Goal: Task Accomplishment & Management: Complete application form

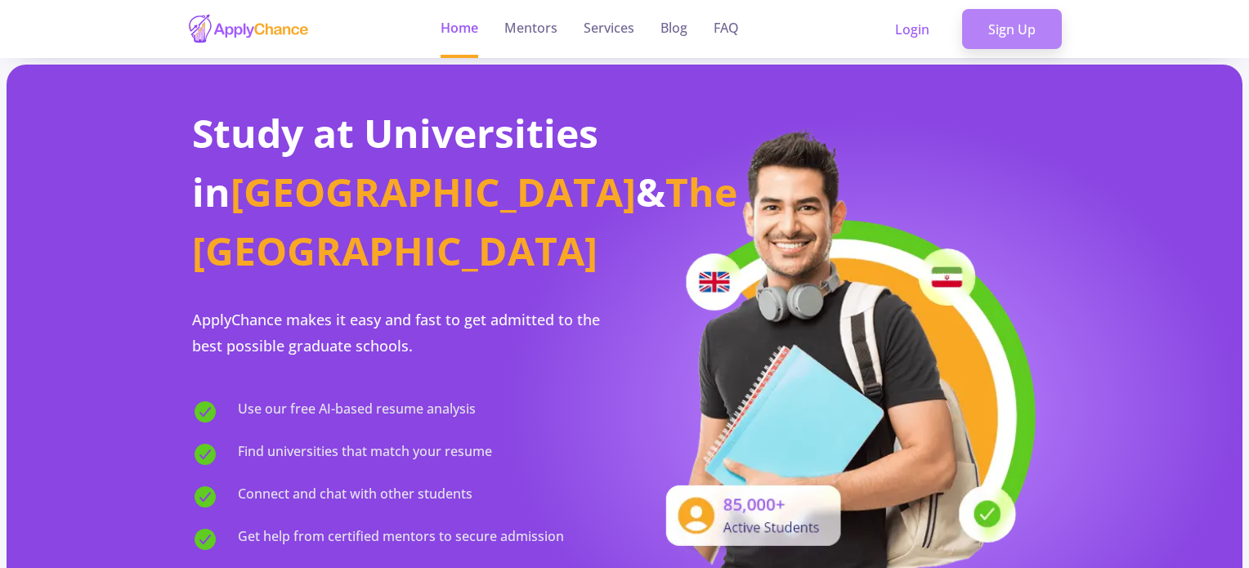
click at [1000, 30] on link "Sign Up" at bounding box center [1012, 29] width 100 height 41
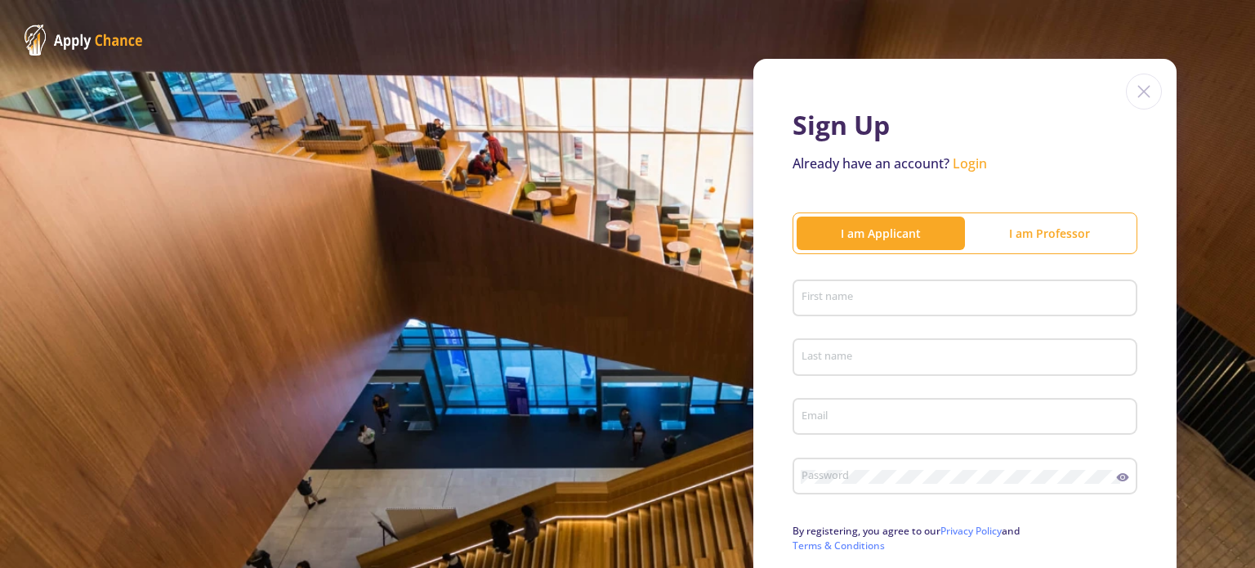
click at [872, 283] on div "First name" at bounding box center [965, 295] width 329 height 42
click at [857, 300] on input "First name" at bounding box center [967, 299] width 333 height 15
type input "Alireza"
type input "Noroozi Siahpushi"
type input "[EMAIL_ADDRESS][PERSON_NAME][DOMAIN_NAME]"
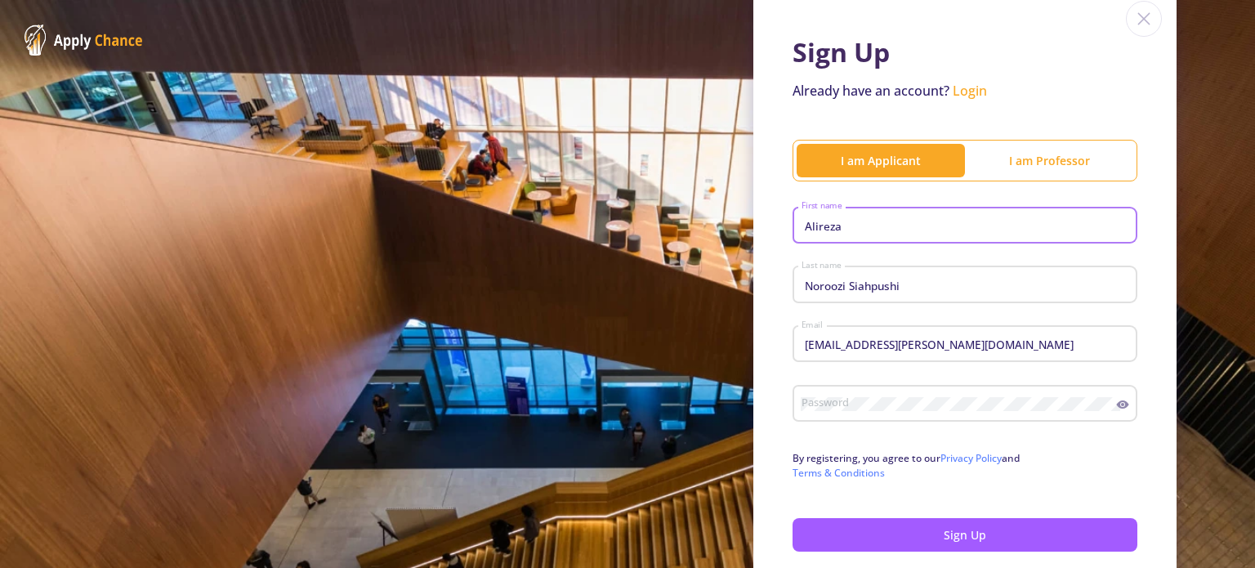
scroll to position [155, 0]
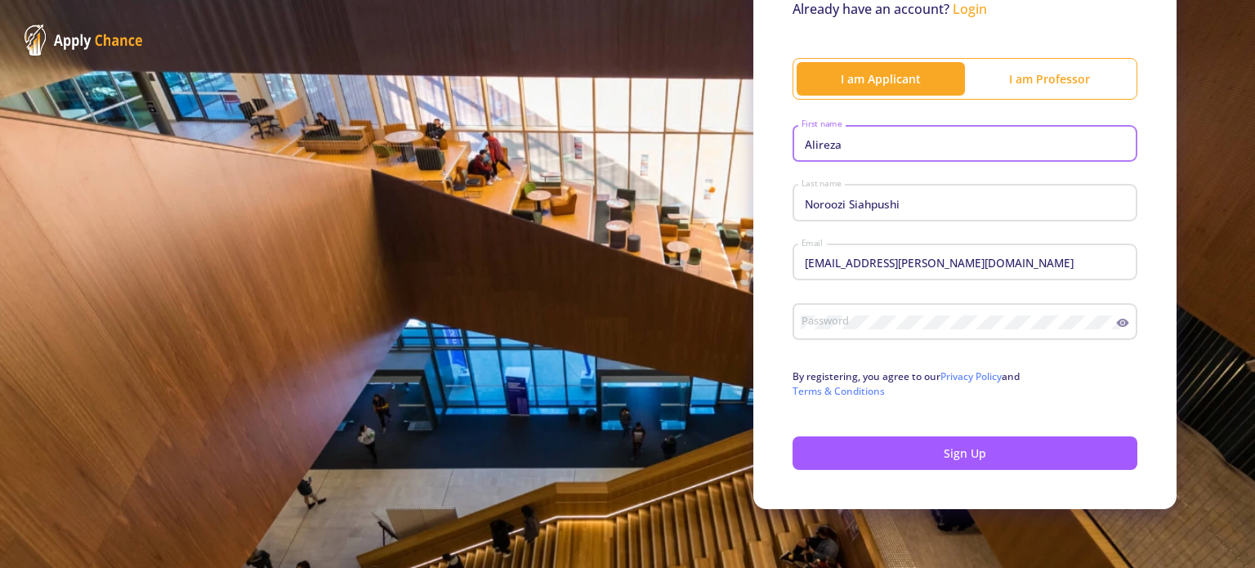
click at [873, 314] on div "Password" at bounding box center [959, 318] width 316 height 42
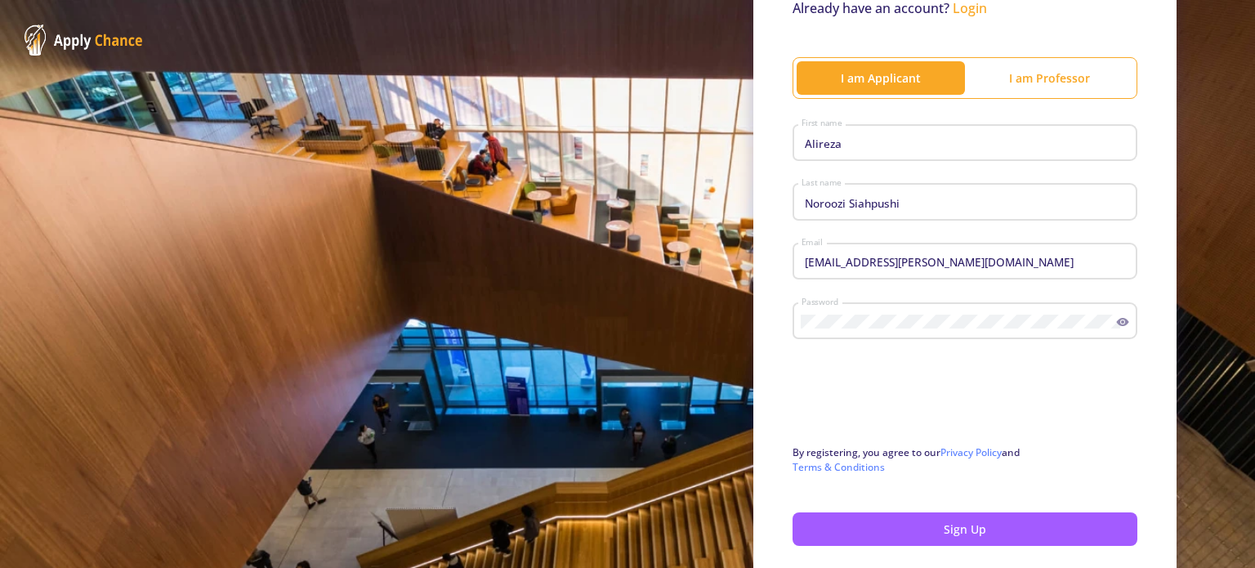
click at [1116, 328] on icon at bounding box center [1122, 321] width 13 height 13
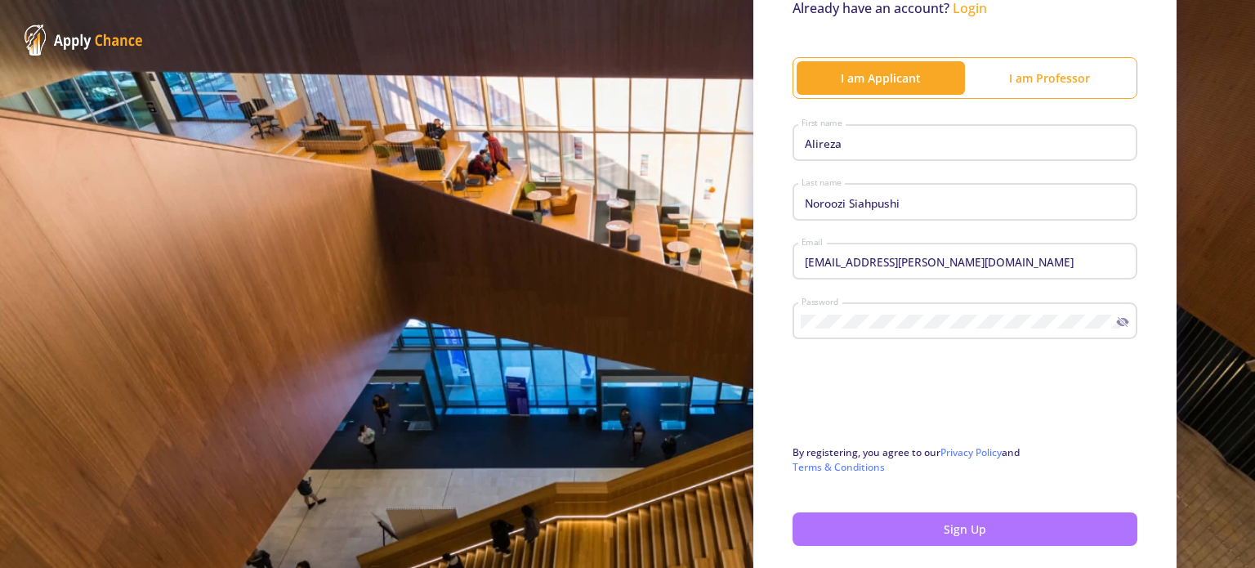
click at [918, 533] on button "Sign Up" at bounding box center [965, 529] width 345 height 34
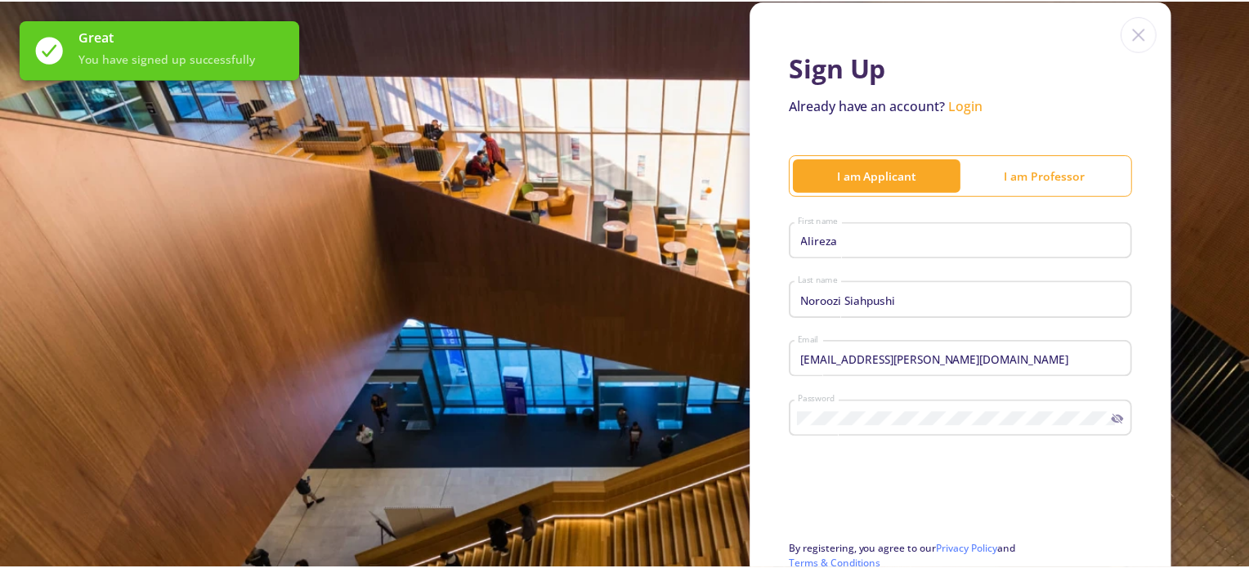
scroll to position [0, 0]
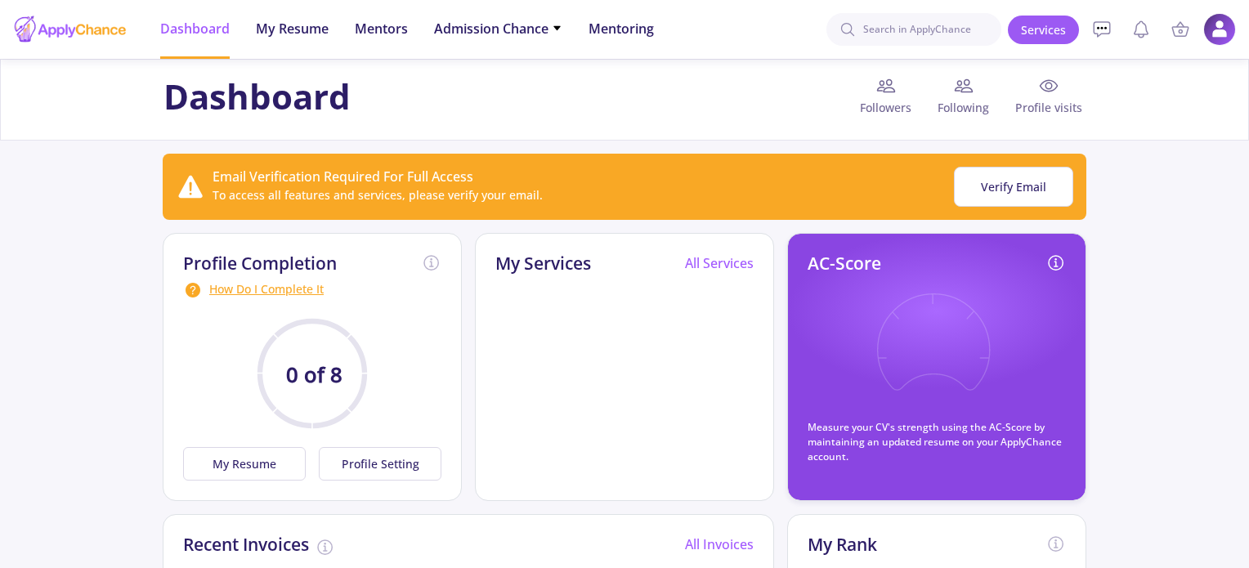
click at [252, 296] on div "How Do I Complete It" at bounding box center [312, 290] width 258 height 20
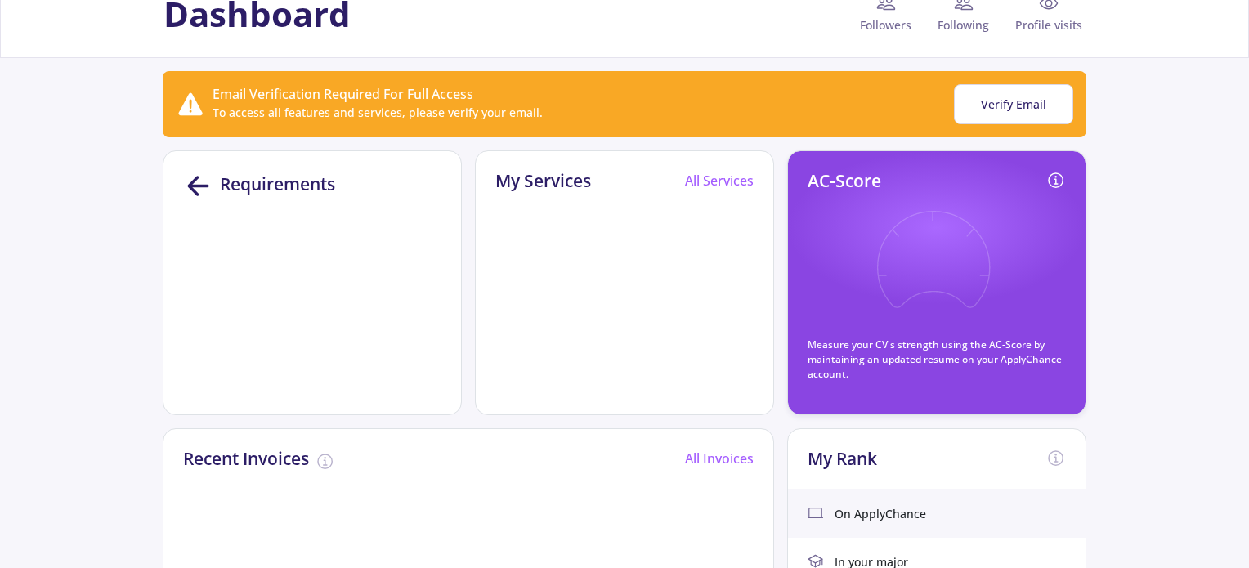
scroll to position [82, 0]
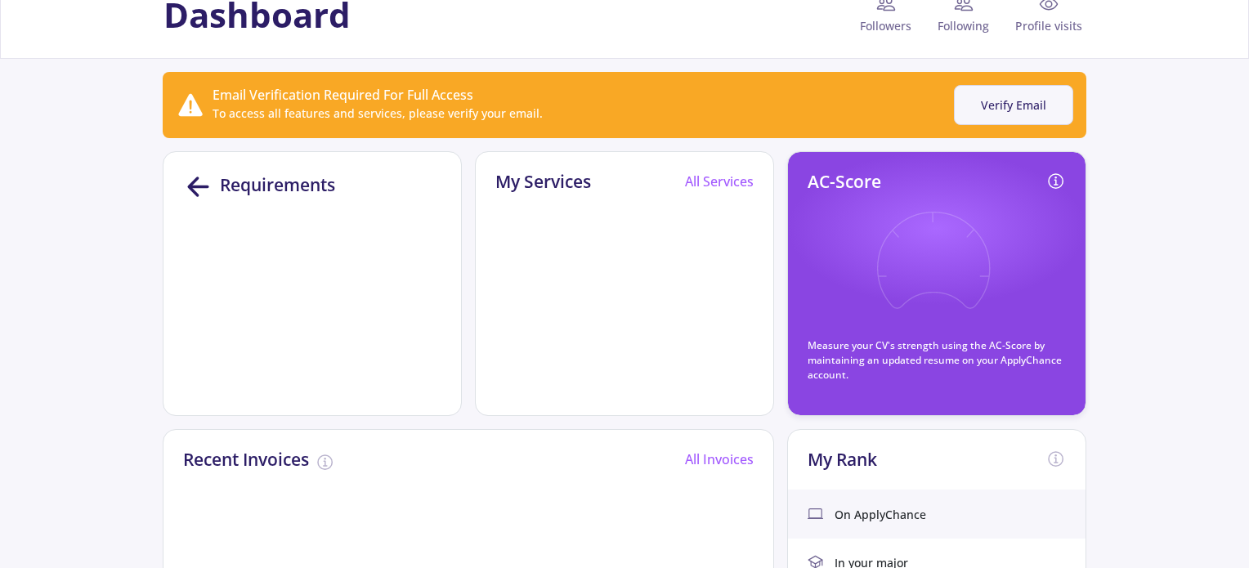
click at [1008, 92] on button "Verify Email" at bounding box center [1013, 105] width 119 height 40
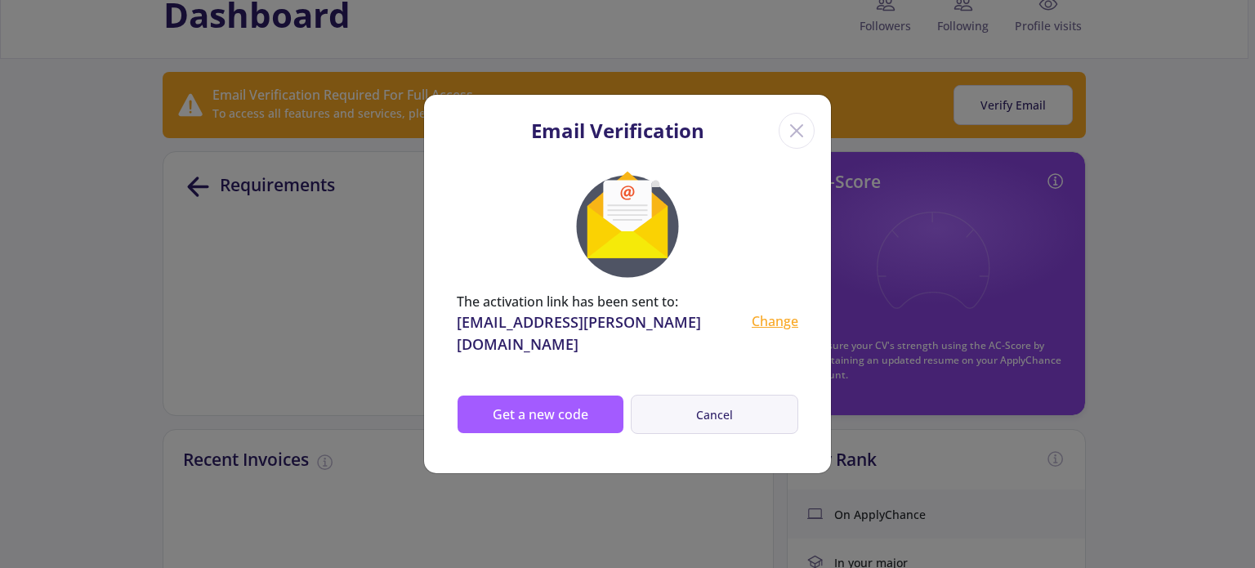
click at [721, 401] on button "Cancel" at bounding box center [715, 415] width 168 height 40
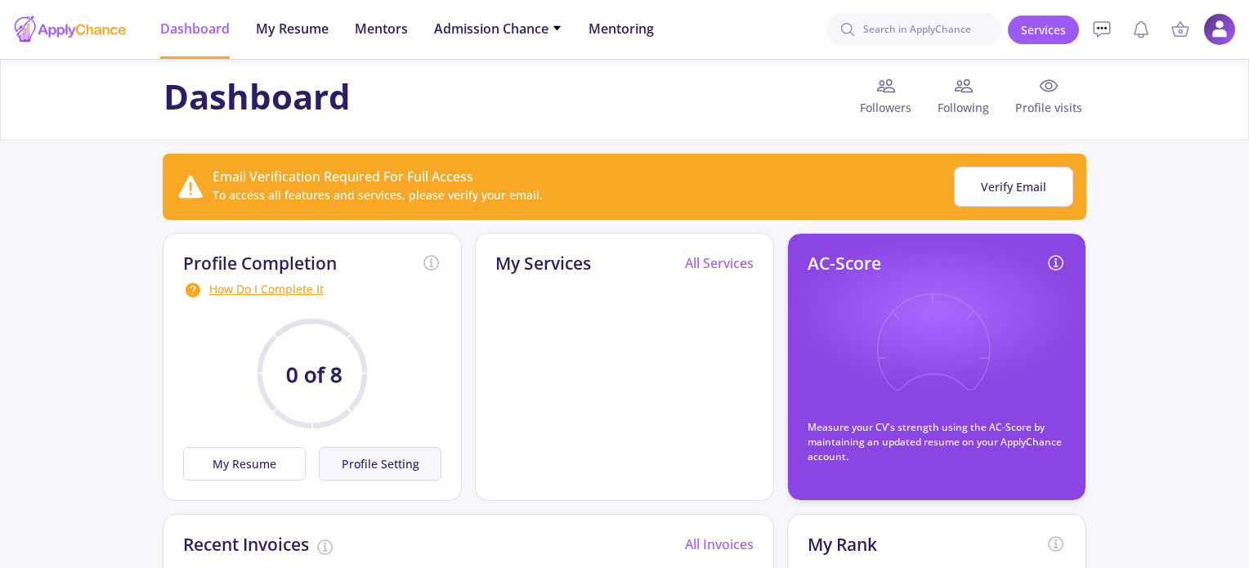
click at [386, 461] on button "Profile Setting" at bounding box center [380, 464] width 123 height 34
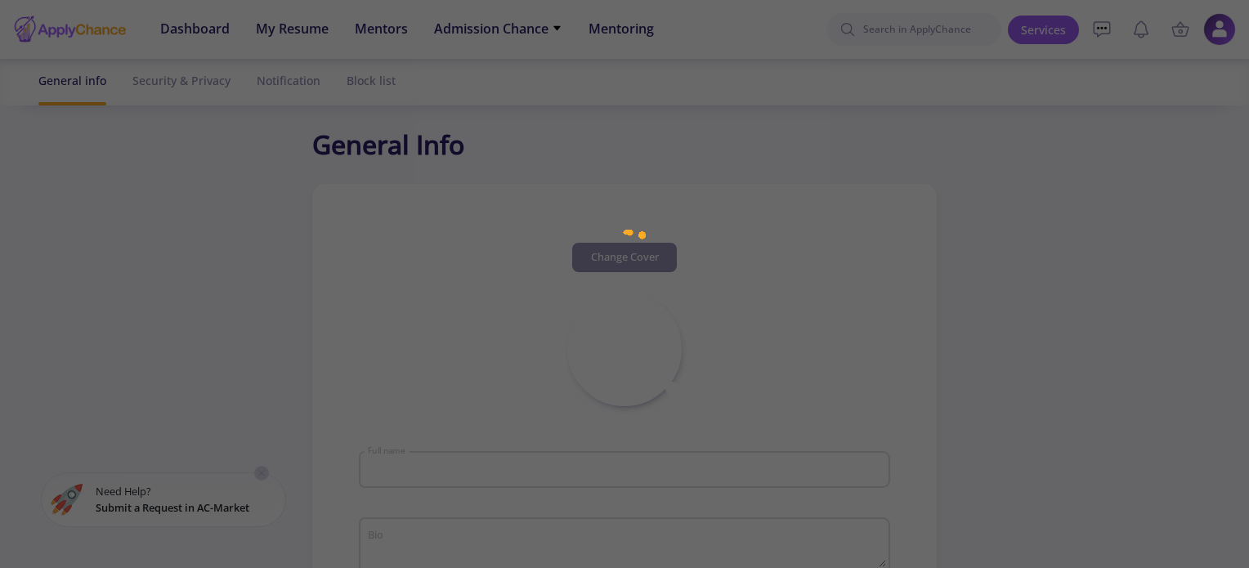
type input "[PERSON_NAME]"
type input "AlirezaNorooziSiahpushi"
type input "[EMAIL_ADDRESS][PERSON_NAME][DOMAIN_NAME]"
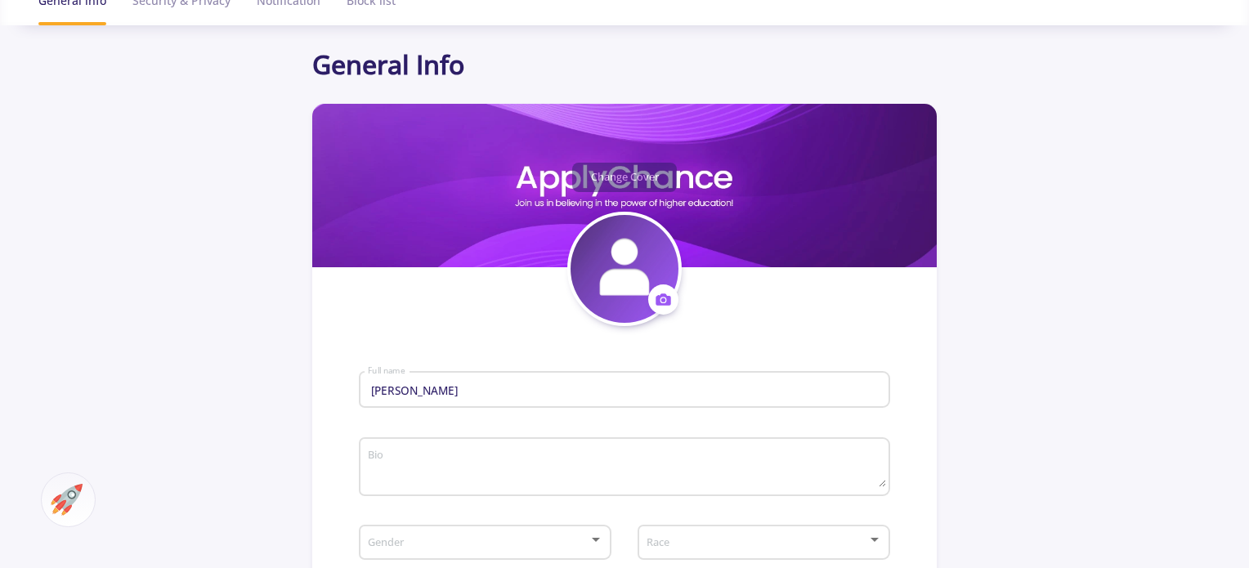
scroll to position [82, 0]
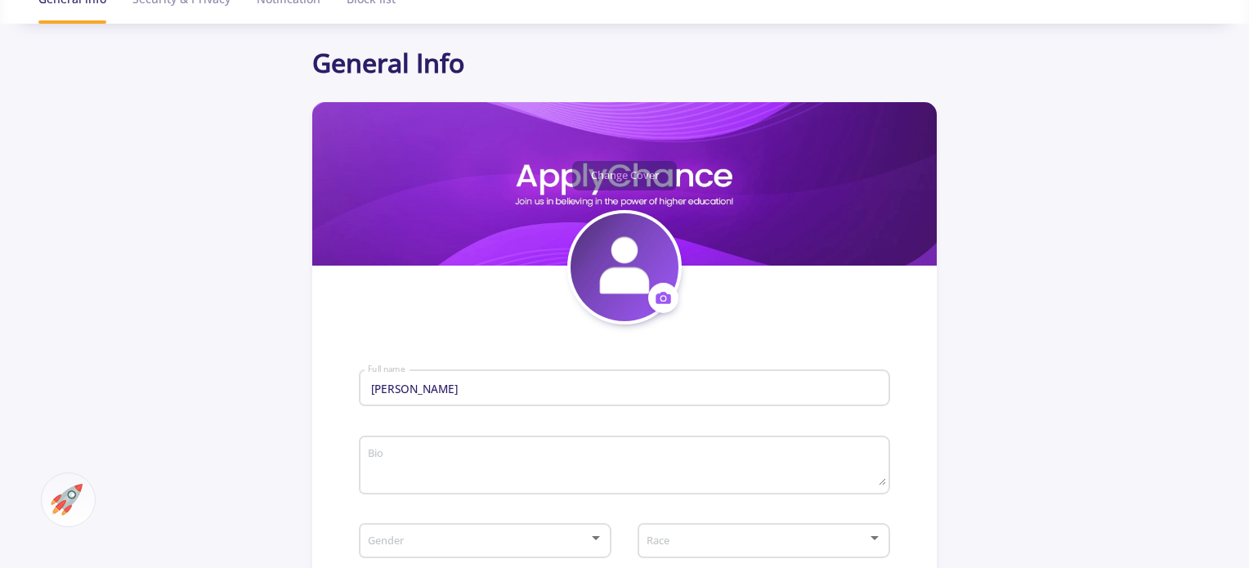
click at [657, 297] on icon at bounding box center [663, 298] width 15 height 11
click at [703, 348] on button "Change photo" at bounding box center [739, 349] width 181 height 42
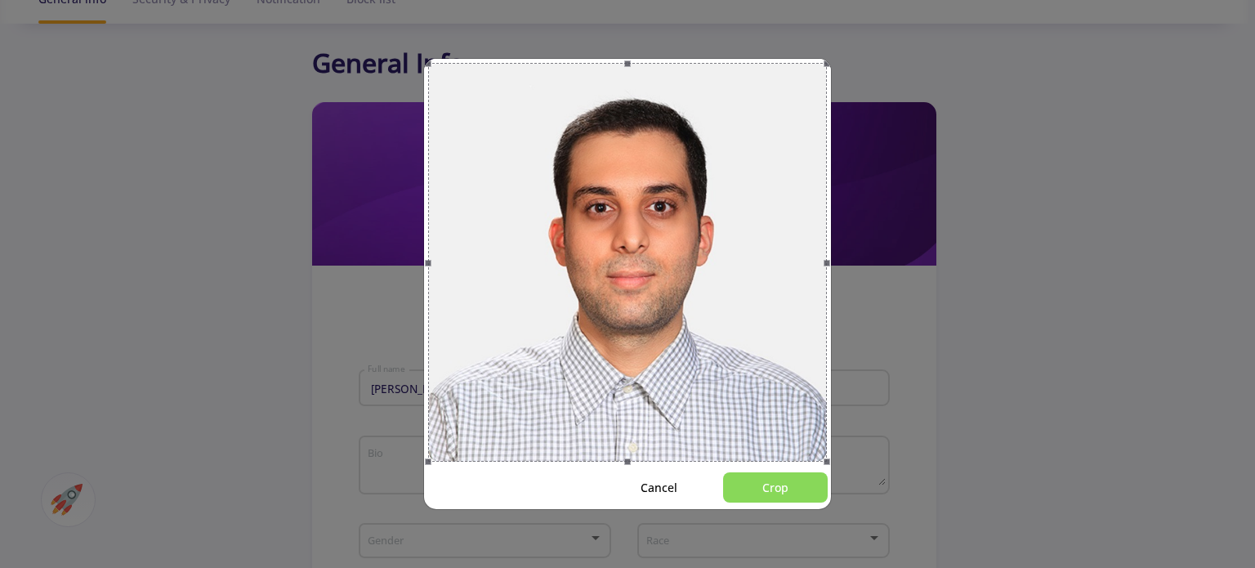
click at [791, 488] on button "Crop" at bounding box center [775, 487] width 105 height 30
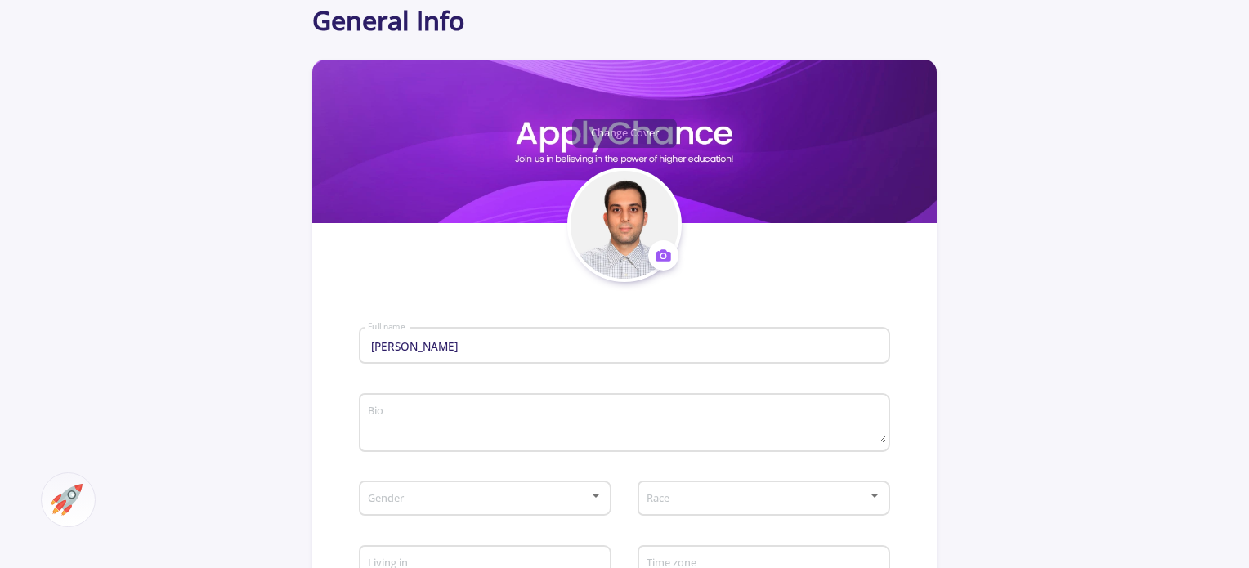
scroll to position [163, 0]
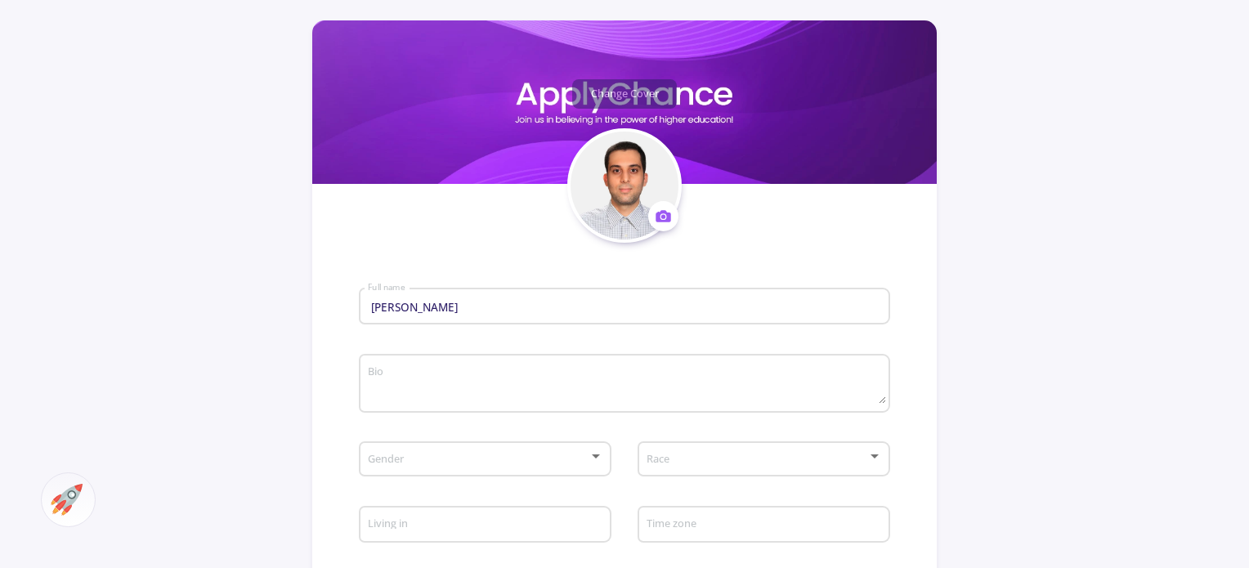
click at [494, 310] on input "[PERSON_NAME]" at bounding box center [626, 307] width 519 height 15
click at [660, 214] on icon at bounding box center [663, 216] width 15 height 11
click at [721, 279] on button "Change photo" at bounding box center [739, 268] width 181 height 42
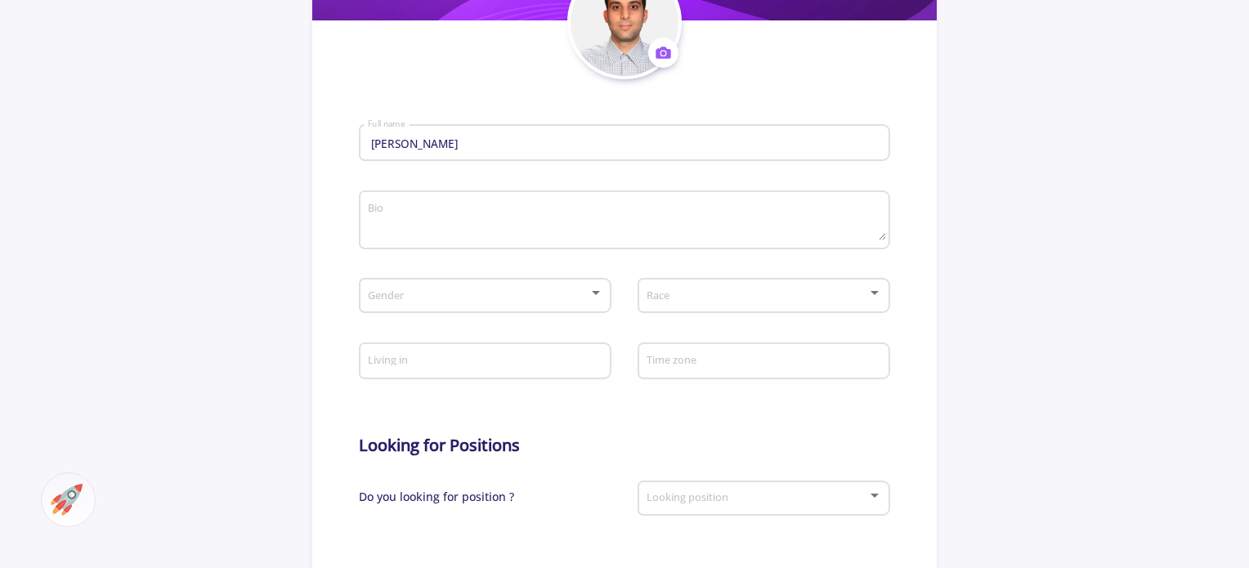
click at [543, 306] on div "Gender" at bounding box center [485, 292] width 237 height 41
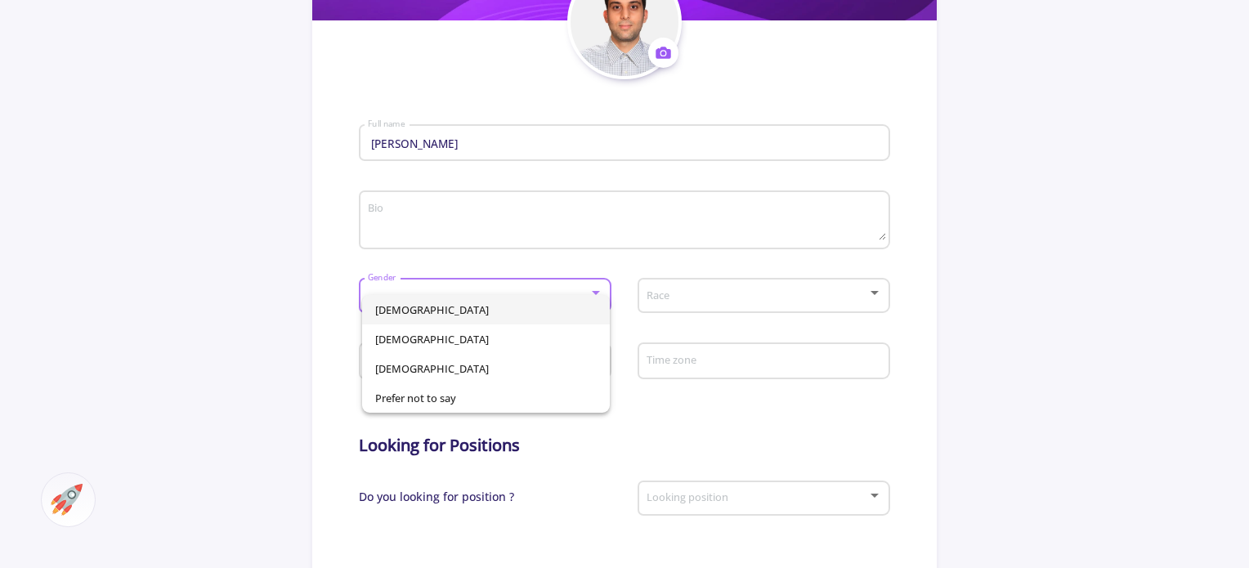
click at [484, 307] on span "Male" at bounding box center [486, 309] width 222 height 29
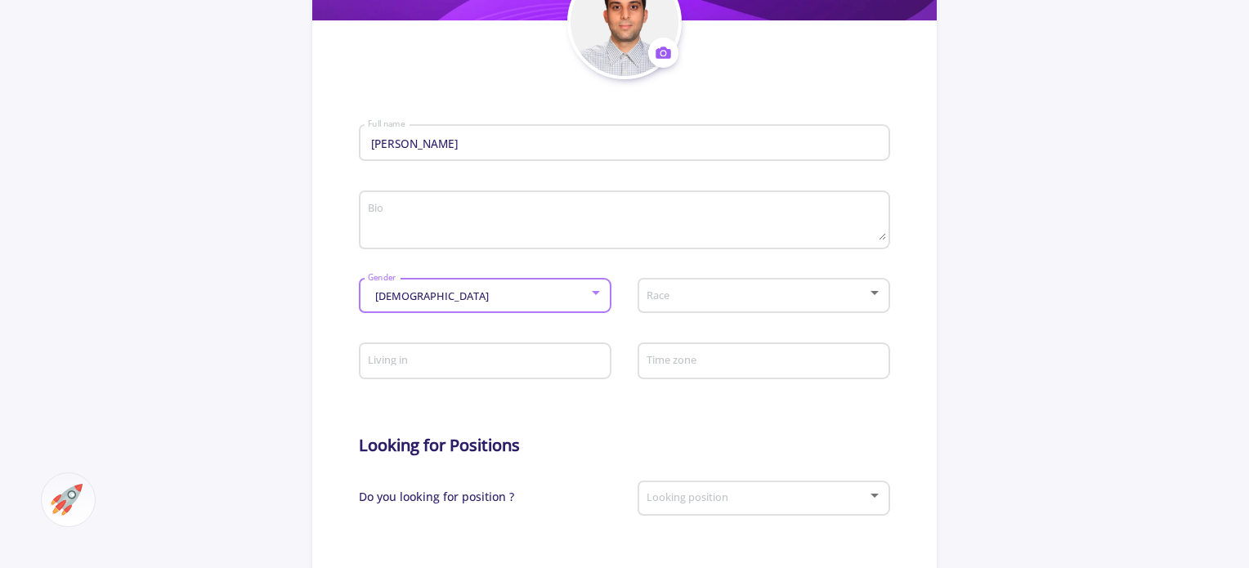
click at [697, 306] on div "Race" at bounding box center [764, 292] width 237 height 41
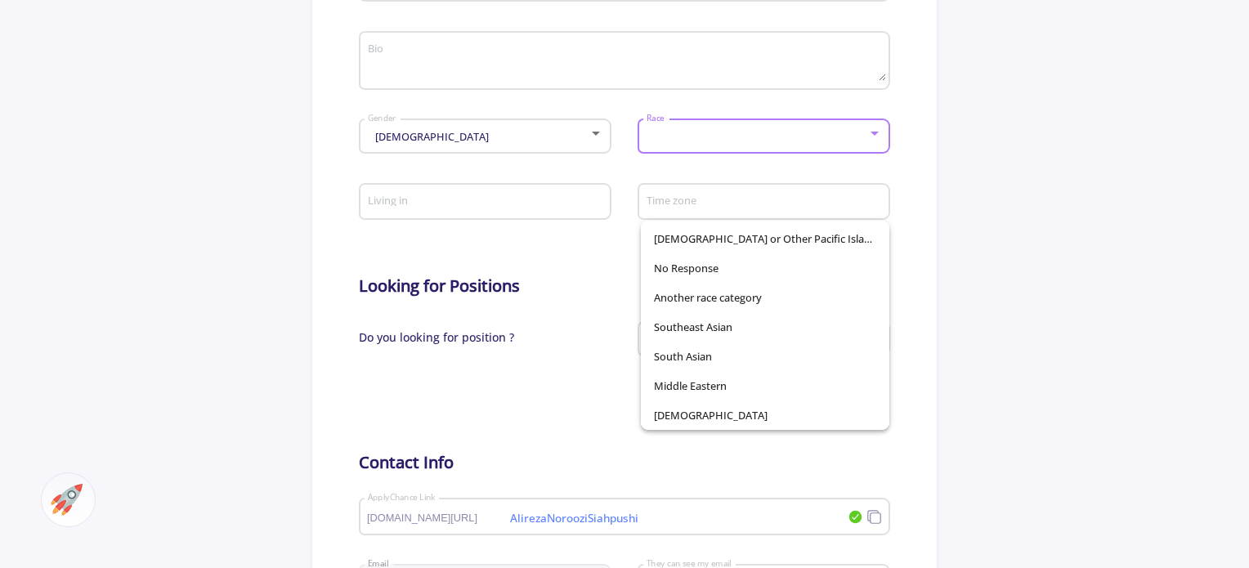
scroll to position [490, 0]
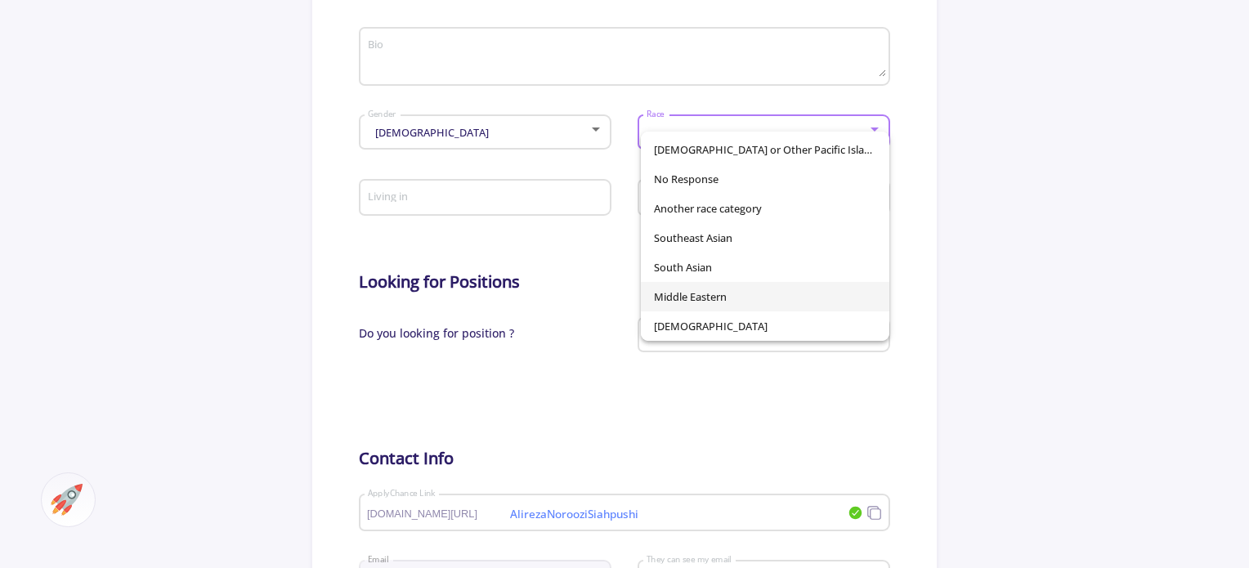
click at [724, 306] on span "Middle Eastern" at bounding box center [765, 296] width 222 height 29
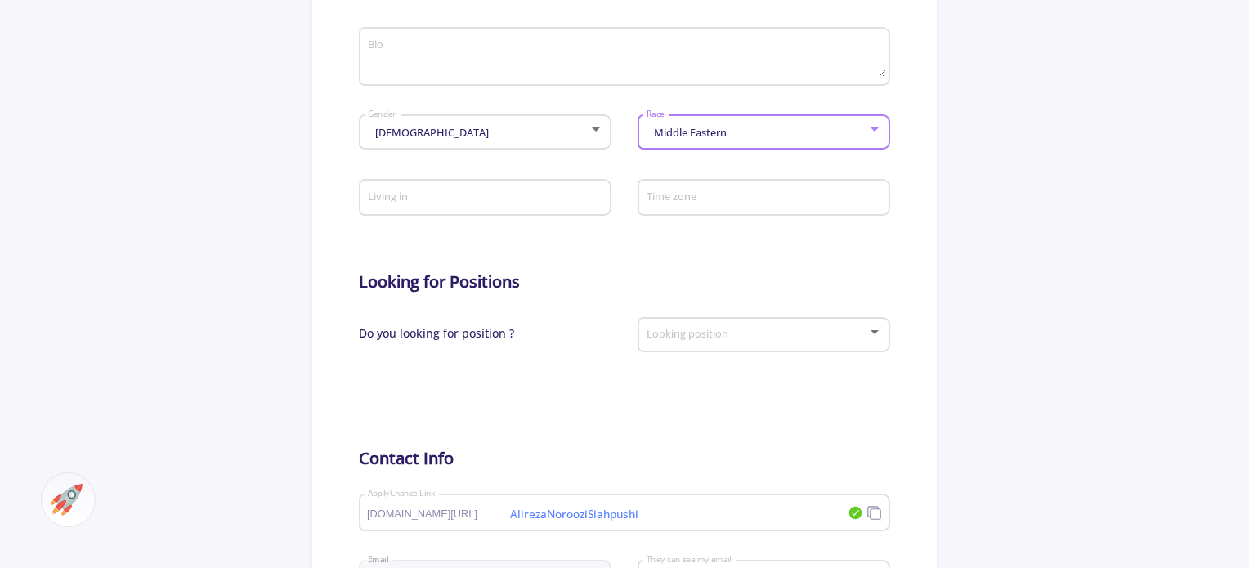
click at [468, 214] on div "Living in" at bounding box center [485, 194] width 237 height 42
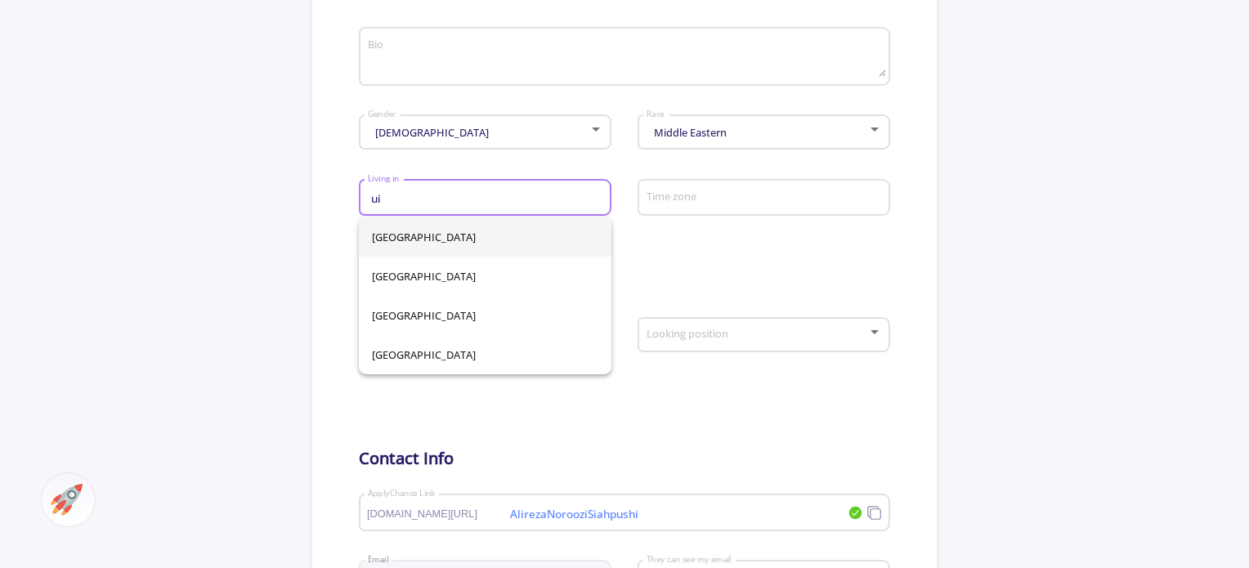
type input "u"
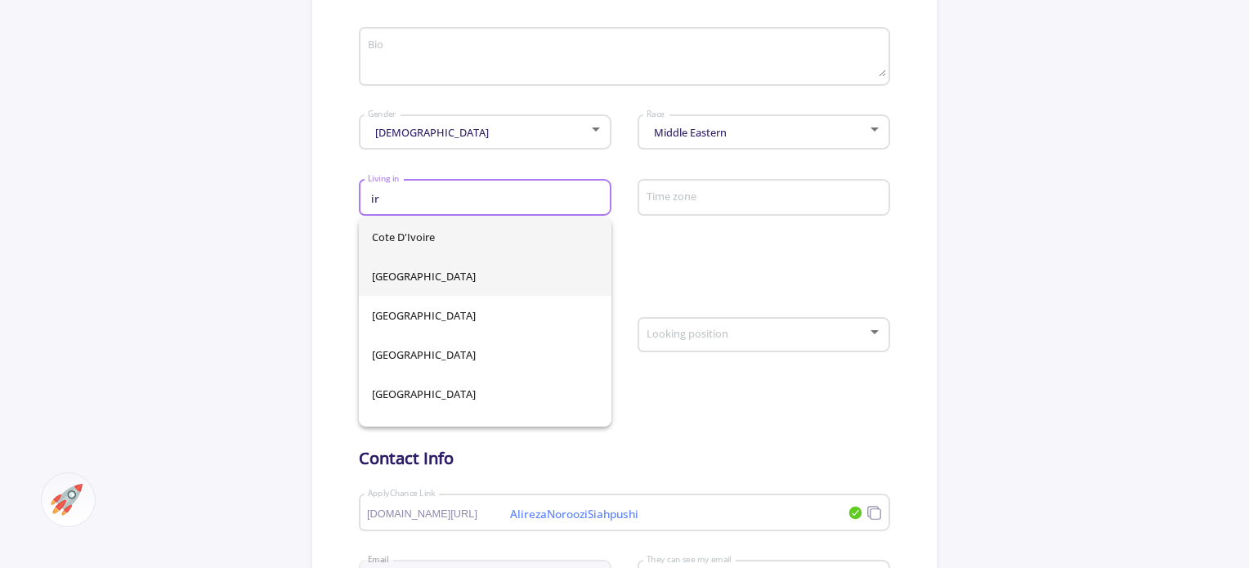
click at [436, 266] on span "Iran" at bounding box center [485, 276] width 226 height 39
type input "Iran"
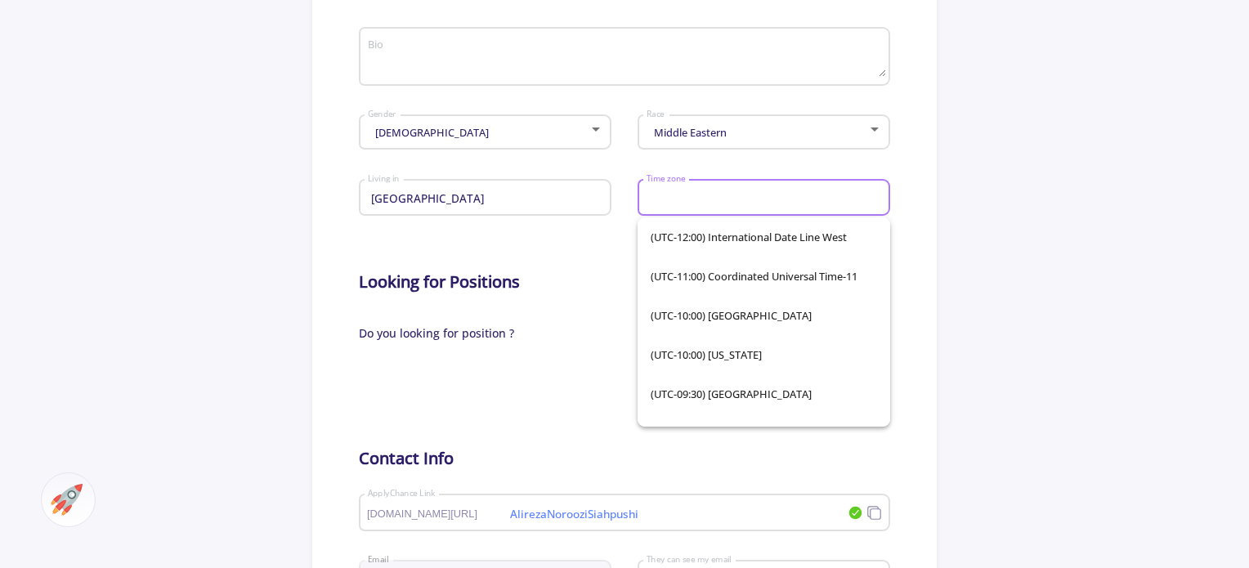
click at [713, 194] on input "Time zone" at bounding box center [766, 198] width 241 height 15
click at [576, 287] on h5 "Looking for Positions" at bounding box center [624, 282] width 530 height 20
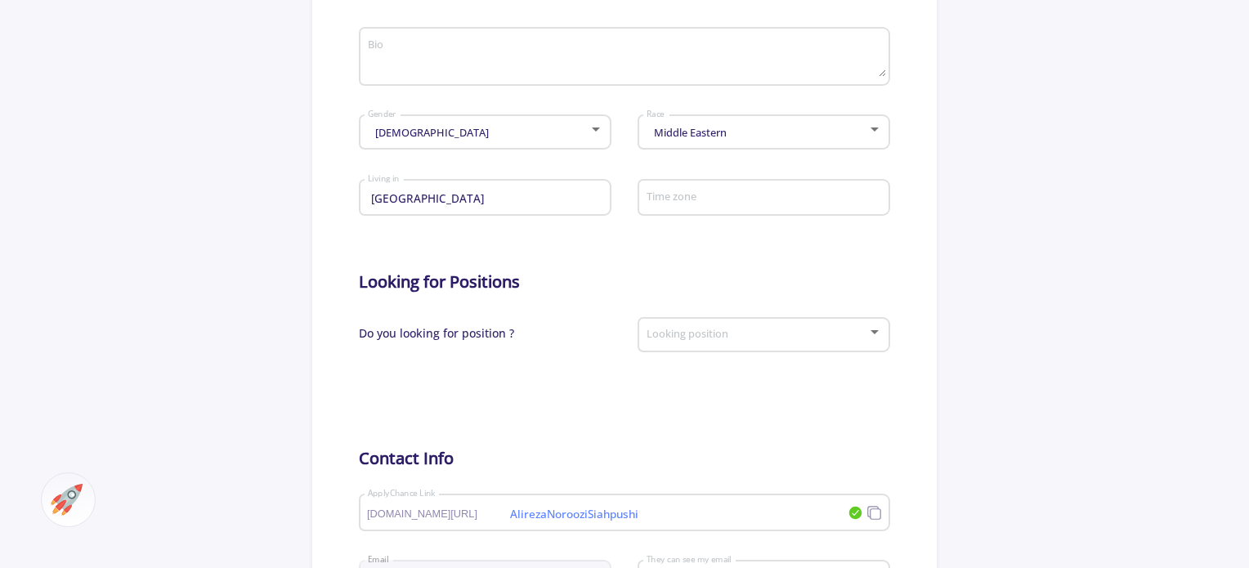
click at [677, 348] on div "Looking position" at bounding box center [764, 331] width 237 height 41
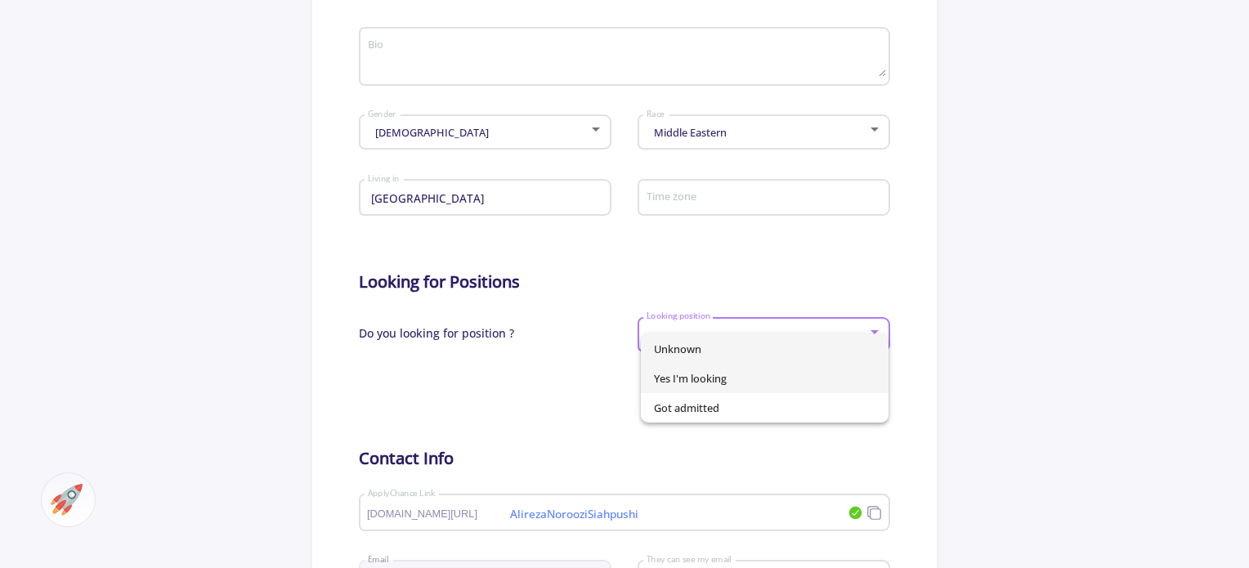
click at [735, 387] on span "Yes I'm looking" at bounding box center [765, 378] width 222 height 29
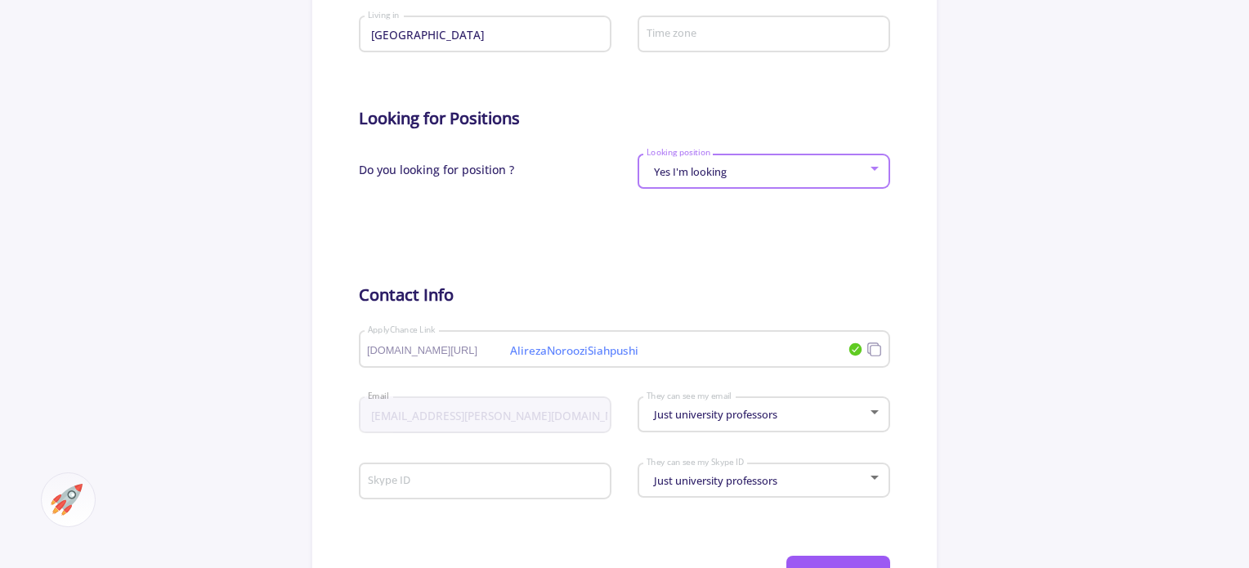
scroll to position [735, 0]
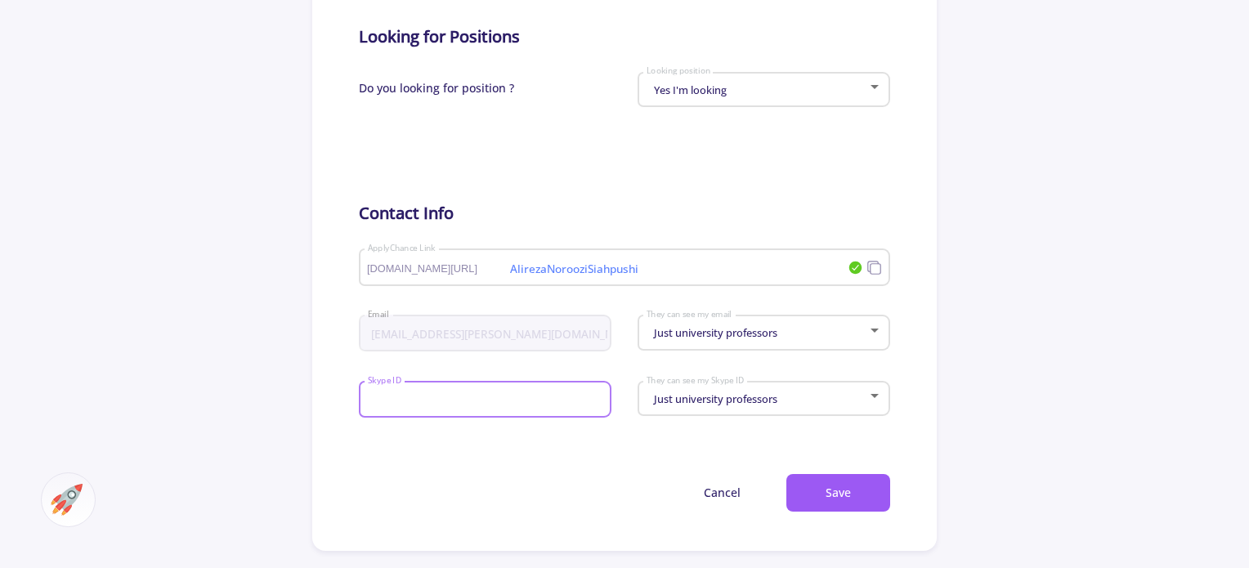
click at [516, 404] on input "Skype ID" at bounding box center [487, 400] width 241 height 15
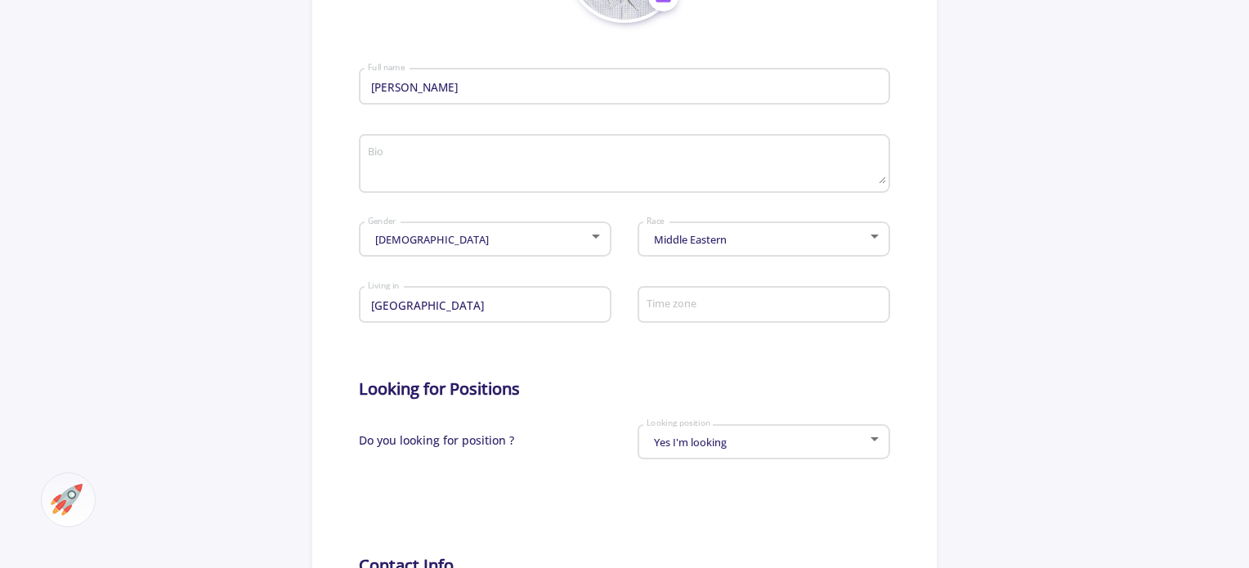
scroll to position [245, 0]
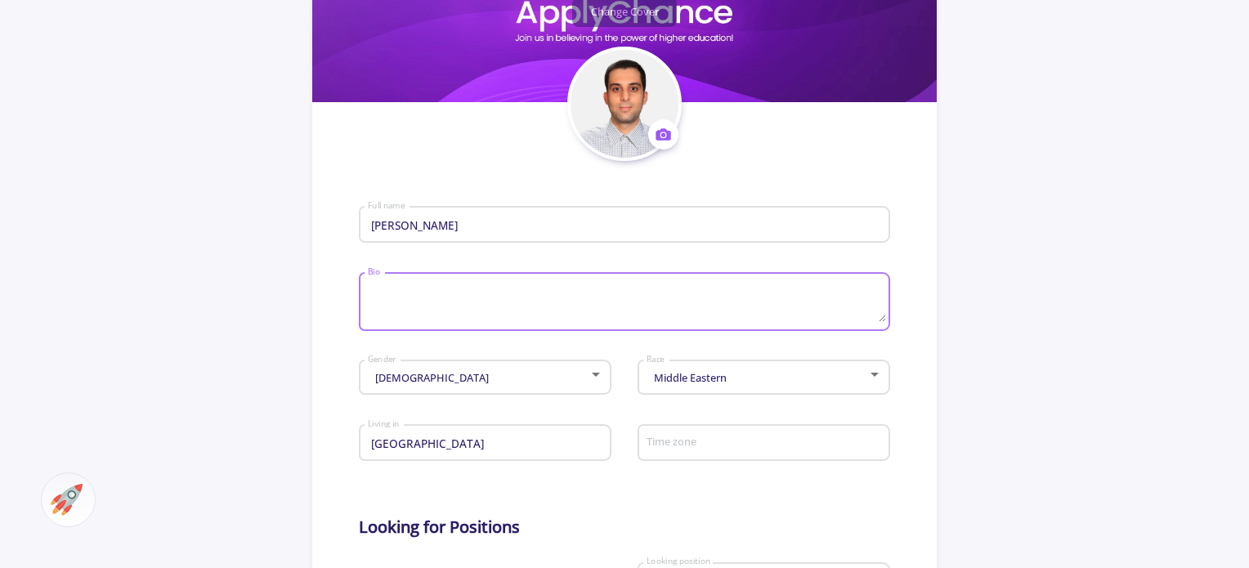
click at [529, 321] on textarea "Bio" at bounding box center [626, 303] width 519 height 38
type textarea "O"
type textarea "I"
type textarea "B"
click at [652, 293] on textarea "MRes Advanced Marketing Management BSc Business Administration" at bounding box center [626, 303] width 519 height 38
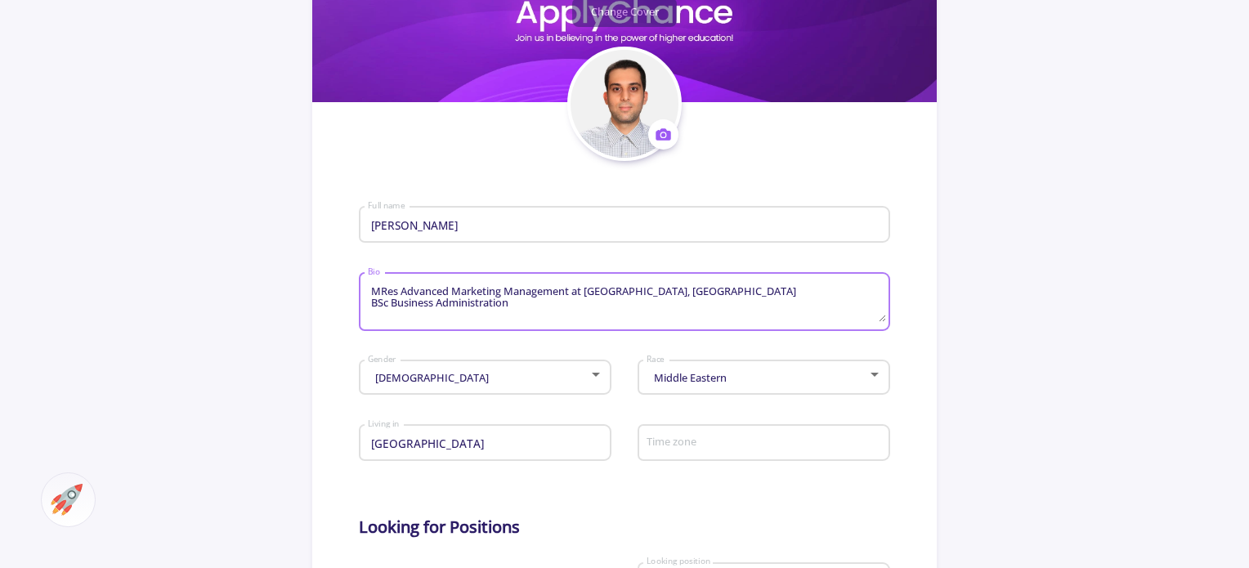
click at [588, 300] on textarea "MRes Advanced Marketing Management at Lancaster University, UK BSc Business Adm…" at bounding box center [626, 303] width 519 height 38
click at [366, 292] on div "MRes Advanced Marketing Management at Lancaster University, UK BSc Business Adm…" at bounding box center [624, 298] width 530 height 65
click at [373, 293] on textarea "MRes Advanced Marketing Management at Lancaster University, UK BSc Business Adm…" at bounding box center [626, 303] width 519 height 38
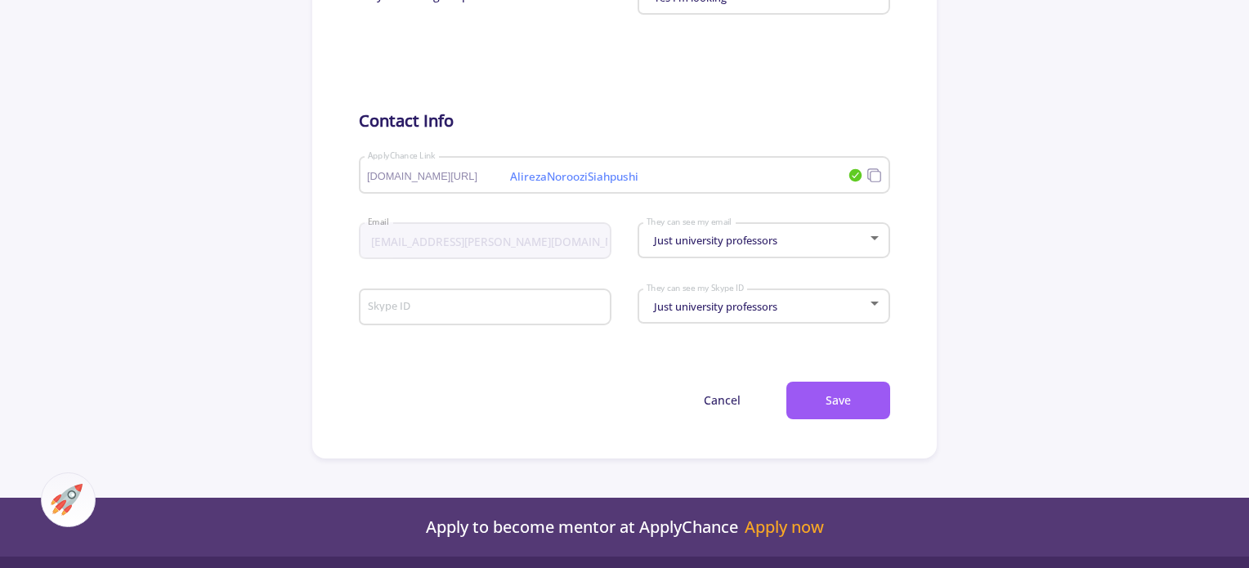
scroll to position [899, 0]
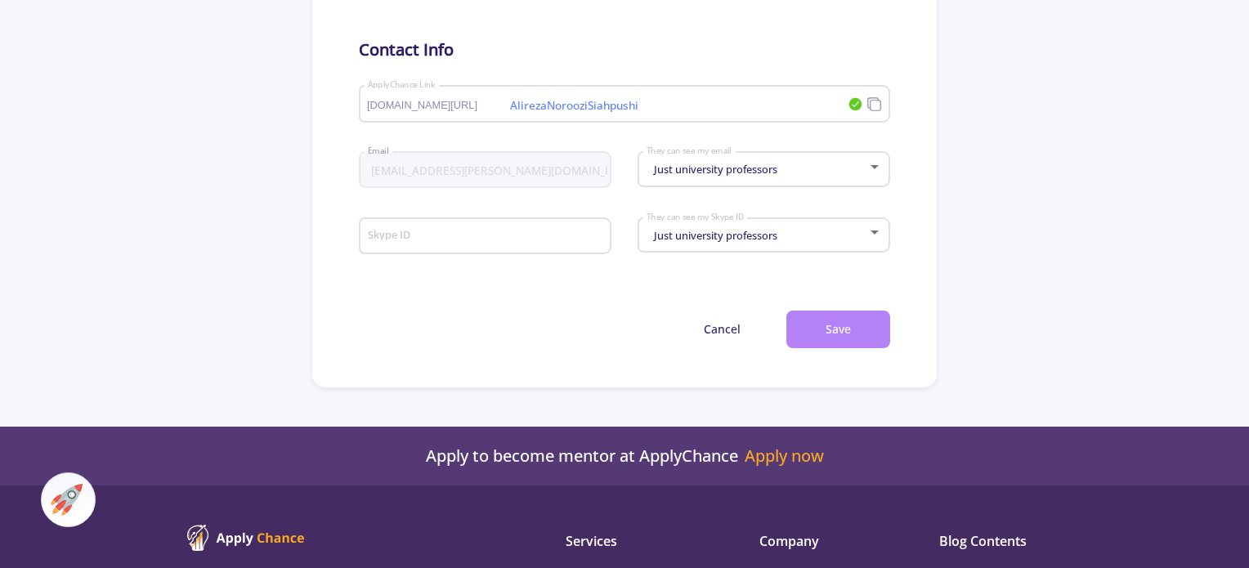
type textarea "Looking to for programs in Sustainability MRes Advanced Marketing Management at…"
click at [822, 328] on button "Save" at bounding box center [838, 330] width 104 height 38
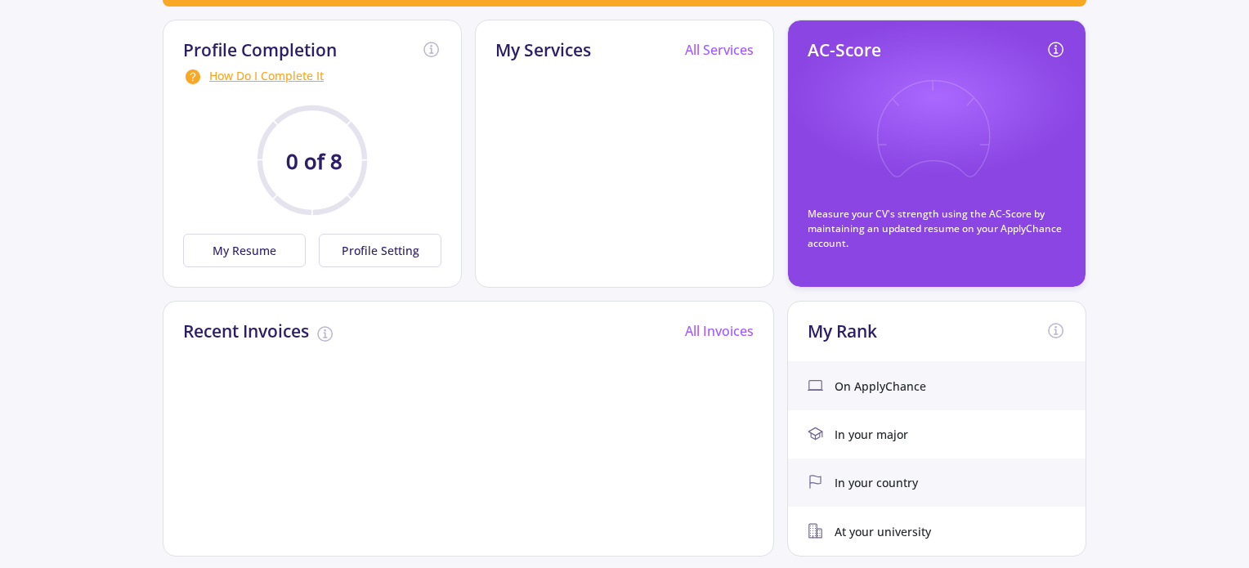
scroll to position [245, 0]
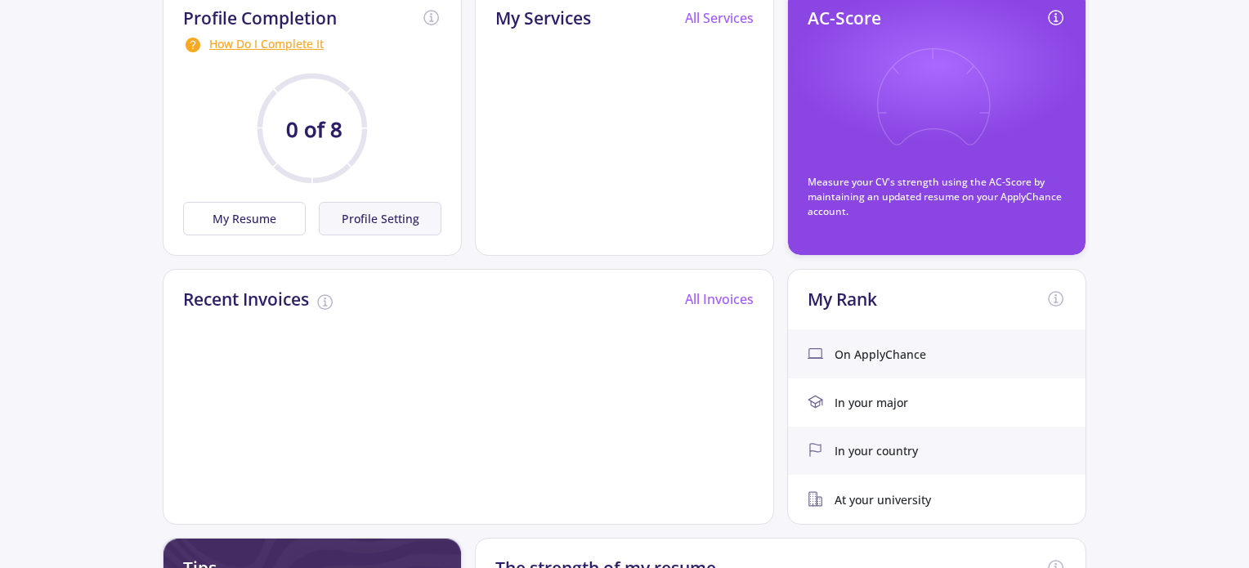
click at [392, 225] on button "Profile Setting" at bounding box center [380, 219] width 123 height 34
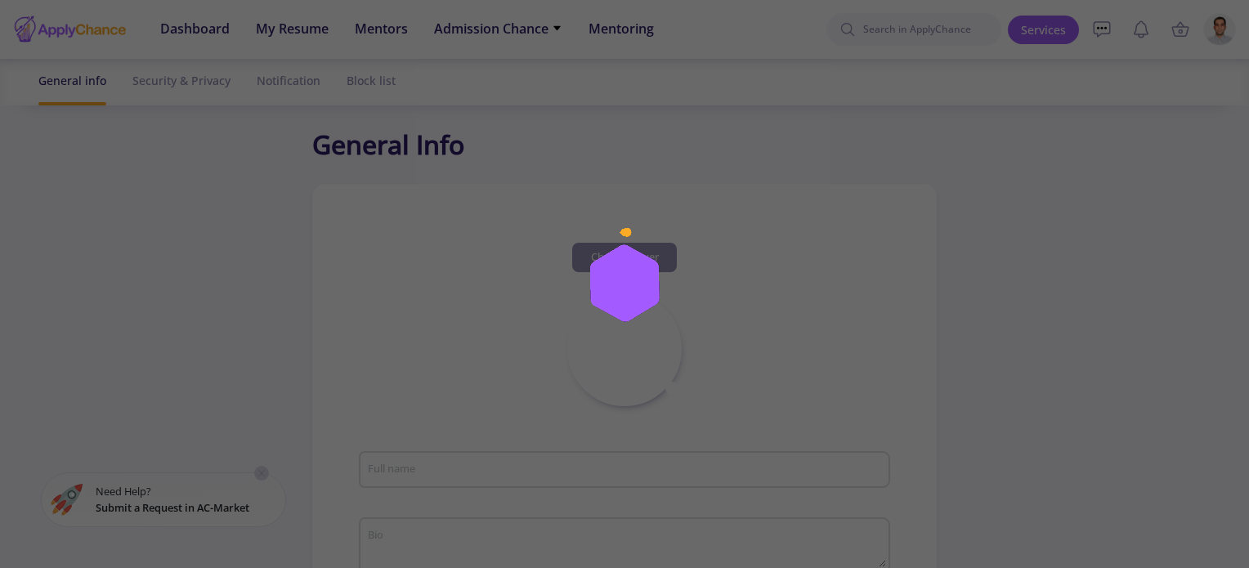
type input "Alireza Noroozi Siahpushi"
type textarea "Looking to for programs in Sustainability MRes Advanced Marketing Management at…"
type input "Iran"
type input "AlirezaNorooziSiahpushi"
type input "[EMAIL_ADDRESS][PERSON_NAME][DOMAIN_NAME]"
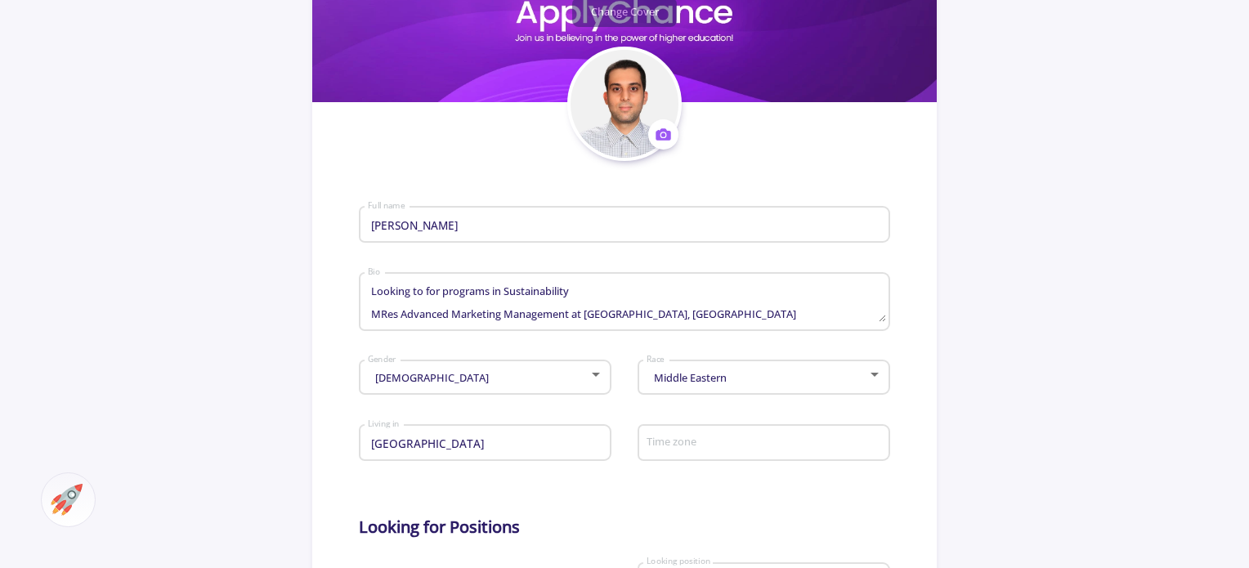
scroll to position [163, 0]
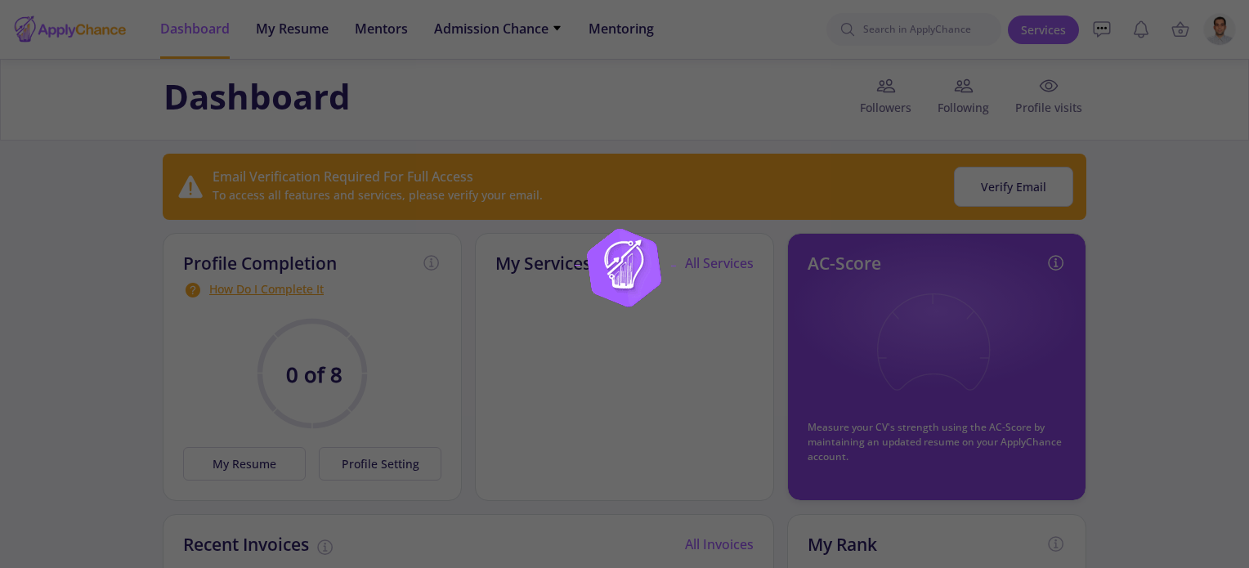
click at [294, 459] on div at bounding box center [624, 284] width 1249 height 568
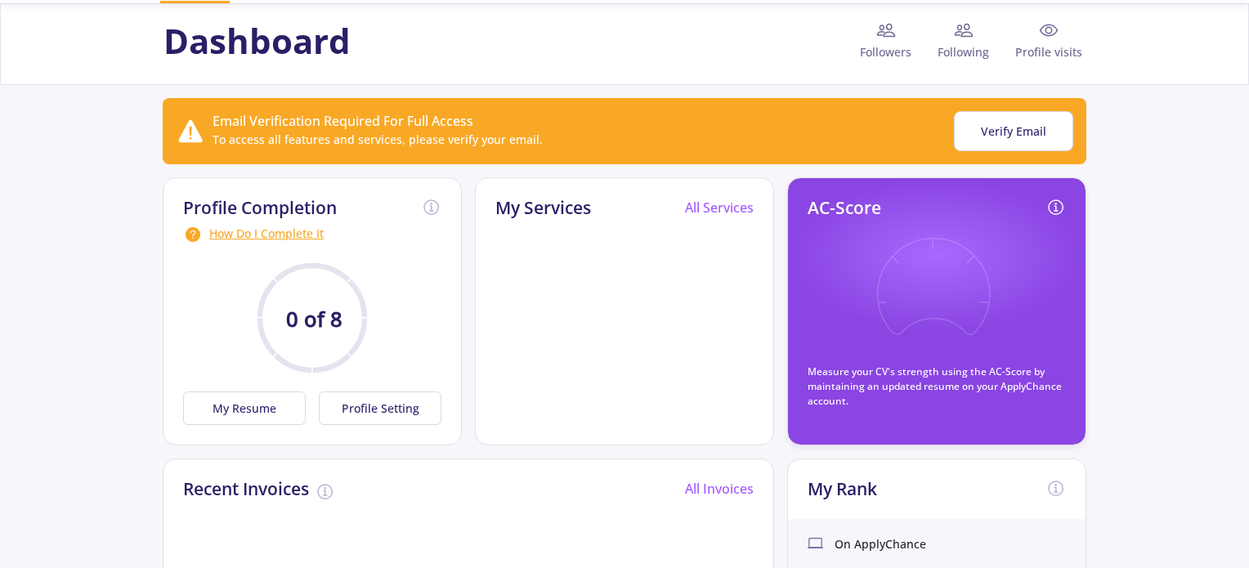
scroll to position [163, 0]
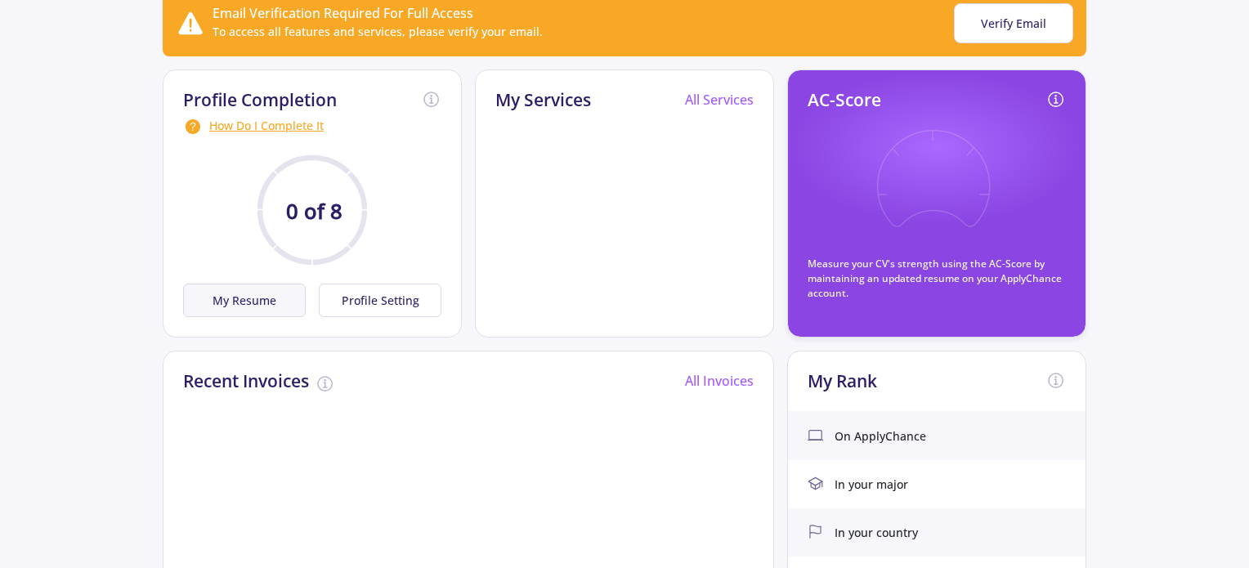
click at [259, 299] on button "My Resume" at bounding box center [244, 301] width 123 height 34
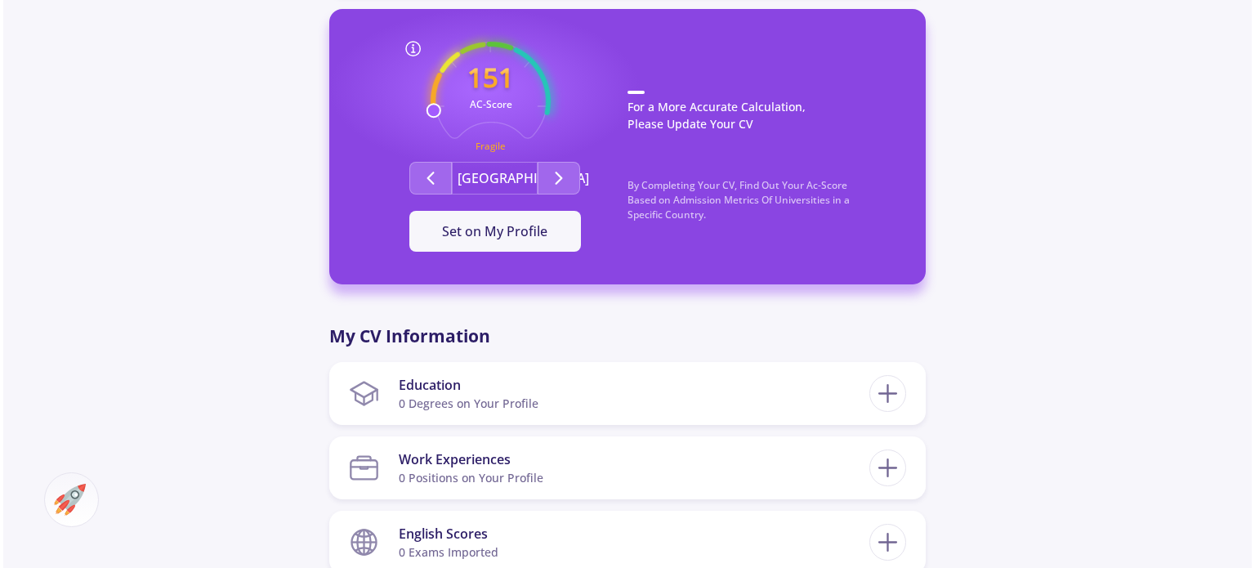
scroll to position [572, 0]
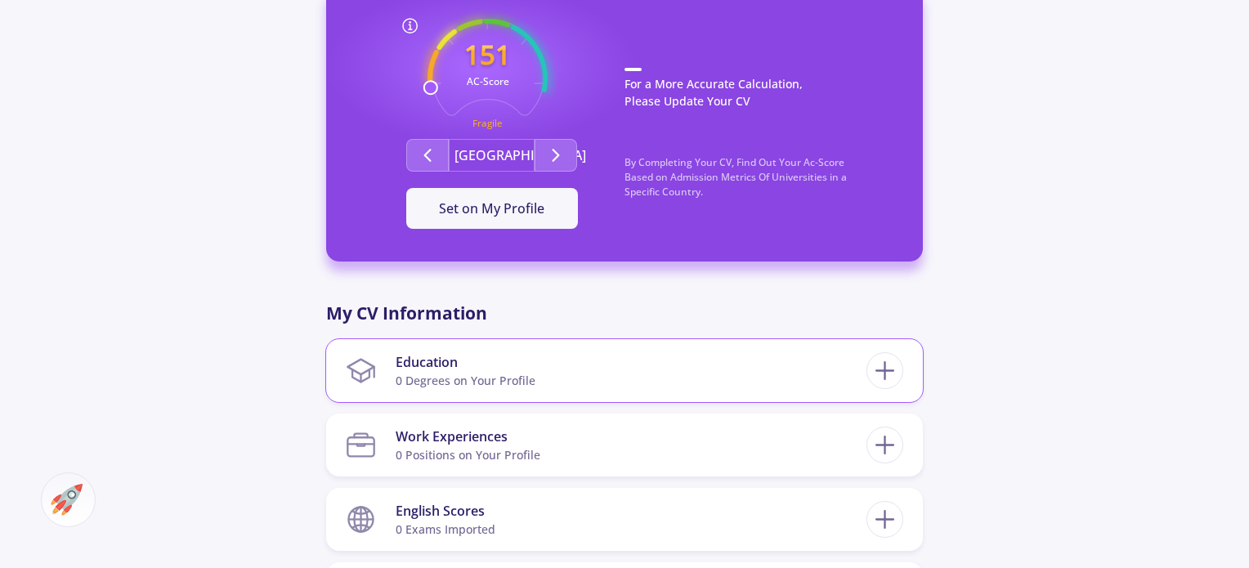
click at [752, 346] on section "Education 0 Degrees on Your Profile" at bounding box center [606, 371] width 521 height 50
click at [879, 371] on line at bounding box center [884, 371] width 17 height 0
checkbox input "false"
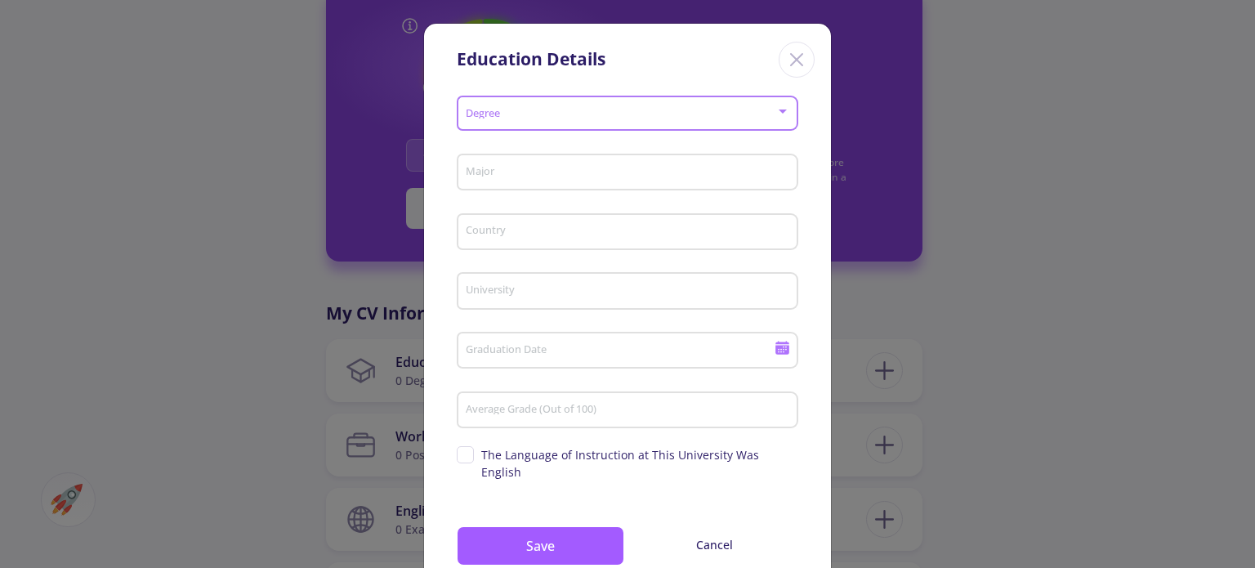
click at [565, 115] on span at bounding box center [622, 113] width 307 height 11
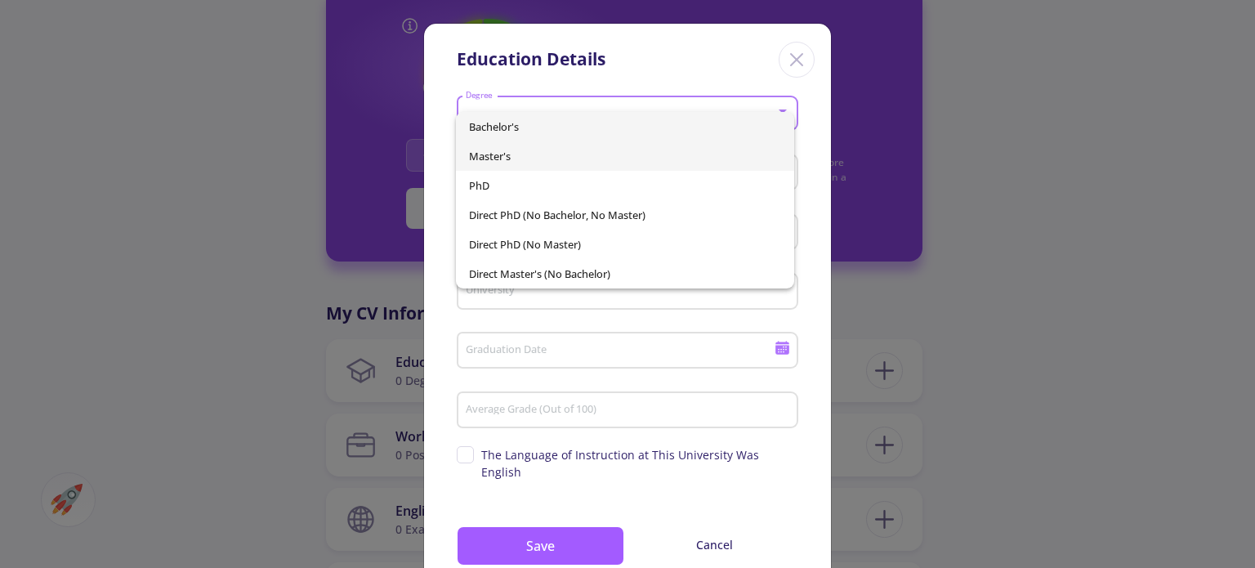
click at [515, 148] on span "Master's" at bounding box center [624, 155] width 311 height 29
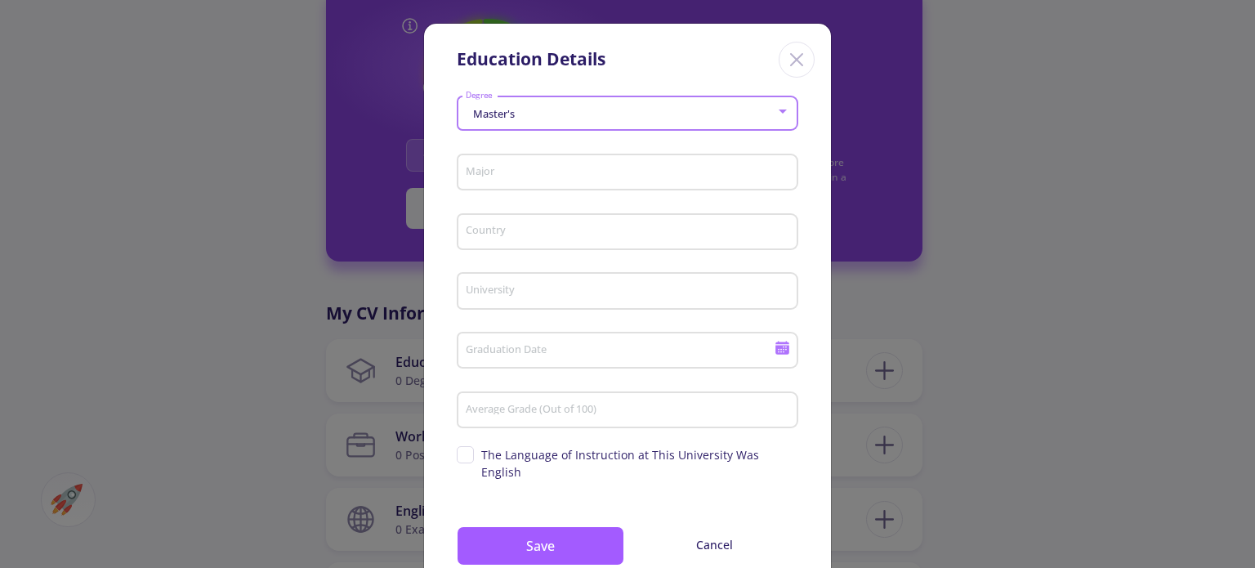
click at [533, 166] on input "Major" at bounding box center [630, 173] width 330 height 15
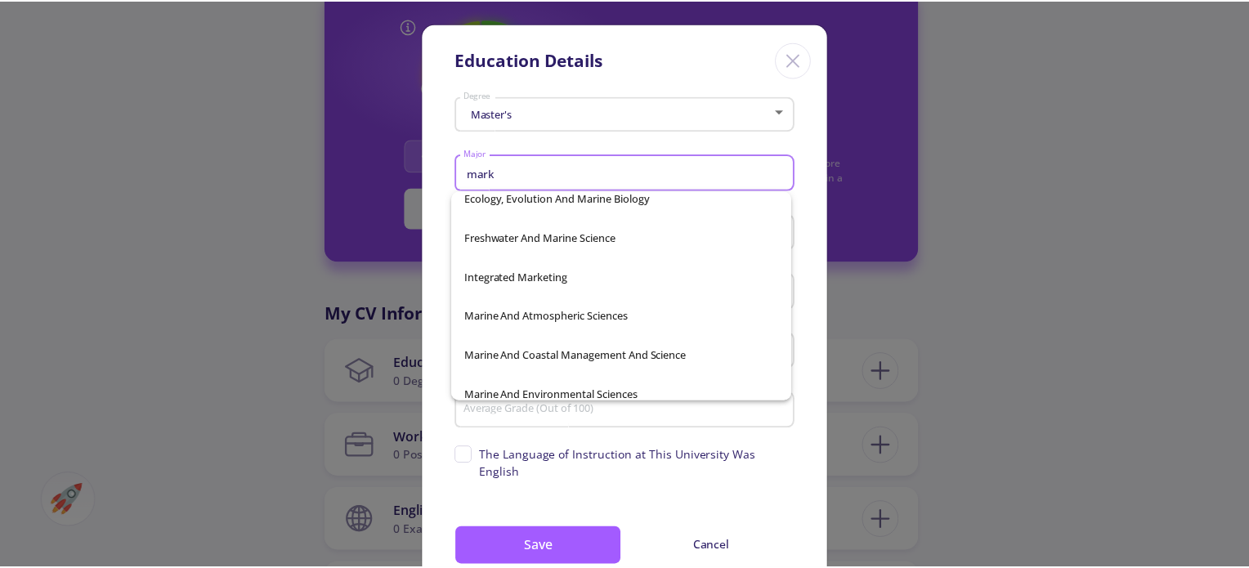
scroll to position [0, 0]
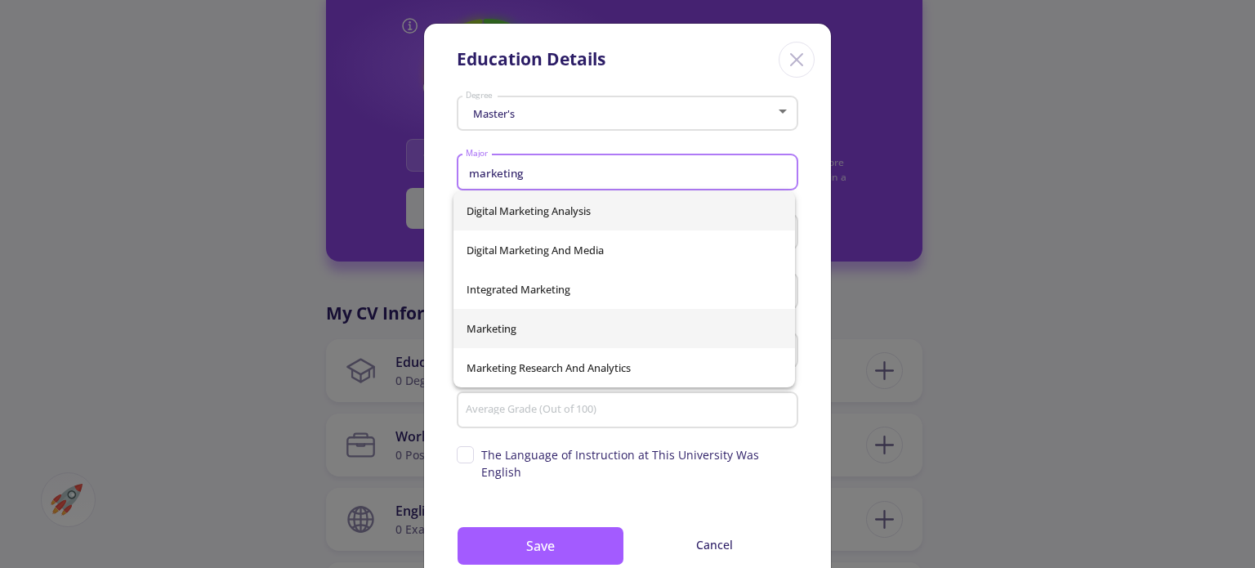
click at [522, 316] on span "Marketing" at bounding box center [624, 328] width 315 height 39
type input "Marketing"
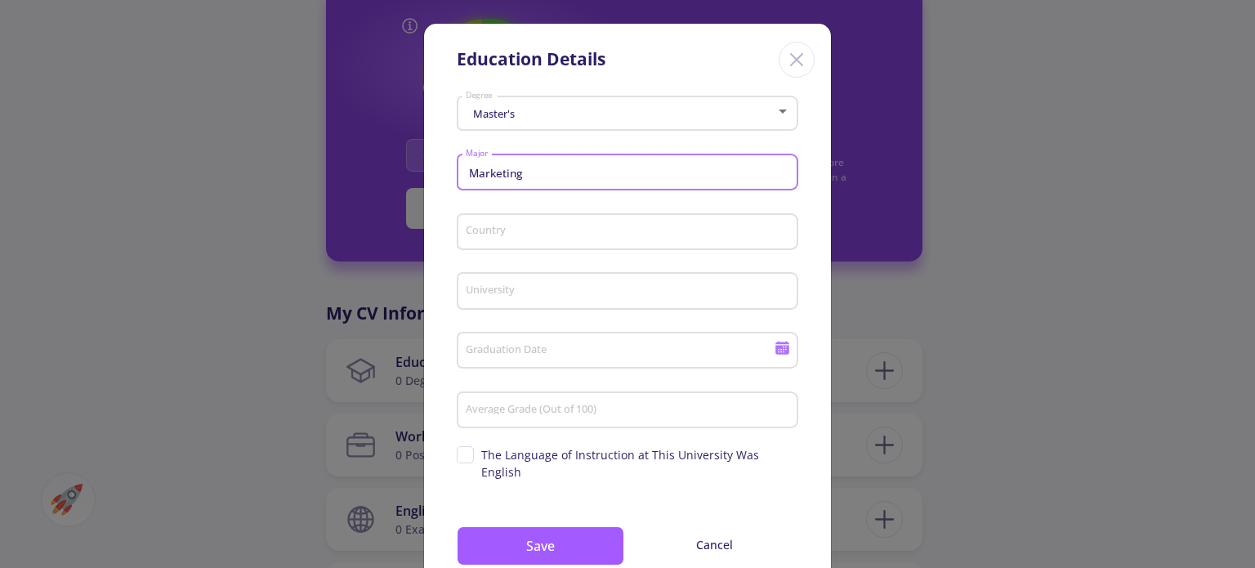
click at [545, 238] on input "Country" at bounding box center [630, 233] width 330 height 15
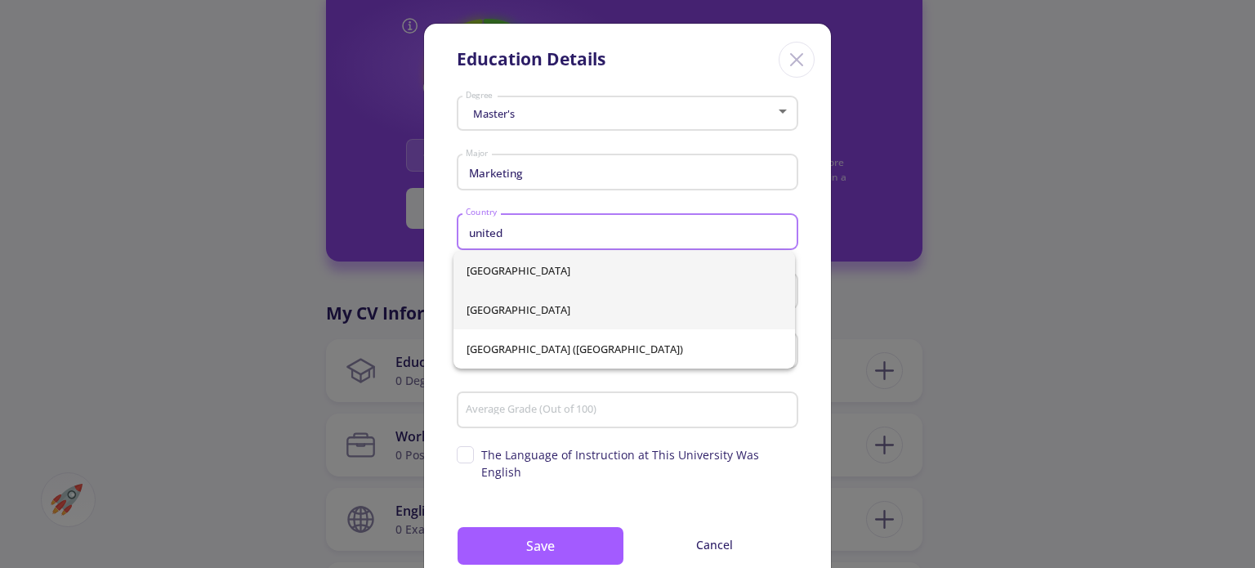
click at [509, 308] on span "United Kingdom" at bounding box center [624, 309] width 315 height 39
type input "United Kingdom"
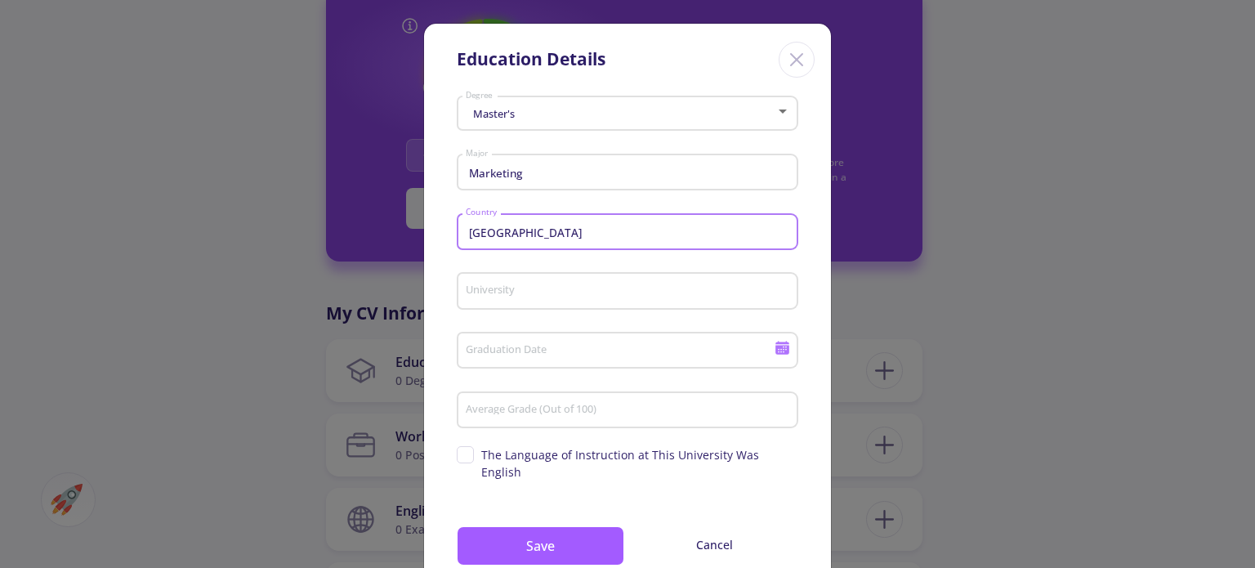
click at [516, 301] on div "University" at bounding box center [628, 287] width 326 height 42
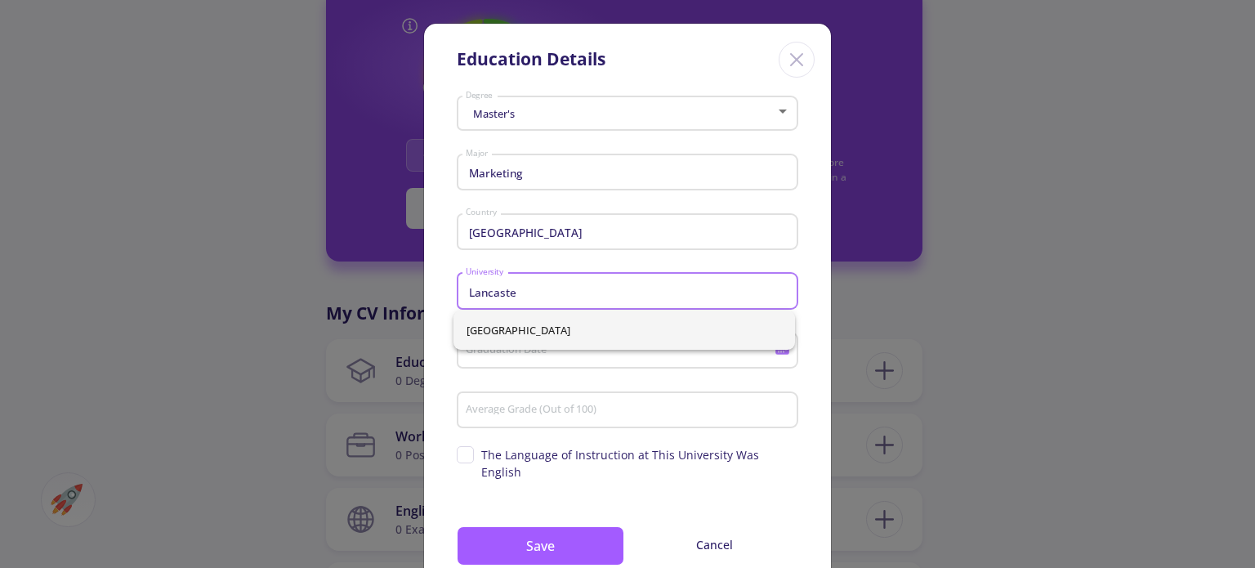
click at [507, 323] on span "Lancaster University" at bounding box center [624, 330] width 315 height 39
type input "Lancaster University"
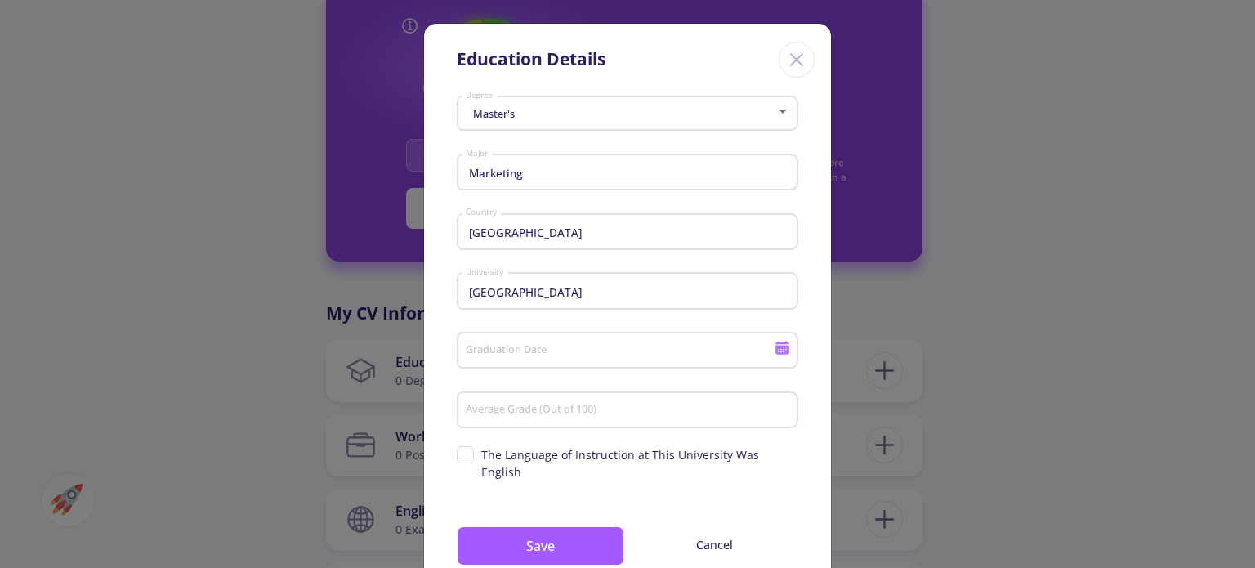
click at [507, 363] on div "Graduation Date" at bounding box center [620, 347] width 311 height 42
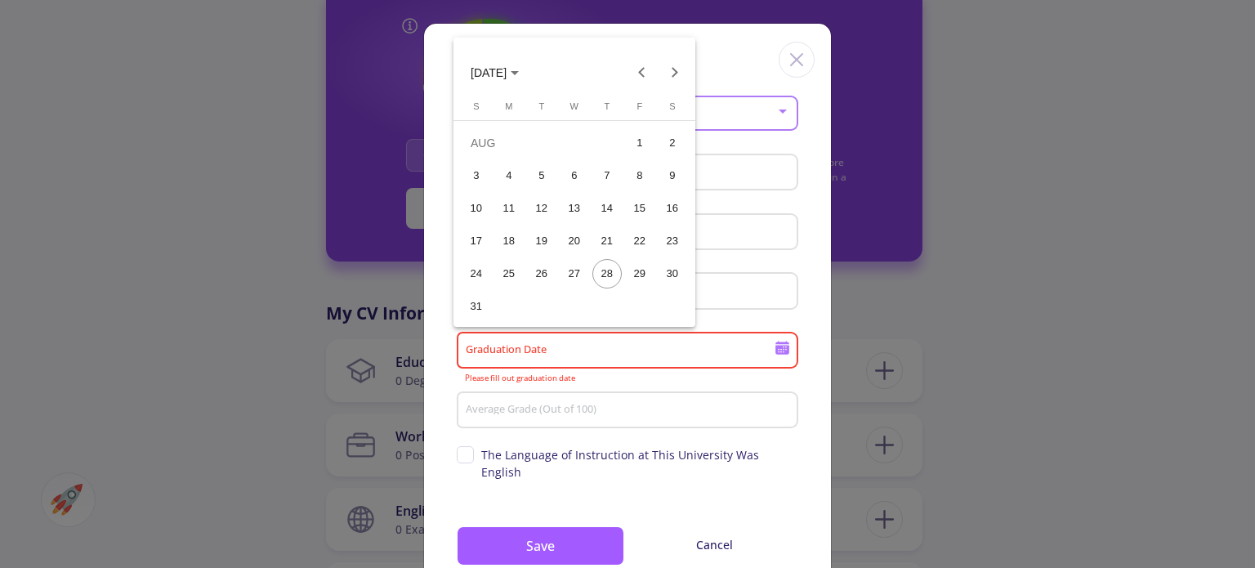
click at [751, 398] on div at bounding box center [627, 284] width 1255 height 568
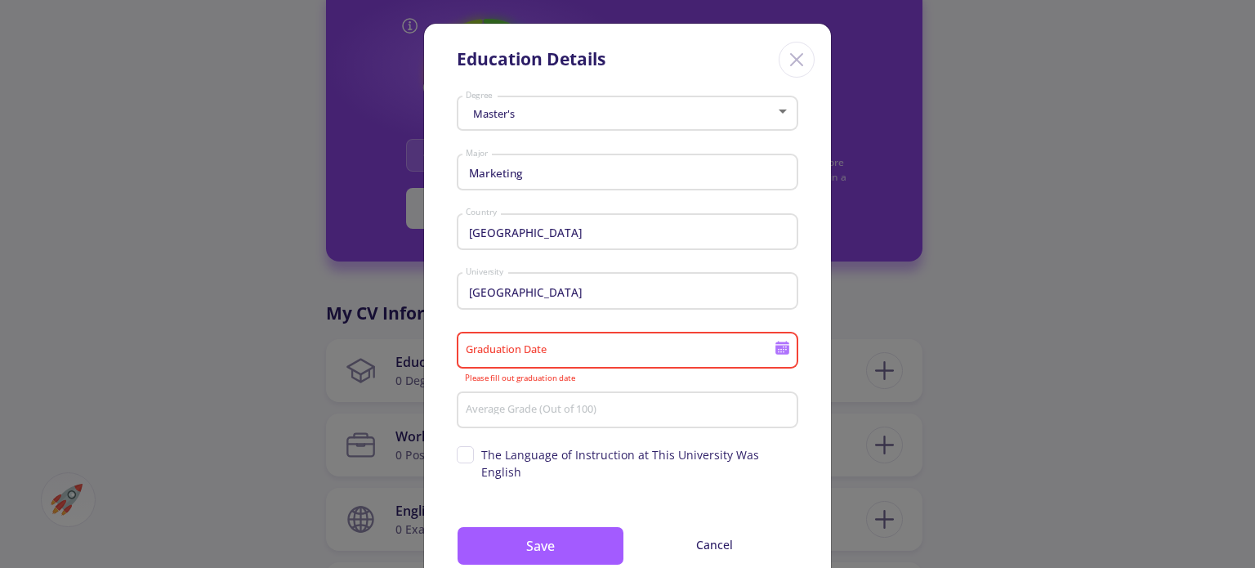
click at [777, 349] on icon at bounding box center [782, 350] width 14 height 9
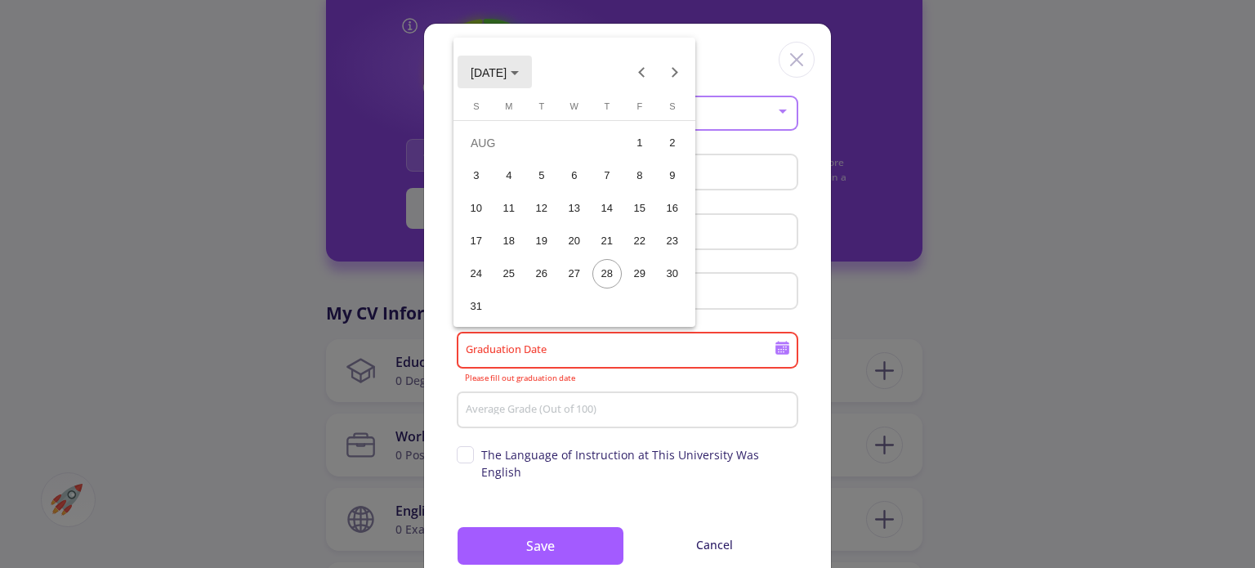
click at [520, 61] on button "AUG 2025" at bounding box center [495, 72] width 74 height 33
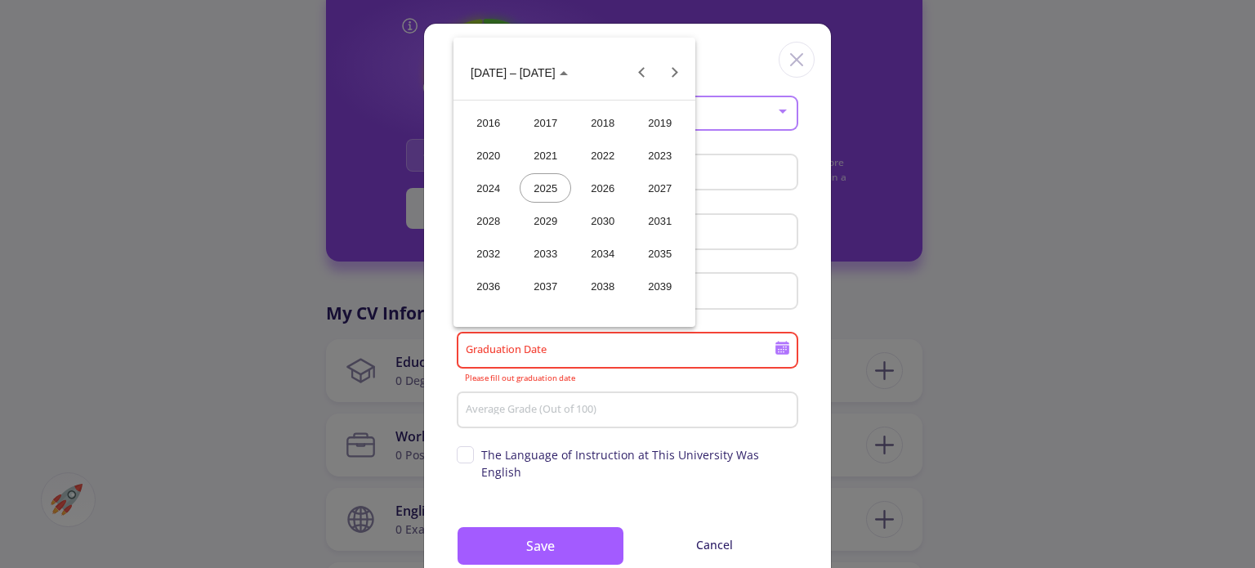
click at [594, 153] on div "2022" at bounding box center [602, 155] width 51 height 29
click at [598, 219] on div "NOV" at bounding box center [602, 220] width 51 height 29
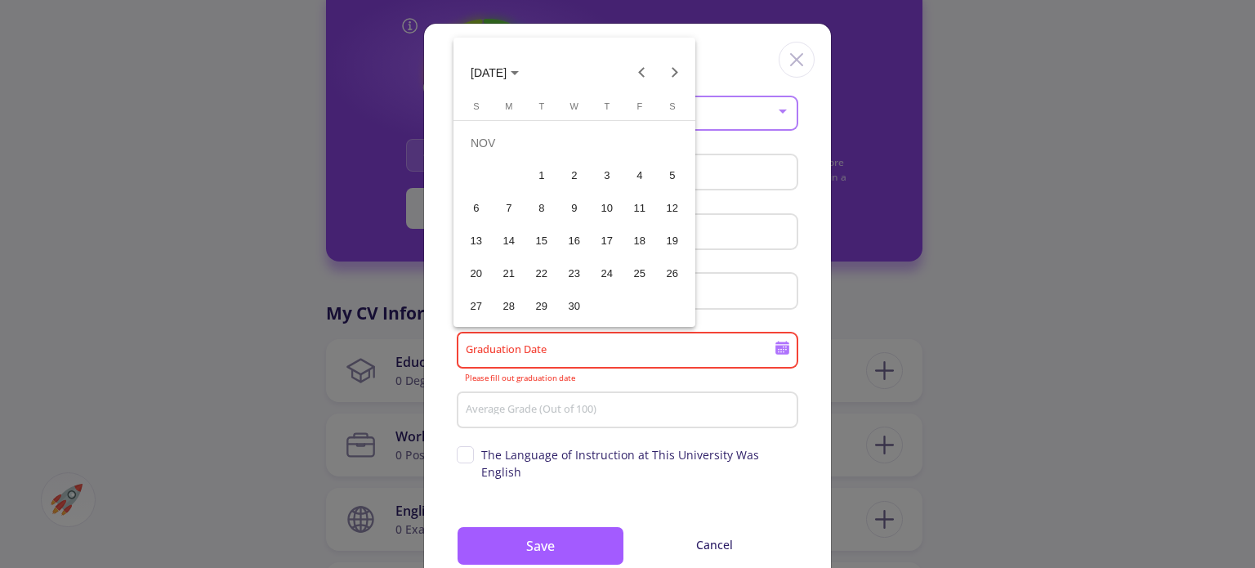
click at [508, 242] on div "14" at bounding box center [508, 240] width 29 height 29
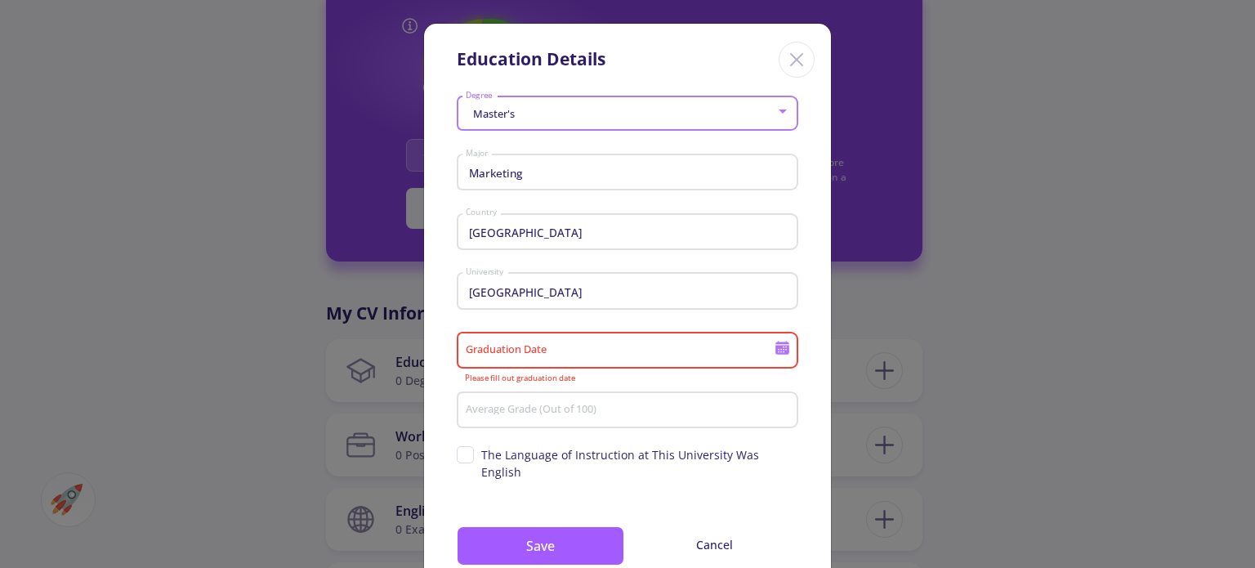
type input "11/14/2022"
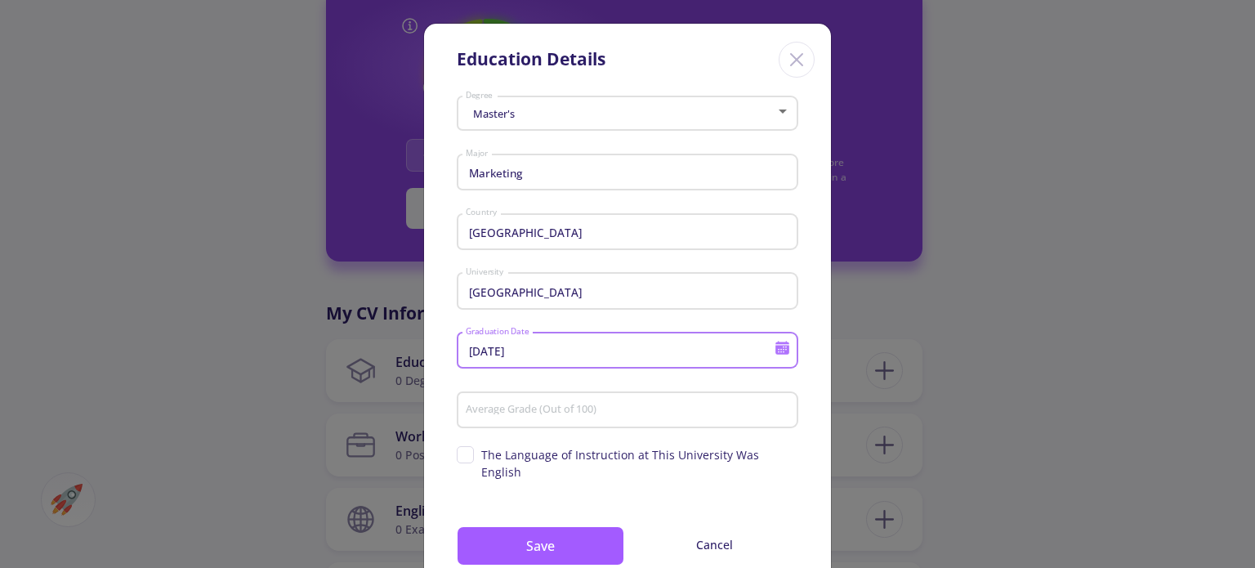
click at [583, 422] on div "Average Grade (Out of 100)" at bounding box center [628, 407] width 326 height 42
type input "66"
click at [565, 462] on span "The Language of Instruction at This University Was English" at bounding box center [639, 463] width 317 height 34
click at [467, 457] on input "The Language of Instruction at This University Was English" at bounding box center [462, 451] width 11 height 11
checkbox input "true"
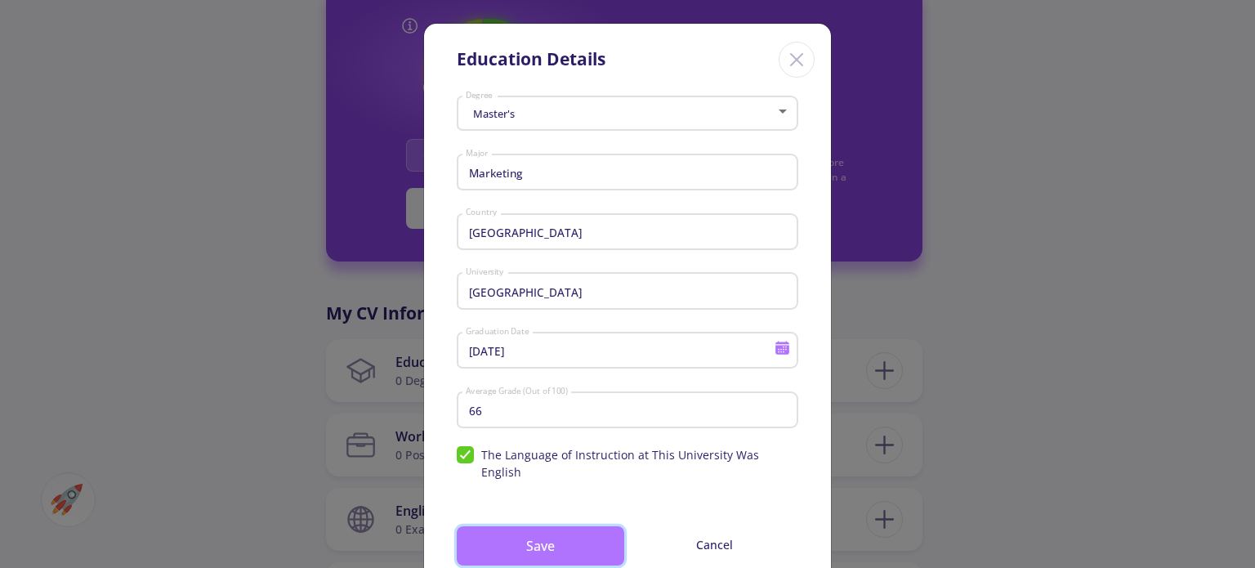
click at [569, 538] on button "Save" at bounding box center [541, 545] width 168 height 39
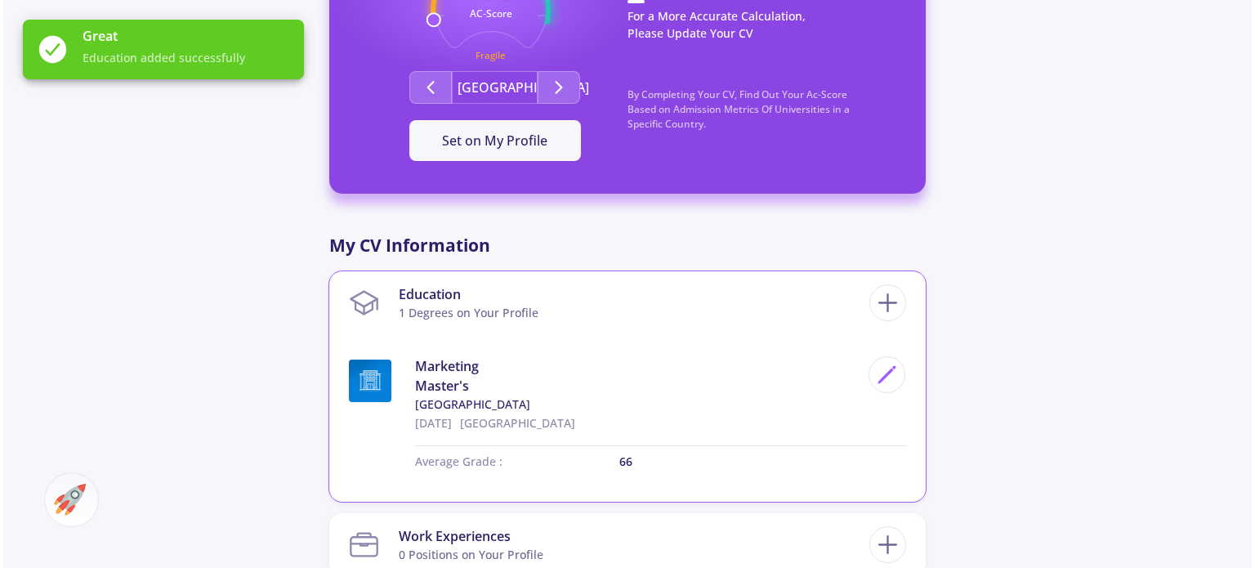
scroll to position [817, 0]
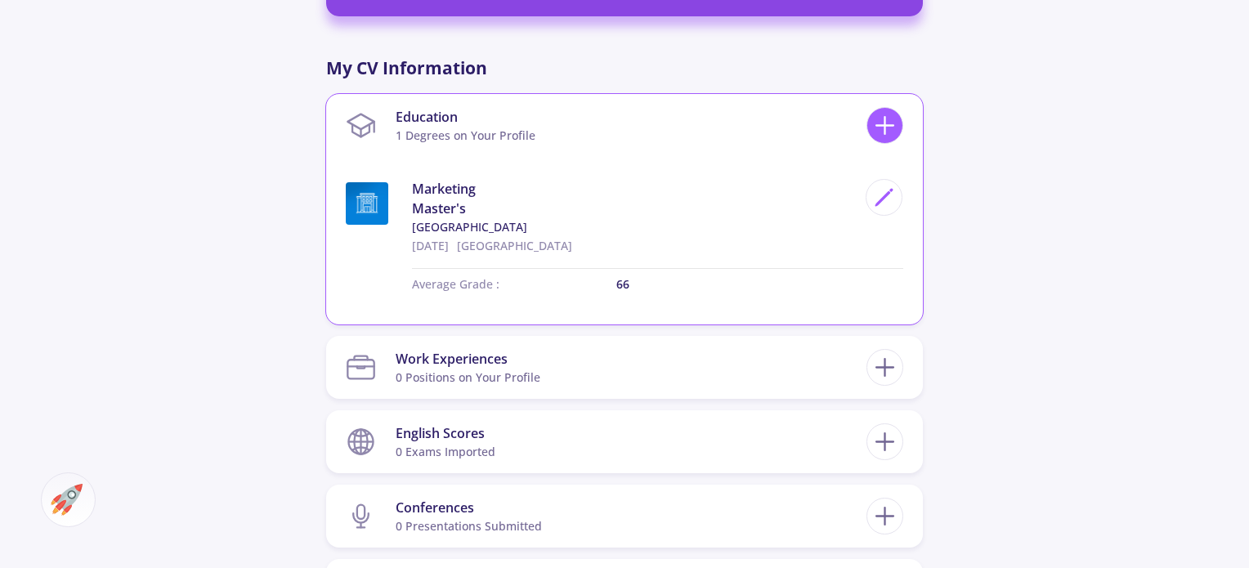
click at [882, 118] on icon at bounding box center [884, 125] width 30 height 30
checkbox input "false"
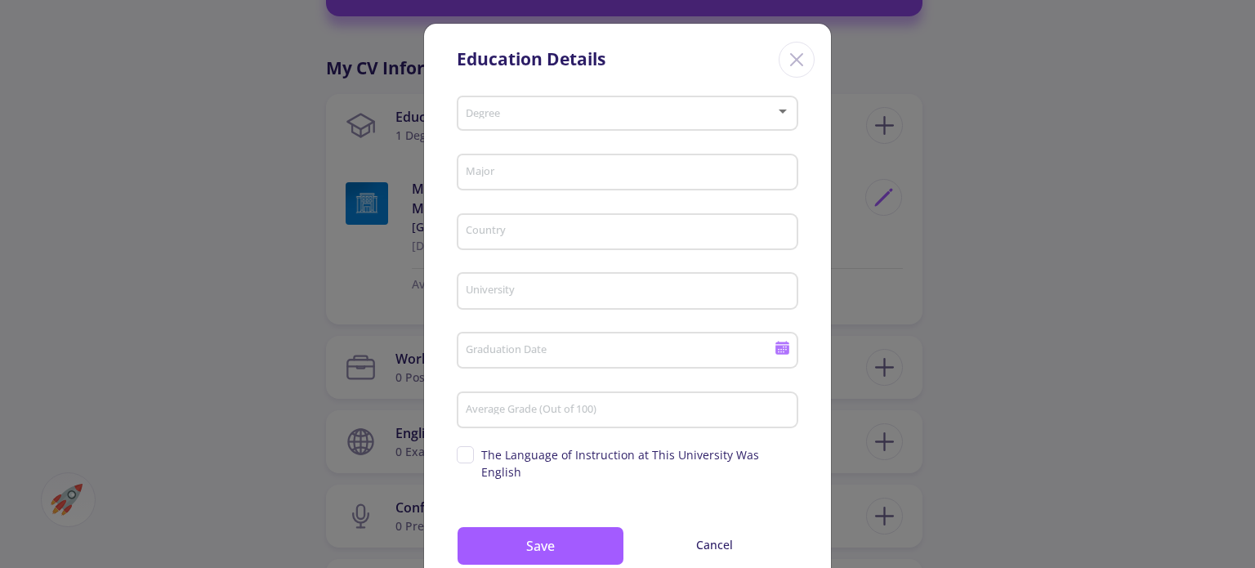
click at [806, 55] on icon "Close" at bounding box center [797, 60] width 26 height 26
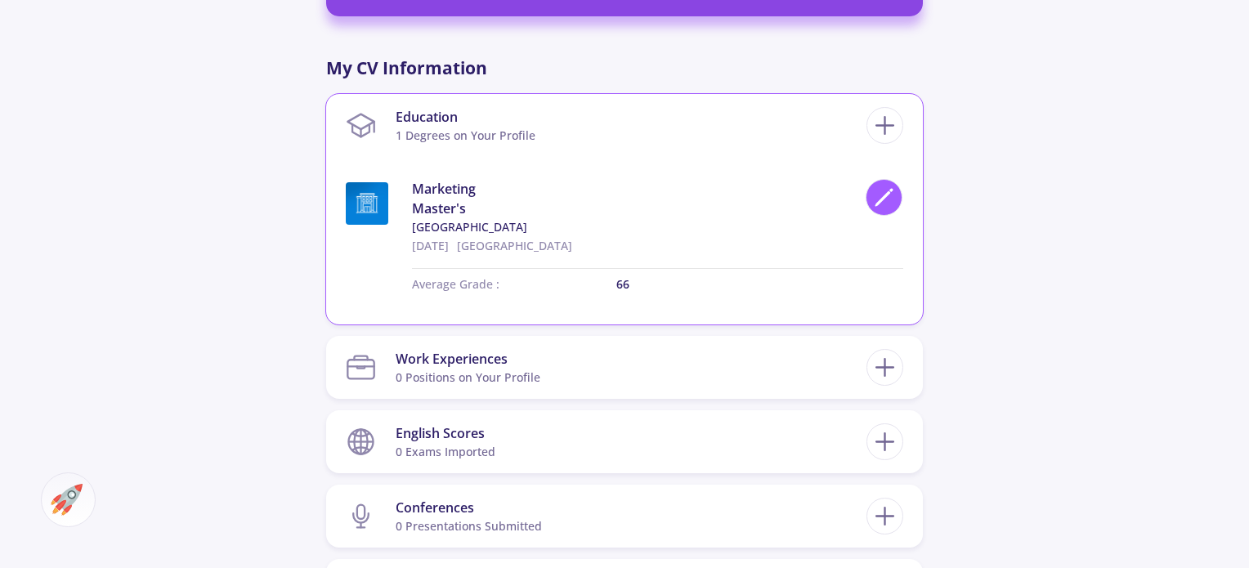
click at [888, 186] on icon at bounding box center [884, 197] width 22 height 22
type input "Marketing"
type input "United Kingdom"
type input "Lancaster University"
type input "11/14/2022"
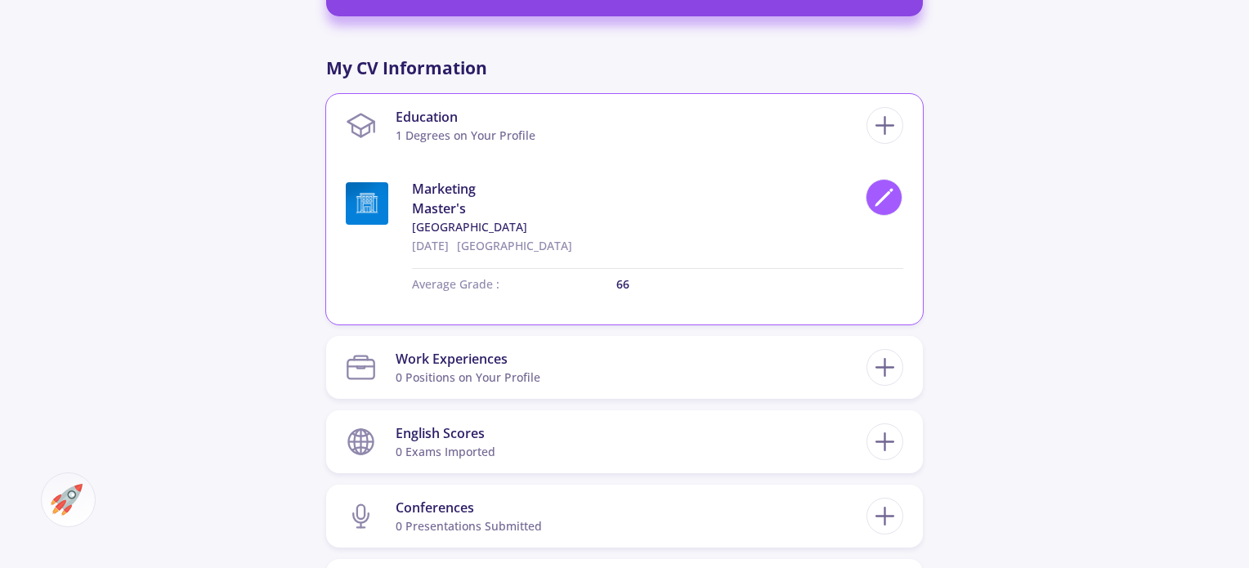
type input "66"
checkbox input "true"
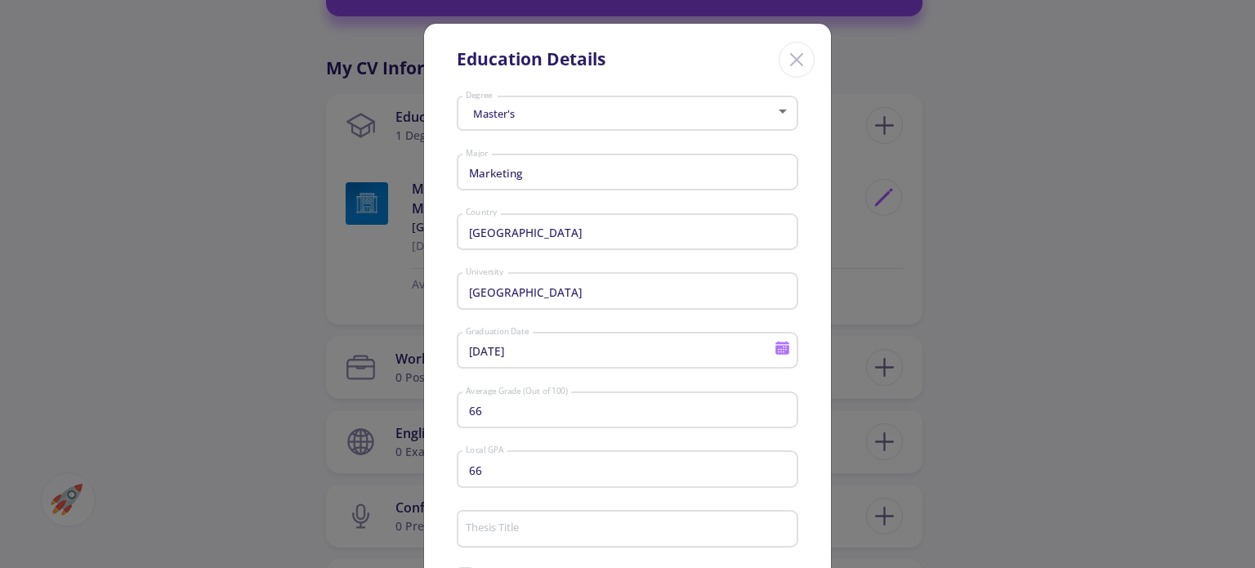
click at [529, 294] on input "Lancaster University" at bounding box center [630, 291] width 330 height 15
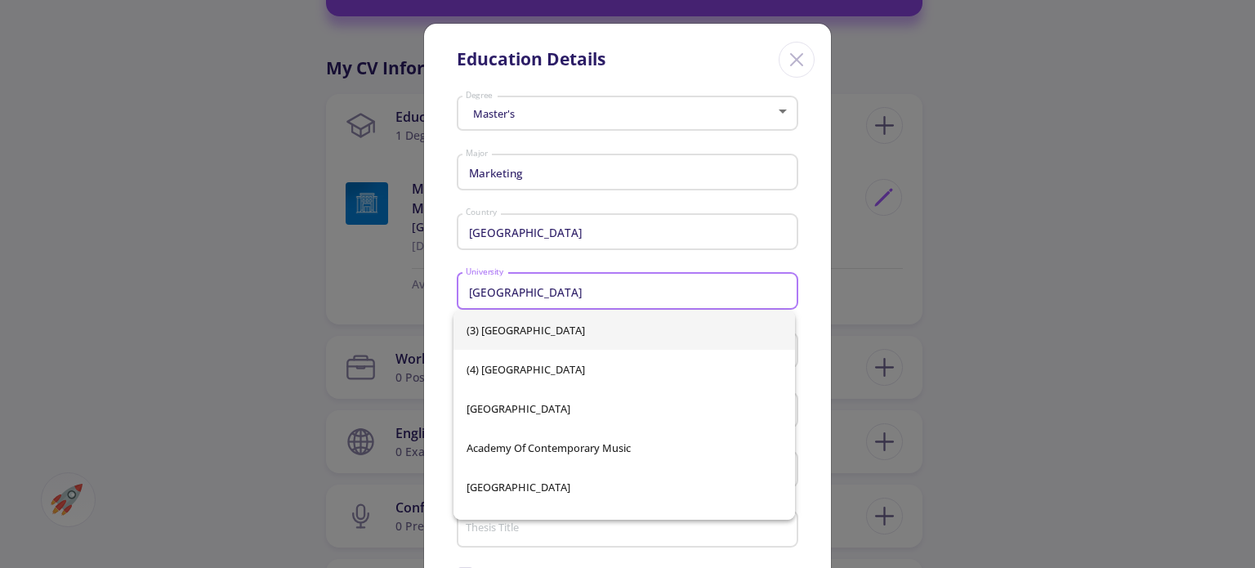
click at [597, 286] on input "Lancaster University" at bounding box center [630, 291] width 330 height 15
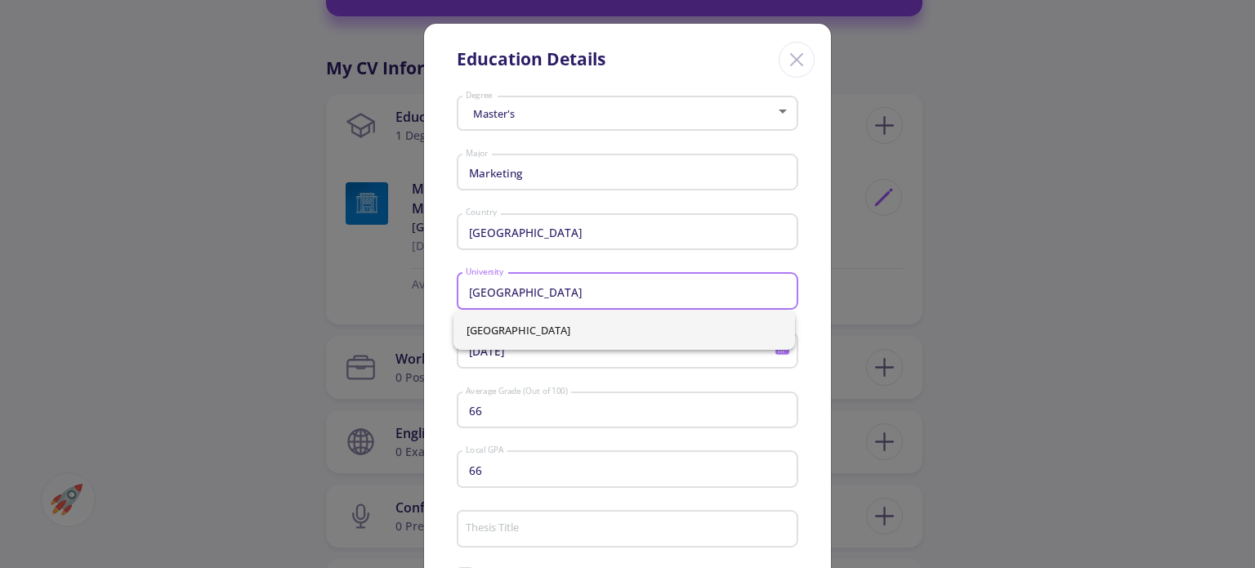
click at [560, 328] on span "Lancaster University" at bounding box center [624, 330] width 315 height 39
type input "Lancaster University"
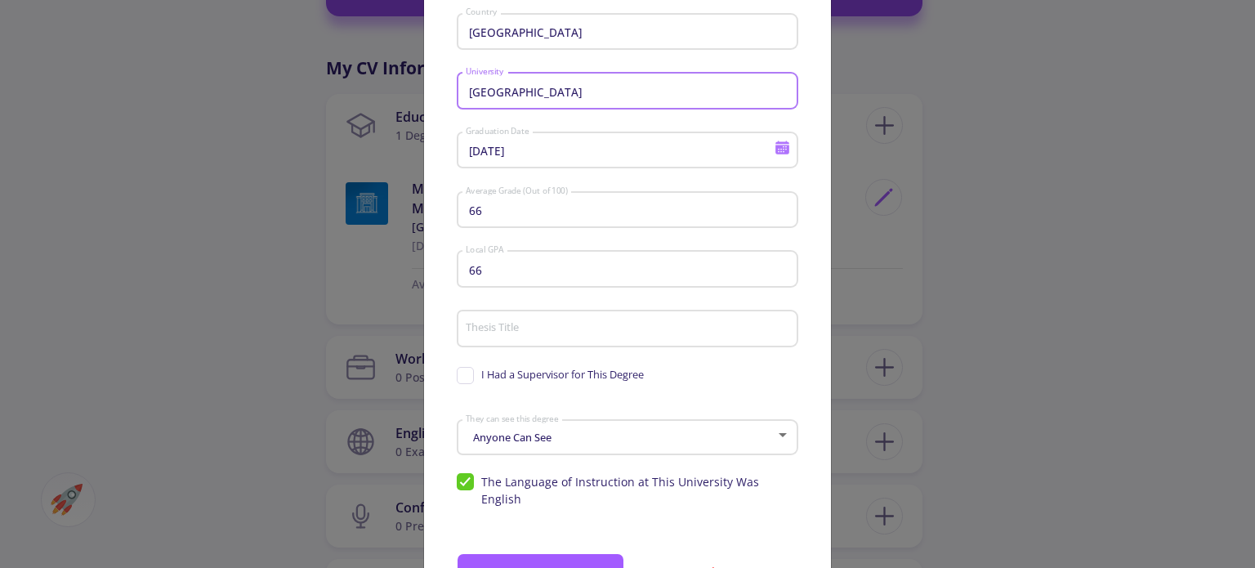
scroll to position [245, 0]
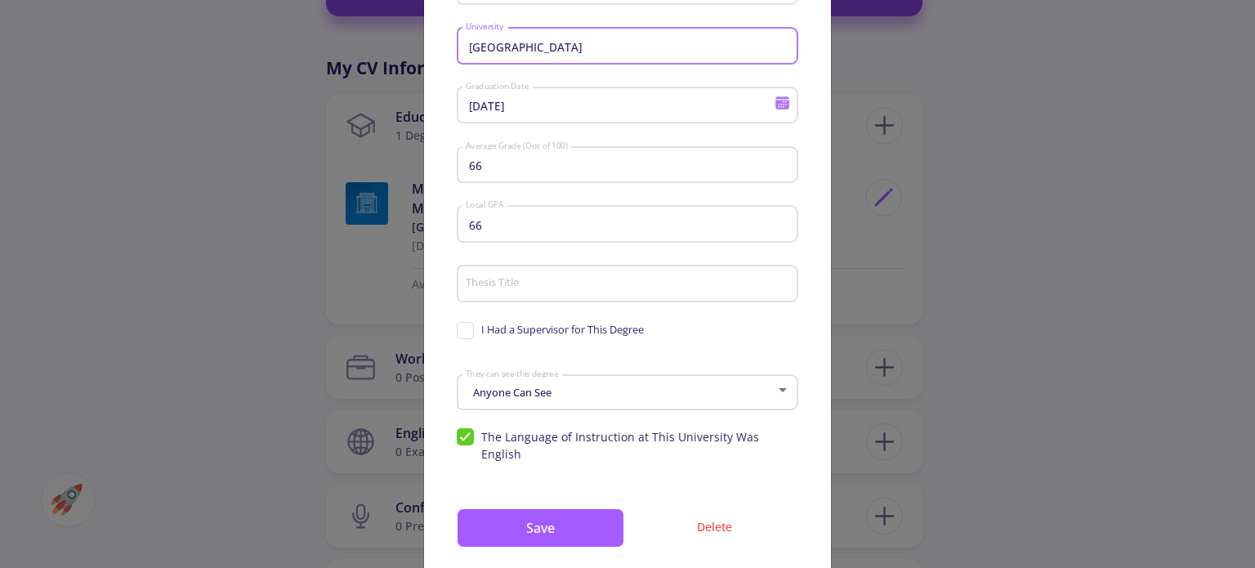
click at [553, 337] on span "I Had a Supervisor for This Degree" at bounding box center [562, 330] width 163 height 16
click at [467, 333] on input "I Had a Supervisor for This Degree" at bounding box center [462, 327] width 11 height 11
checkbox input "true"
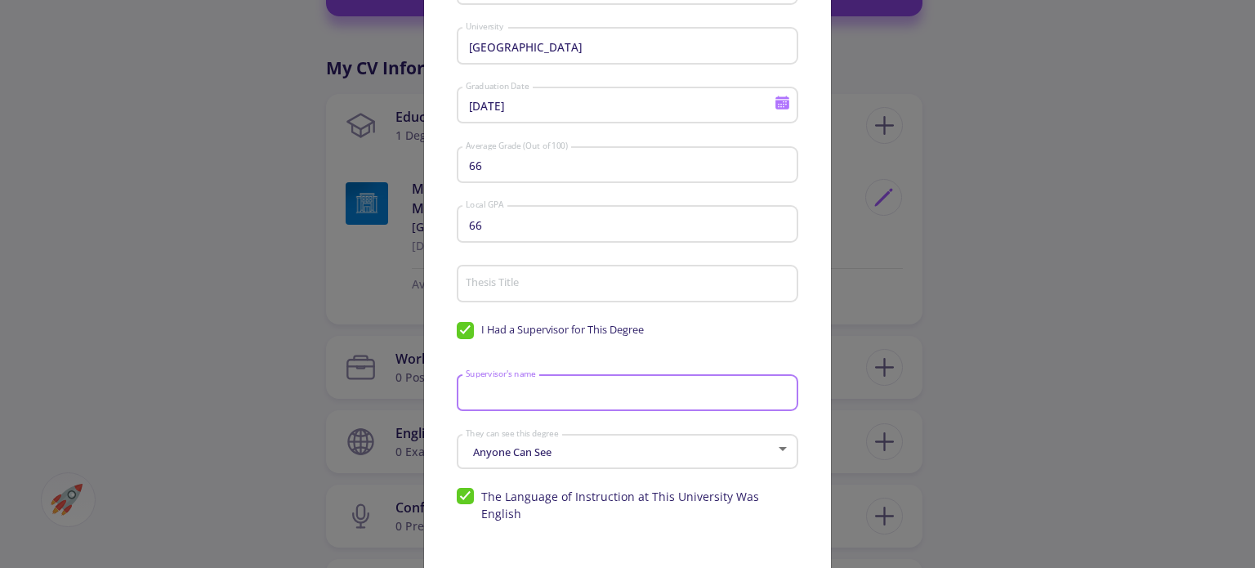
click at [583, 395] on input "Supervisor's name" at bounding box center [630, 393] width 330 height 15
type input "Dr. Olfa Mejri"
click at [574, 284] on input "Thesis Title" at bounding box center [630, 284] width 330 height 15
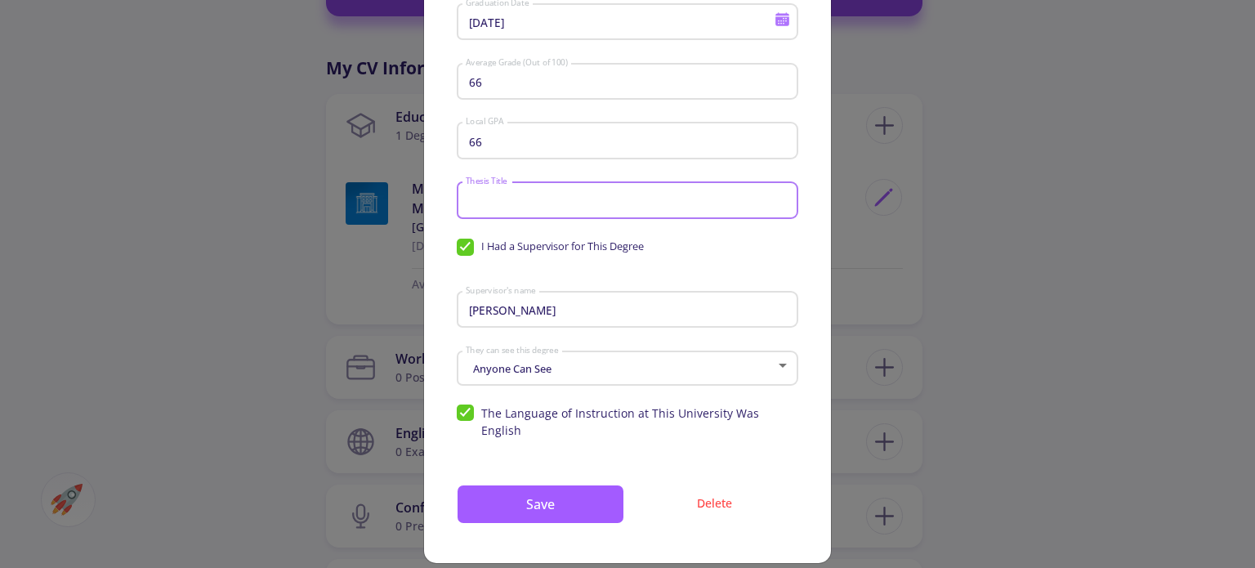
scroll to position [331, 0]
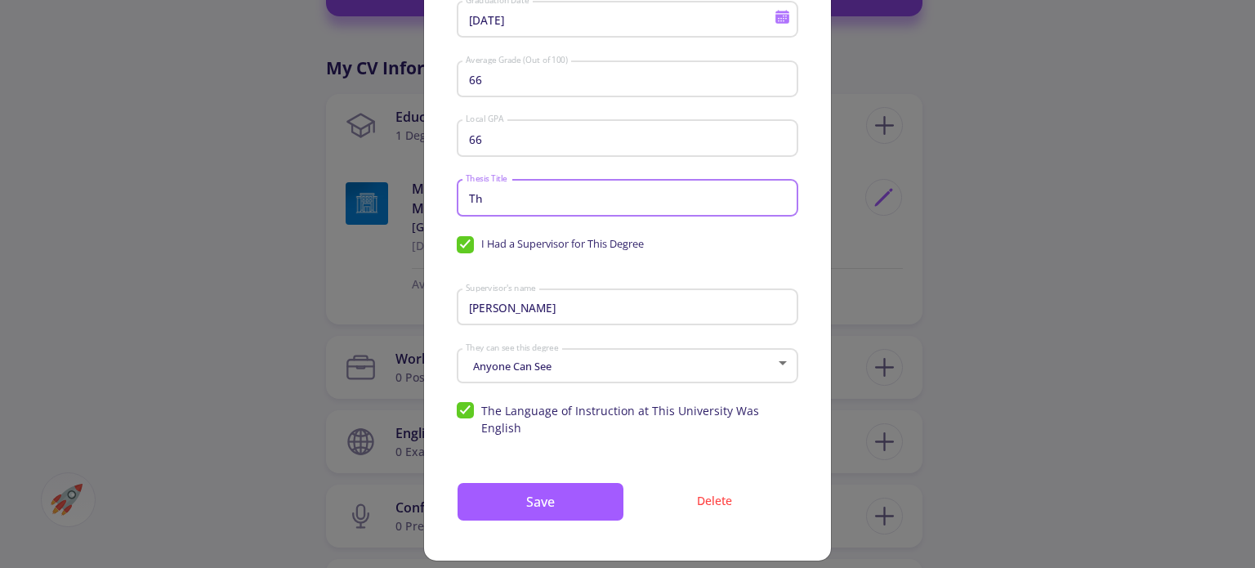
type input "T"
click at [565, 488] on button "Save" at bounding box center [541, 501] width 168 height 39
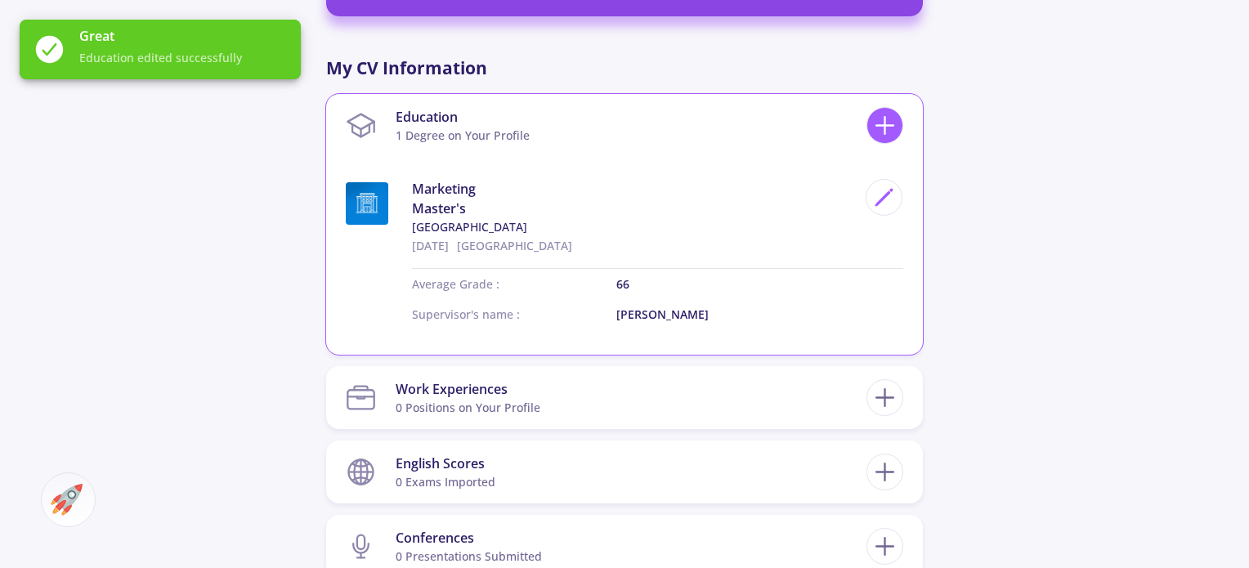
click at [891, 110] on icon at bounding box center [884, 125] width 30 height 30
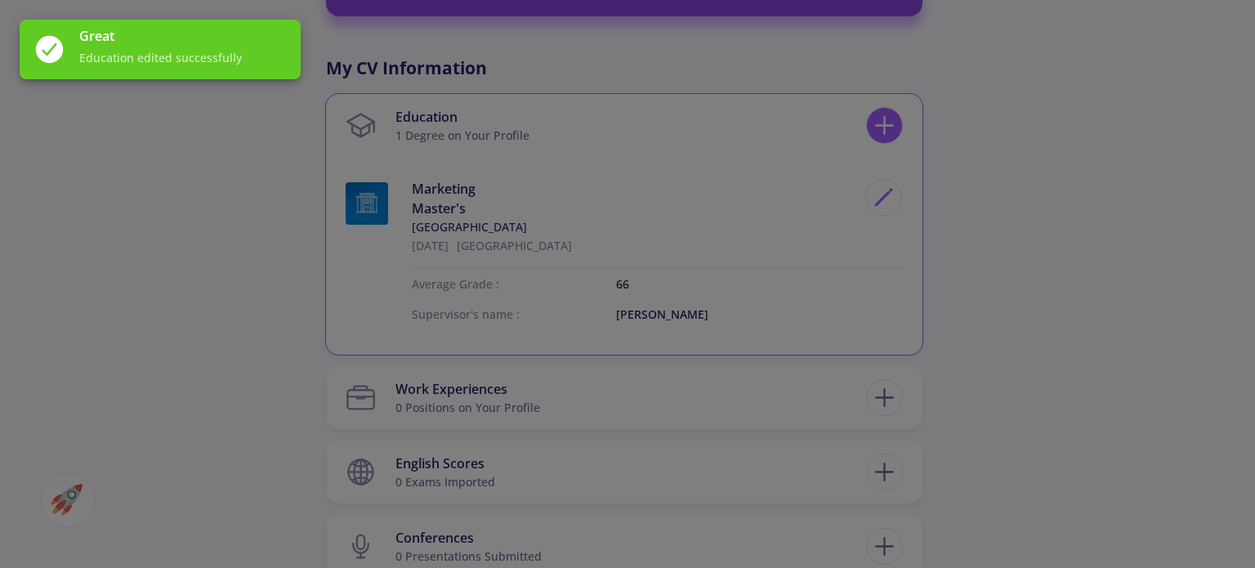
scroll to position [0, 0]
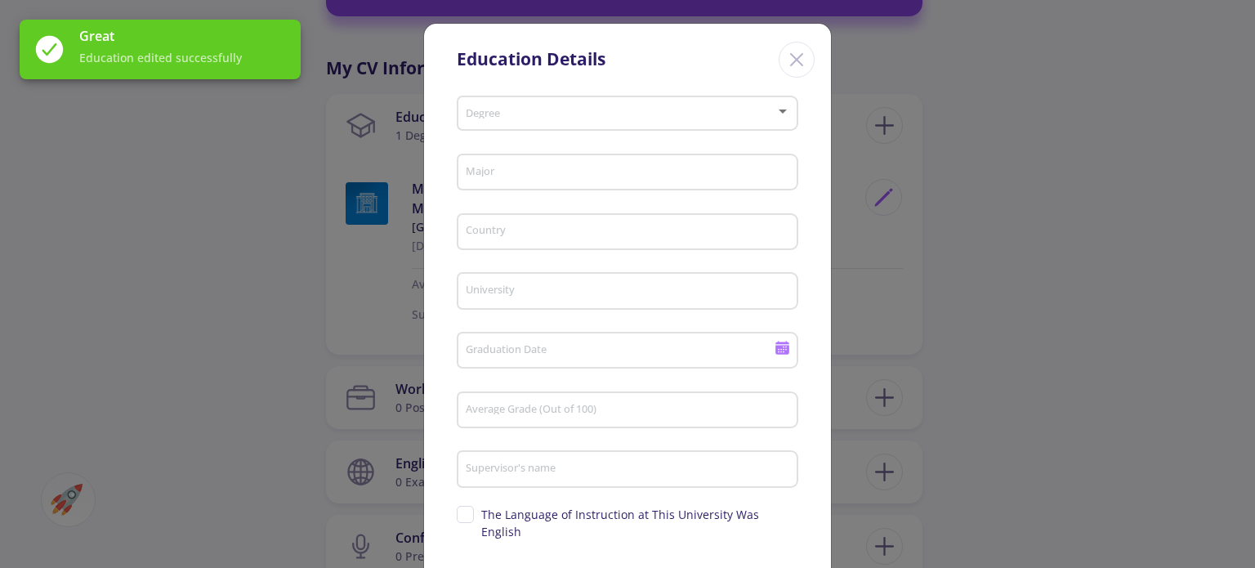
click at [619, 117] on span at bounding box center [622, 113] width 307 height 11
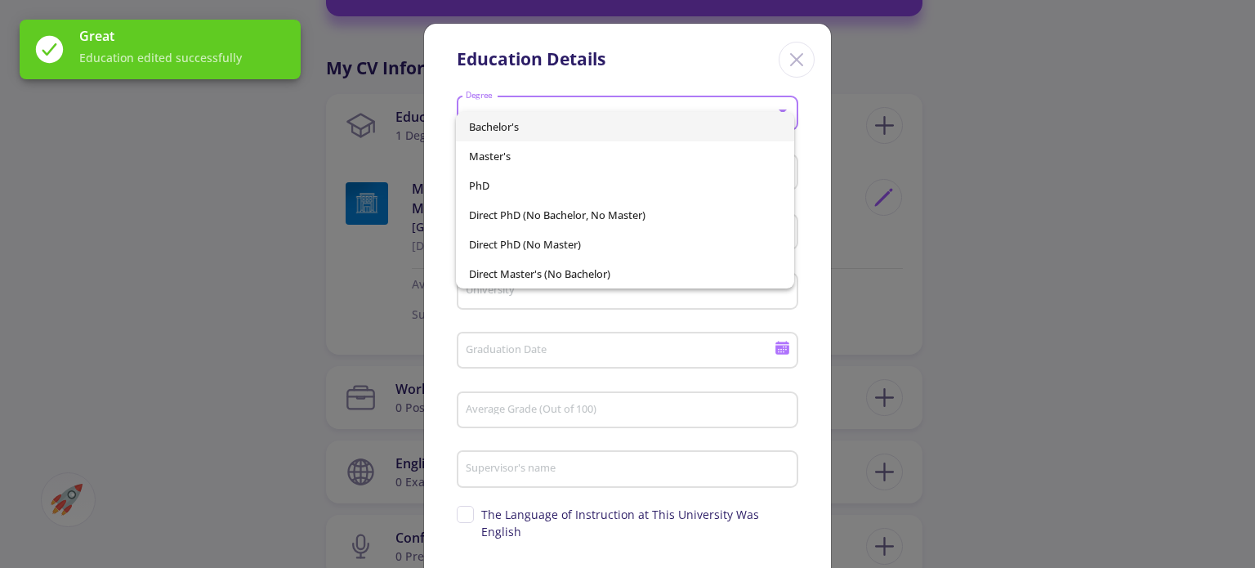
click at [559, 122] on span "Bachelor's" at bounding box center [624, 126] width 311 height 29
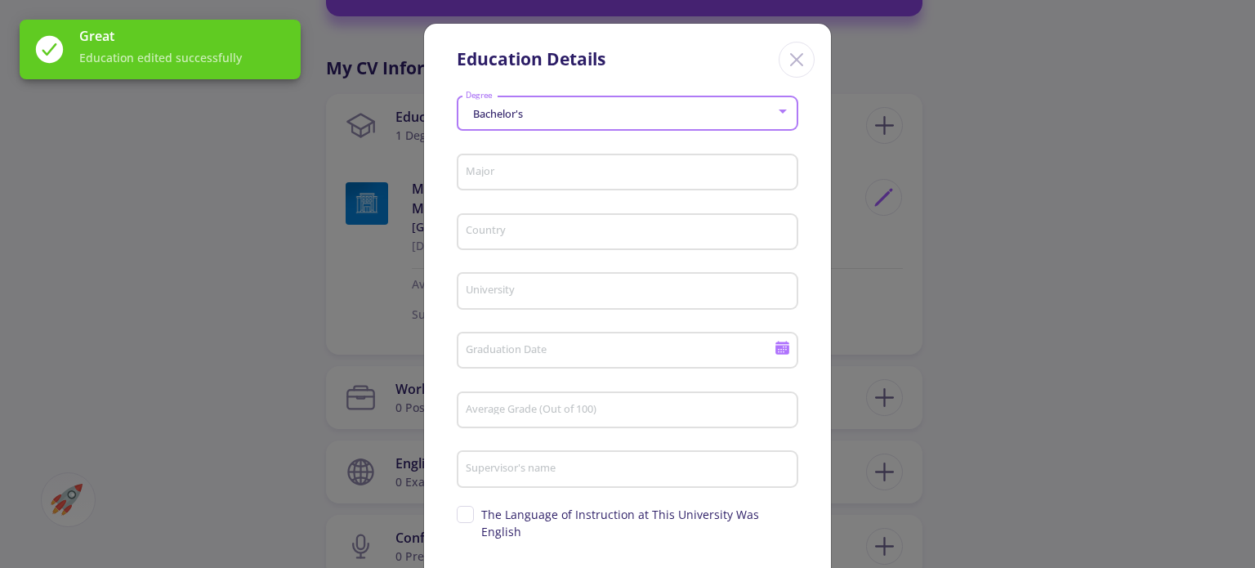
click at [520, 167] on input "Major" at bounding box center [630, 173] width 330 height 15
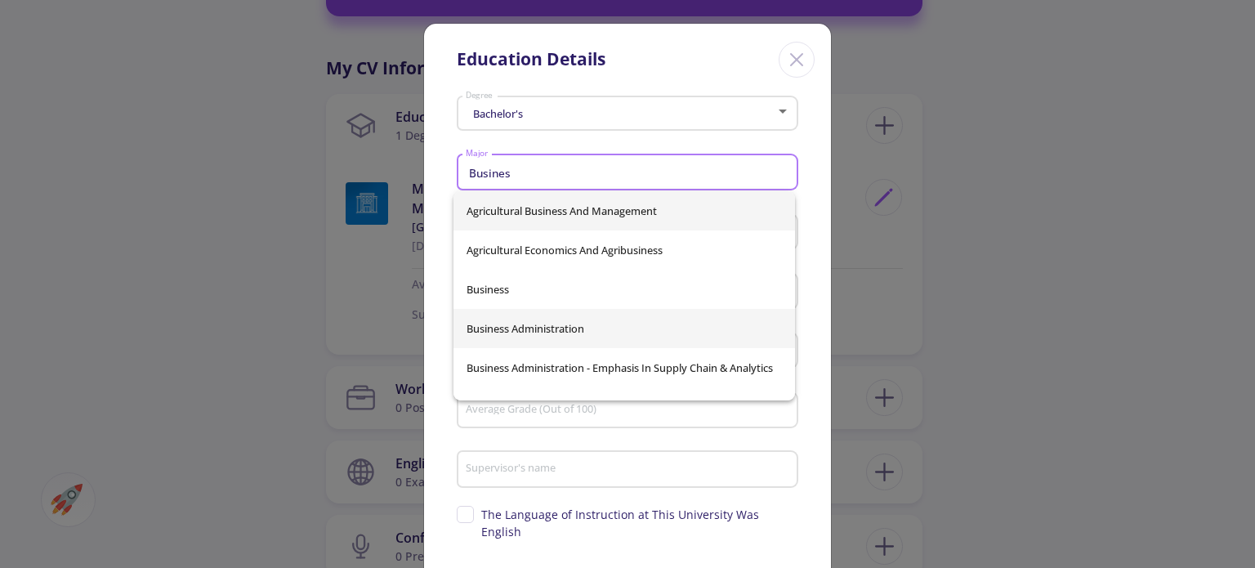
click at [597, 329] on span "Business Administration" at bounding box center [624, 328] width 315 height 39
type input "Business Administration"
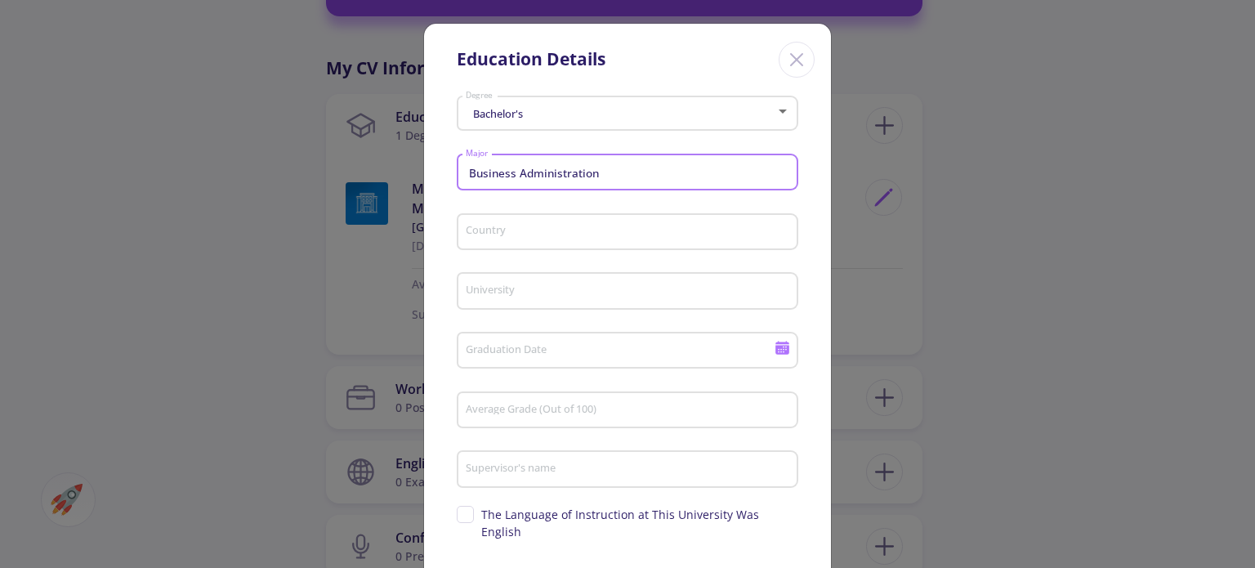
click at [565, 221] on div "Country" at bounding box center [628, 229] width 326 height 42
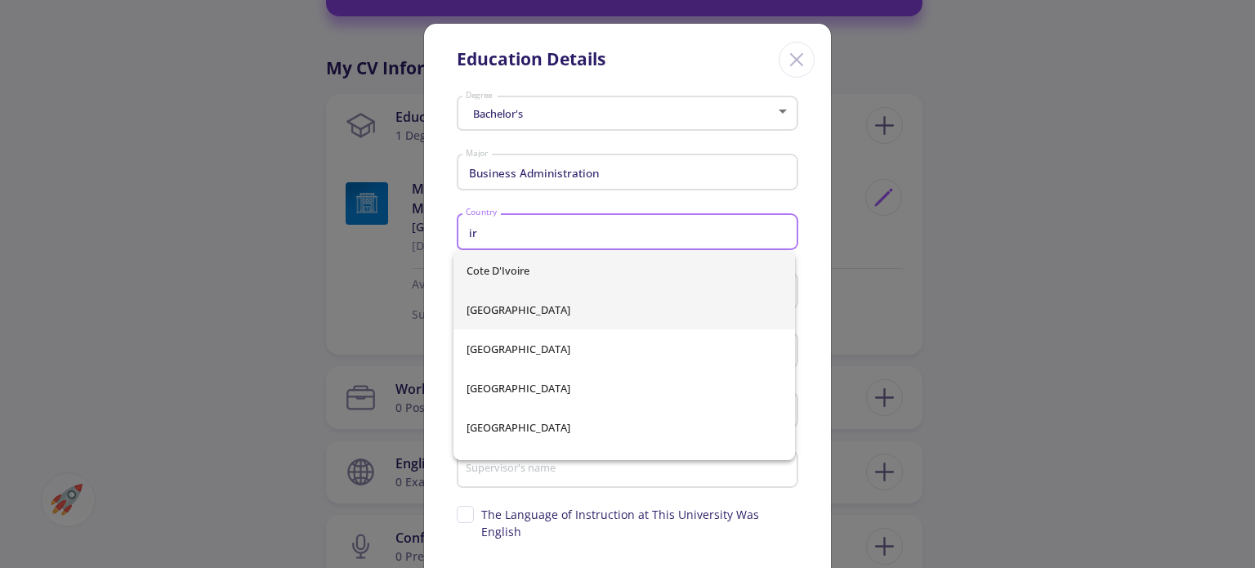
click at [548, 300] on span "Iran" at bounding box center [624, 309] width 315 height 39
type input "Iran"
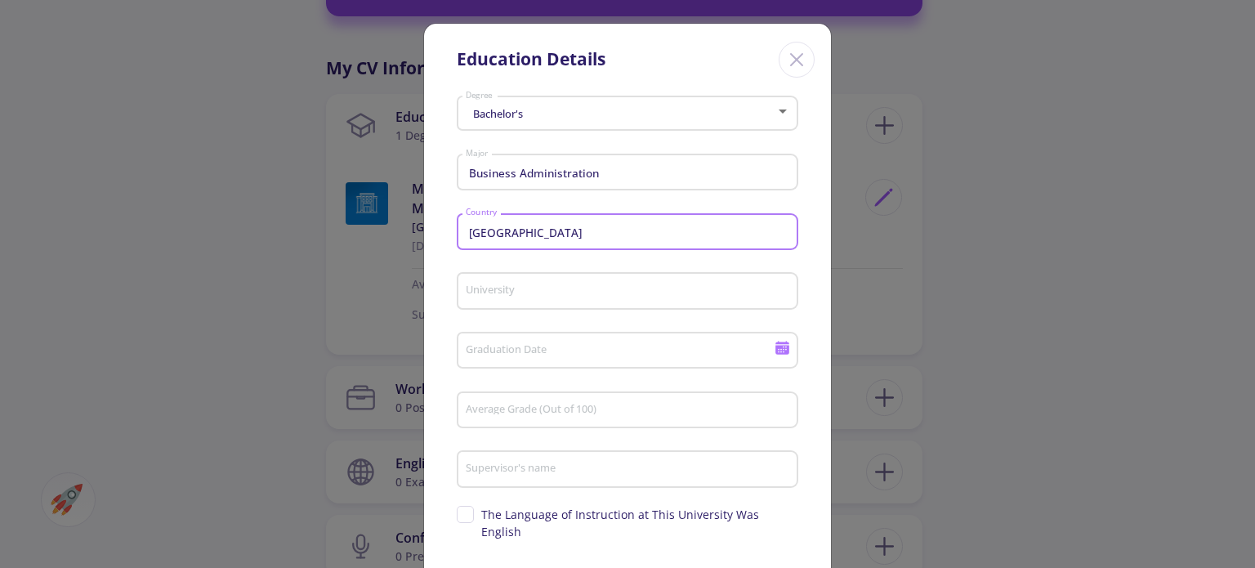
click at [540, 294] on input "University" at bounding box center [630, 291] width 330 height 15
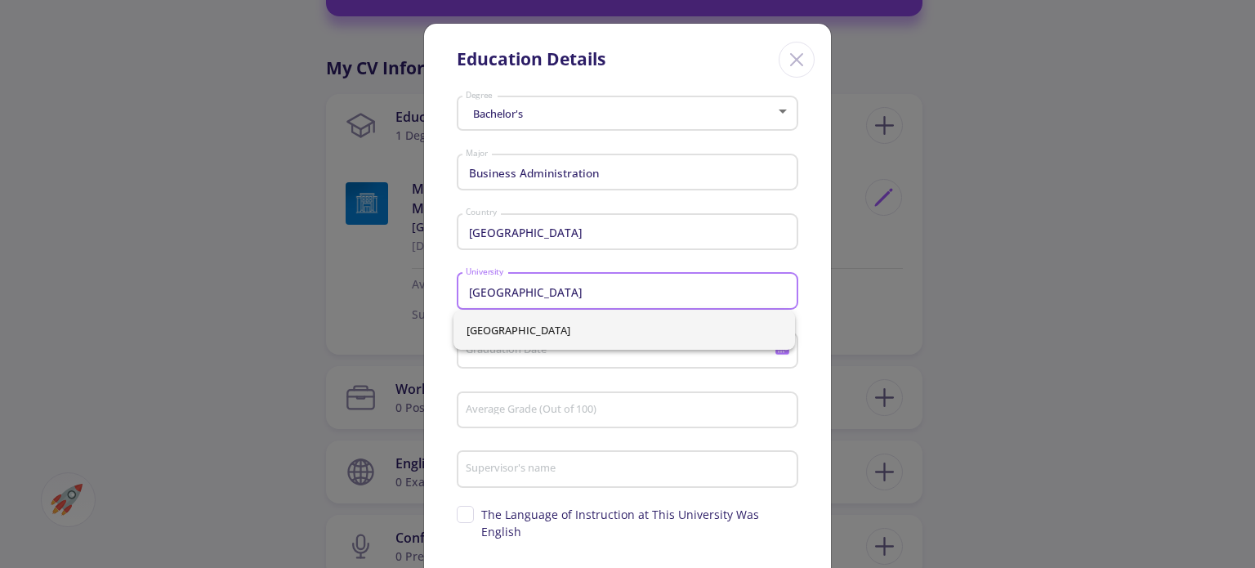
click at [534, 335] on span "University of Tehran" at bounding box center [624, 330] width 315 height 39
type input "University of Tehran"
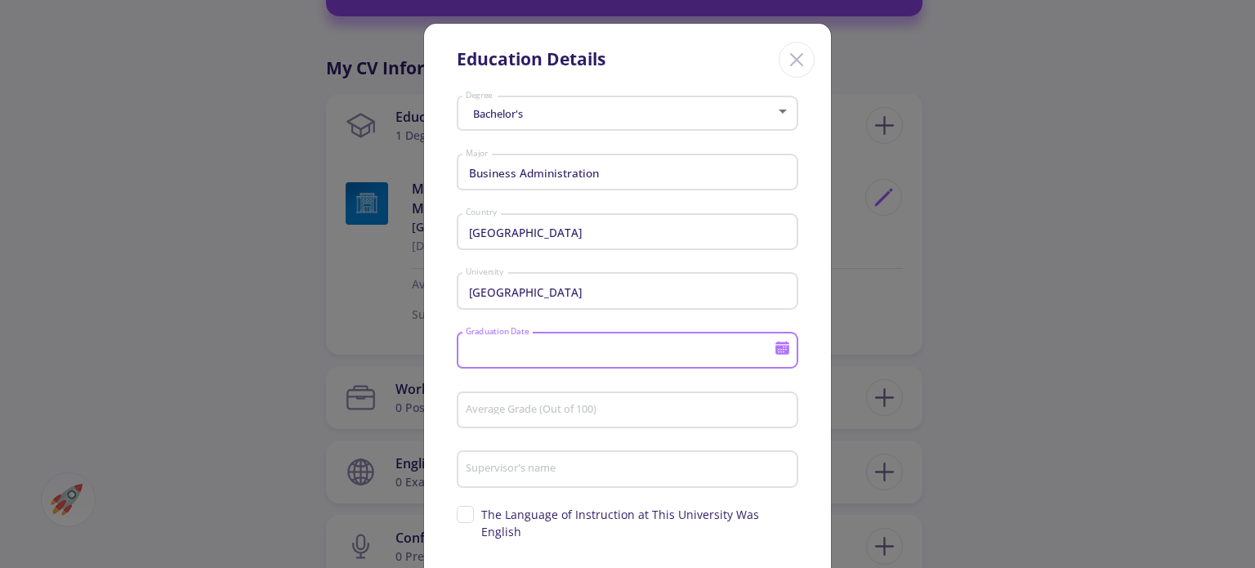
click at [522, 346] on input "Graduation Date" at bounding box center [622, 351] width 315 height 15
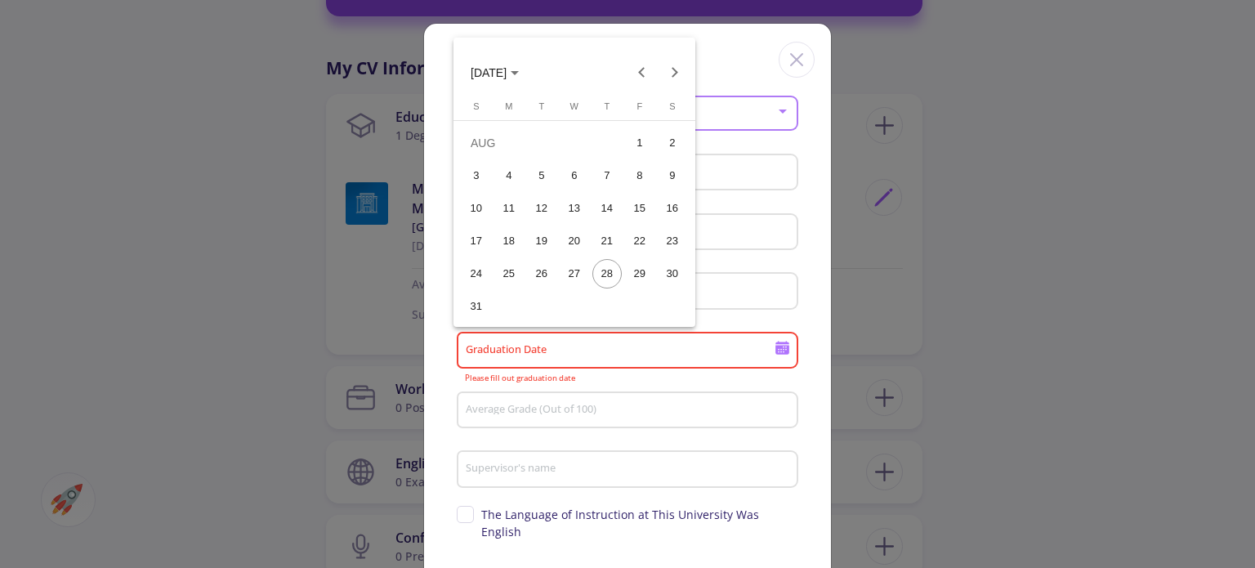
click at [502, 73] on span "AUG 2025" at bounding box center [489, 72] width 36 height 13
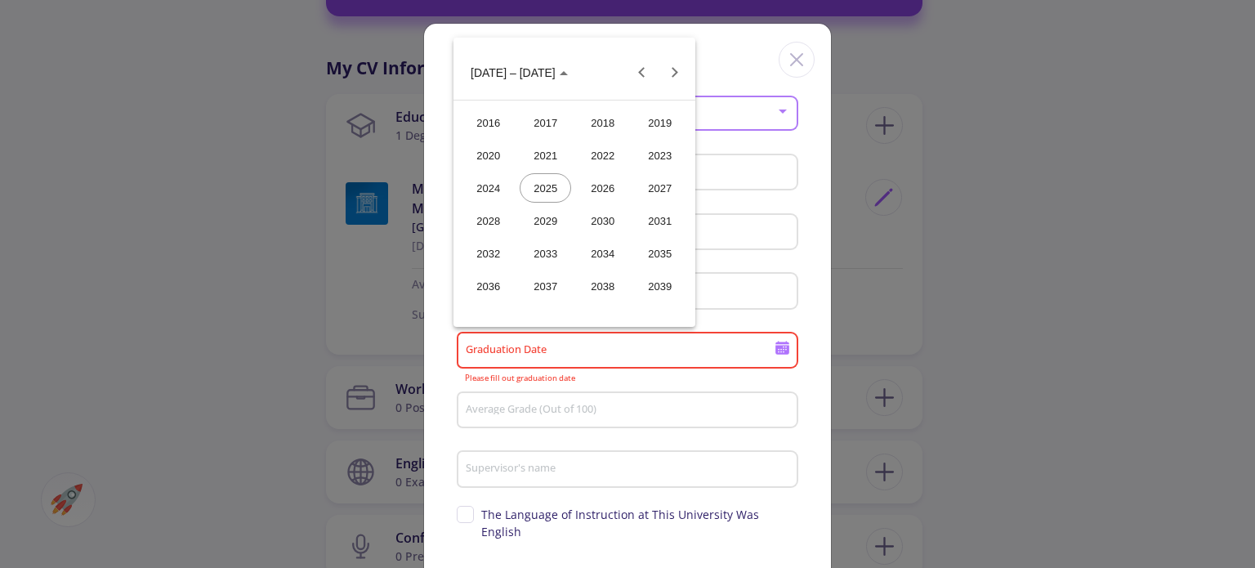
click at [561, 156] on div "2021" at bounding box center [545, 155] width 51 height 29
click at [498, 84] on button "2021" at bounding box center [490, 72] width 64 height 33
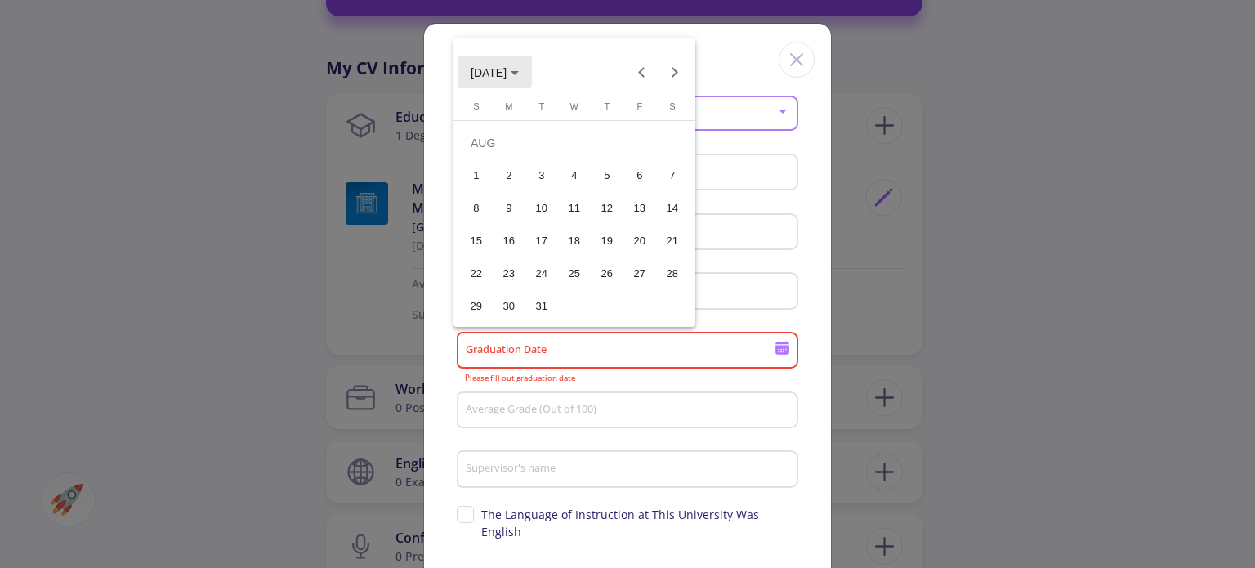
click at [519, 71] on polygon "Choose month and year" at bounding box center [515, 73] width 8 height 4
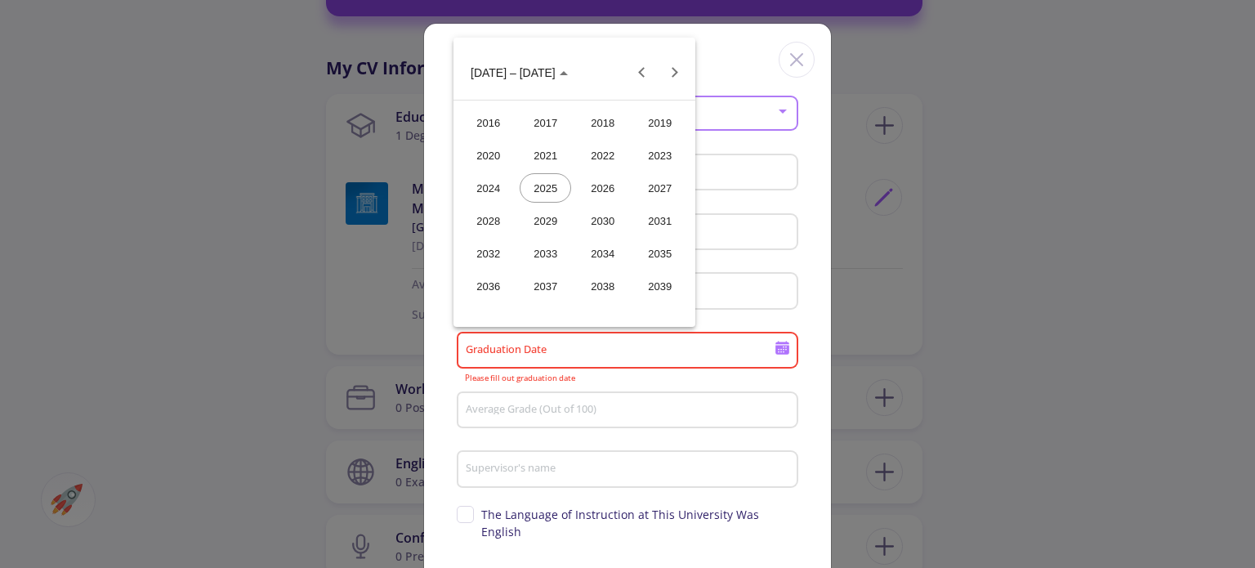
click at [505, 158] on div "2020" at bounding box center [487, 155] width 51 height 29
click at [561, 153] on div "FEB" at bounding box center [545, 155] width 51 height 29
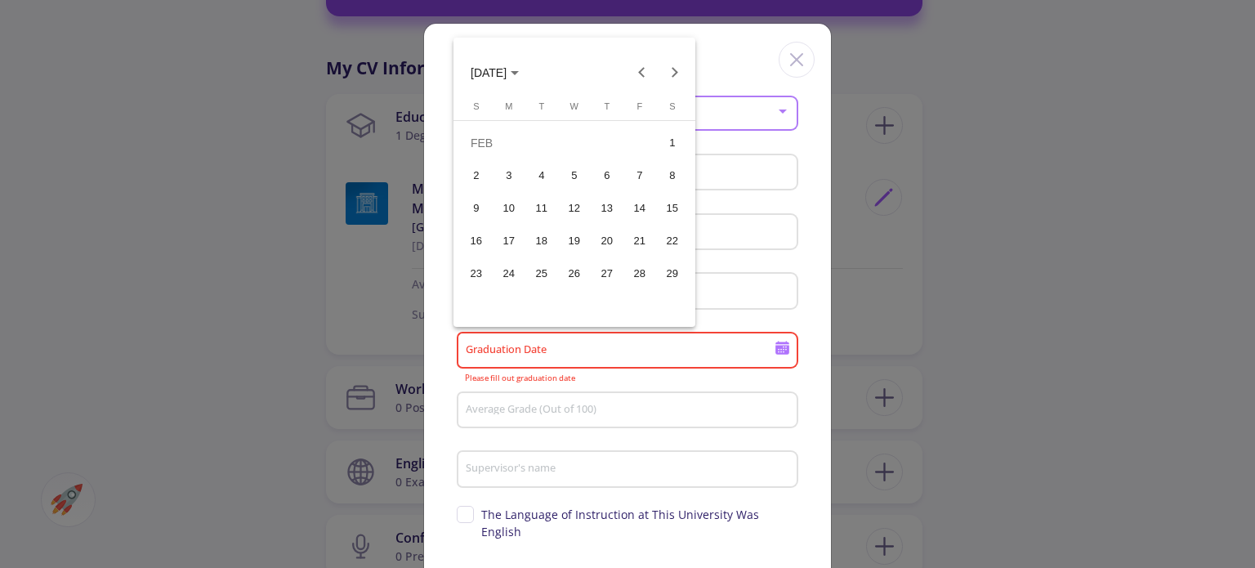
click at [677, 246] on div "22" at bounding box center [672, 240] width 29 height 29
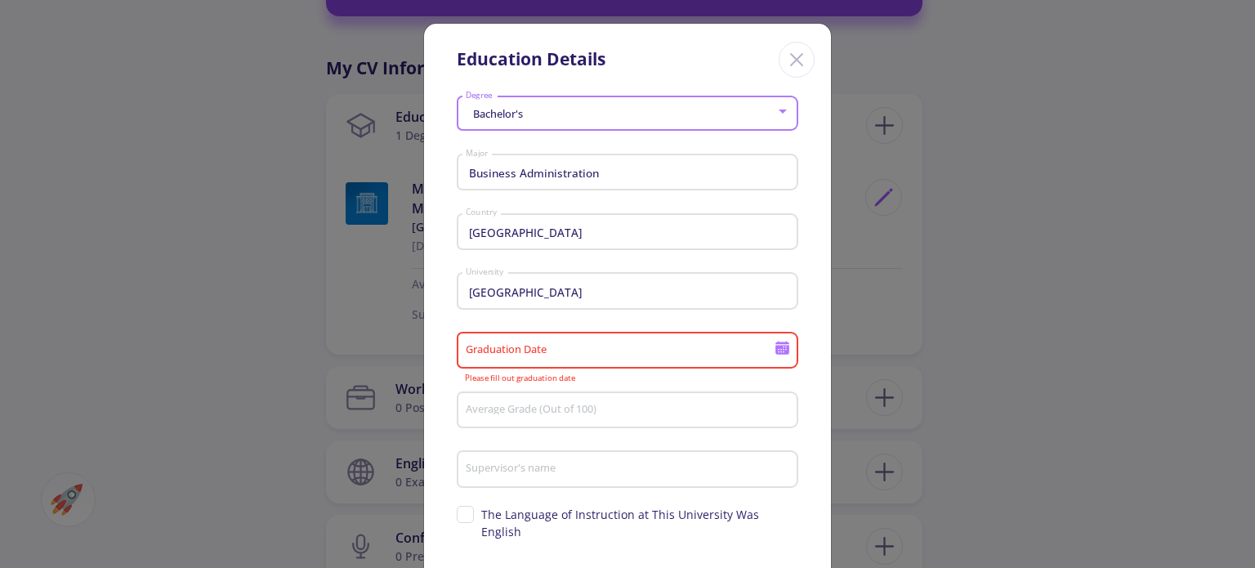
type input "2/22/2020"
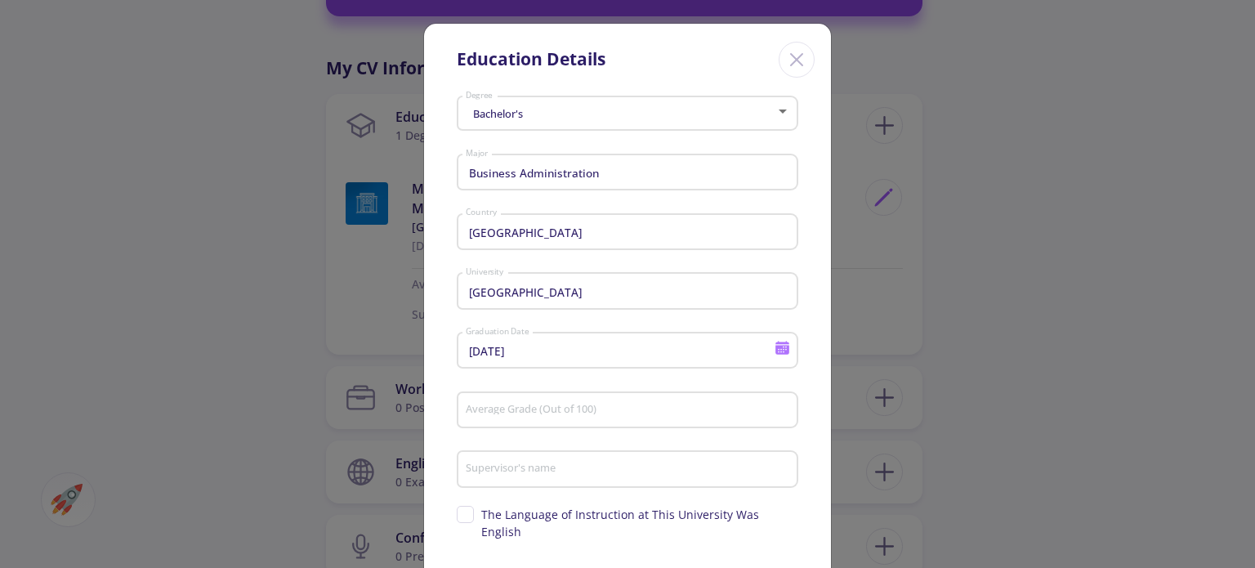
click at [570, 404] on div "Average Grade (Out of 100)" at bounding box center [628, 407] width 326 height 42
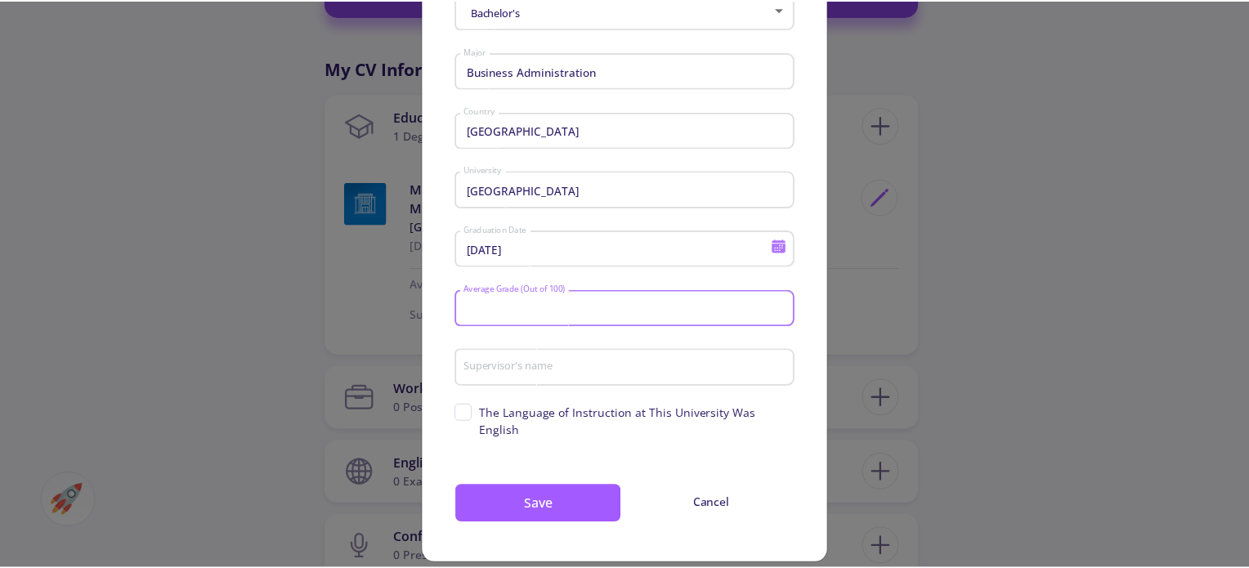
scroll to position [105, 0]
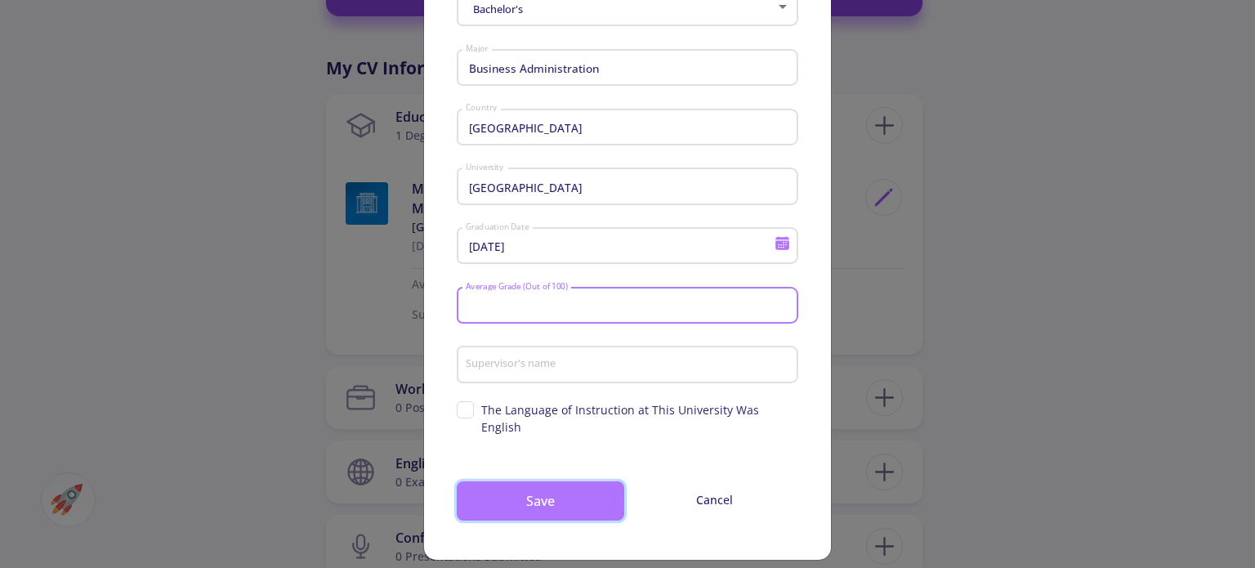
click at [573, 486] on button "Save" at bounding box center [541, 500] width 168 height 39
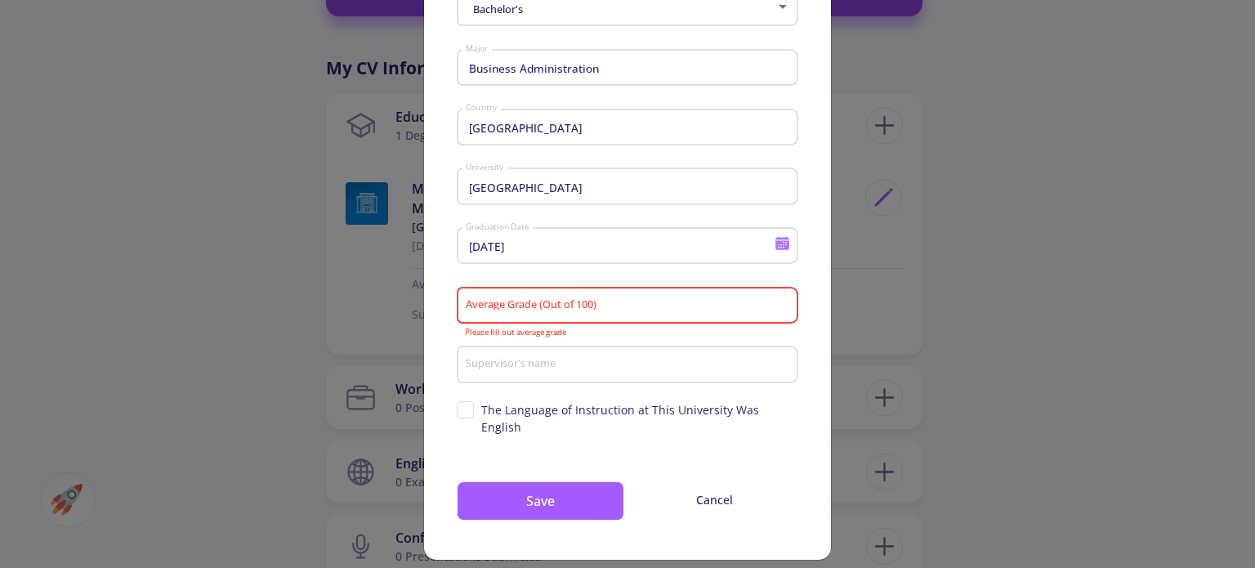
click at [539, 306] on input "Average Grade (Out of 100)" at bounding box center [630, 306] width 330 height 15
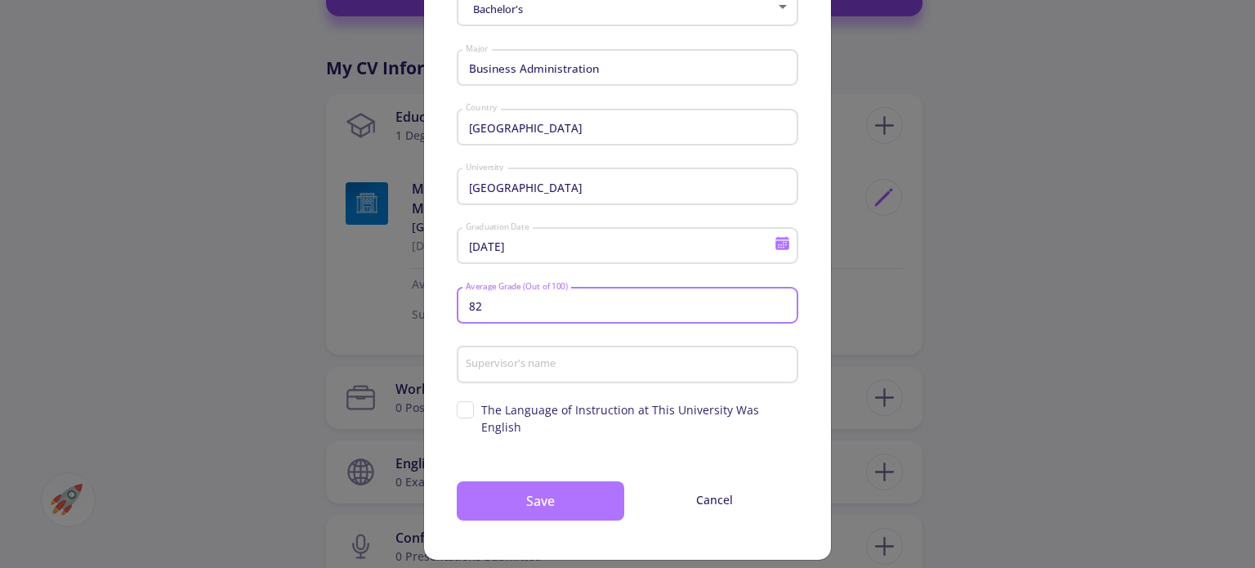
type input "82"
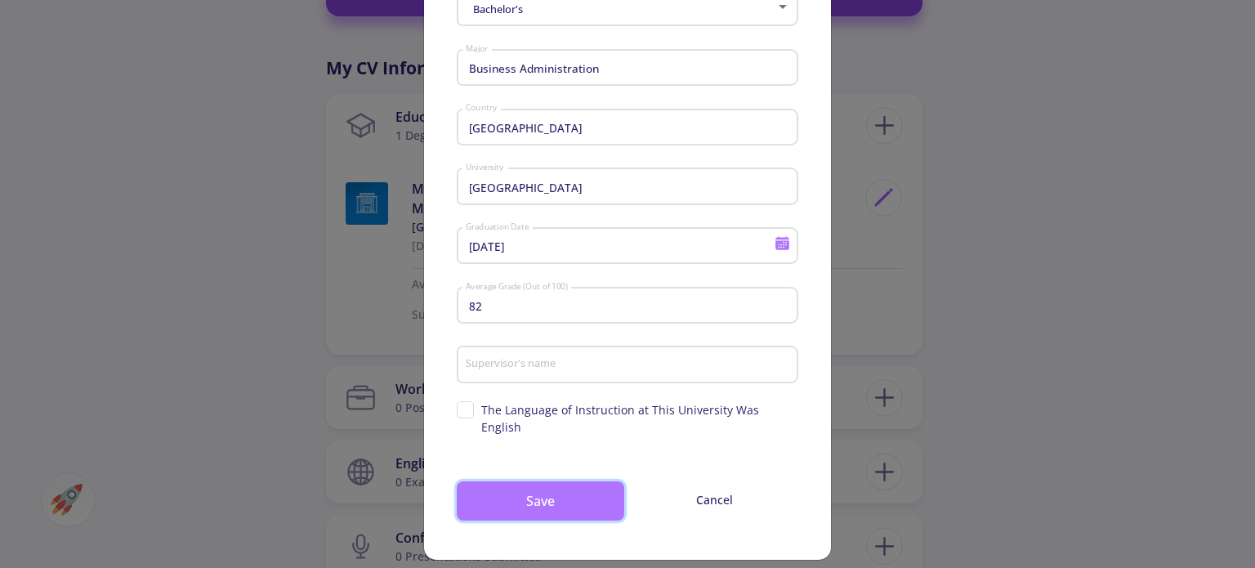
click at [594, 498] on button "Save" at bounding box center [541, 500] width 168 height 39
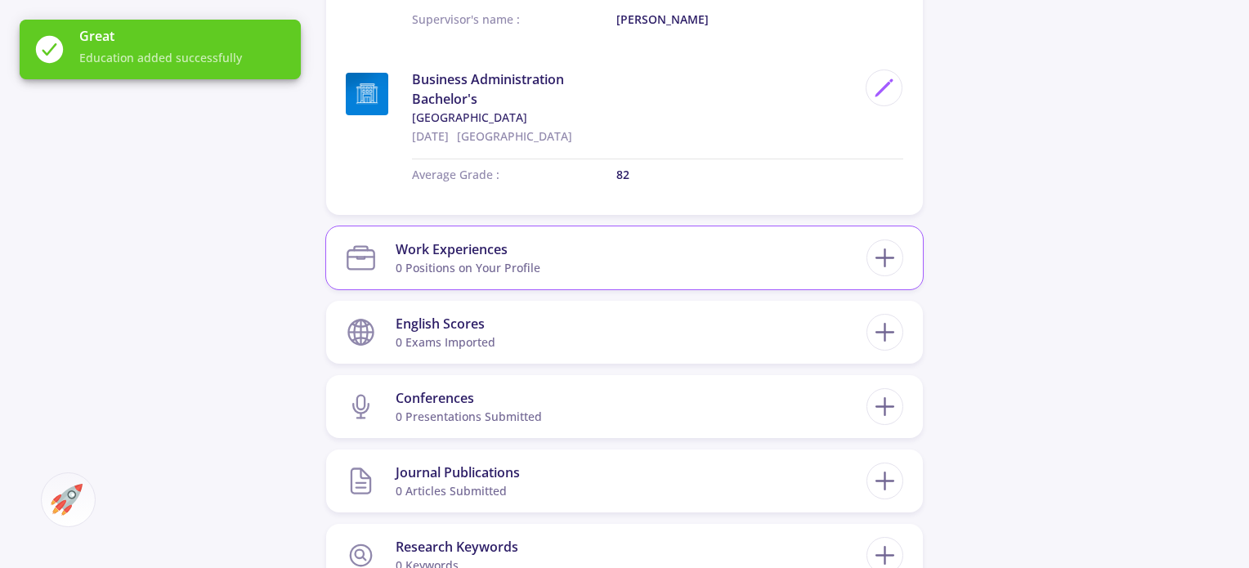
scroll to position [1144, 0]
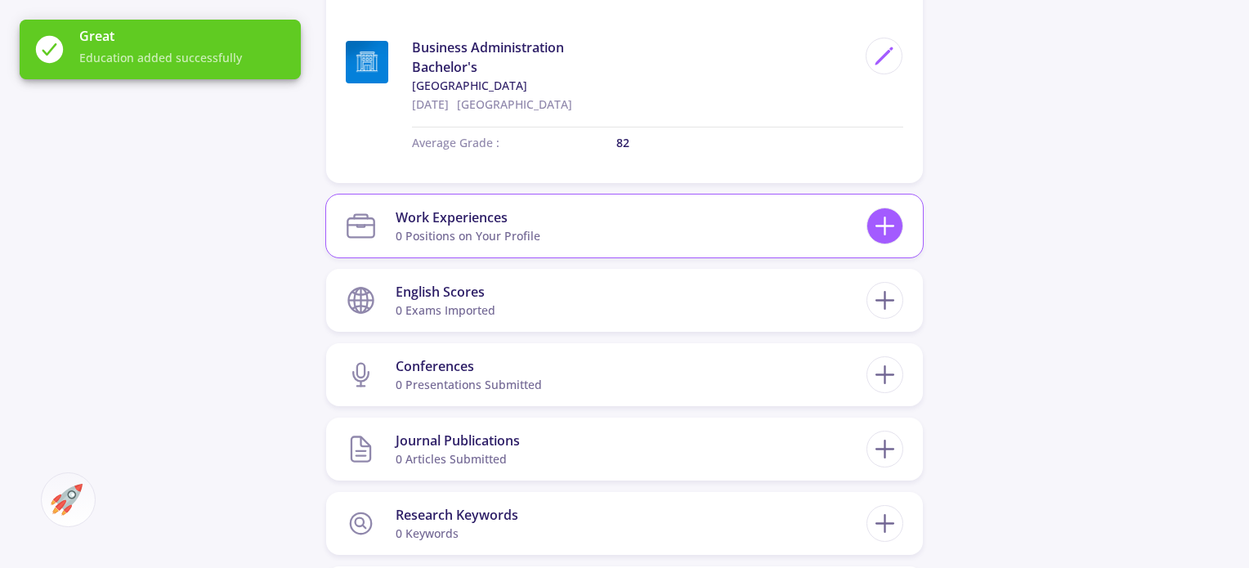
click at [888, 217] on icon at bounding box center [884, 226] width 30 height 30
checkbox input "false"
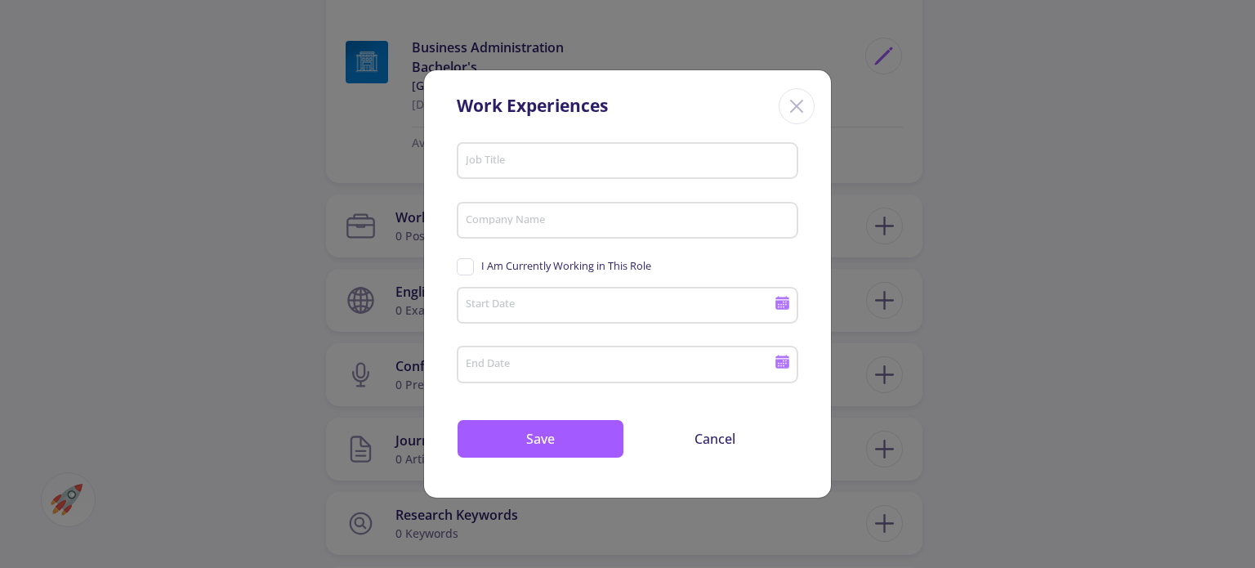
click at [507, 165] on input "Job Title" at bounding box center [630, 161] width 330 height 15
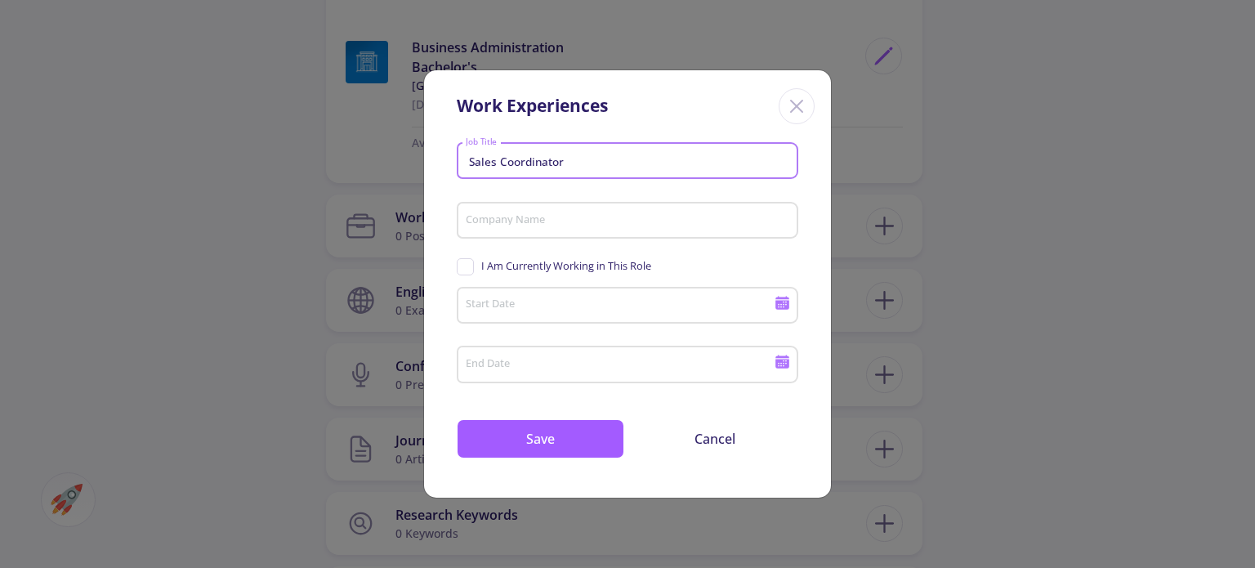
type input "Sales Coordinator"
click at [544, 211] on div "Company Name" at bounding box center [628, 217] width 326 height 42
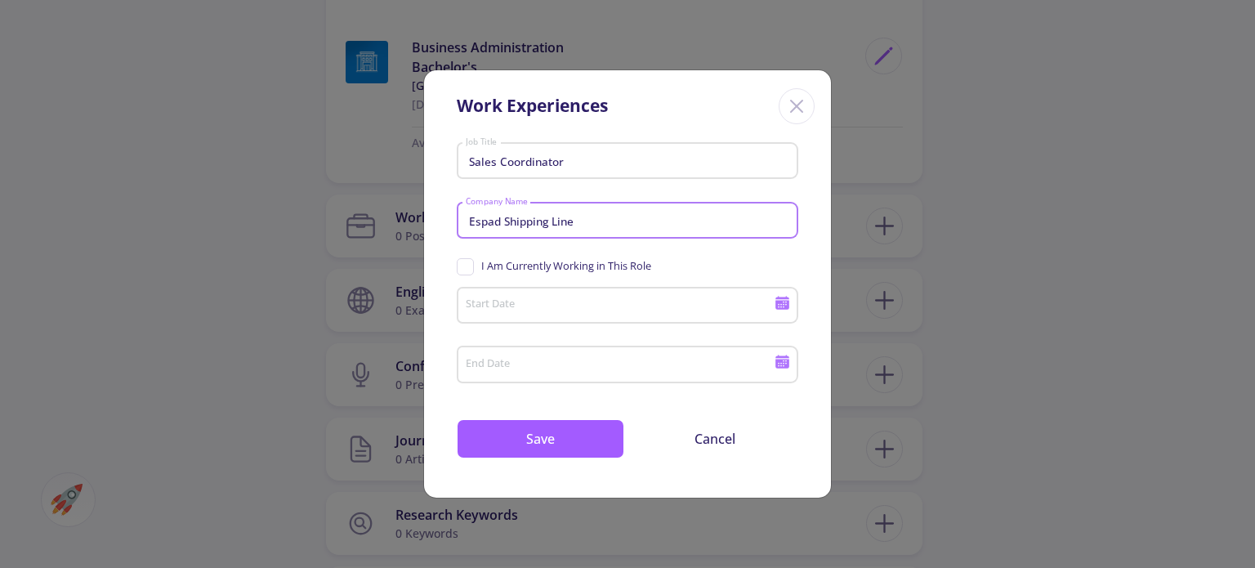
type input "Espad Shipping Line"
click at [508, 310] on input "Start Date" at bounding box center [622, 306] width 315 height 15
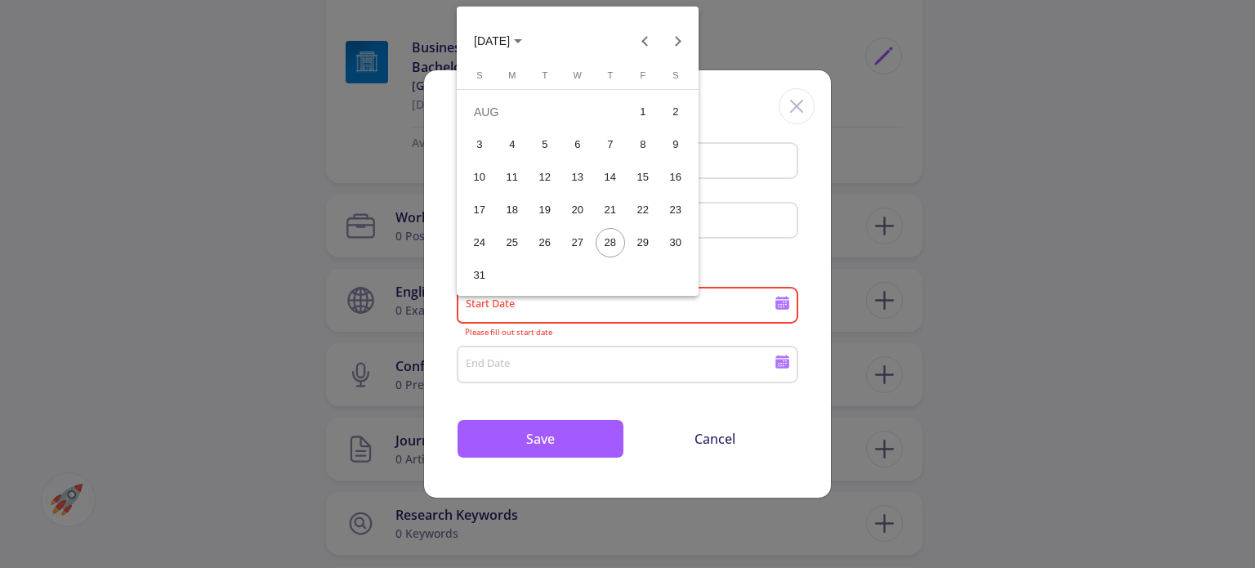
click at [510, 41] on span "AUG 2025" at bounding box center [492, 41] width 36 height 13
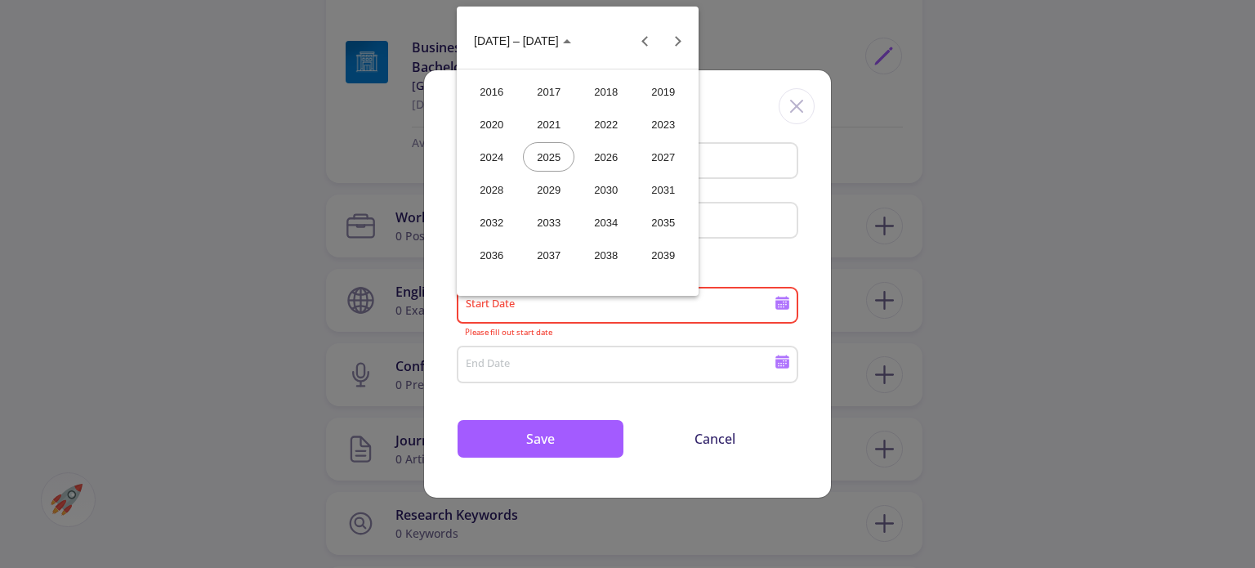
click at [574, 156] on button "2025" at bounding box center [549, 157] width 57 height 33
click at [503, 120] on div "JAN" at bounding box center [491, 123] width 51 height 29
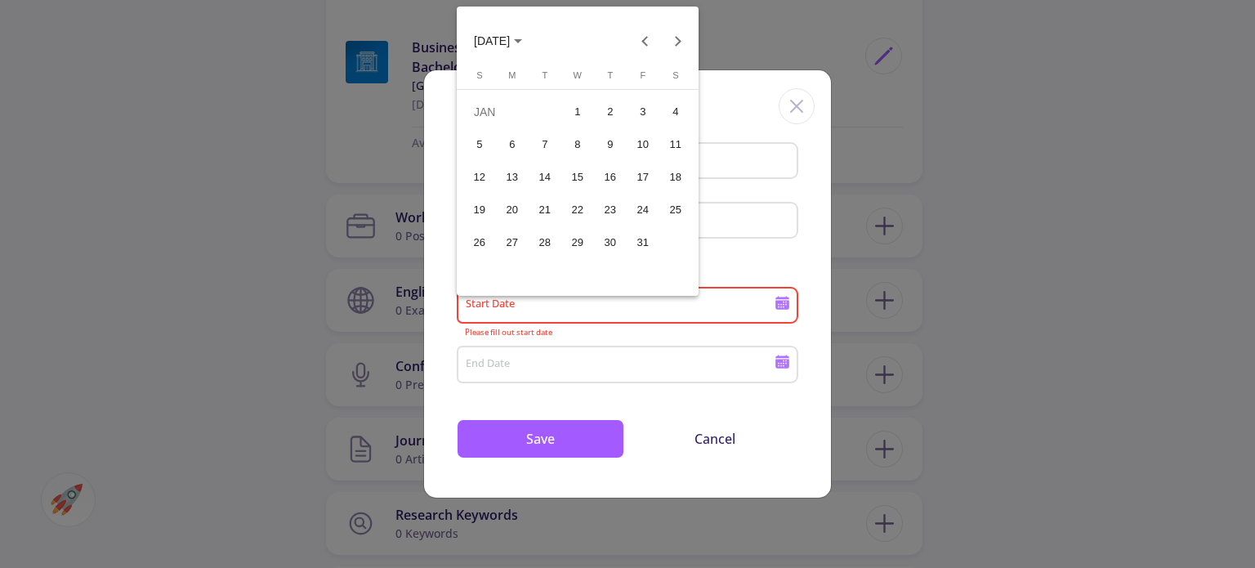
click at [485, 150] on div "5" at bounding box center [479, 144] width 29 height 29
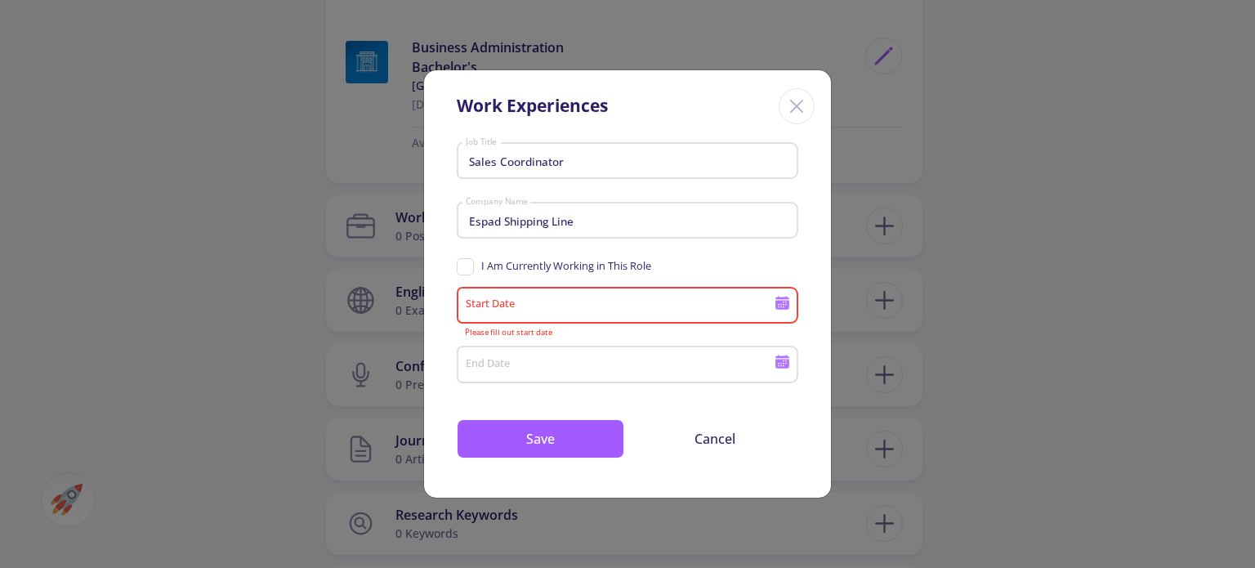
type input "1/5/2025"
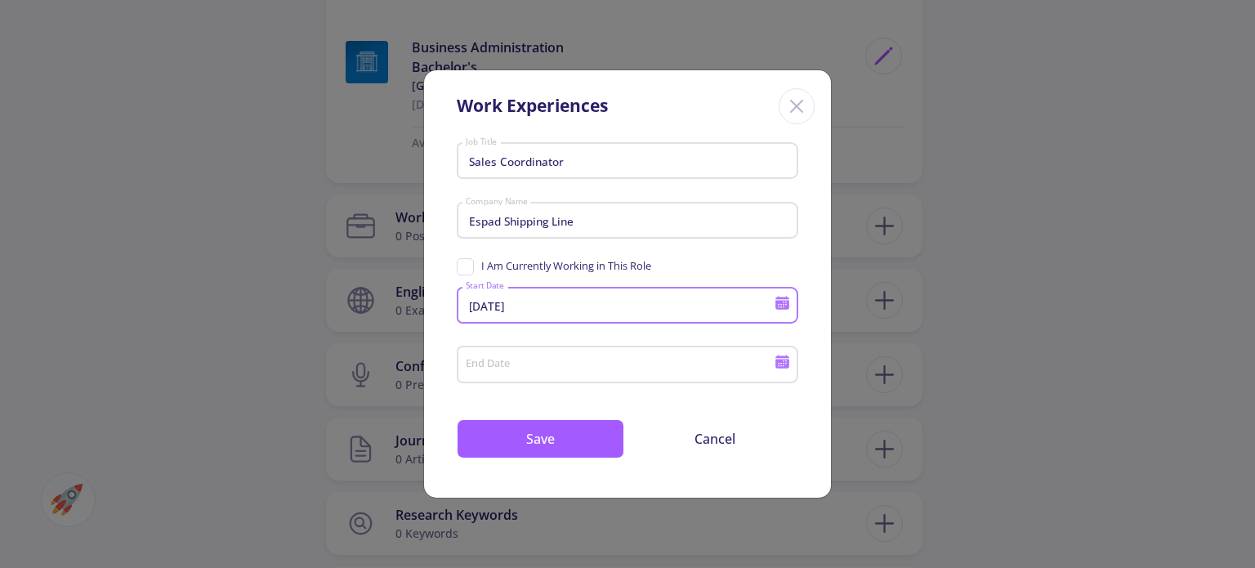
click at [791, 364] on div "End Date" at bounding box center [628, 361] width 342 height 42
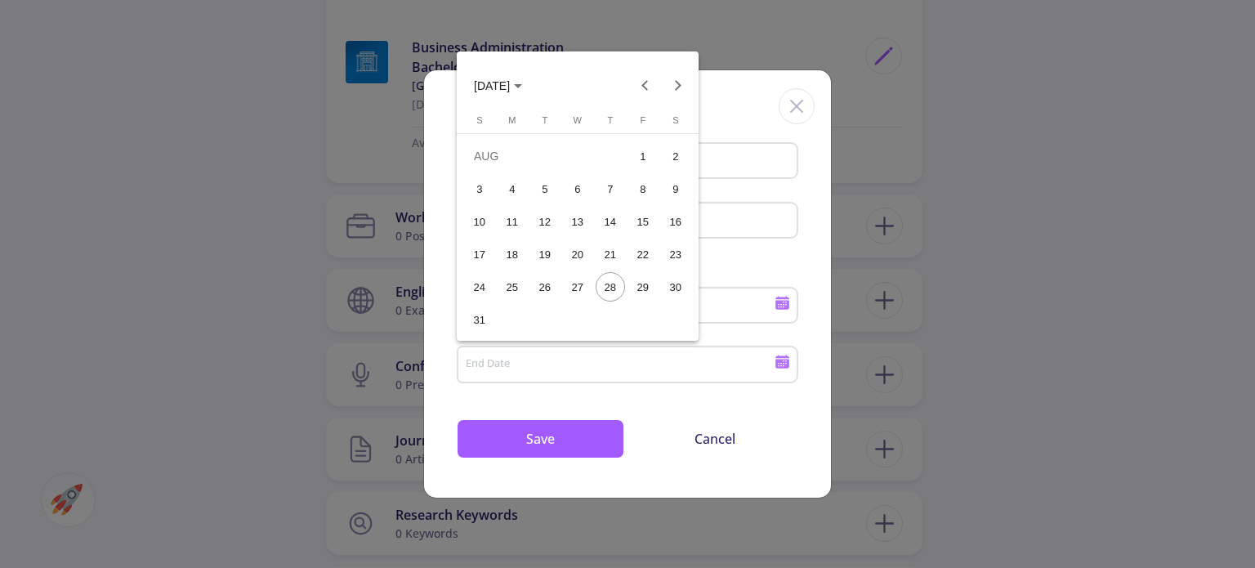
click at [470, 88] on button "AUG 2025" at bounding box center [498, 85] width 74 height 33
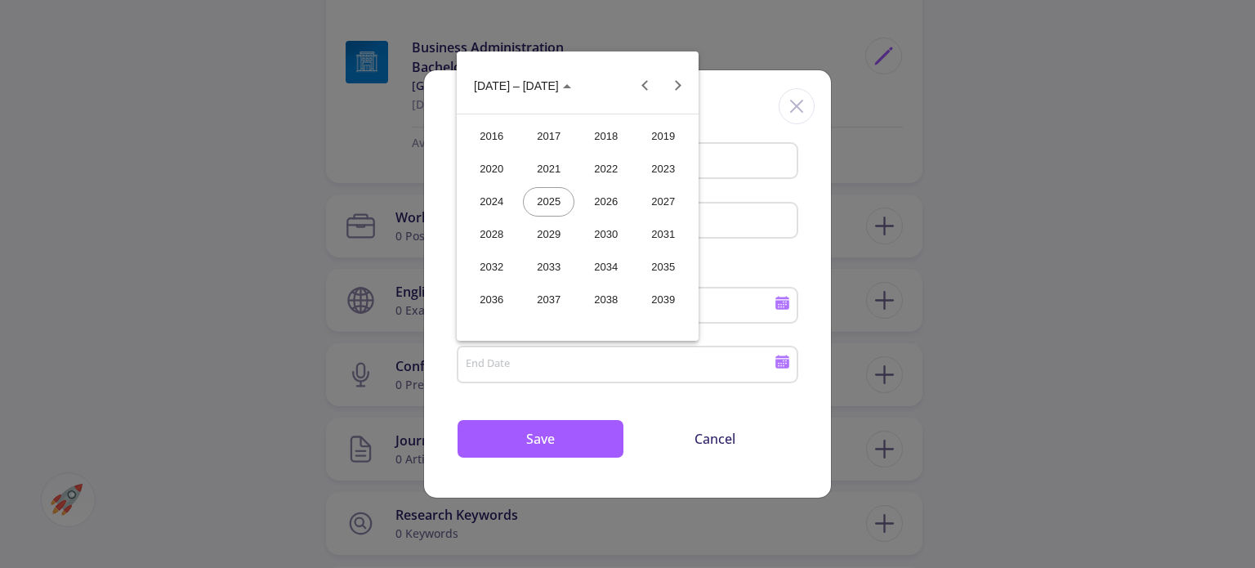
click at [553, 203] on div "2025" at bounding box center [548, 201] width 51 height 29
click at [538, 195] on div "JUN" at bounding box center [548, 201] width 51 height 29
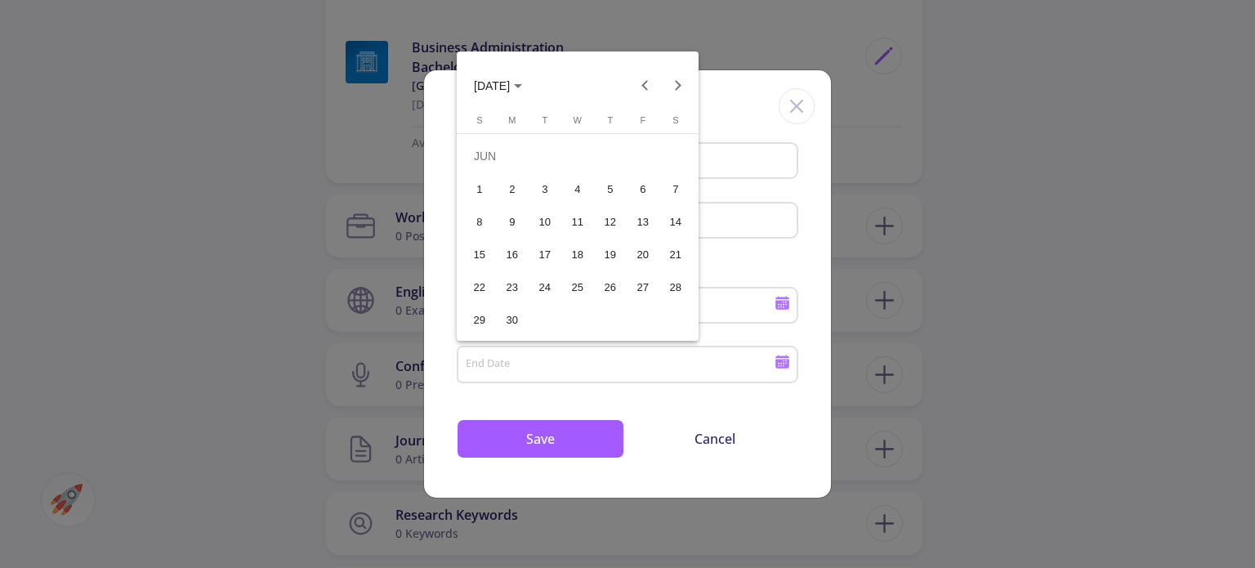
click at [522, 91] on span "JUN 2025" at bounding box center [498, 84] width 48 height 13
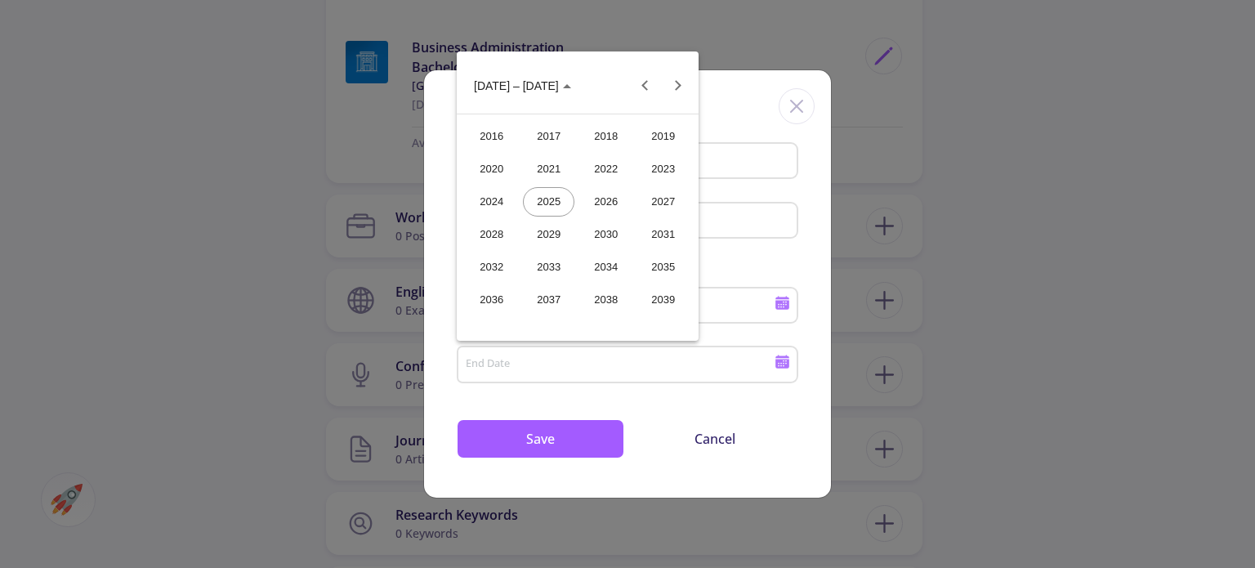
click at [565, 203] on div "2025" at bounding box center [548, 201] width 51 height 29
click at [613, 195] on div "JUL" at bounding box center [605, 201] width 51 height 29
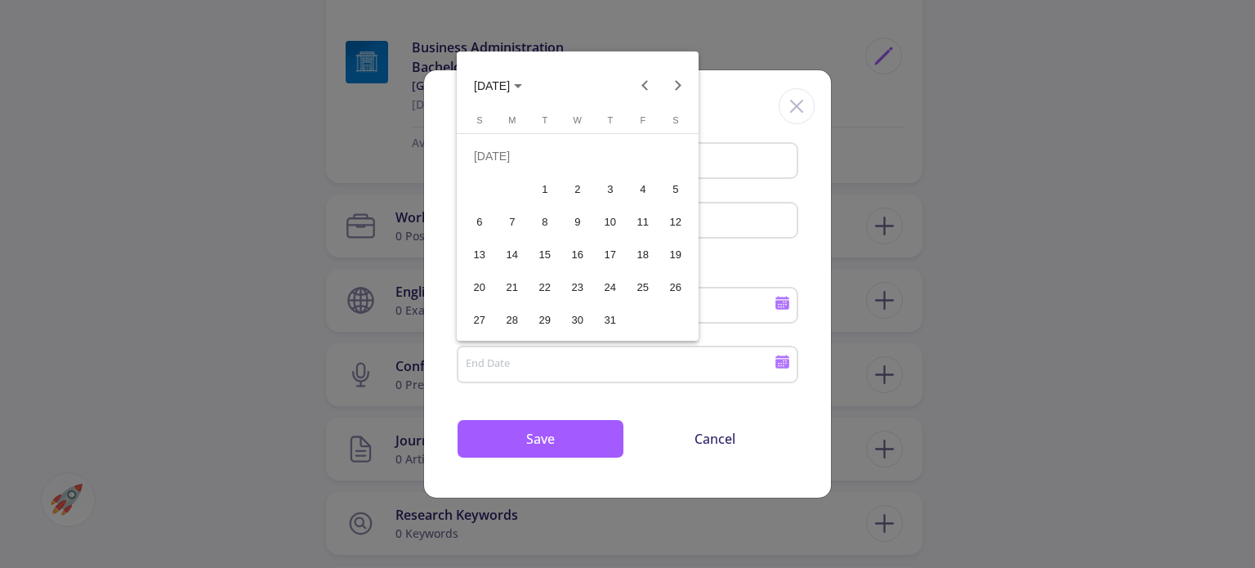
click at [668, 188] on div "5" at bounding box center [675, 188] width 29 height 29
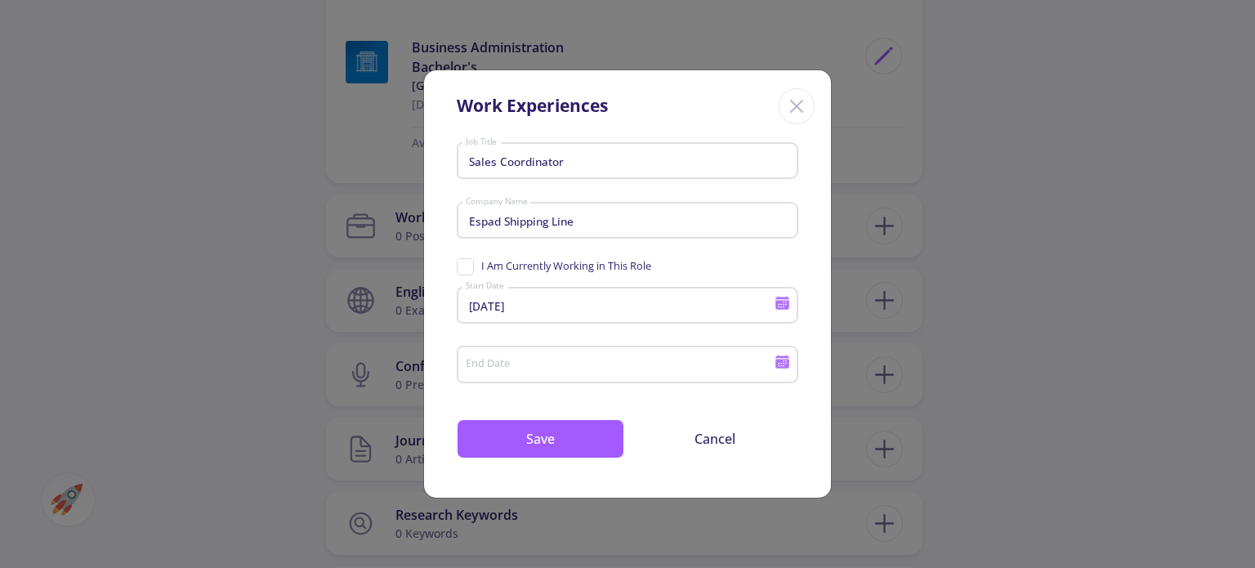
type input "7/5/2025"
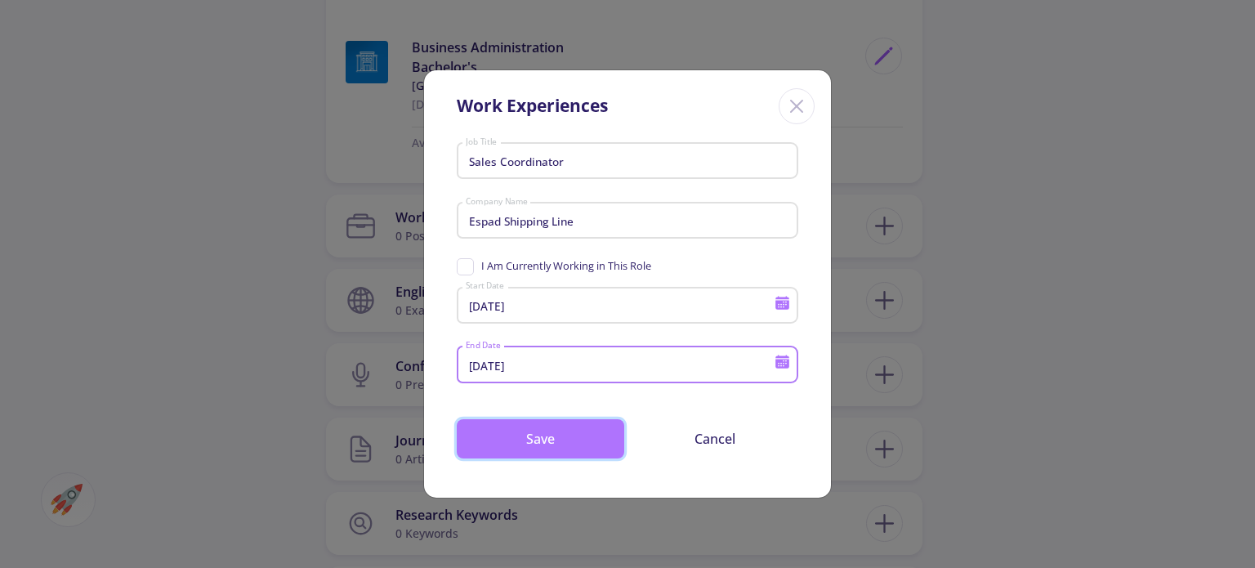
click at [561, 431] on button "Save" at bounding box center [541, 438] width 168 height 39
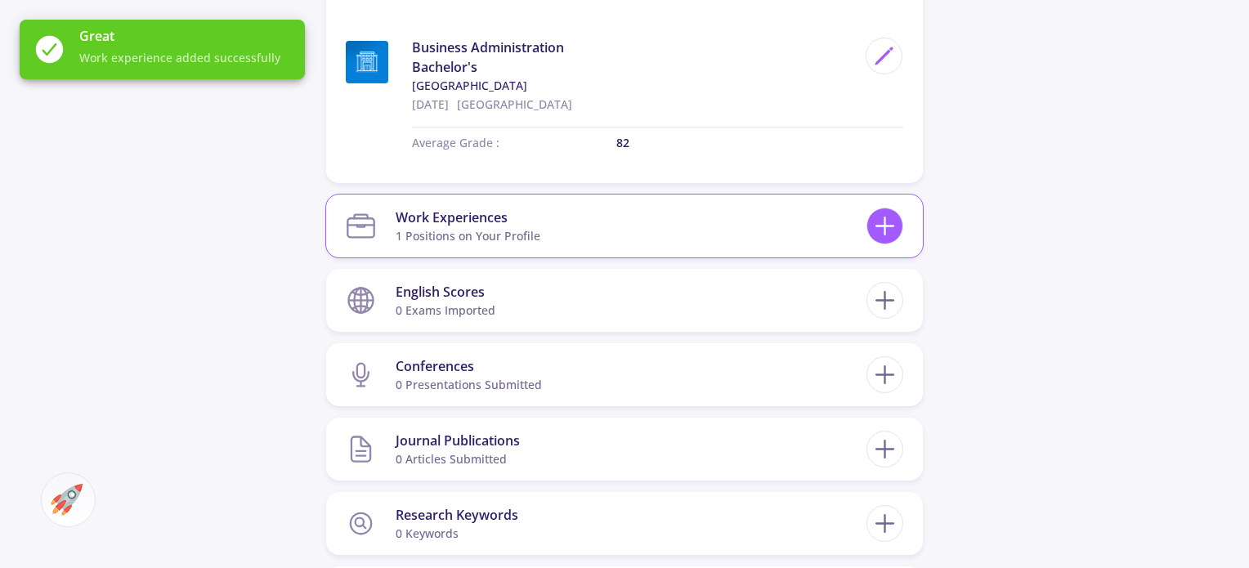
click at [892, 226] on line at bounding box center [884, 226] width 17 height 0
checkbox input "false"
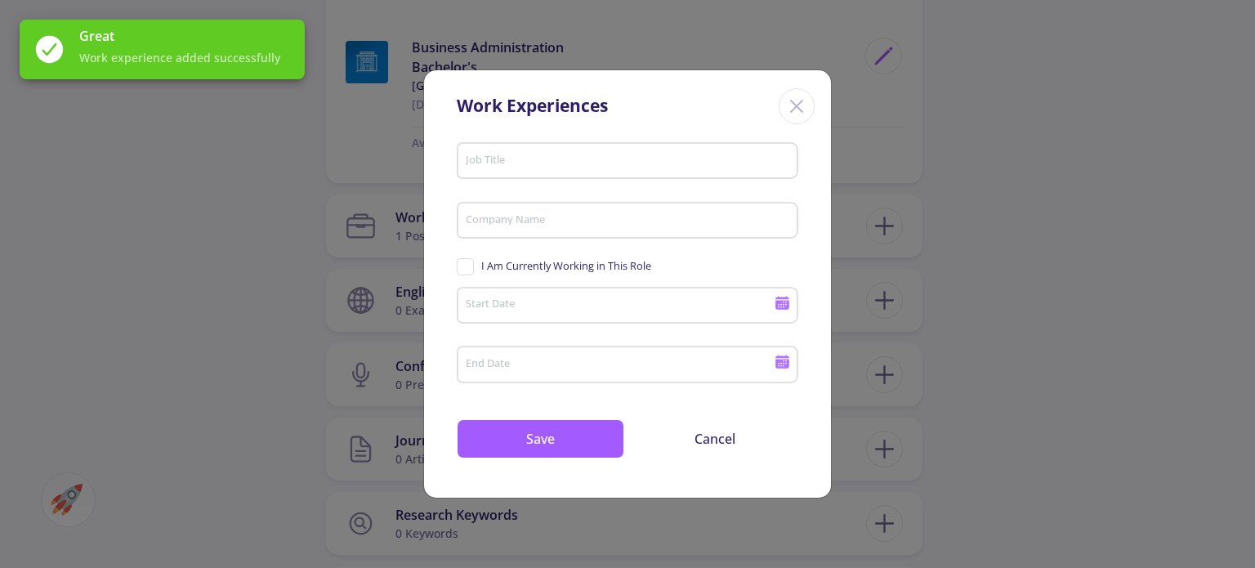
click at [538, 161] on input "Job Title" at bounding box center [630, 161] width 330 height 15
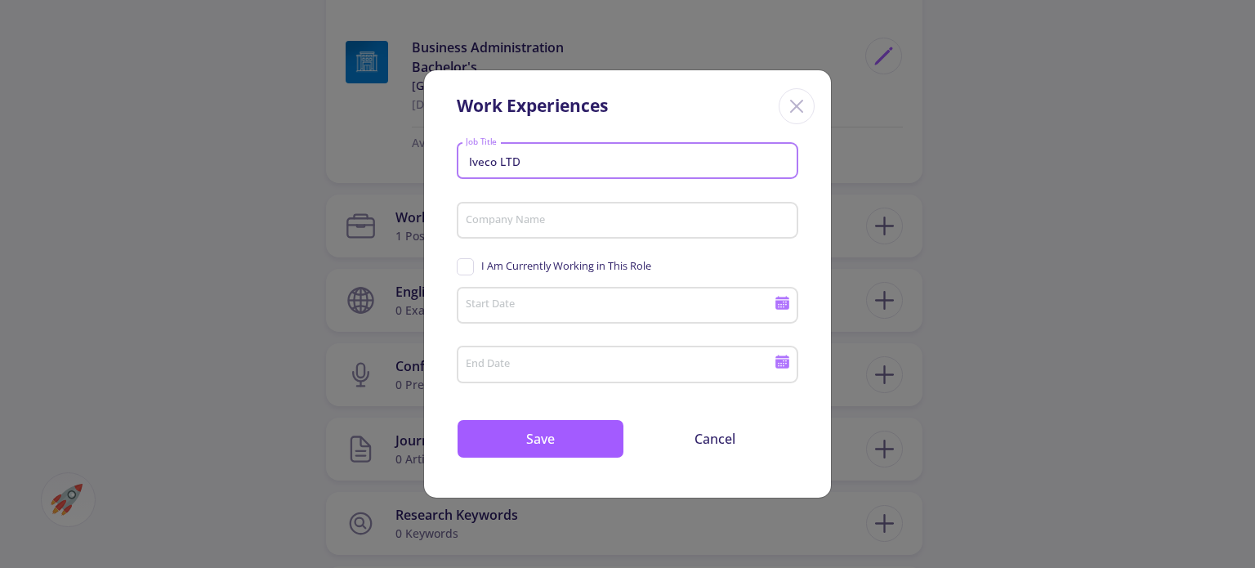
click at [481, 163] on input "Iveco LTD" at bounding box center [630, 161] width 330 height 15
type input "IVECO LTD"
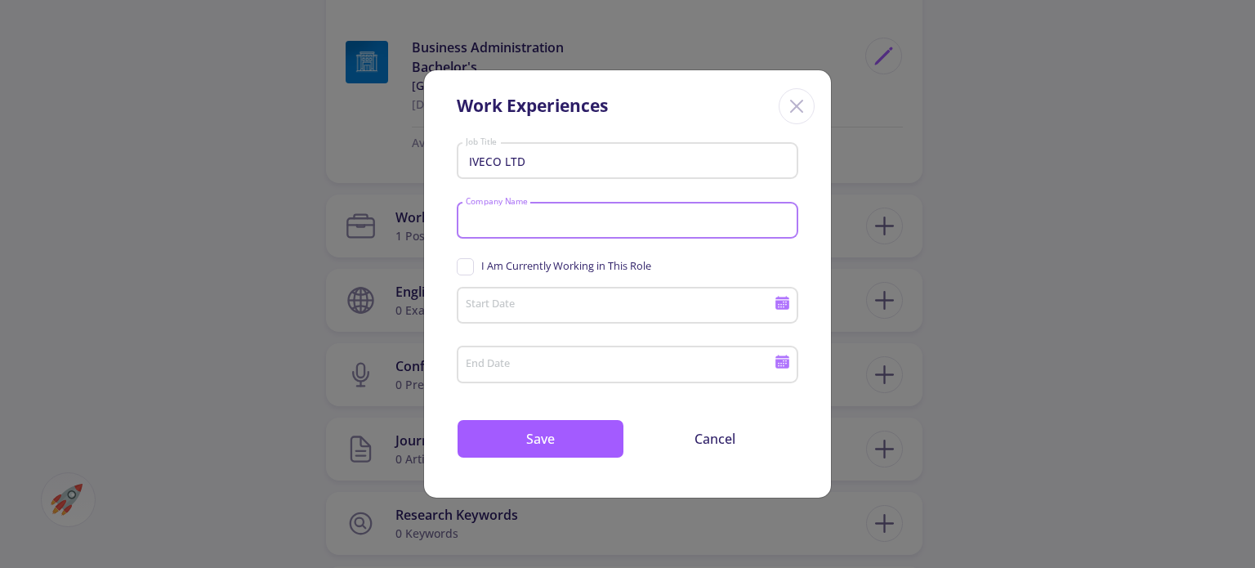
click at [526, 225] on input "Company Name" at bounding box center [630, 221] width 330 height 15
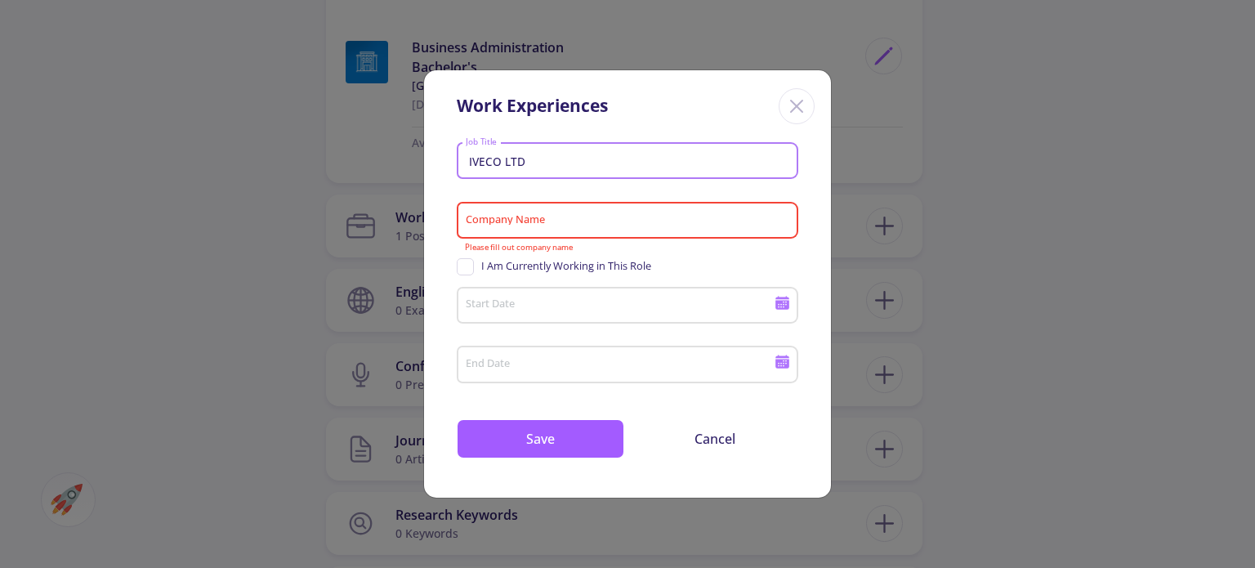
click at [513, 159] on input "IVECO LTD" at bounding box center [630, 161] width 330 height 15
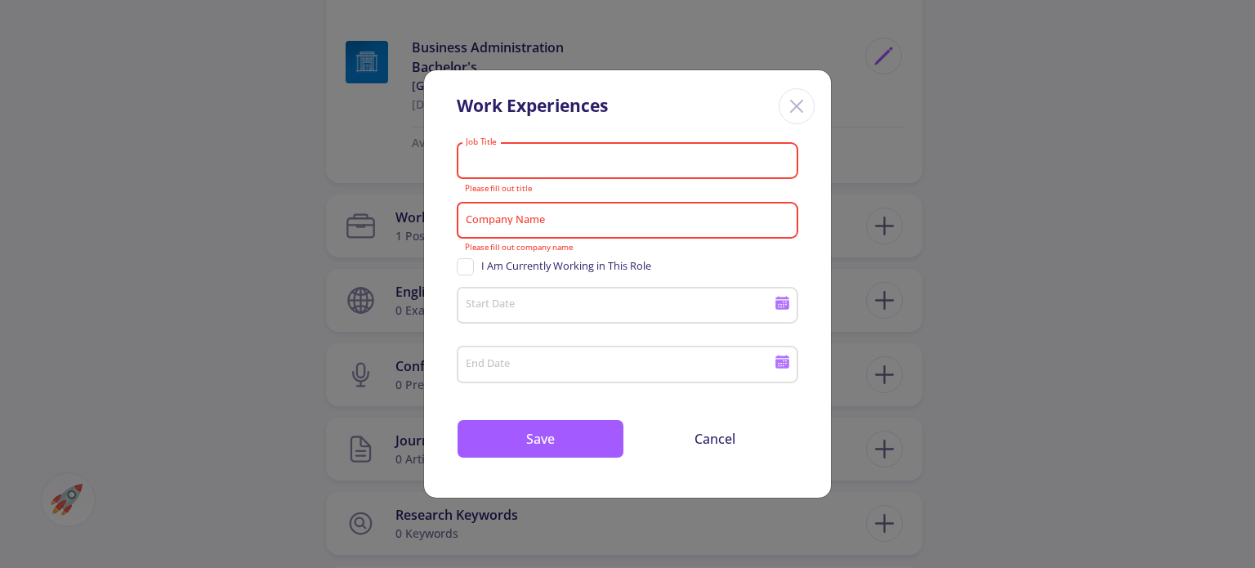
click at [513, 227] on input "Company Name" at bounding box center [630, 221] width 330 height 15
paste input "IVECO LTD"
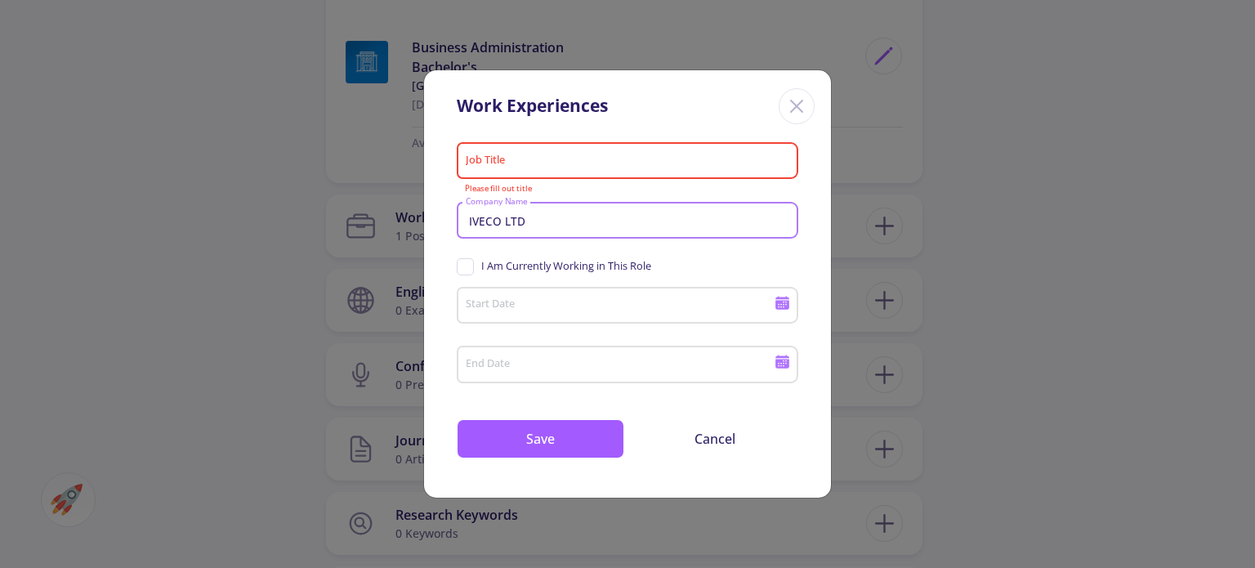
type input "IVECO LTD"
click at [507, 168] on input "Job Title" at bounding box center [630, 161] width 330 height 15
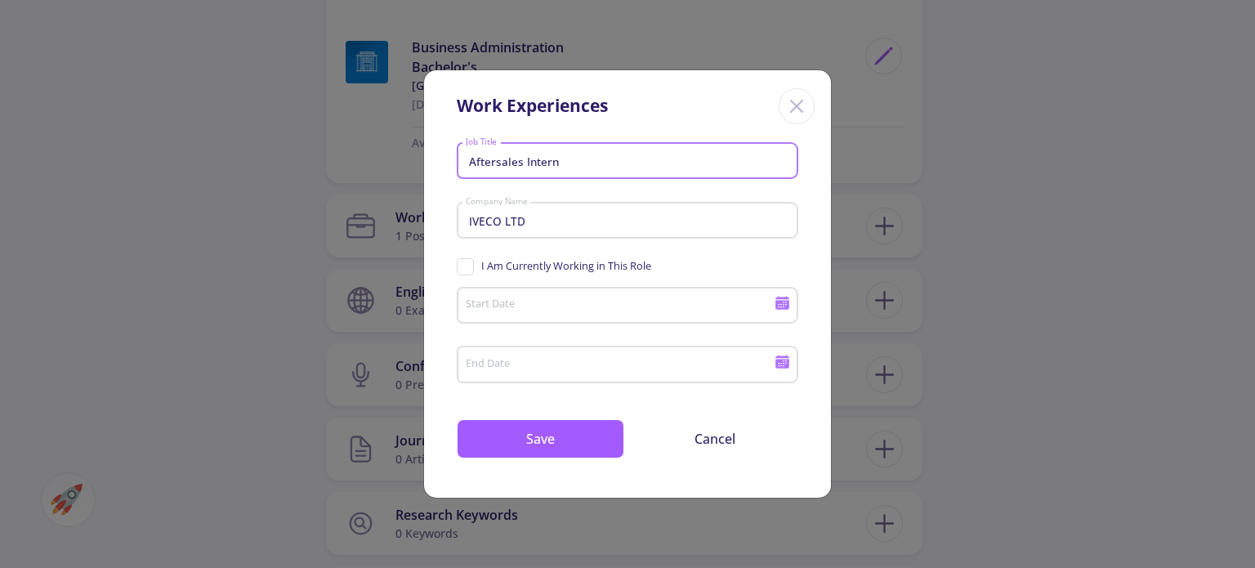
type input "Aftersales Intern"
click at [528, 293] on div "Start Date" at bounding box center [620, 302] width 311 height 42
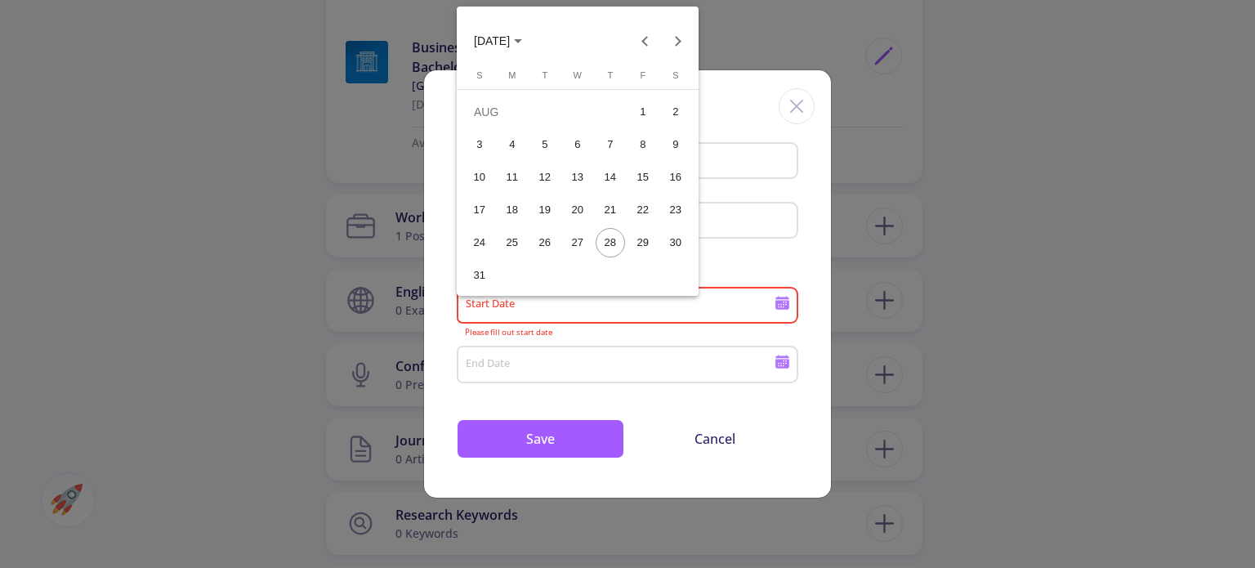
click at [522, 35] on span "AUG 2025" at bounding box center [498, 40] width 48 height 13
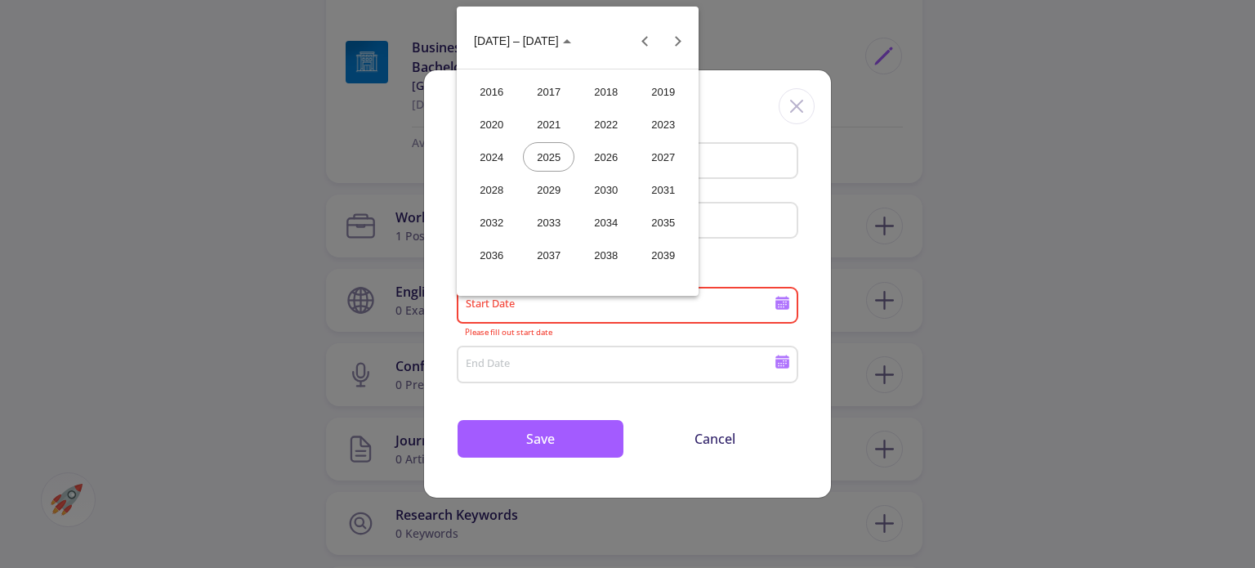
click at [670, 125] on div "2023" at bounding box center [662, 123] width 51 height 29
click at [623, 156] on div "JUL" at bounding box center [605, 156] width 51 height 29
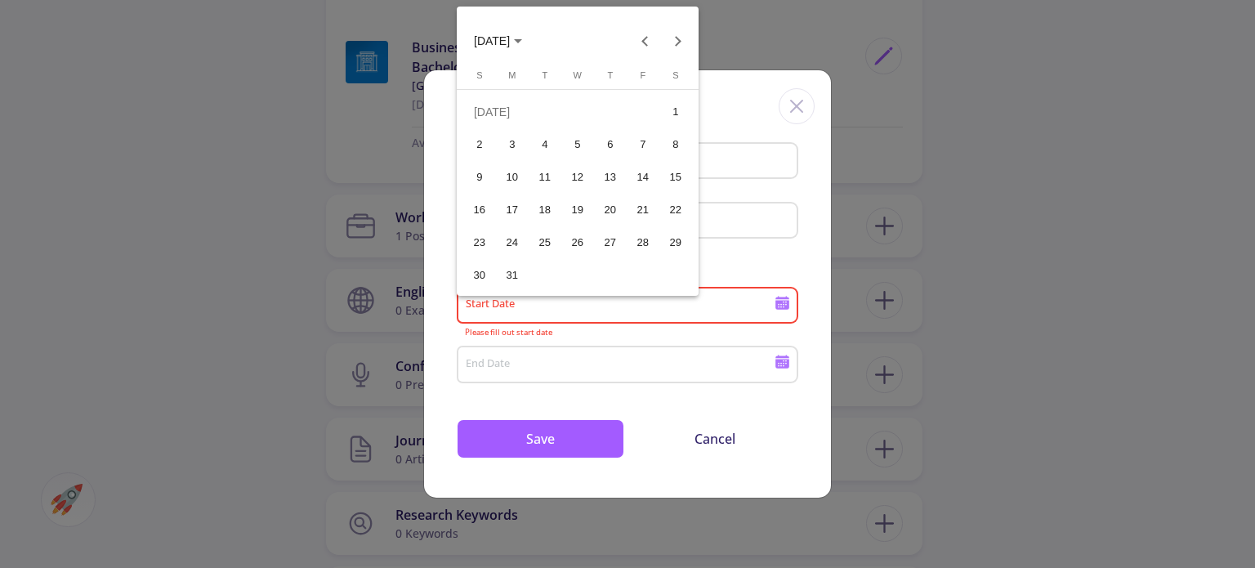
click at [526, 274] on button "31" at bounding box center [512, 275] width 33 height 33
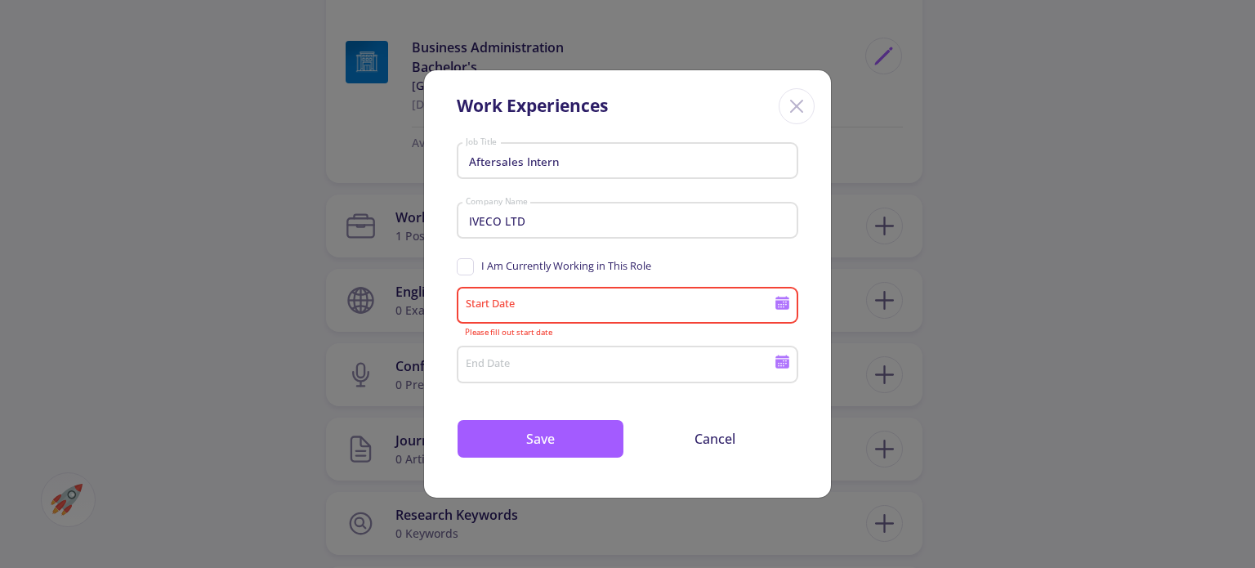
type input "7/31/2023"
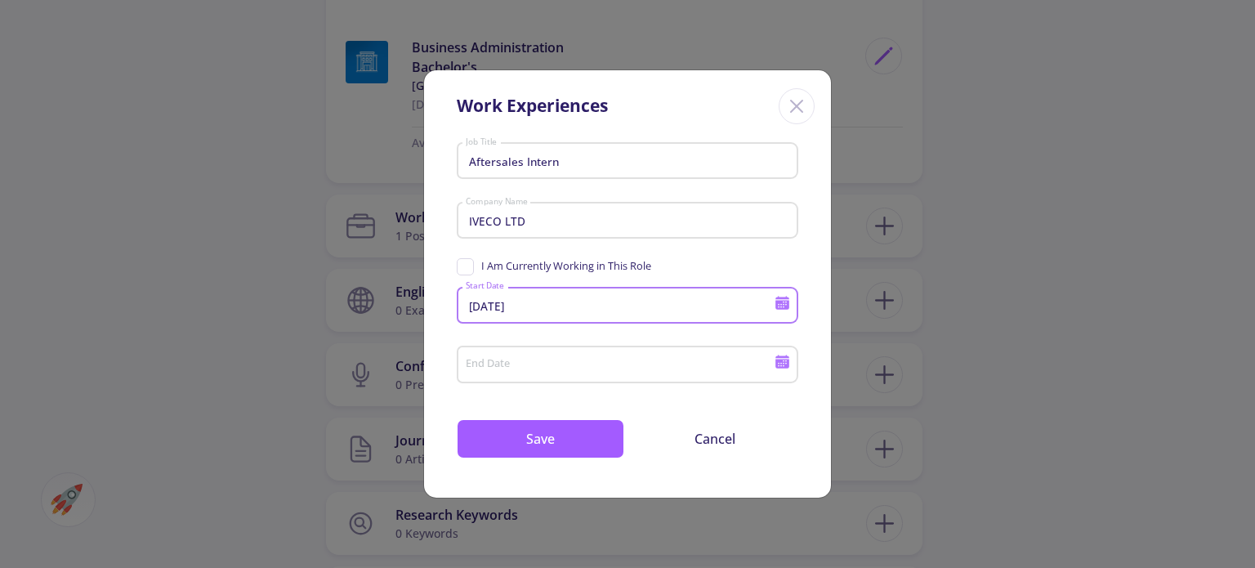
click at [693, 367] on input "End Date" at bounding box center [622, 365] width 315 height 15
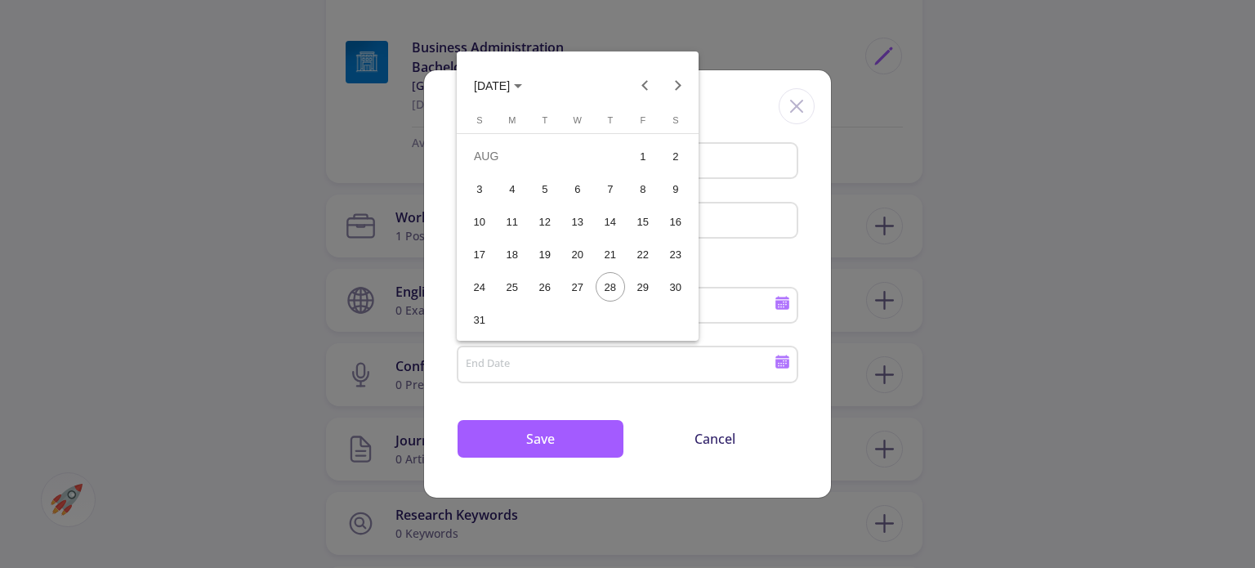
click at [505, 84] on span "AUG 2025" at bounding box center [492, 85] width 36 height 13
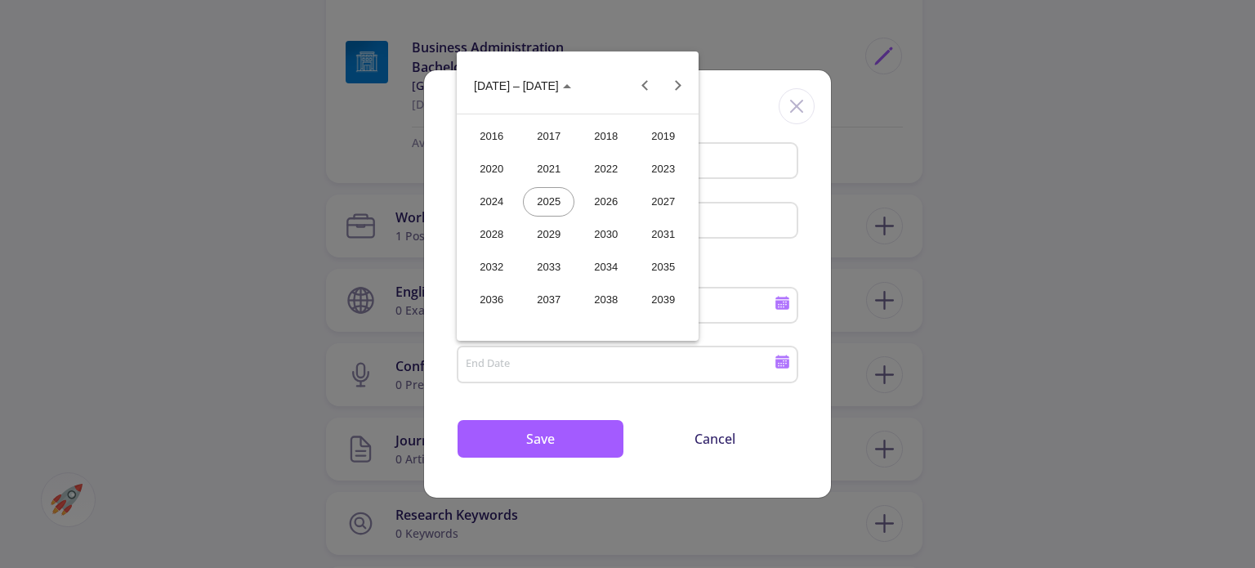
click at [650, 159] on div "2023" at bounding box center [662, 168] width 51 height 29
click at [559, 243] on div "OCT" at bounding box center [548, 234] width 51 height 29
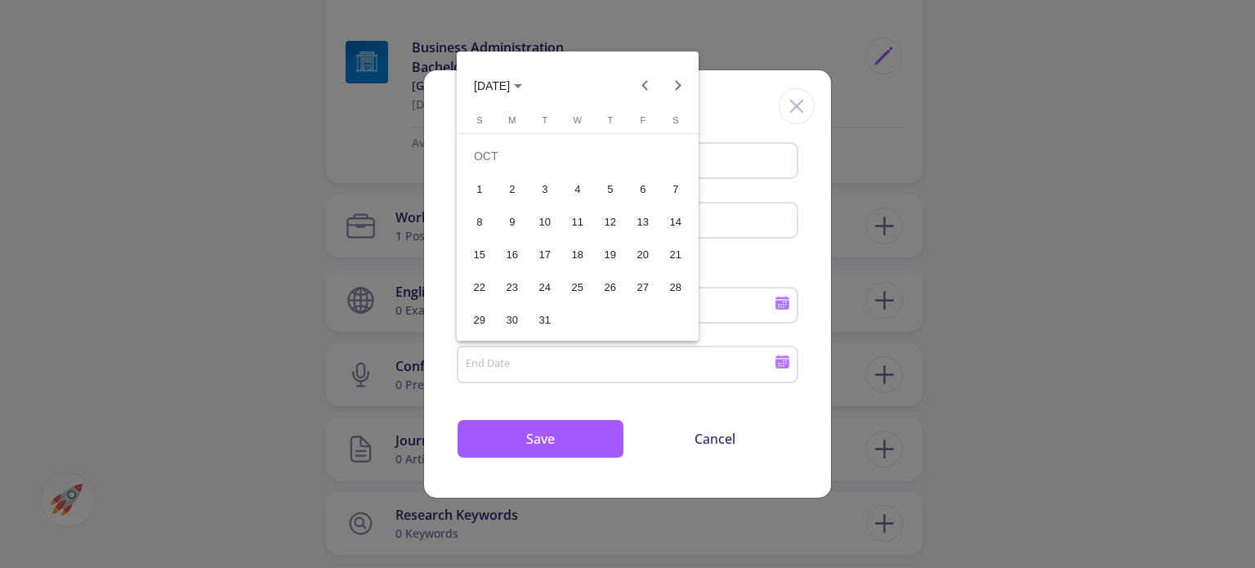
click at [553, 305] on button "31" at bounding box center [545, 319] width 33 height 33
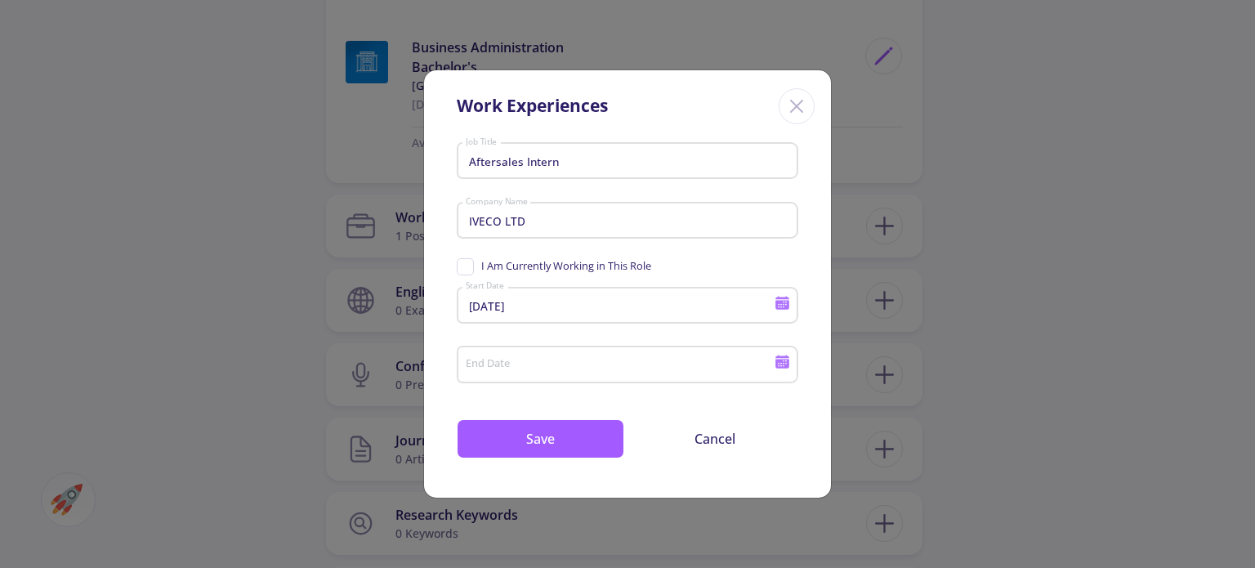
type input "10/31/2023"
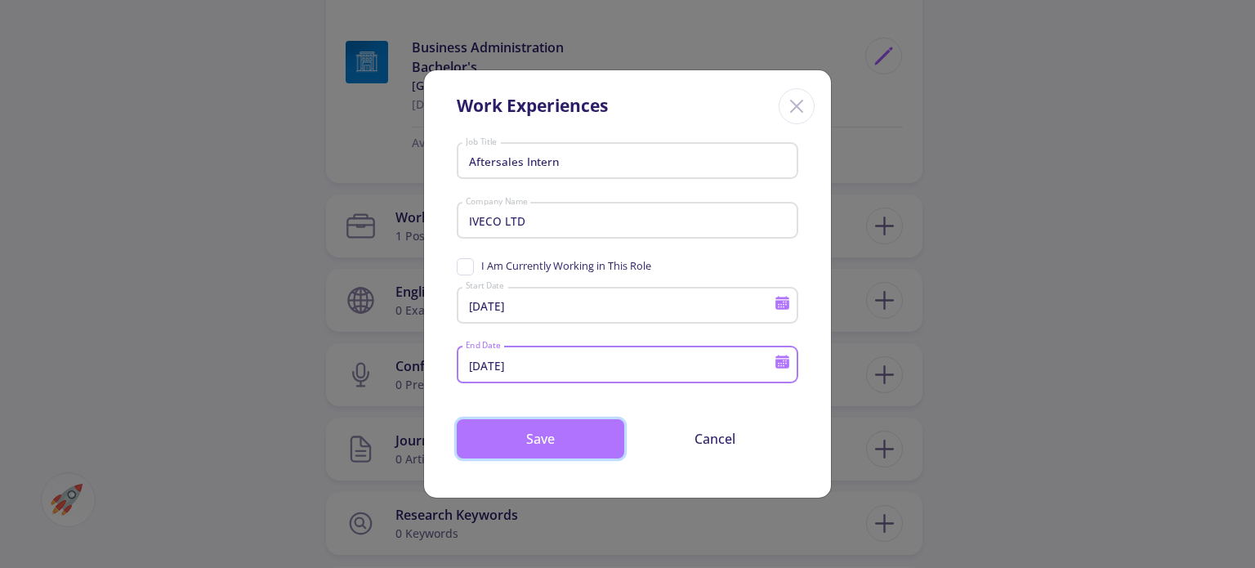
click at [562, 431] on button "Save" at bounding box center [541, 438] width 168 height 39
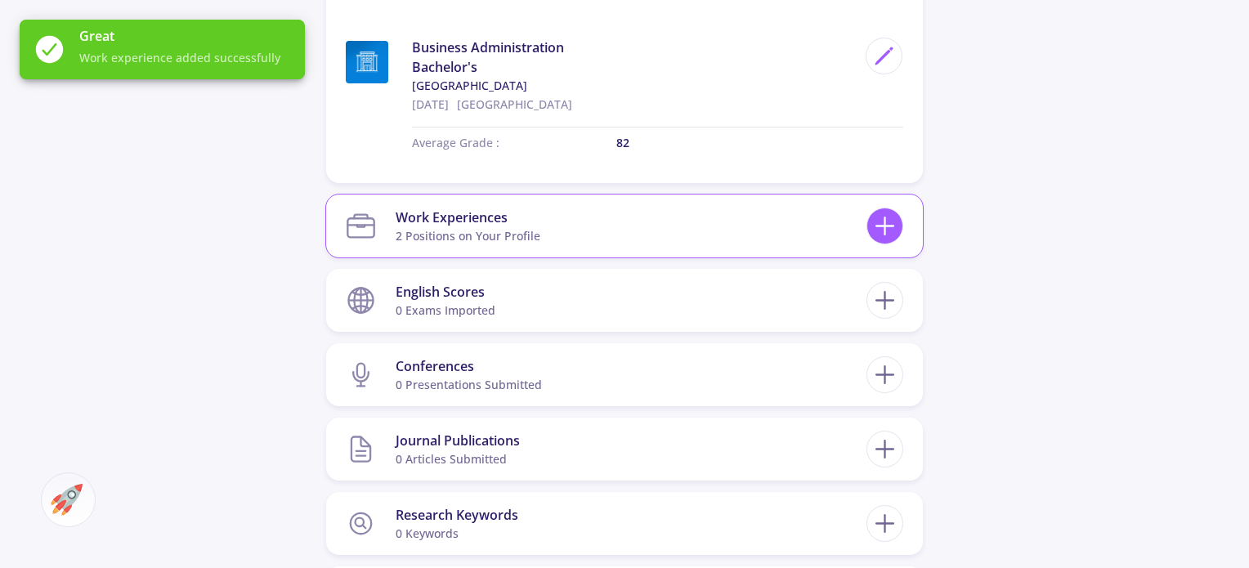
click at [895, 211] on icon at bounding box center [884, 226] width 30 height 30
checkbox input "false"
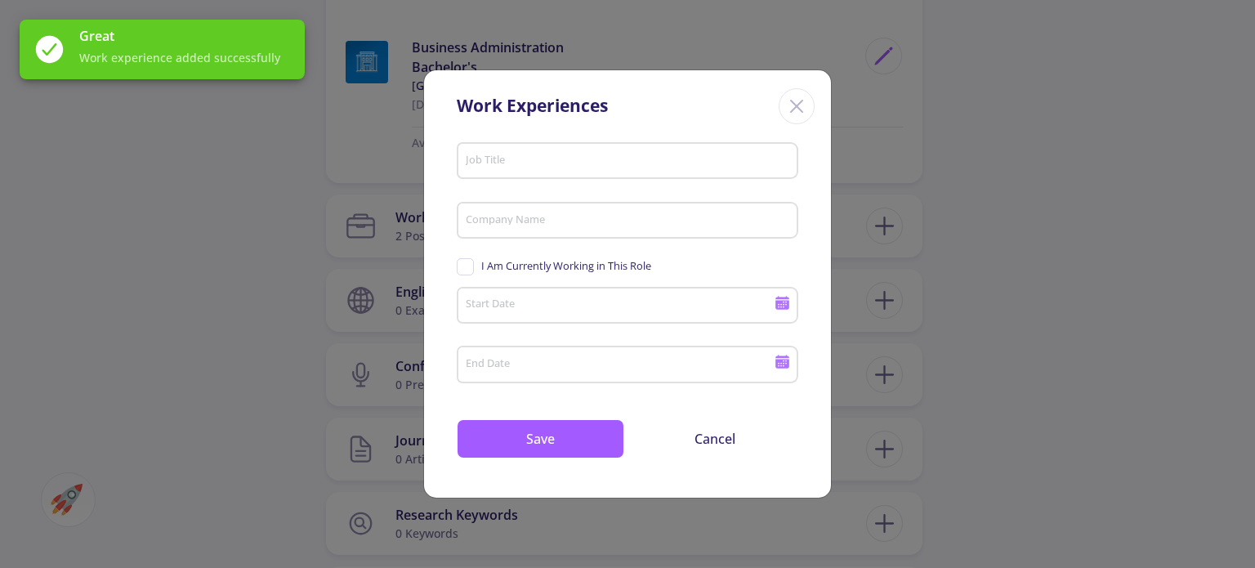
click at [574, 154] on input "Job Title" at bounding box center [630, 161] width 330 height 15
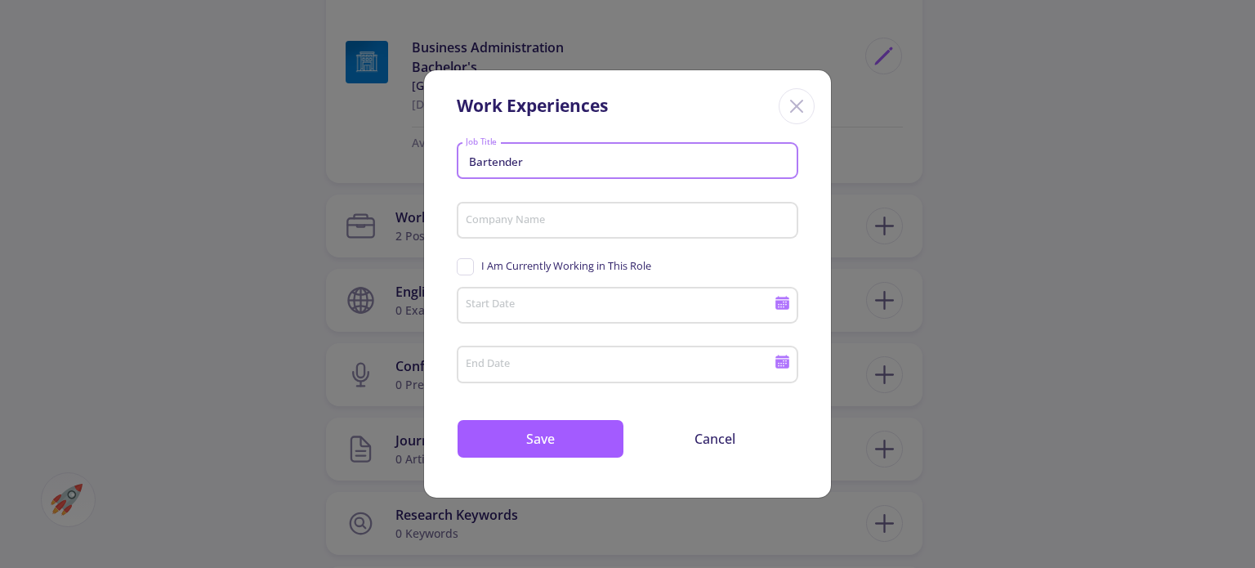
type input "Bartender"
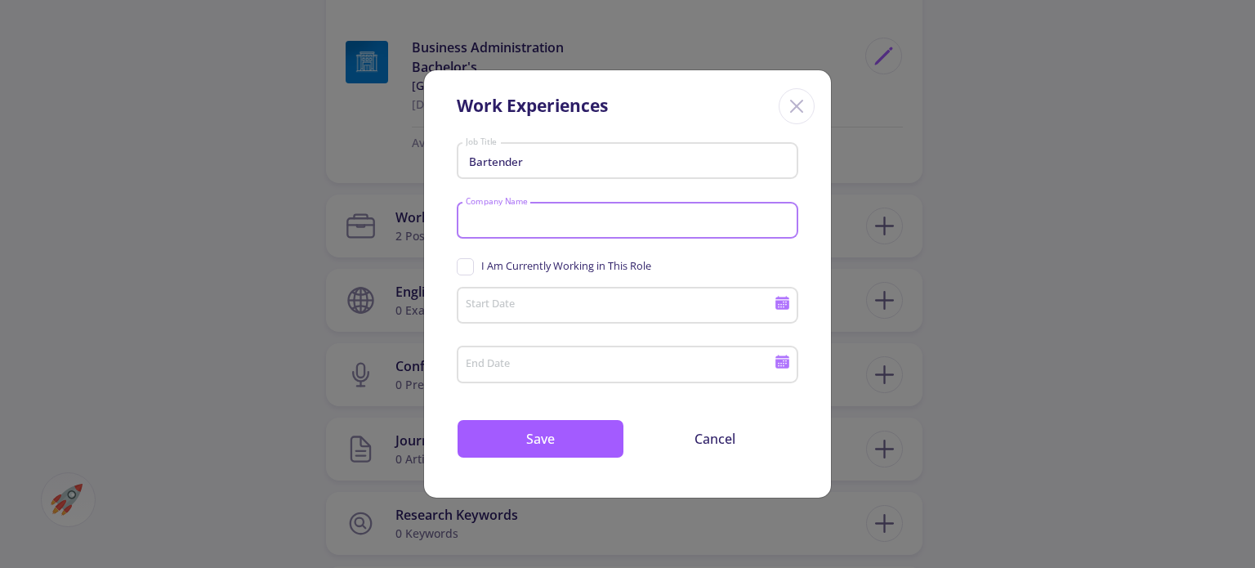
click at [535, 217] on input "Company Name" at bounding box center [630, 221] width 330 height 15
click at [505, 221] on input "Brewdpg PLC" at bounding box center [630, 221] width 330 height 15
click at [506, 221] on input "Brewdpg PLC" at bounding box center [630, 221] width 330 height 15
type input "Brewdog PLC"
click at [498, 310] on input "Start Date" at bounding box center [622, 306] width 315 height 15
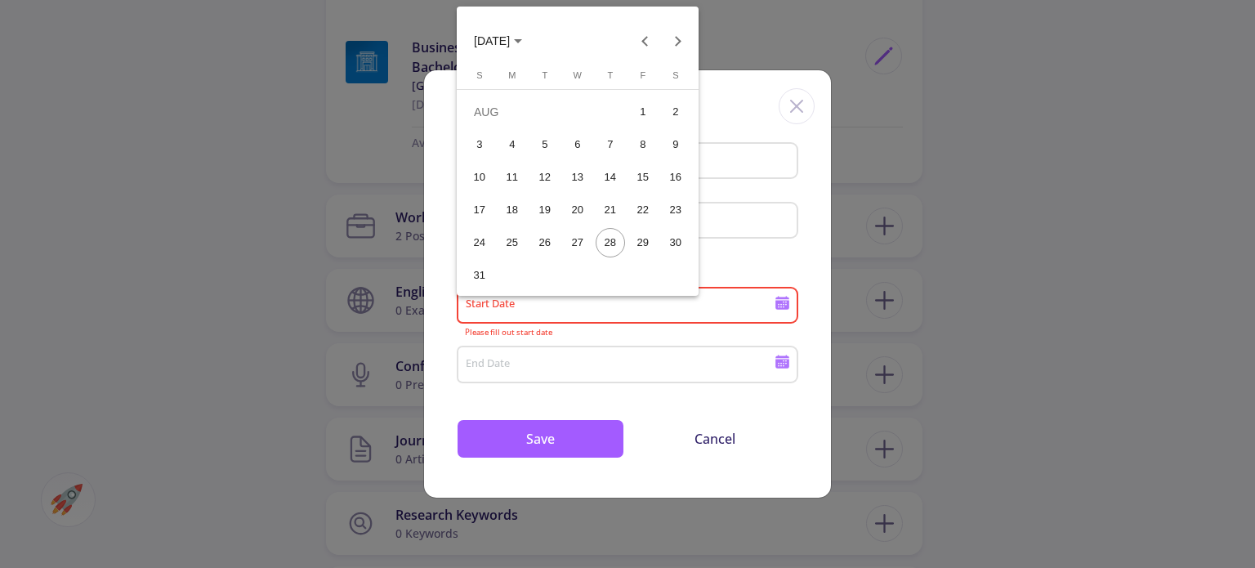
click at [522, 46] on span "AUG 2025" at bounding box center [498, 40] width 48 height 13
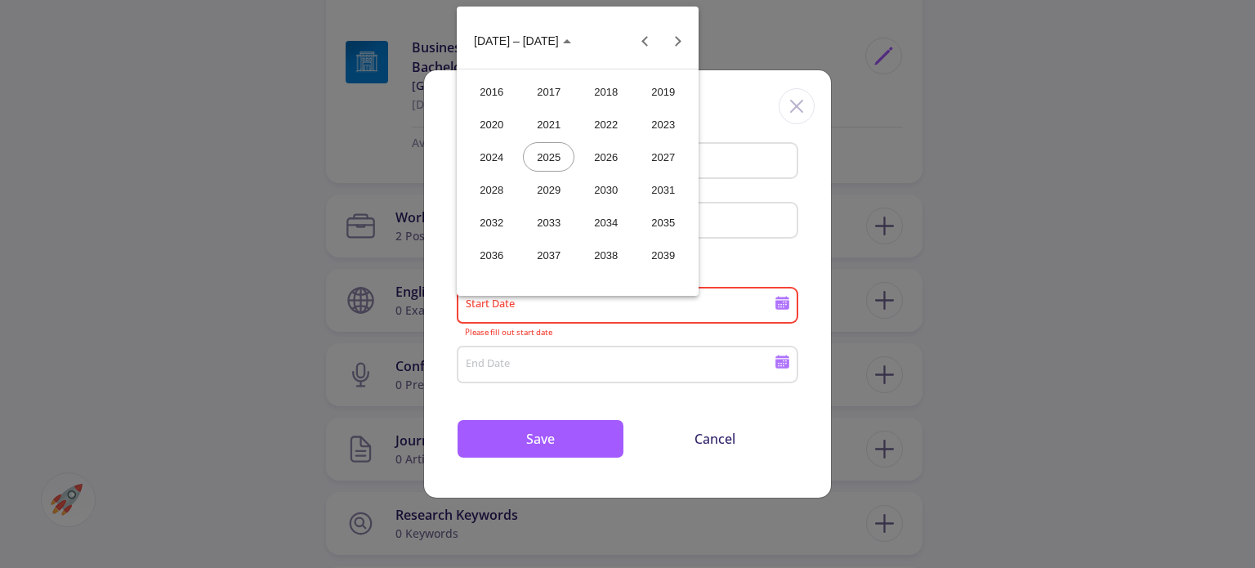
click at [592, 128] on div "2022" at bounding box center [605, 123] width 51 height 29
click at [606, 183] on div "NOV" at bounding box center [605, 189] width 51 height 29
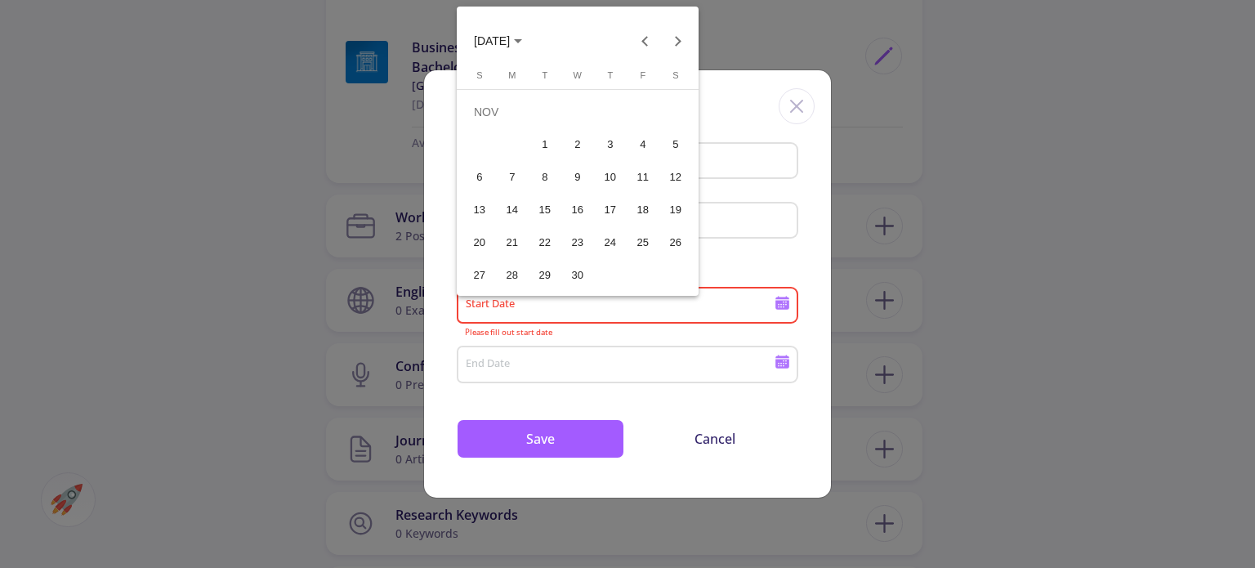
click at [677, 176] on div "12" at bounding box center [675, 177] width 29 height 29
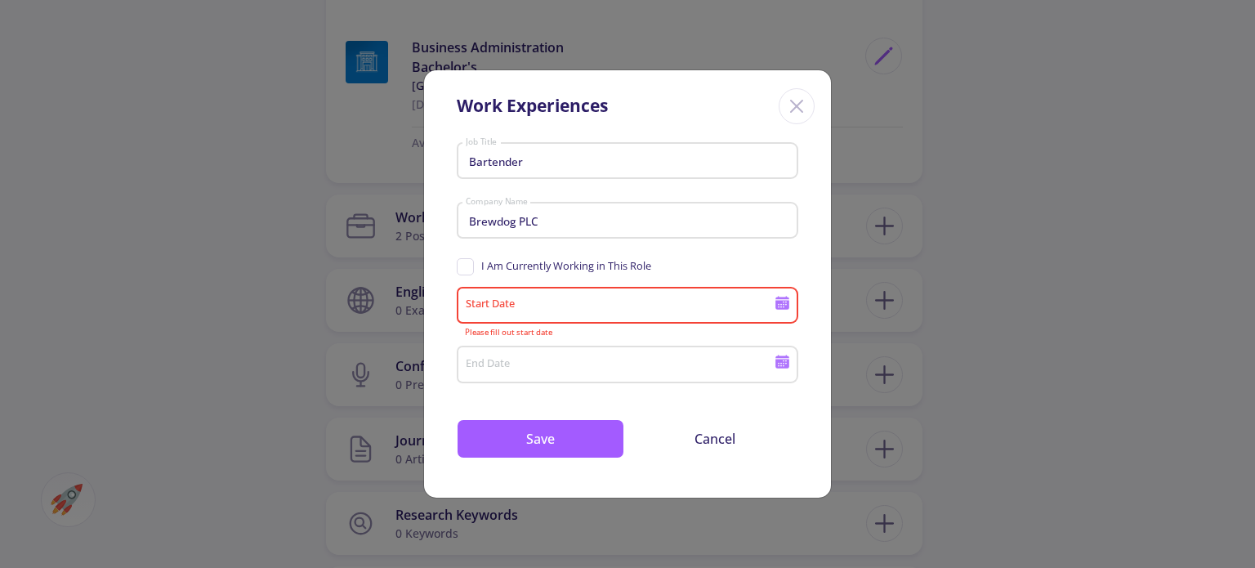
type input "11/12/2022"
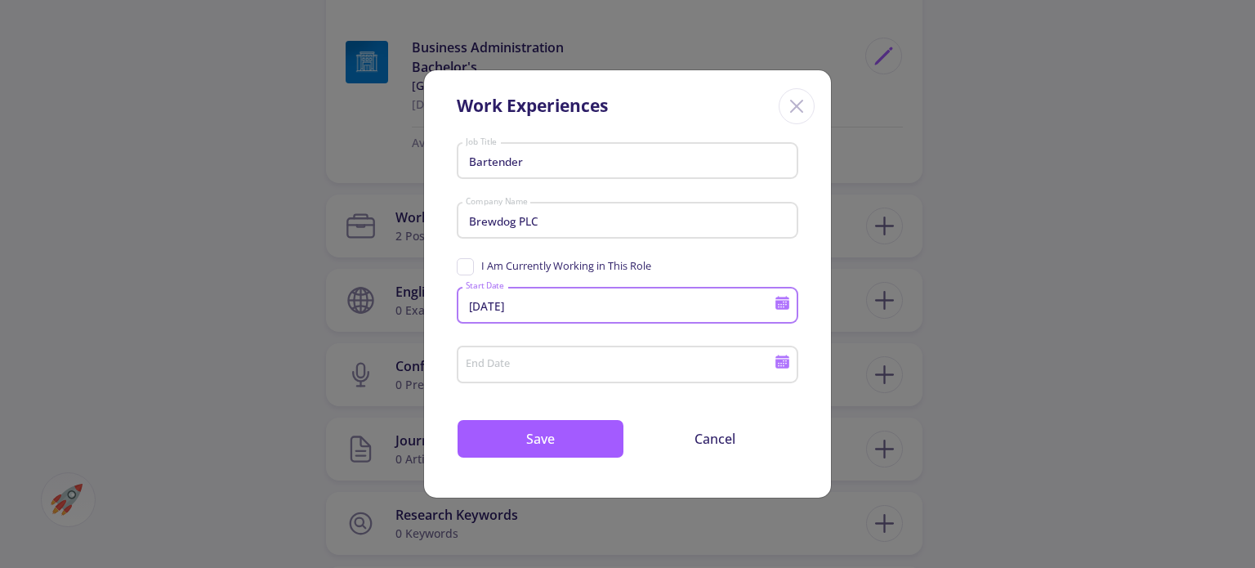
click at [780, 365] on icon at bounding box center [782, 364] width 14 height 9
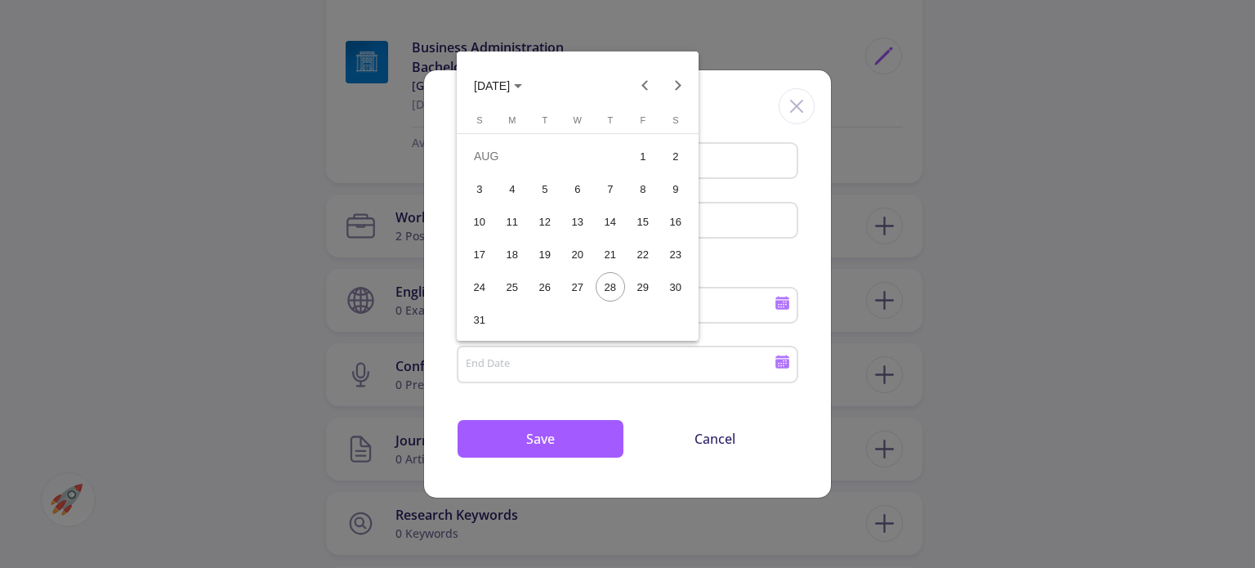
click at [510, 87] on span "AUG 2025" at bounding box center [492, 85] width 36 height 13
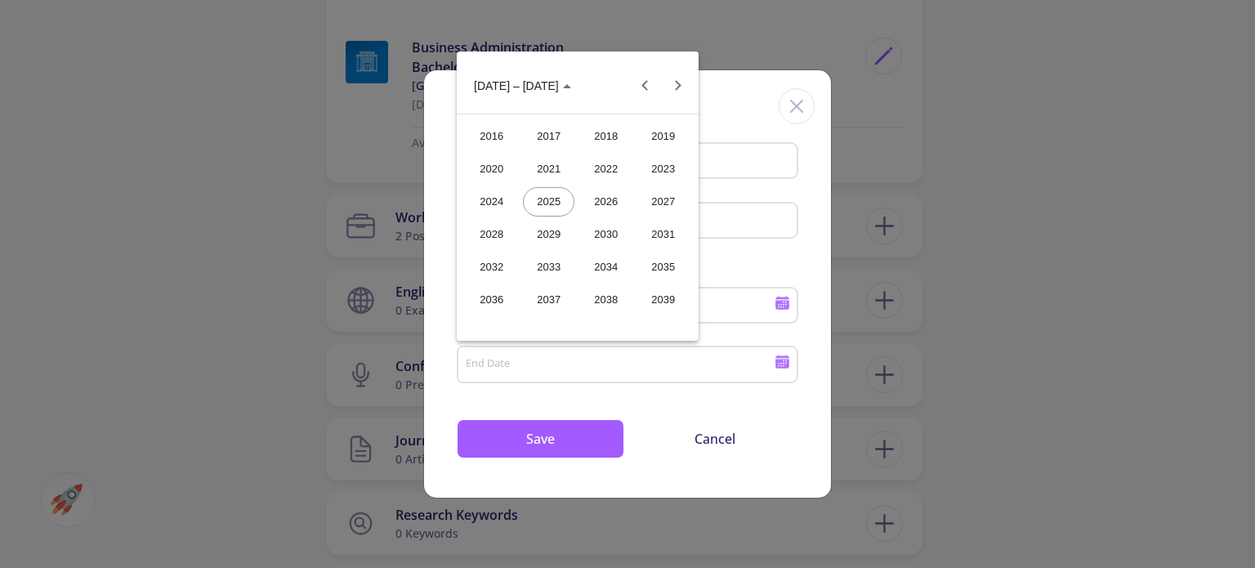
click at [668, 168] on div "2023" at bounding box center [662, 168] width 51 height 29
click at [594, 224] on div "NOV" at bounding box center [605, 234] width 51 height 29
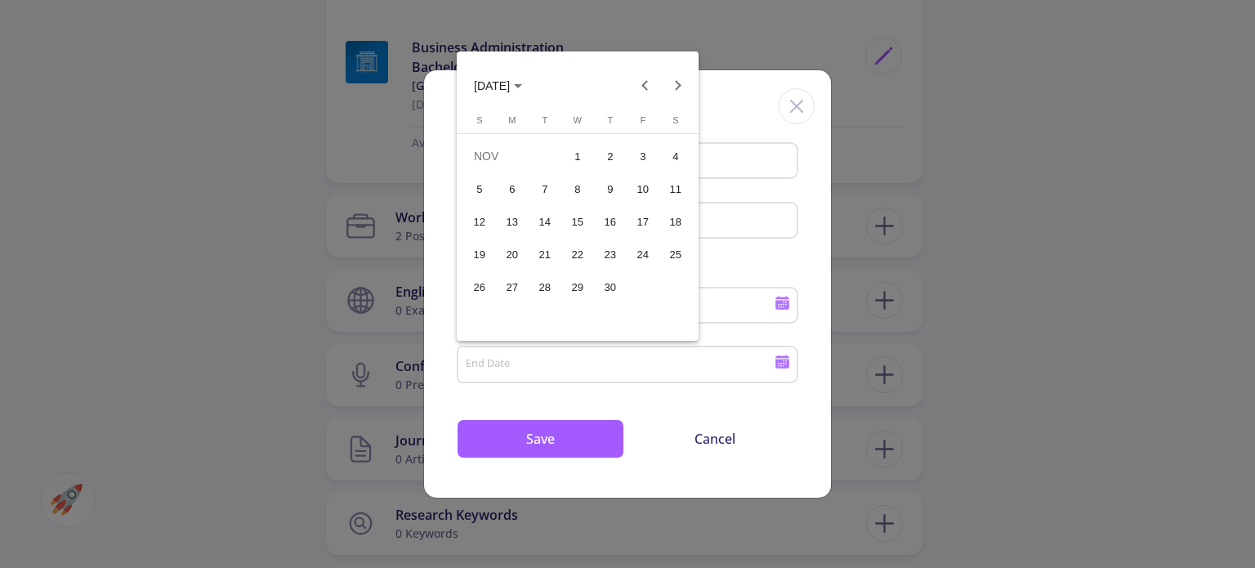
click at [483, 217] on div "12" at bounding box center [479, 221] width 29 height 29
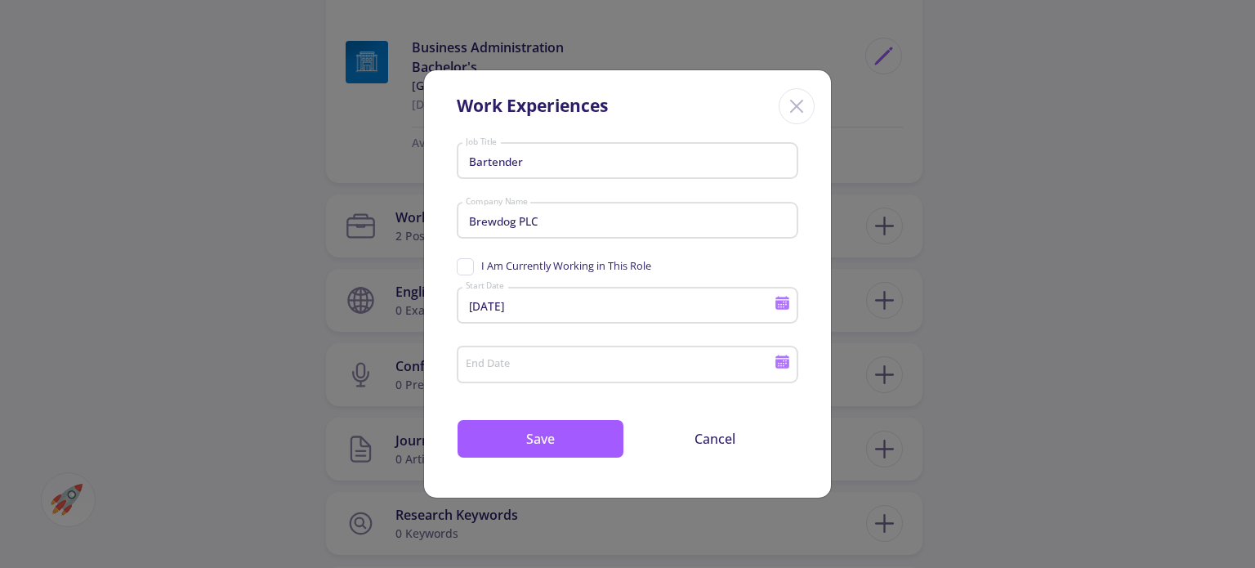
type input "11/12/2023"
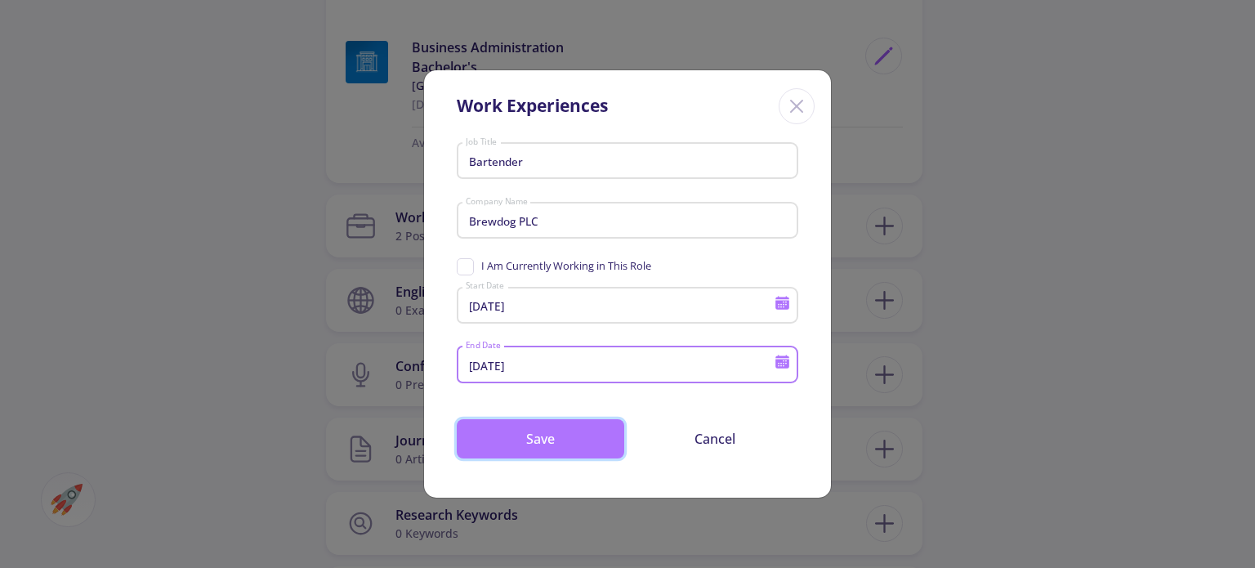
click at [552, 436] on button "Save" at bounding box center [541, 438] width 168 height 39
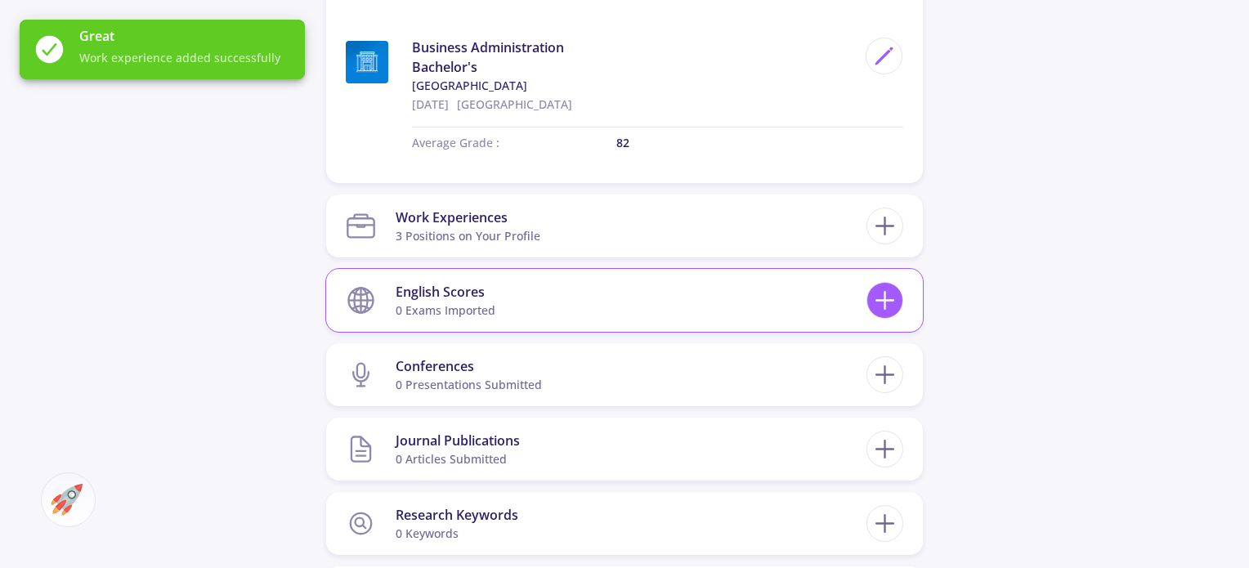
click at [880, 285] on icon at bounding box center [884, 300] width 30 height 30
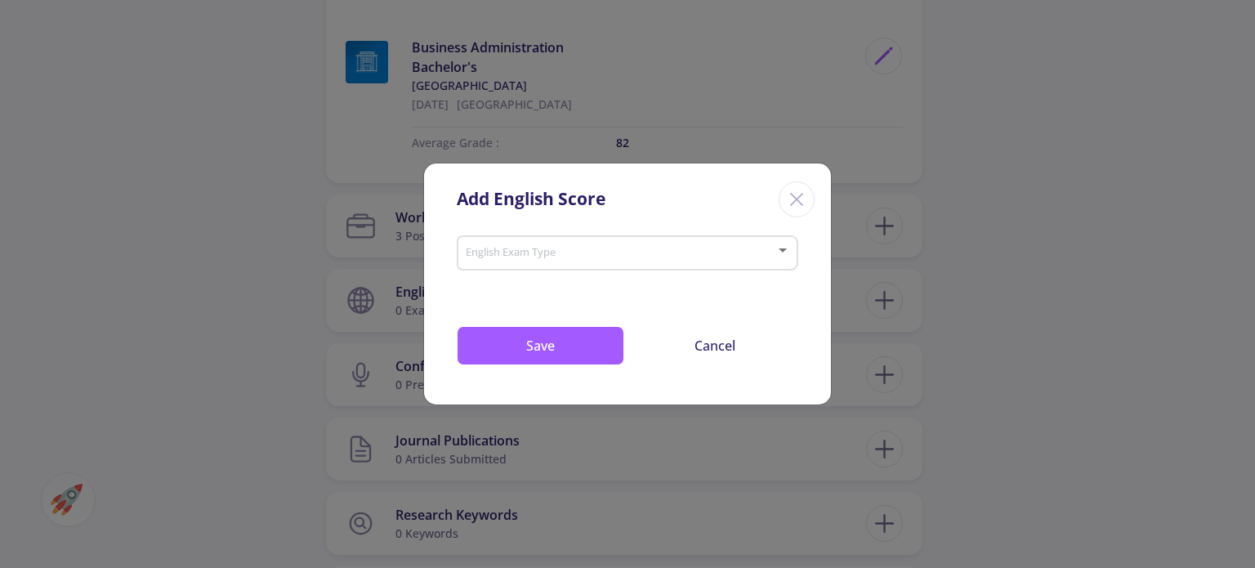
click at [570, 240] on div "English Exam Type" at bounding box center [628, 250] width 326 height 41
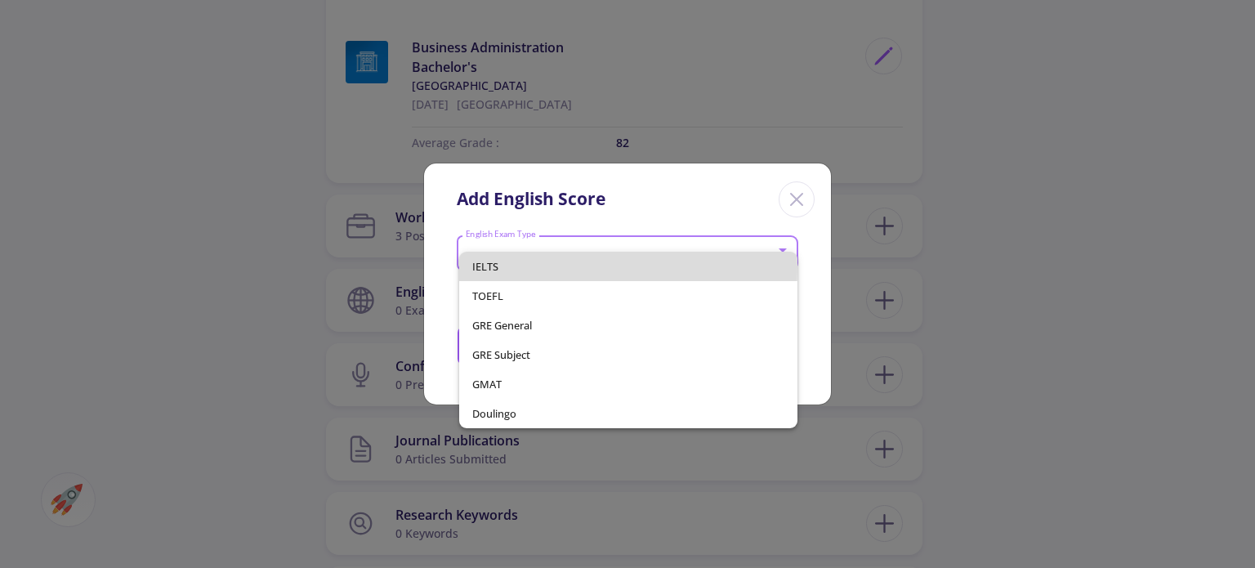
click at [505, 267] on span "IELTS" at bounding box center [627, 266] width 311 height 29
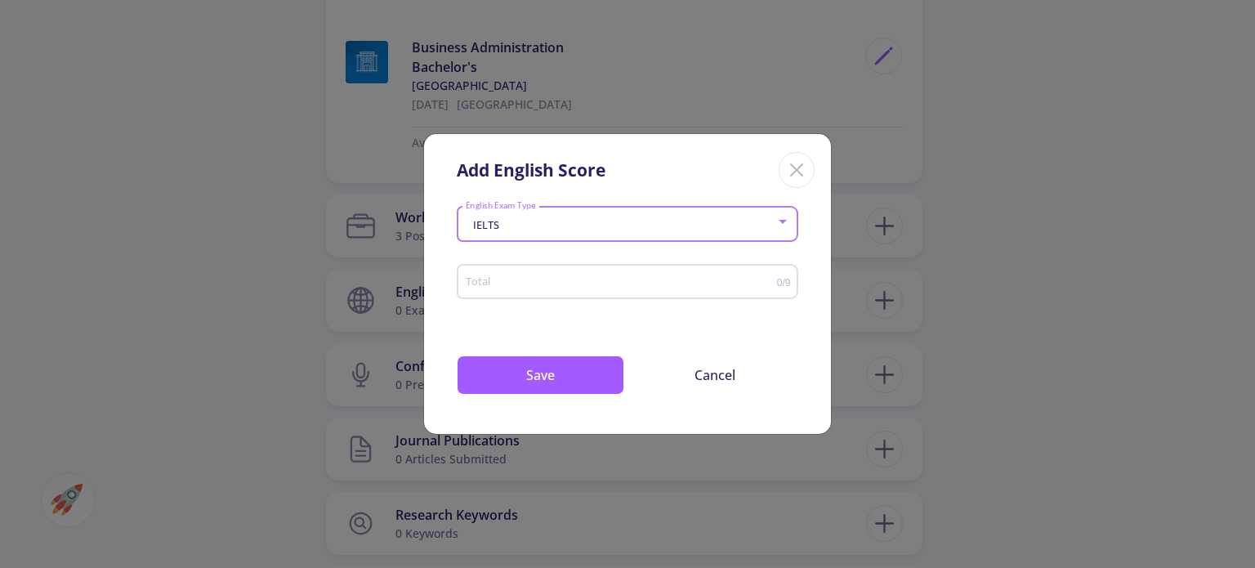
click at [556, 275] on div "Total" at bounding box center [621, 278] width 312 height 41
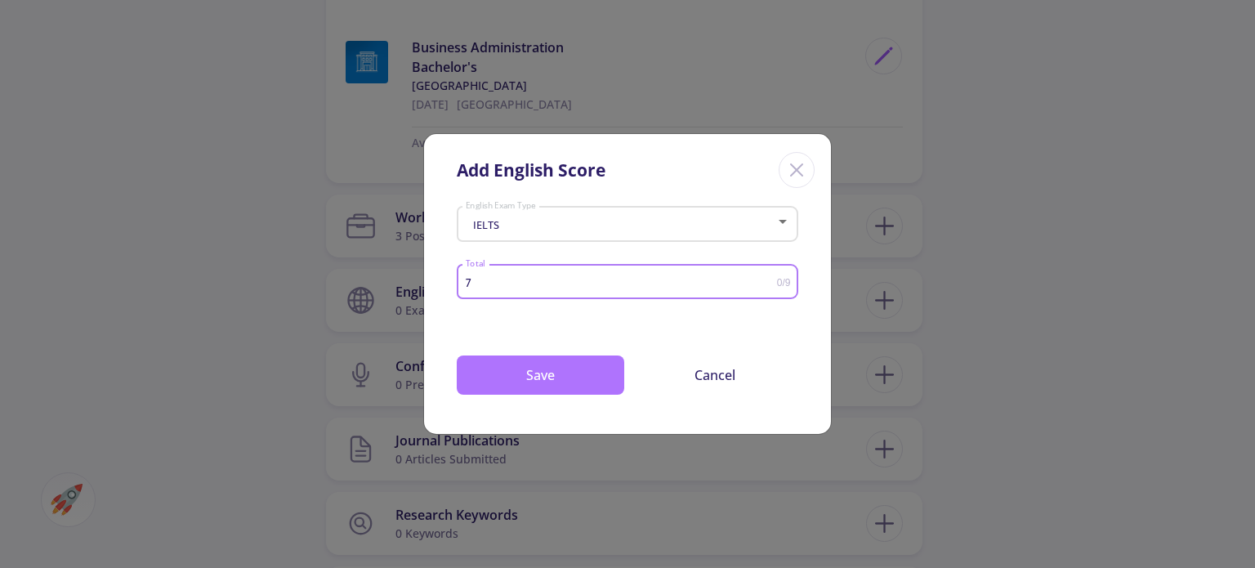
type input "7"
click at [570, 369] on button "Save" at bounding box center [541, 374] width 168 height 39
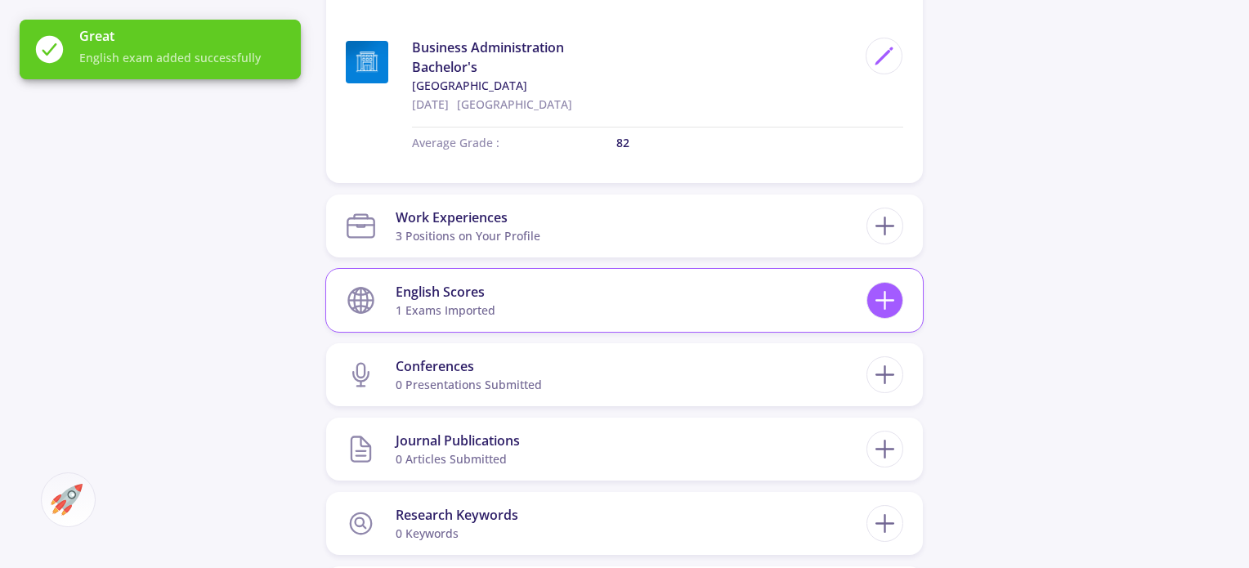
click at [876, 288] on icon at bounding box center [884, 300] width 30 height 30
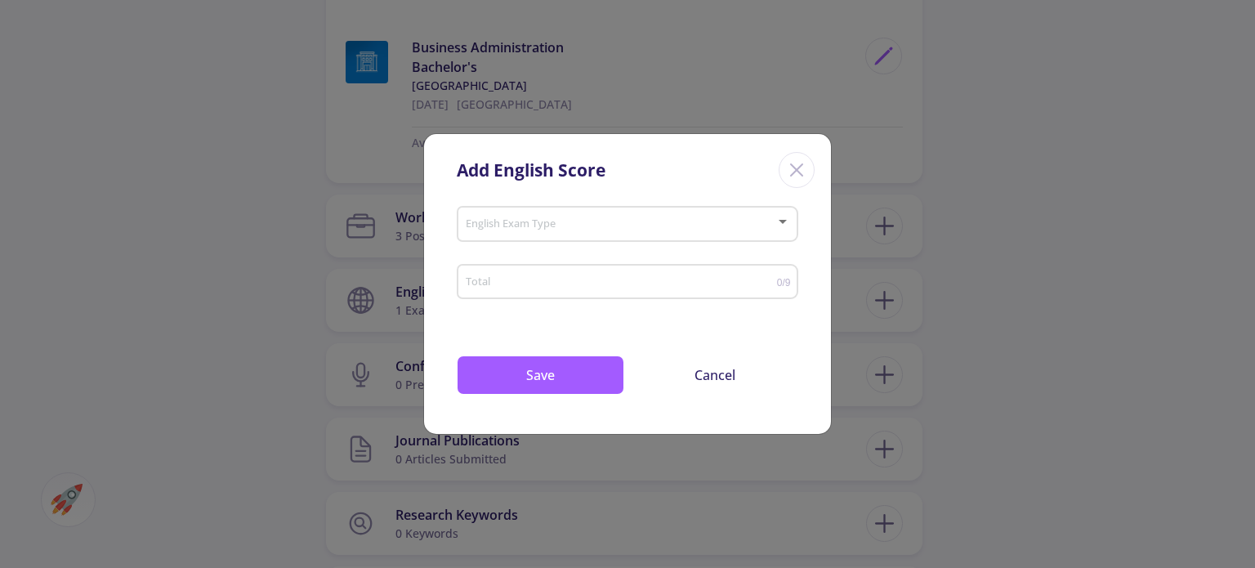
click at [800, 176] on icon "Close" at bounding box center [797, 170] width 26 height 26
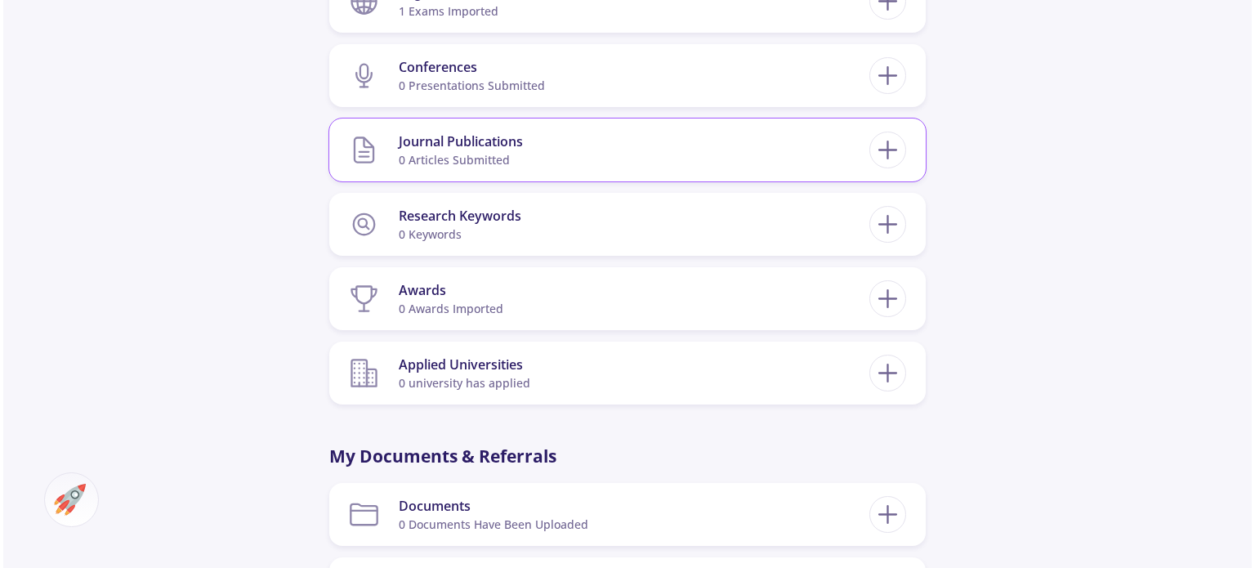
scroll to position [1553, 0]
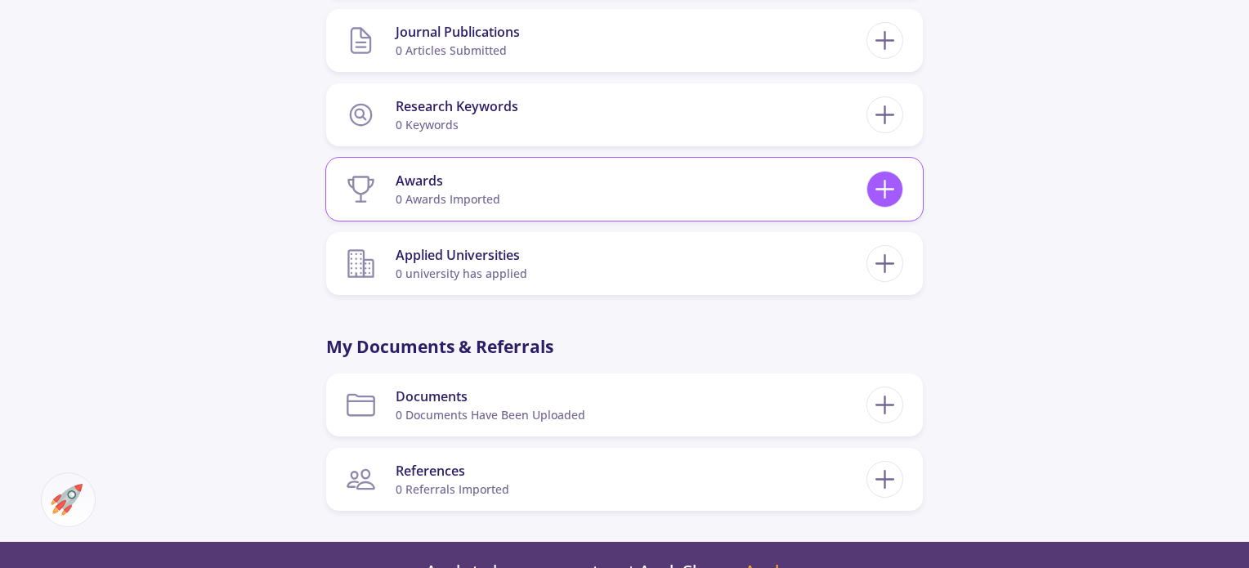
click at [897, 174] on icon at bounding box center [884, 189] width 30 height 30
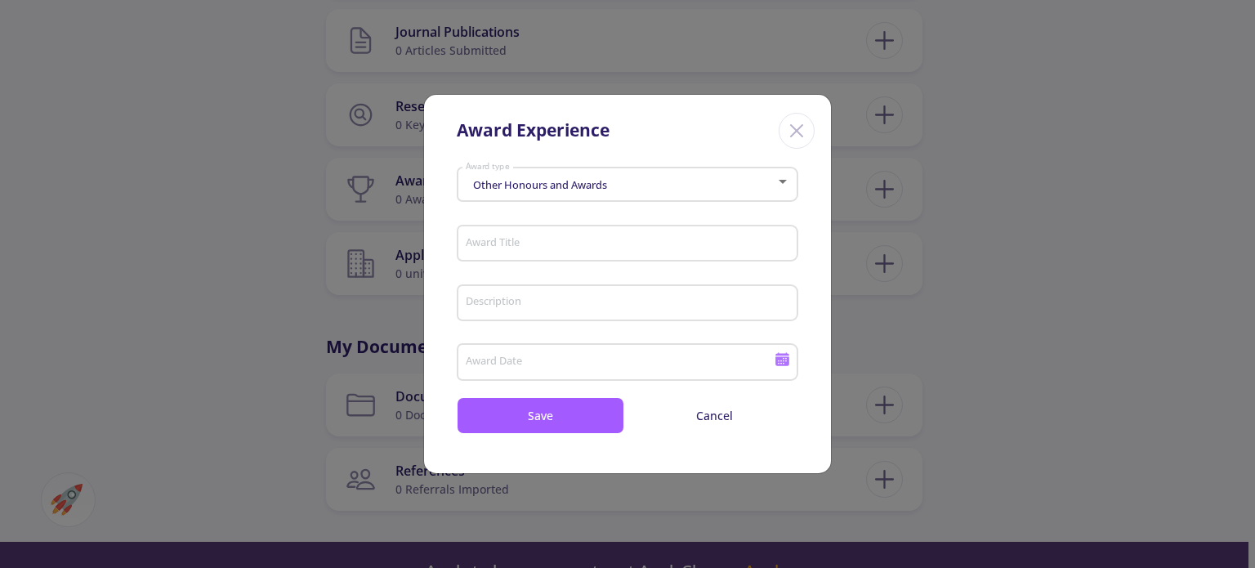
click at [511, 180] on span "Other Honours and Awards" at bounding box center [538, 184] width 138 height 15
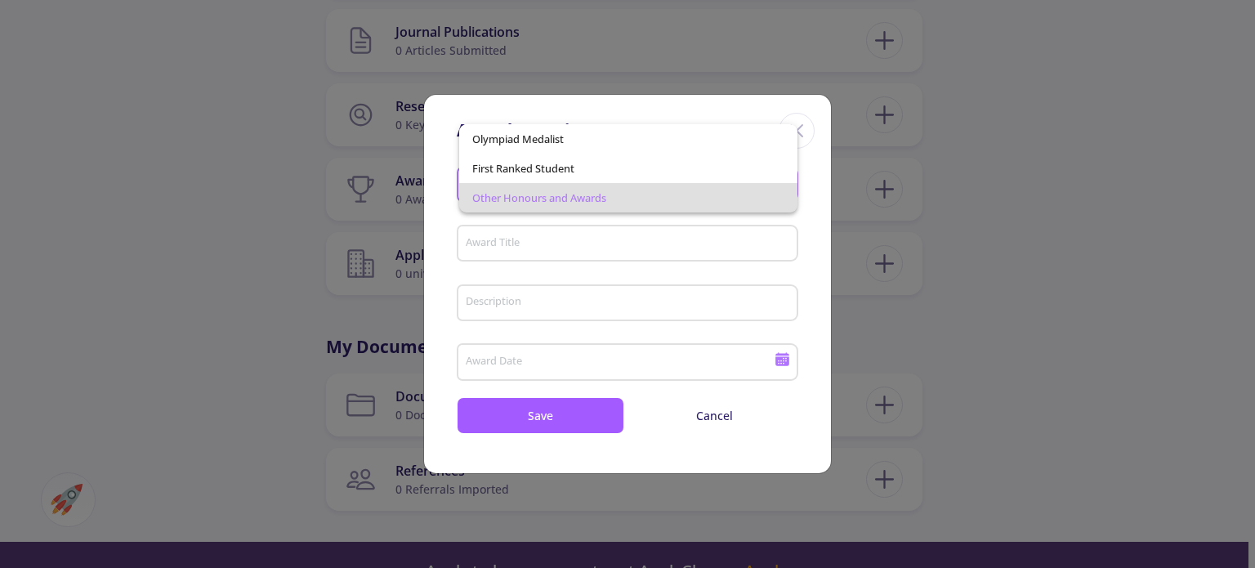
click at [519, 238] on div at bounding box center [627, 284] width 1255 height 568
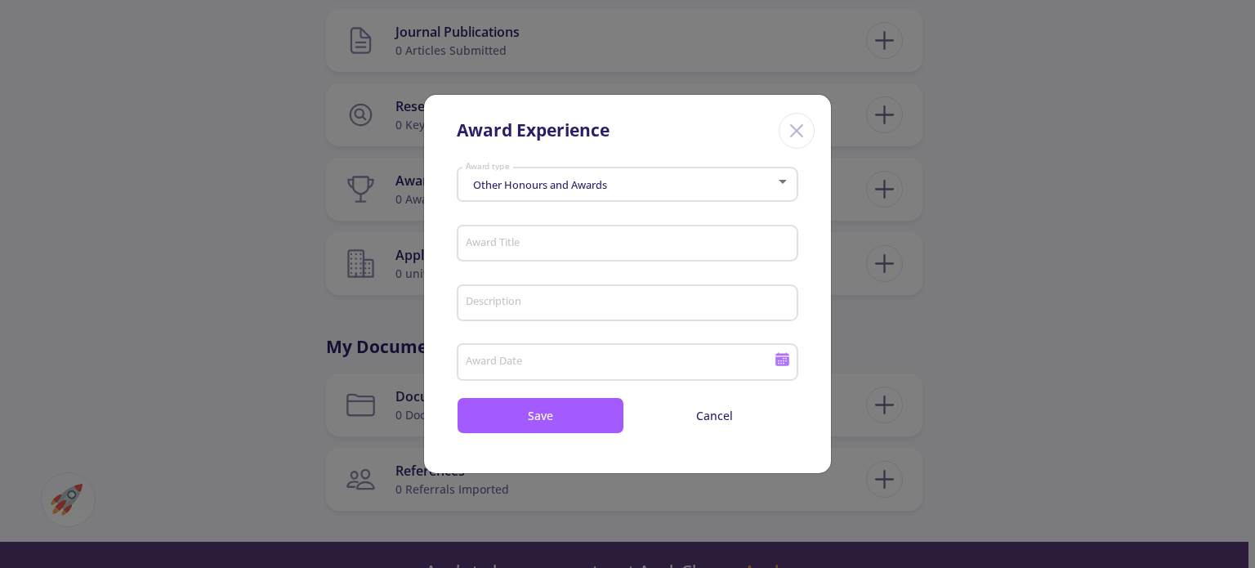
click at [520, 238] on input "Award Title" at bounding box center [630, 244] width 330 height 15
type input "D"
type input "Scholarship"
click at [521, 293] on div "Description" at bounding box center [628, 300] width 326 height 42
type input "D"
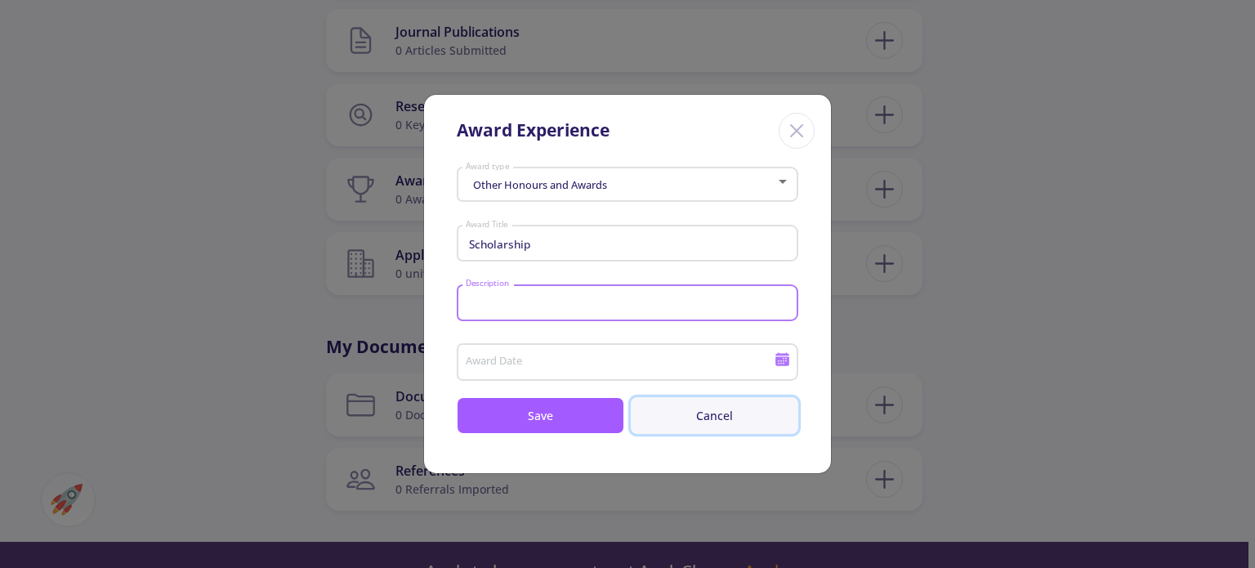
click at [693, 417] on button "Cancel" at bounding box center [715, 415] width 168 height 37
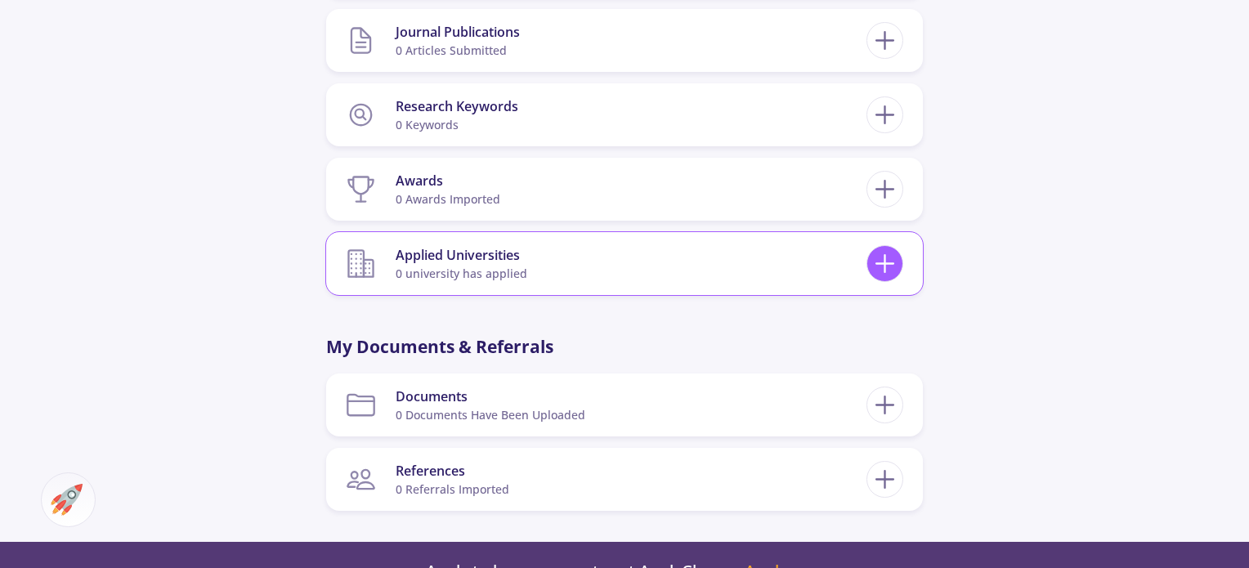
click at [878, 248] on icon at bounding box center [884, 263] width 30 height 30
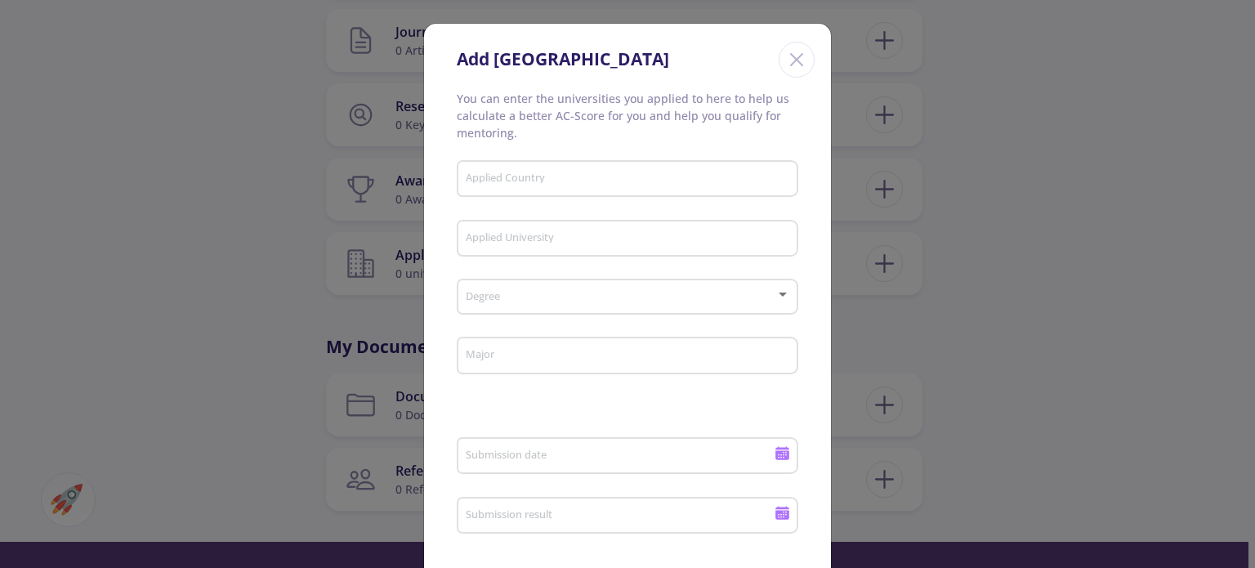
click at [537, 169] on div "Applied Country" at bounding box center [628, 175] width 326 height 42
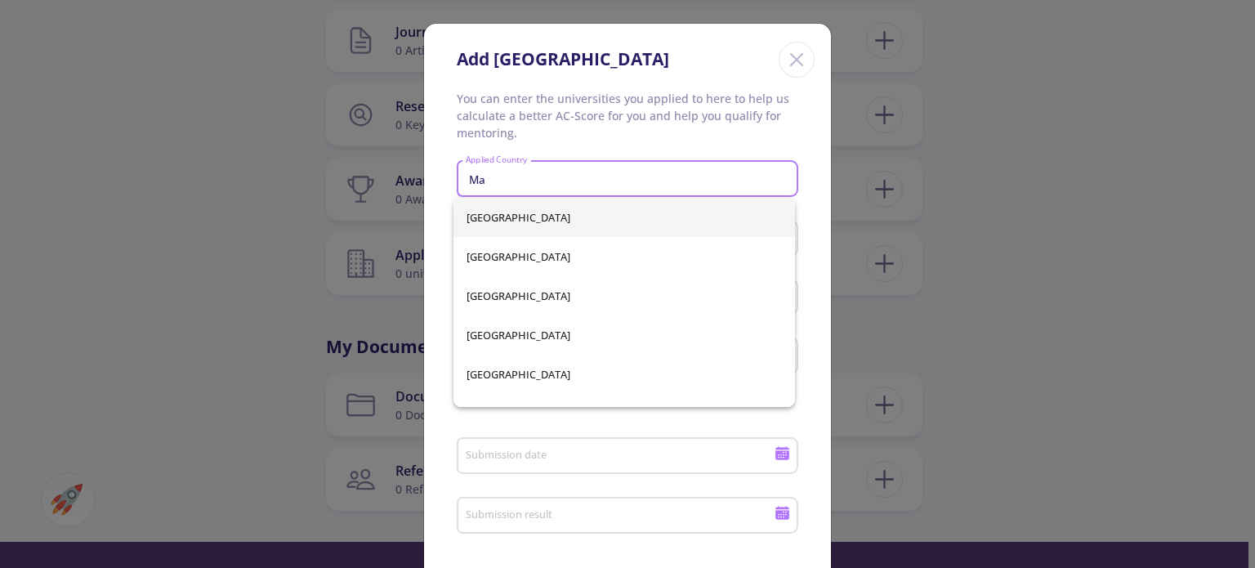
type input "M"
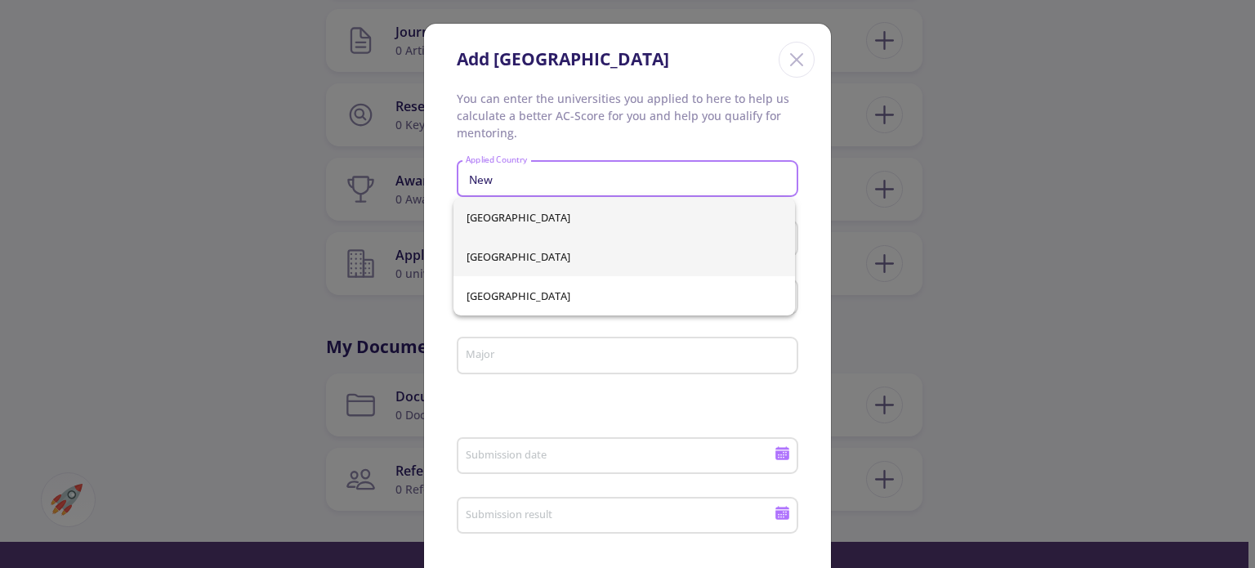
click at [516, 264] on span "New Zealand" at bounding box center [624, 256] width 315 height 39
type input "New Zealand"
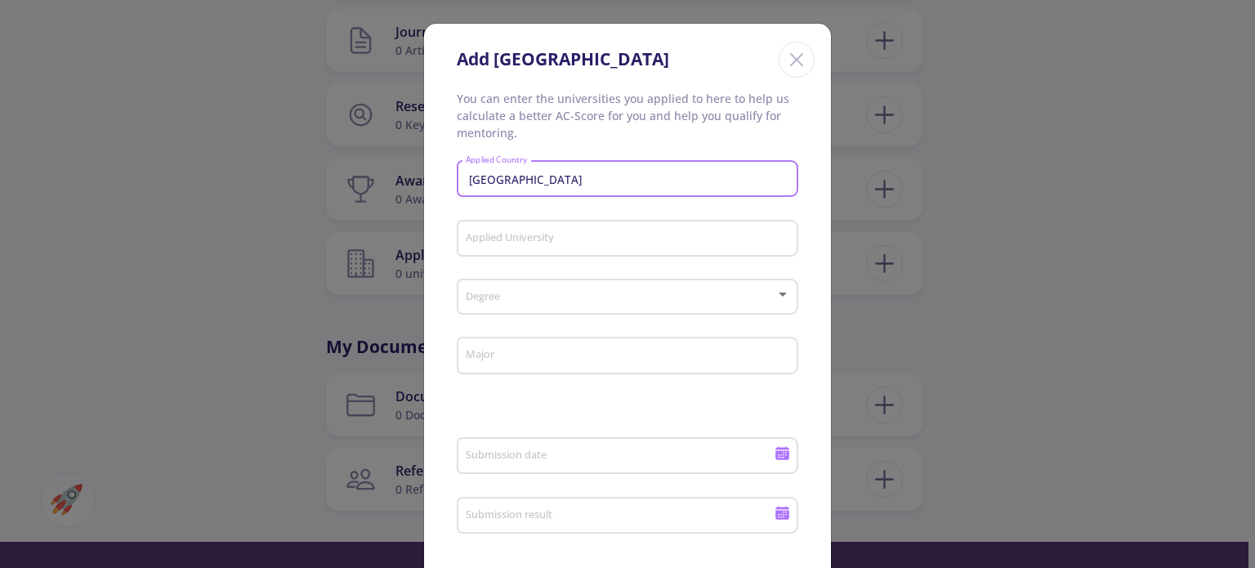
click at [544, 238] on input "Applied University" at bounding box center [630, 239] width 330 height 15
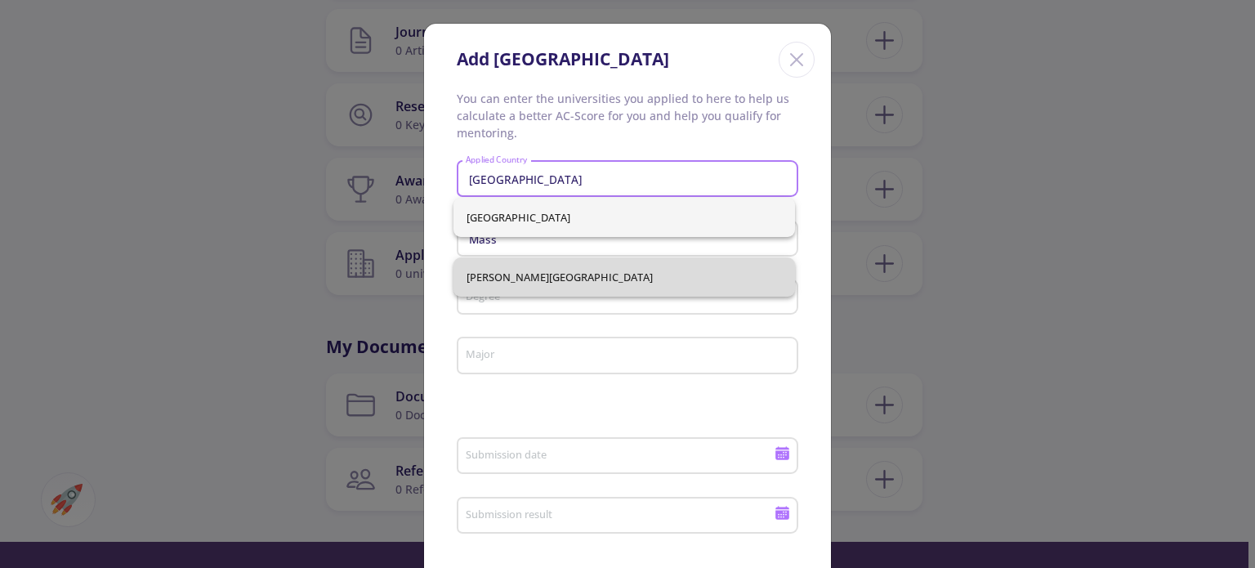
click at [536, 277] on span "Massey University" at bounding box center [624, 276] width 315 height 39
type input "Massey University"
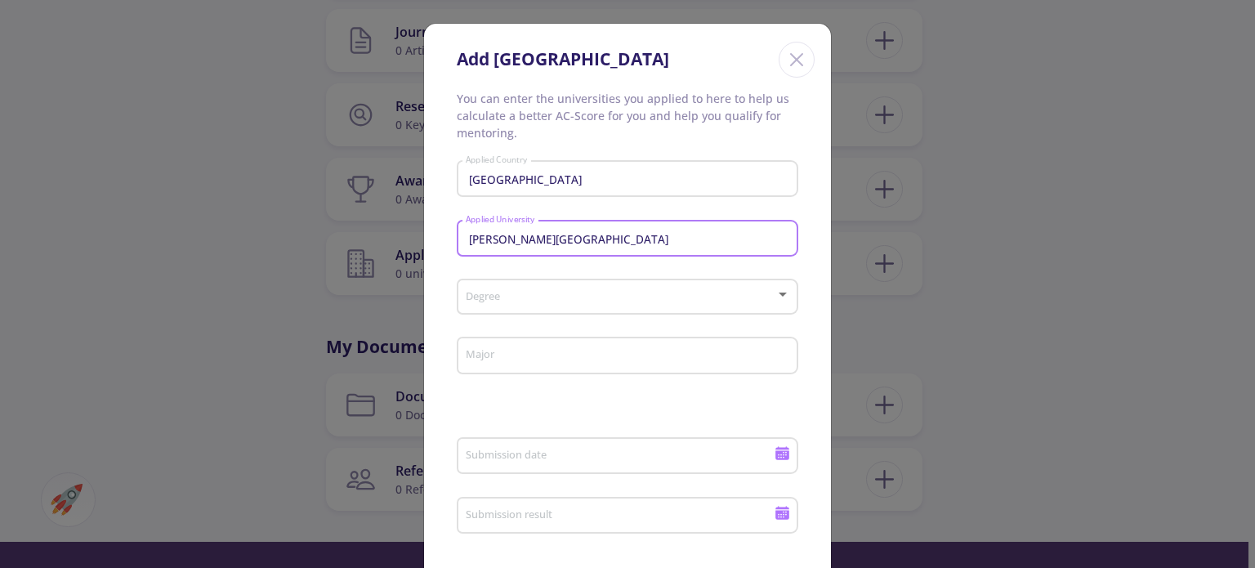
click at [524, 297] on span at bounding box center [622, 297] width 307 height 11
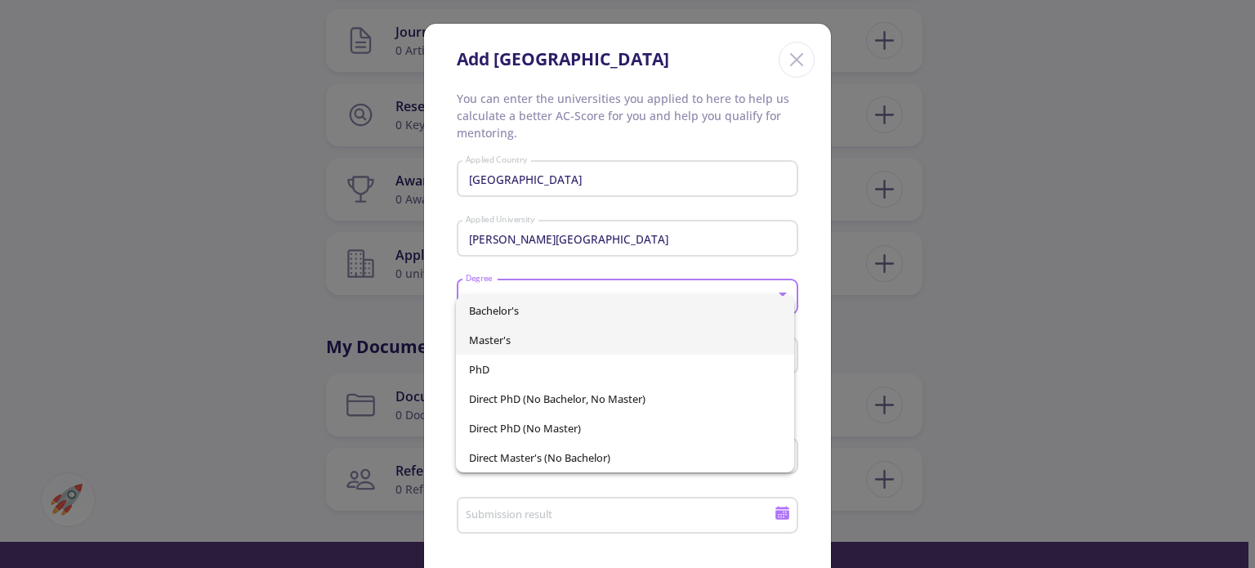
click at [518, 339] on span "Master's" at bounding box center [624, 339] width 311 height 29
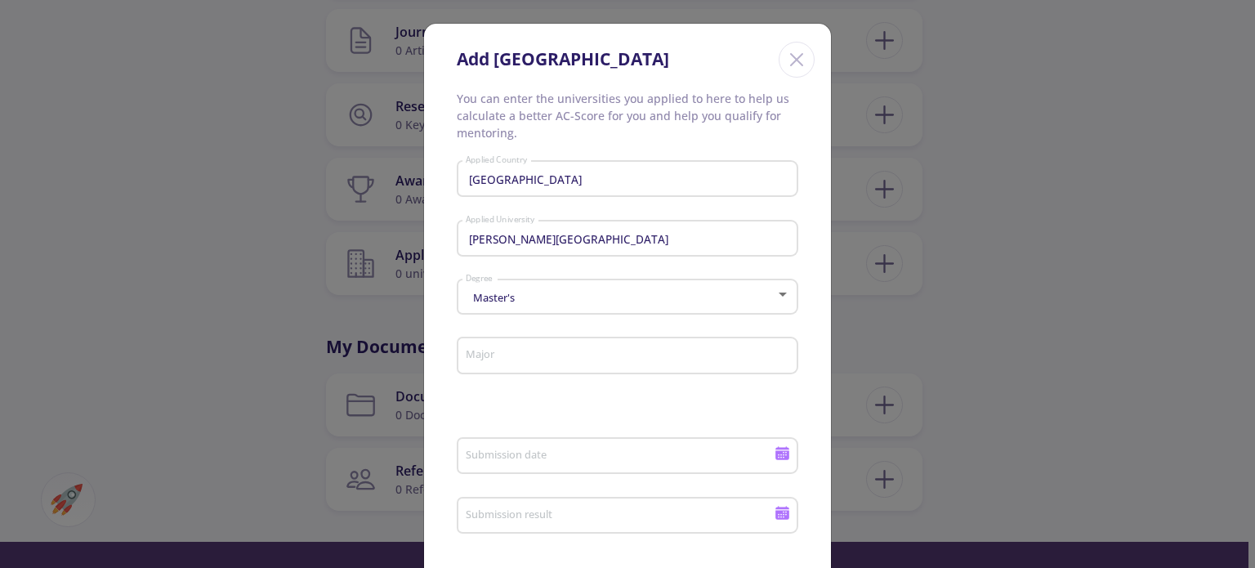
click at [551, 364] on div "Major" at bounding box center [628, 352] width 326 height 42
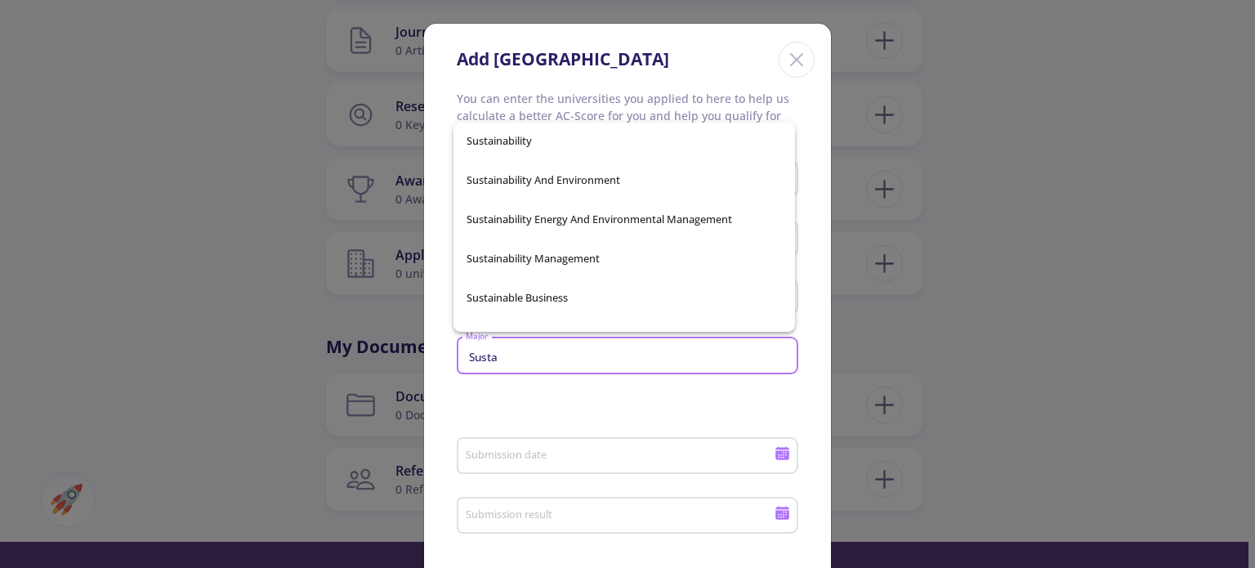
scroll to position [327, 0]
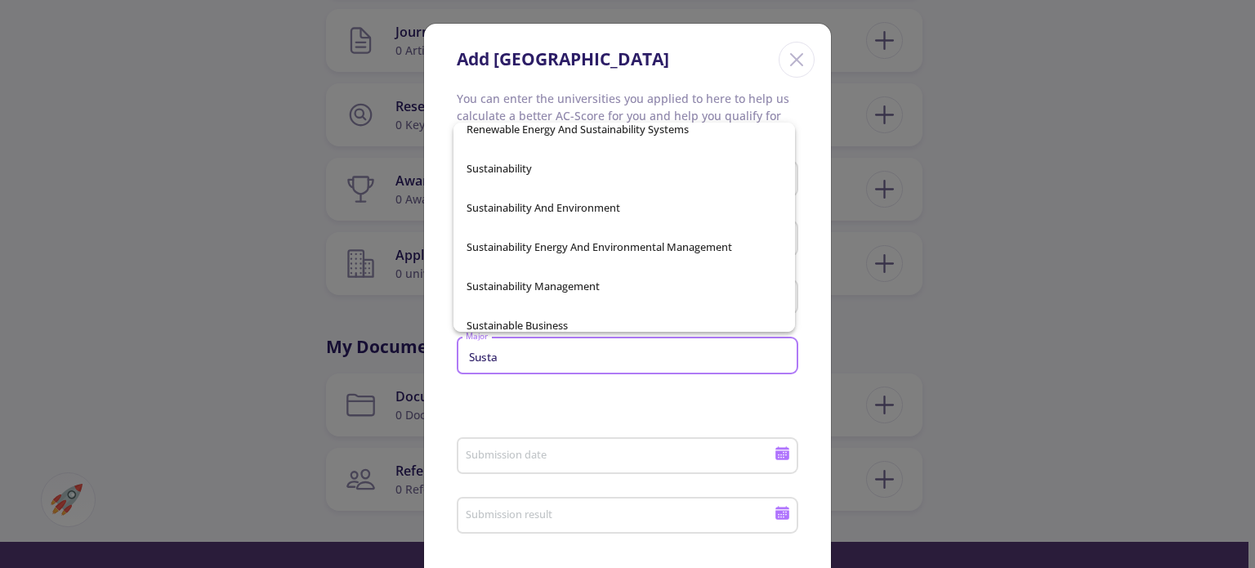
type input "Susta"
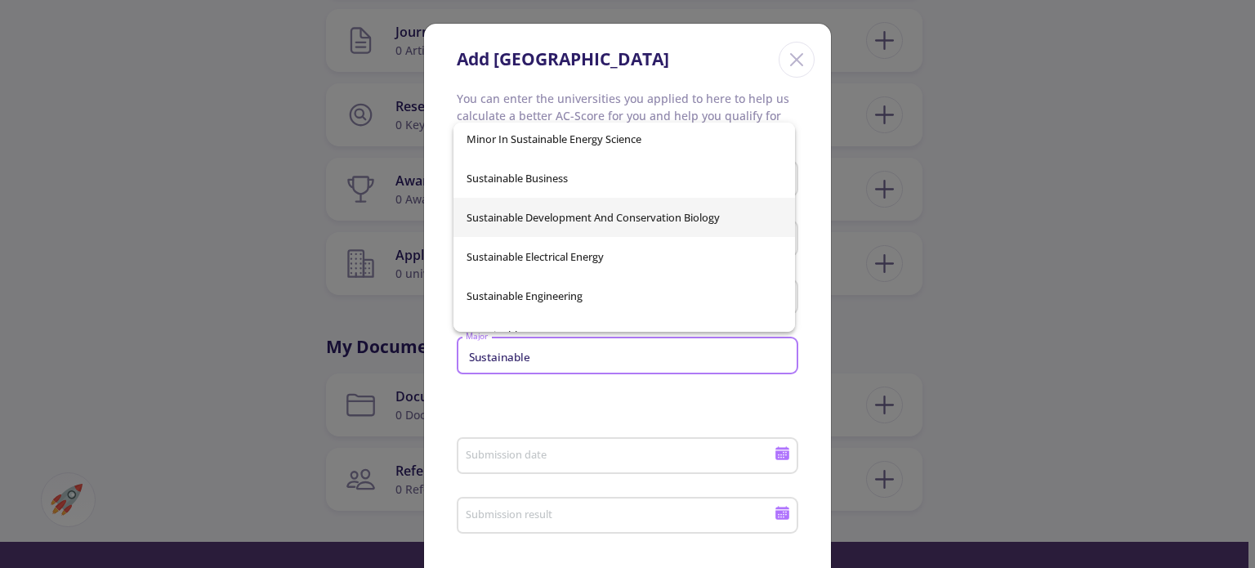
scroll to position [0, 0]
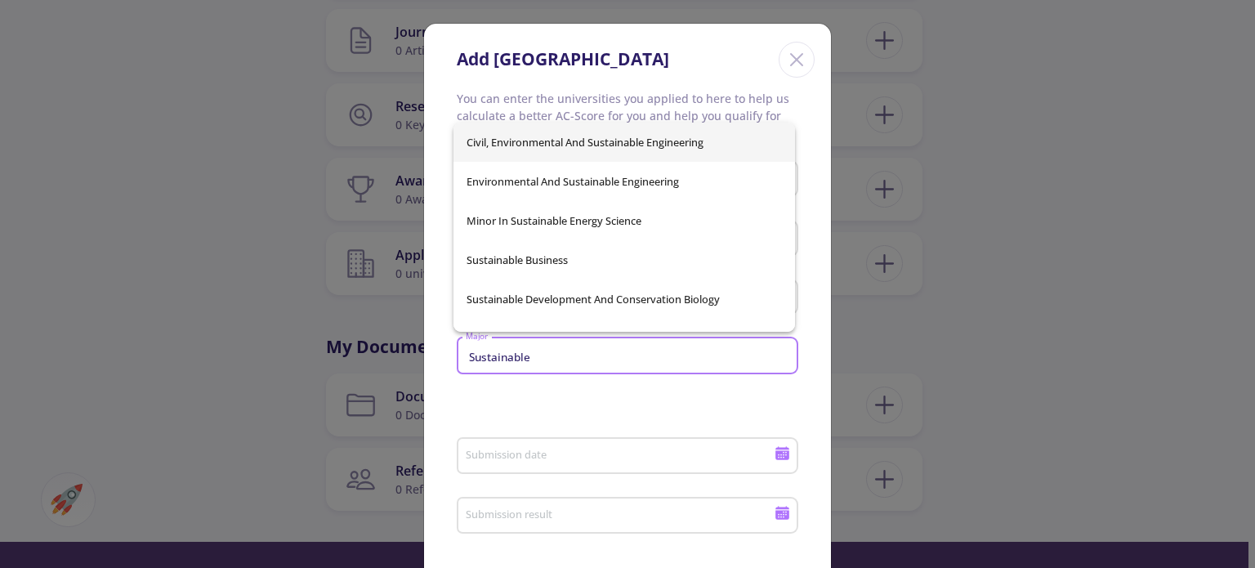
type input "Sustainable"
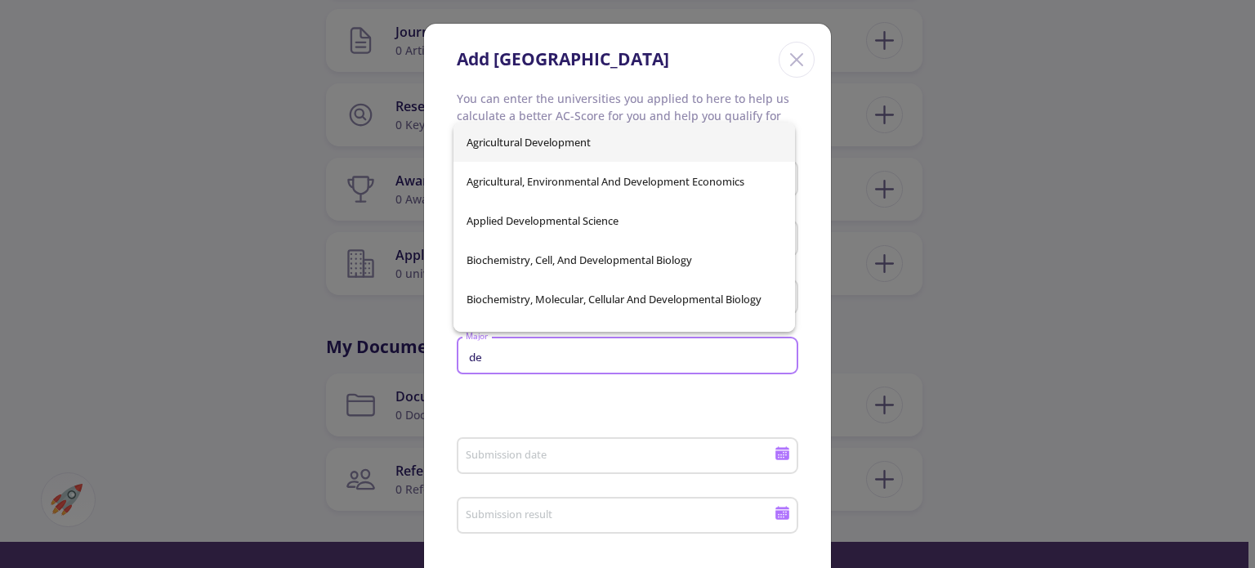
type input "d"
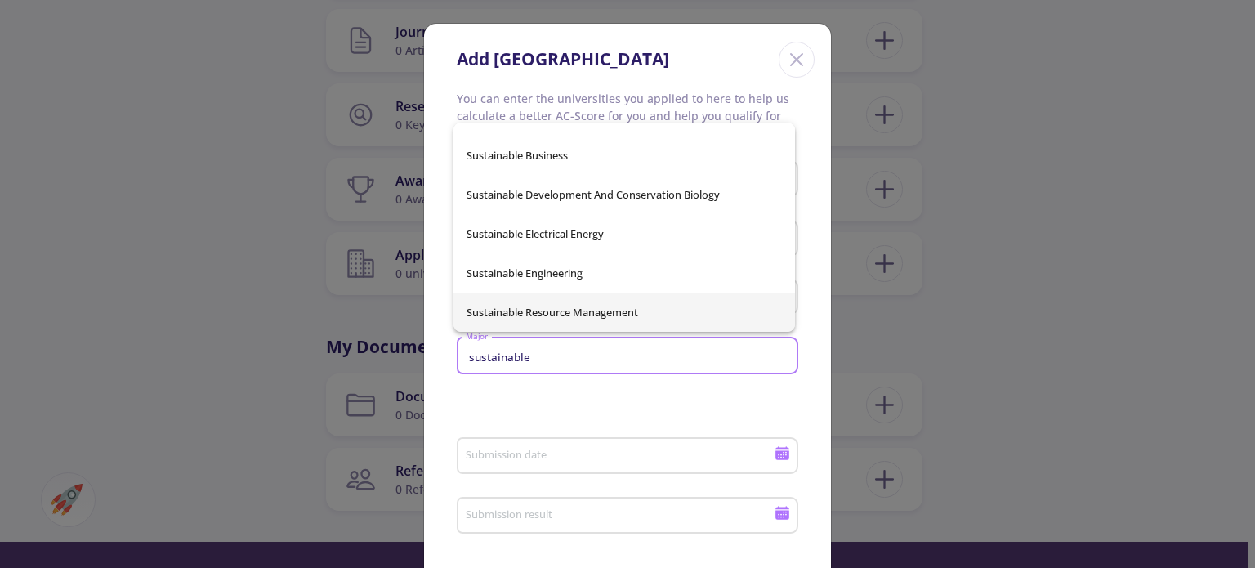
scroll to position [23, 0]
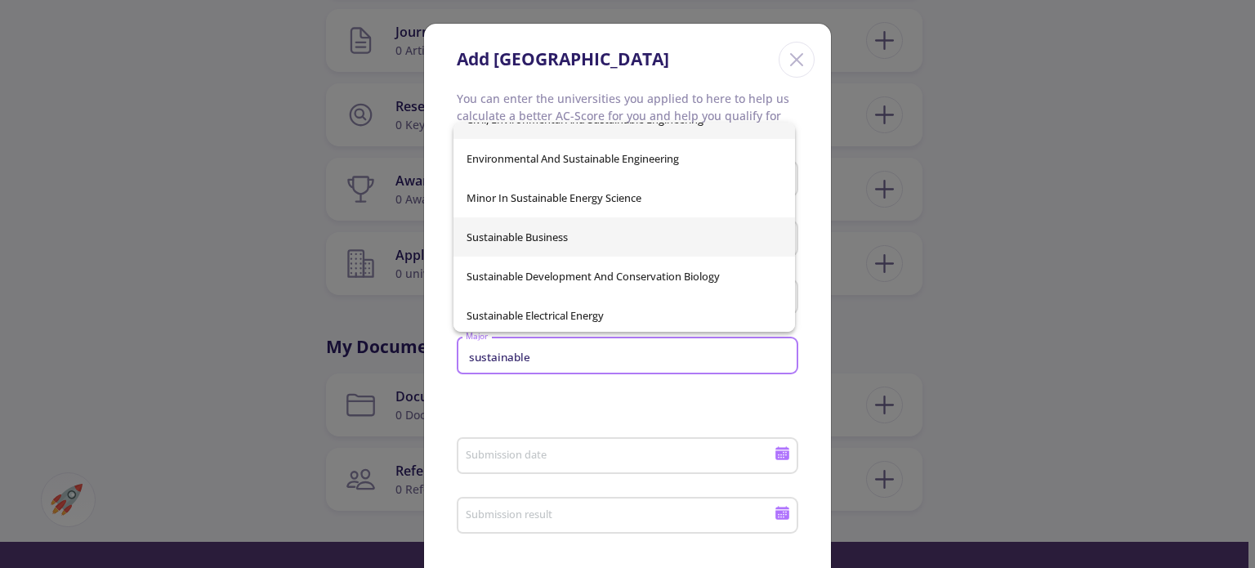
click at [604, 248] on span "Sustainable Business" at bounding box center [624, 236] width 315 height 39
type input "Sustainable Business"
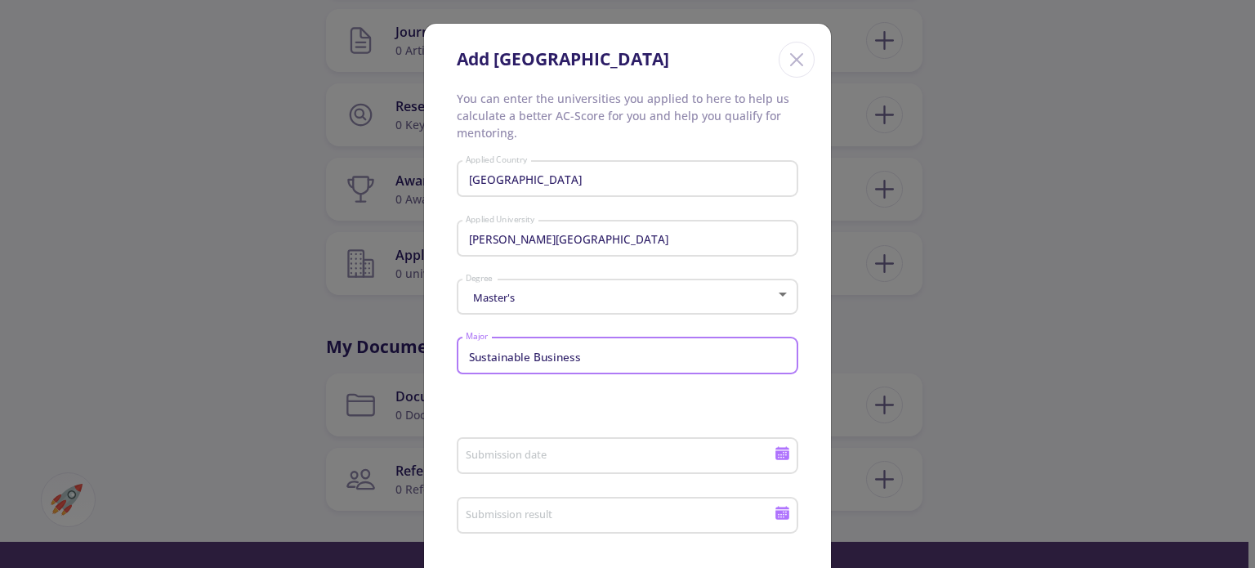
click at [652, 479] on div "Submission date" at bounding box center [628, 461] width 342 height 54
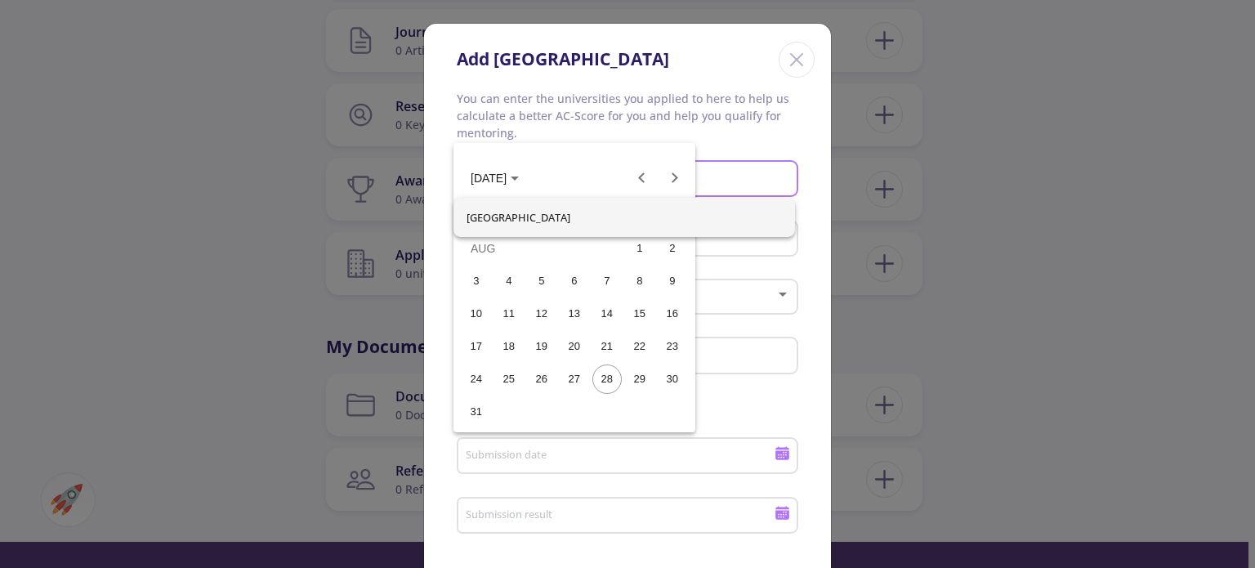
click at [793, 363] on div at bounding box center [627, 284] width 1255 height 568
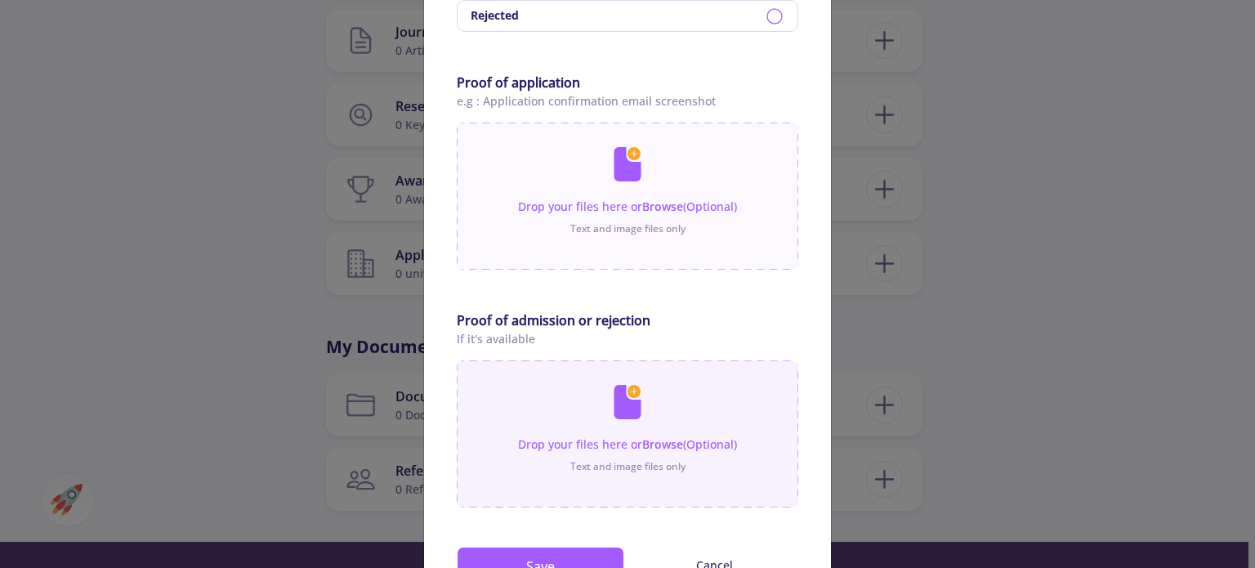
scroll to position [935, 0]
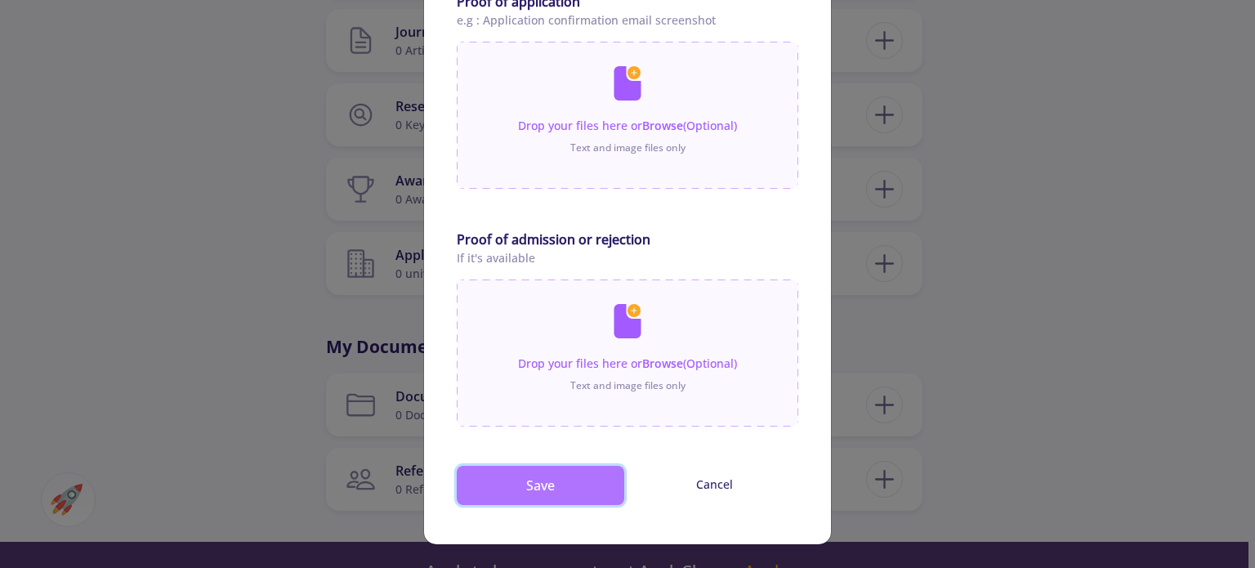
click at [565, 488] on button "Save" at bounding box center [541, 485] width 168 height 39
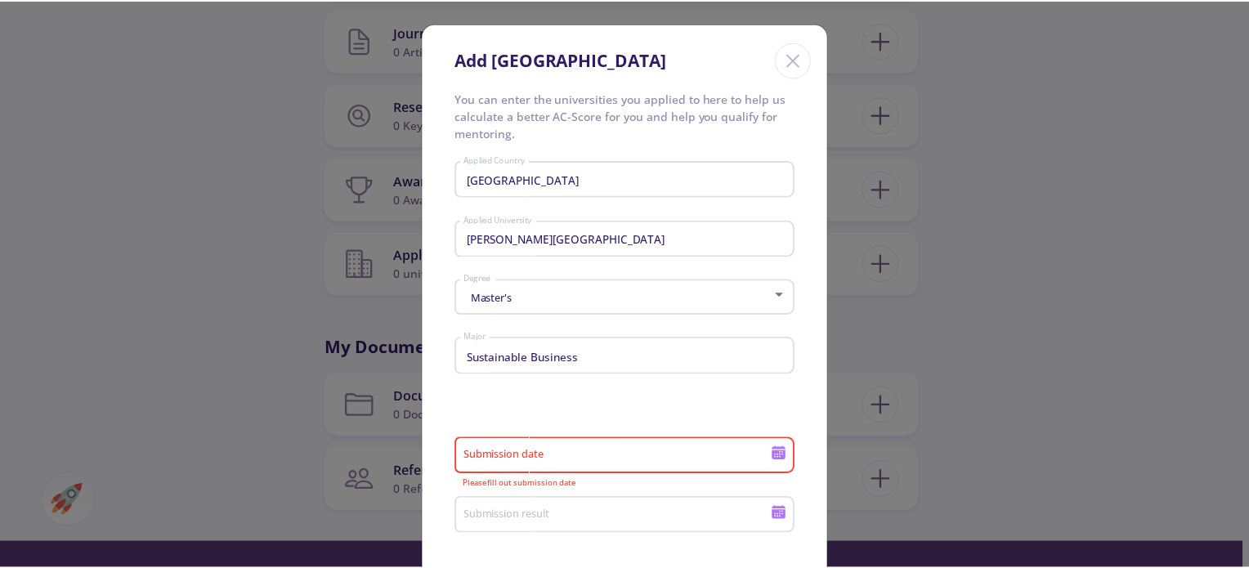
scroll to position [0, 0]
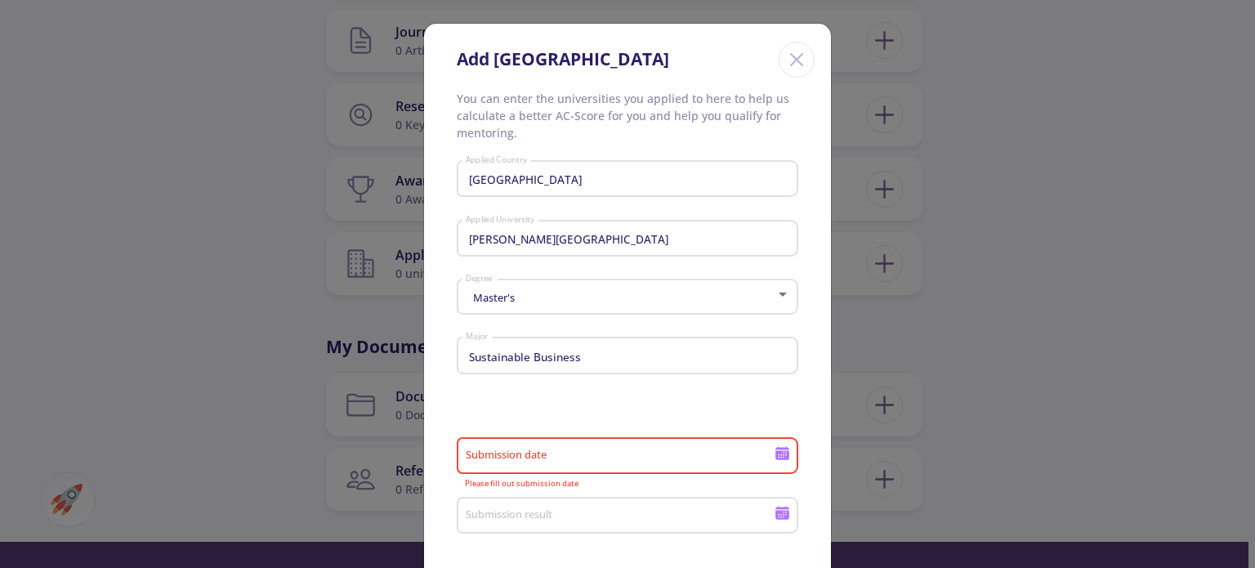
click at [779, 66] on div "Close" at bounding box center [797, 60] width 36 height 36
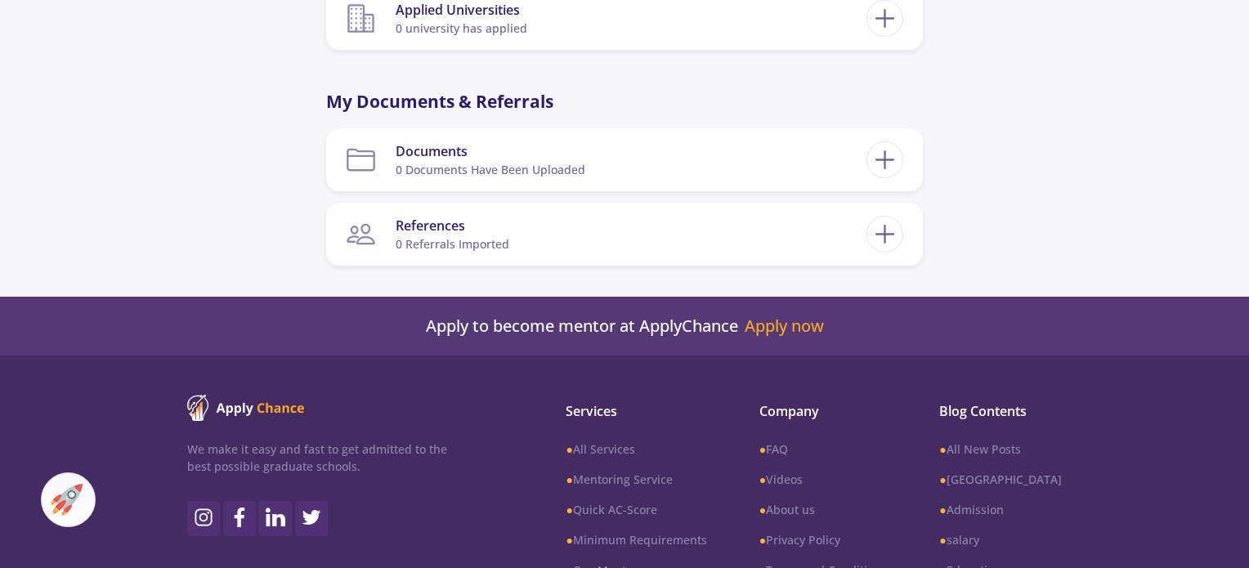
scroll to position [1716, 0]
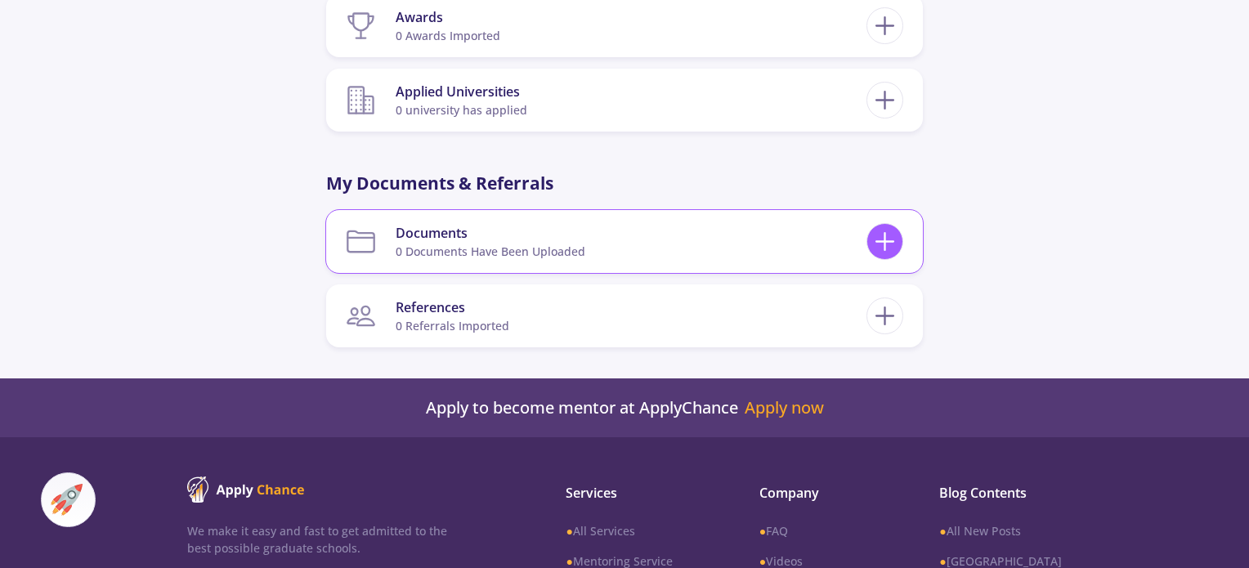
click at [889, 226] on icon at bounding box center [884, 241] width 30 height 30
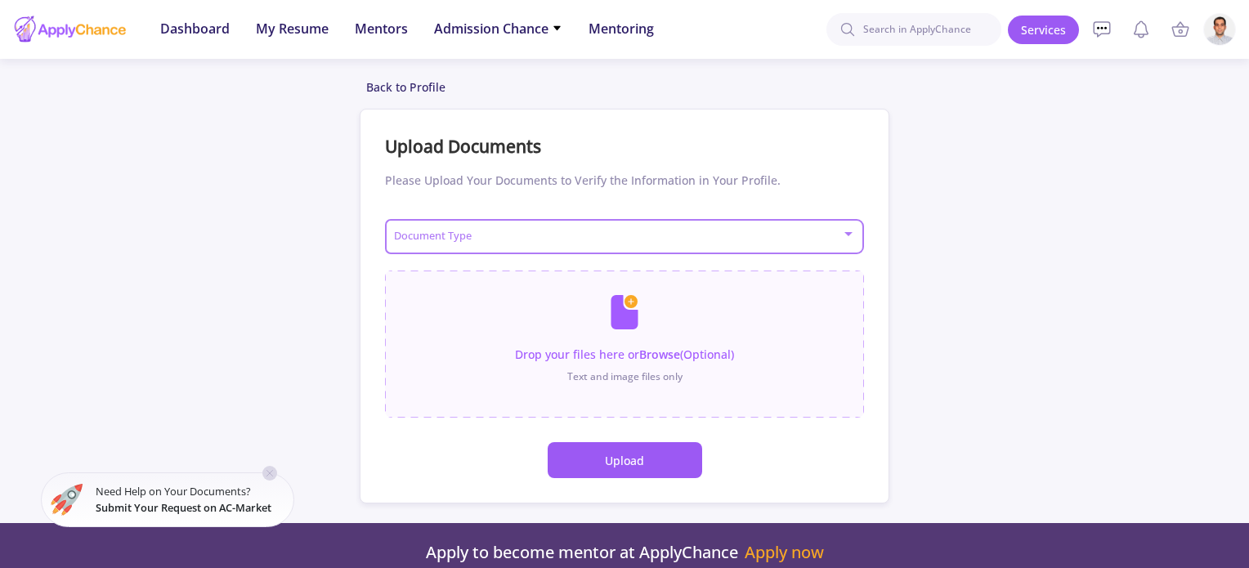
click at [661, 241] on span at bounding box center [619, 236] width 445 height 11
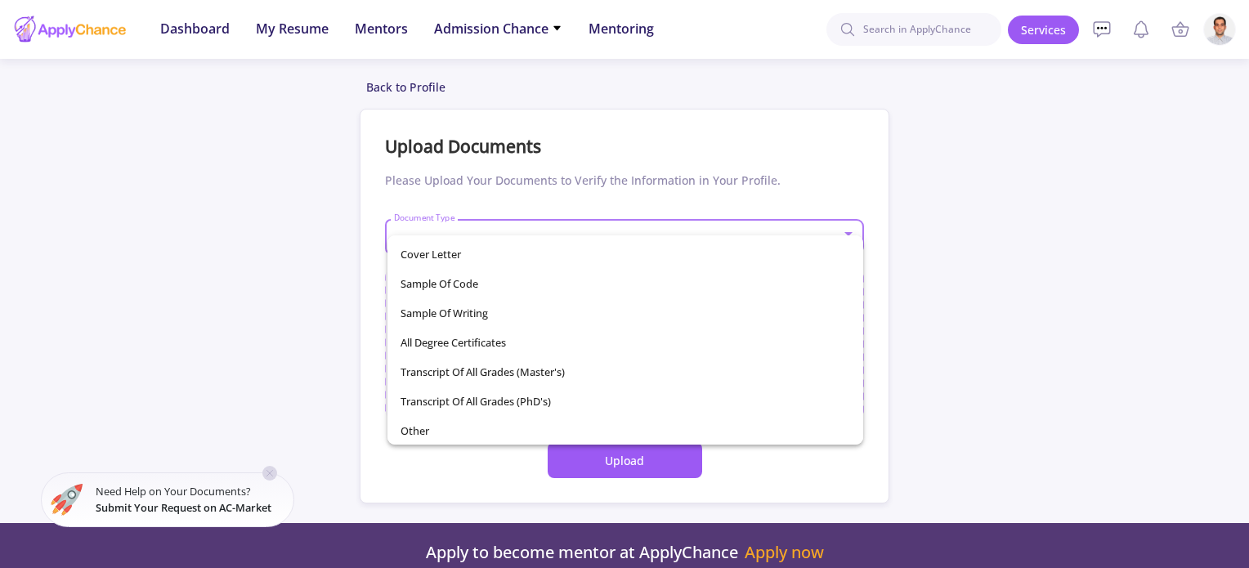
scroll to position [232, 0]
click at [550, 361] on span "Transcript of All Grades (Master's)" at bounding box center [624, 370] width 449 height 29
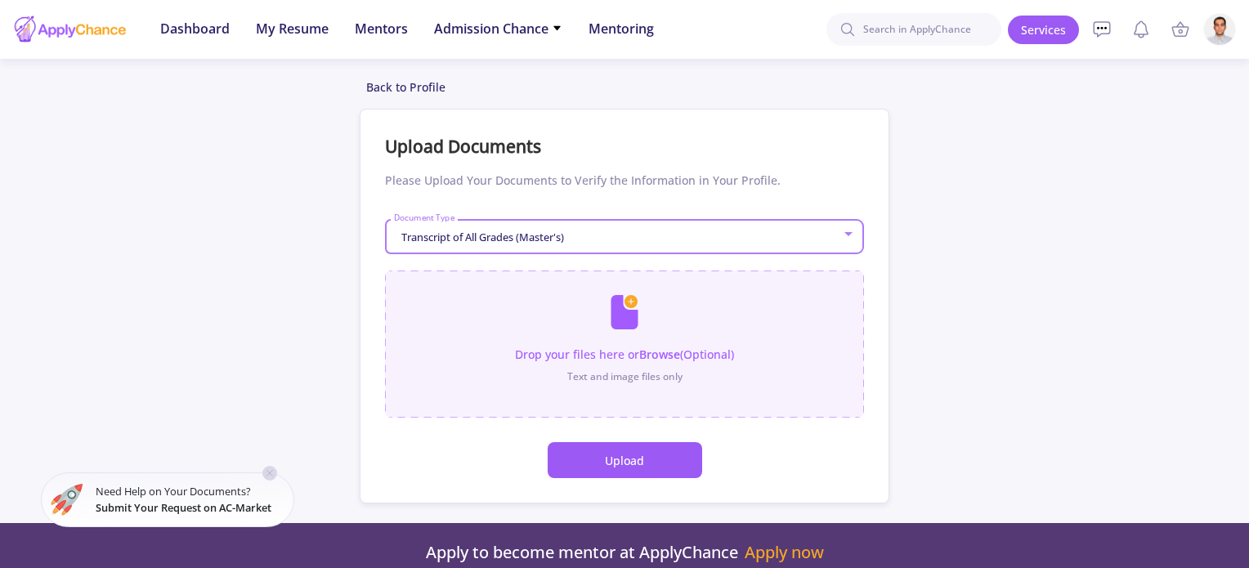
click at [628, 348] on input "file" at bounding box center [624, 335] width 479 height 131
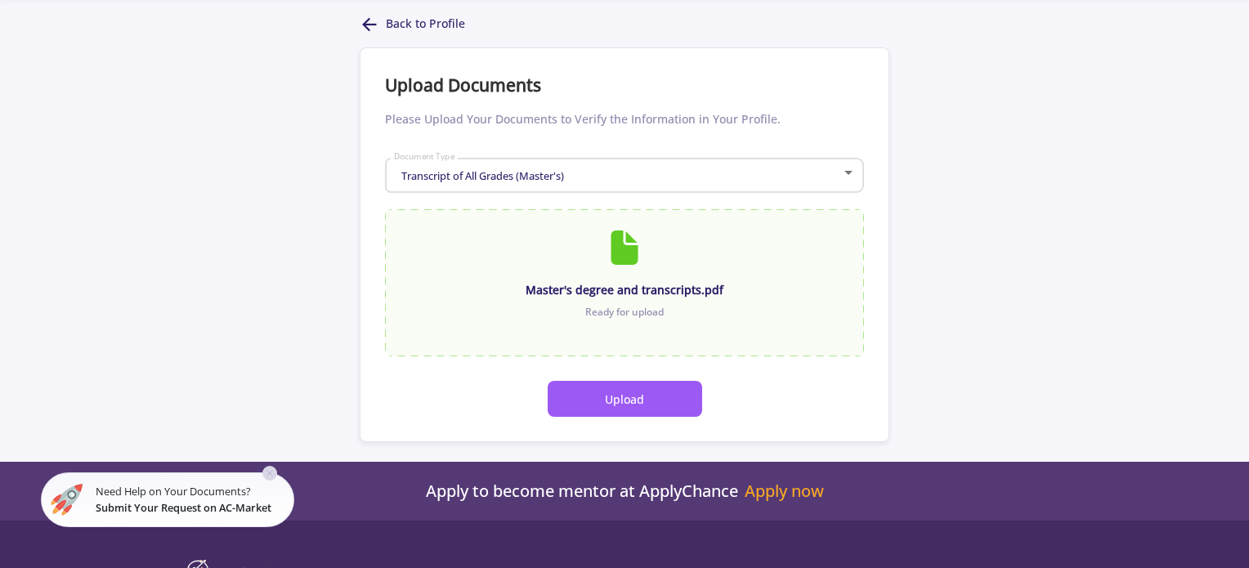
scroll to position [163, 0]
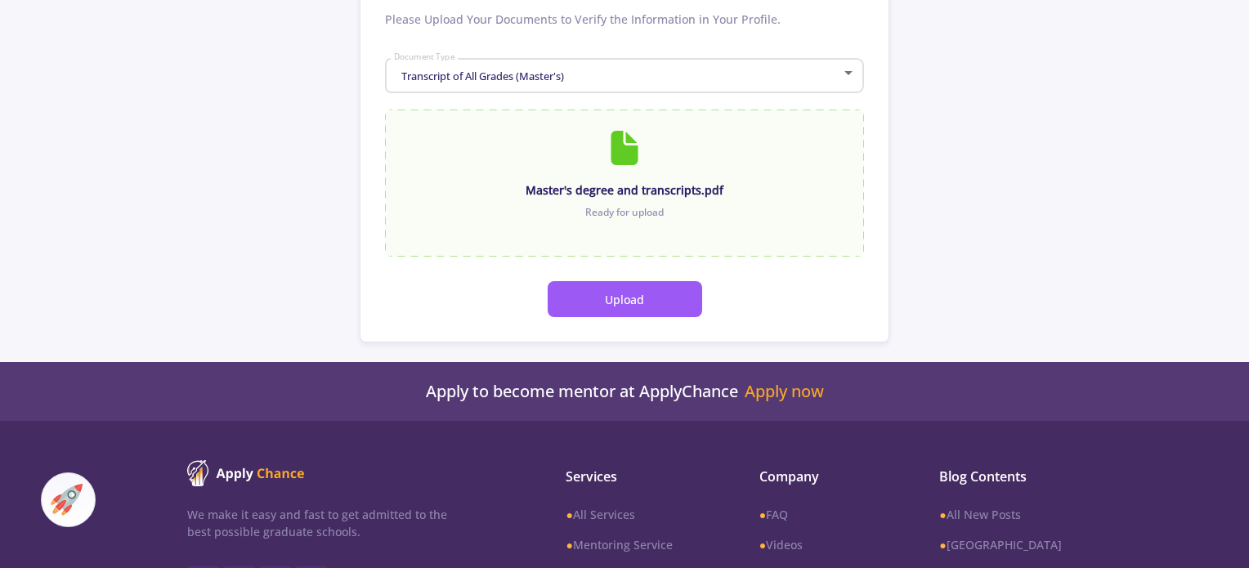
click at [601, 304] on button "Upload" at bounding box center [624, 299] width 154 height 36
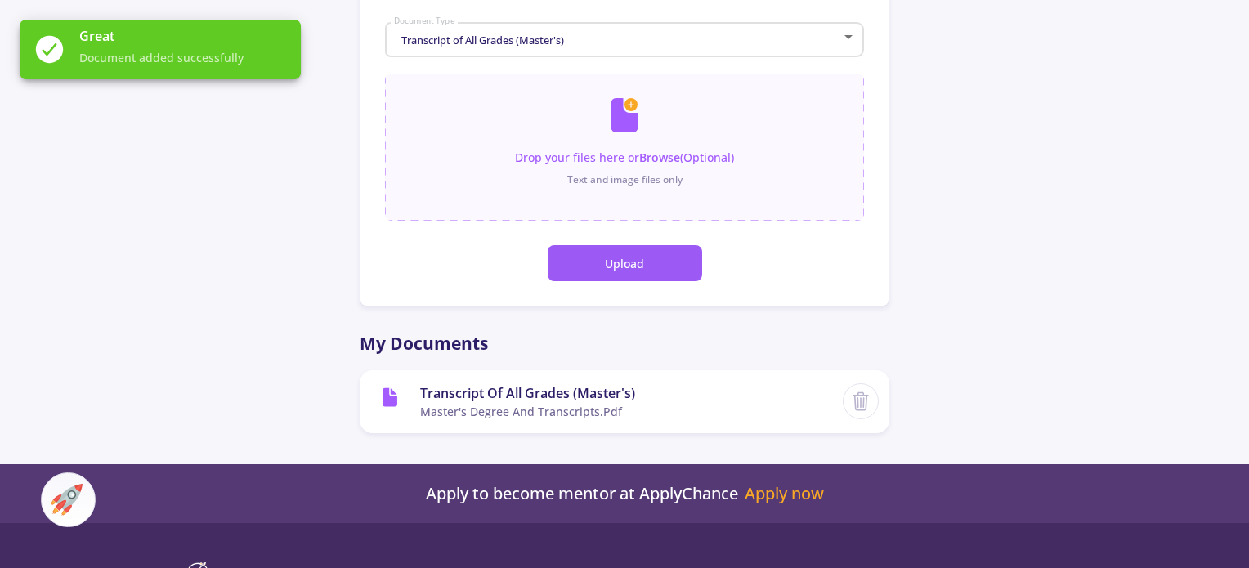
scroll to position [52, 0]
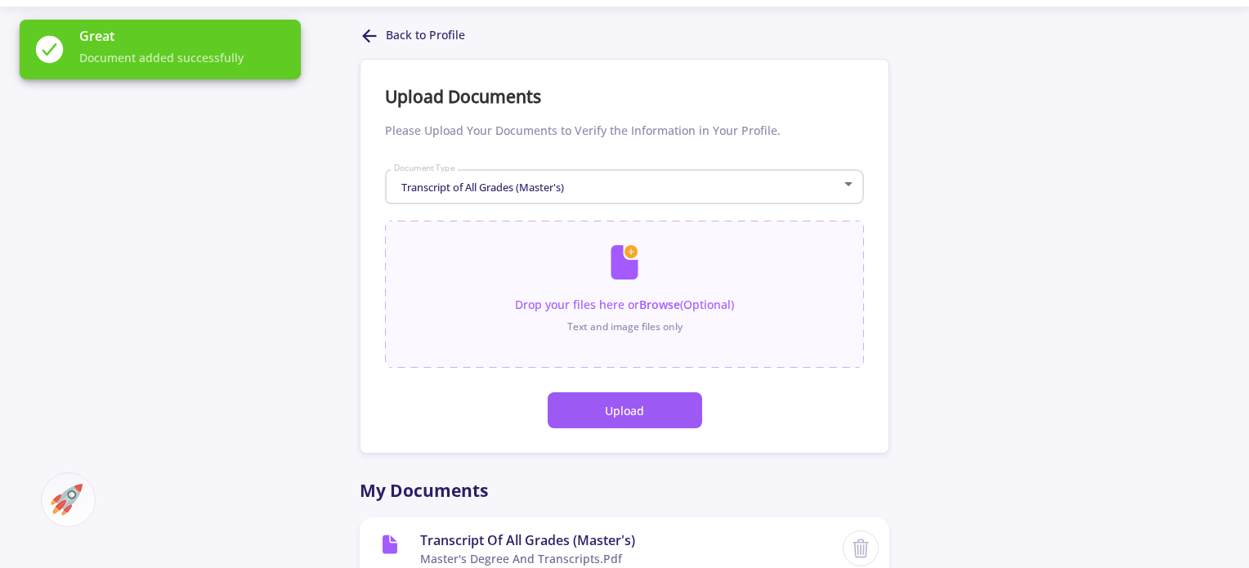
click at [601, 192] on div "Transcript of All Grades (Master's)" at bounding box center [617, 187] width 449 height 12
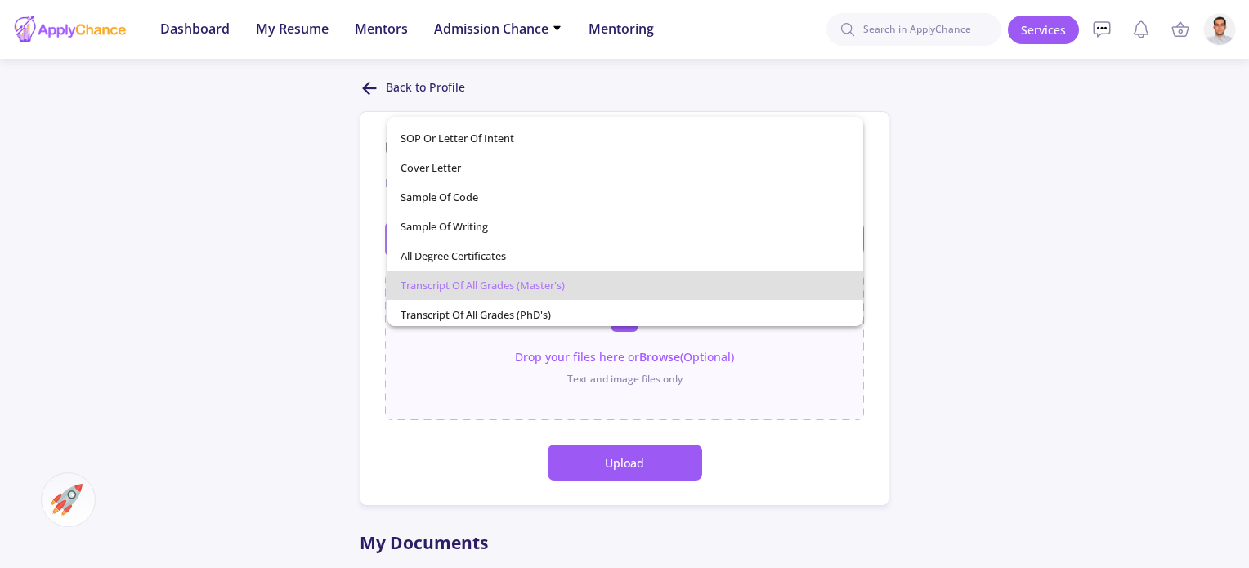
scroll to position [232, 0]
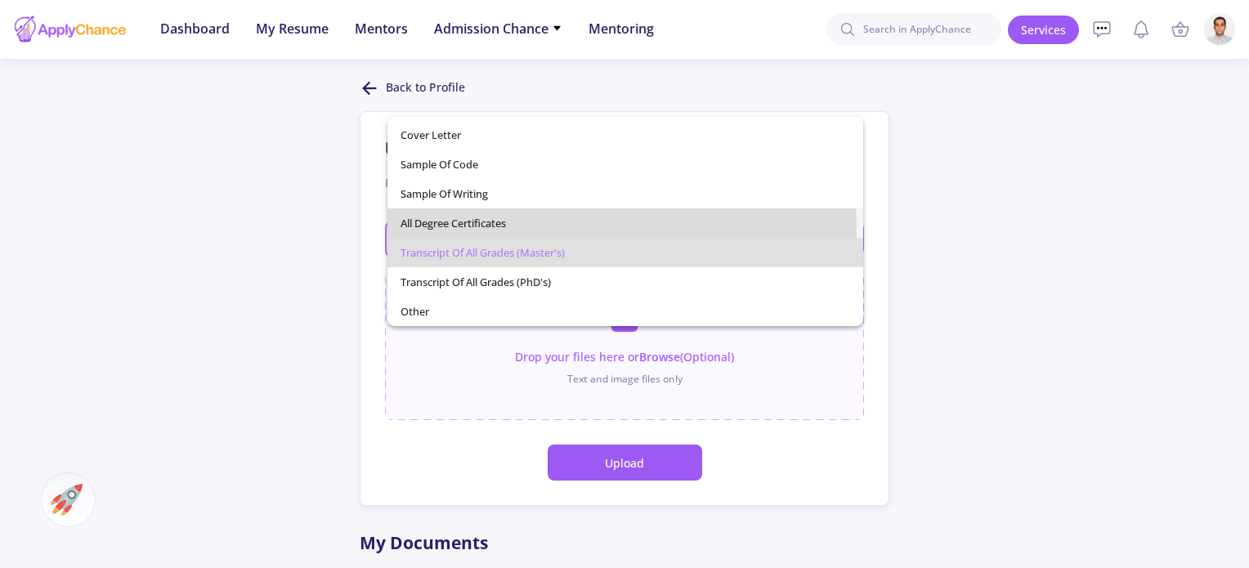
click at [543, 228] on span "All Degree Certificates" at bounding box center [624, 222] width 449 height 29
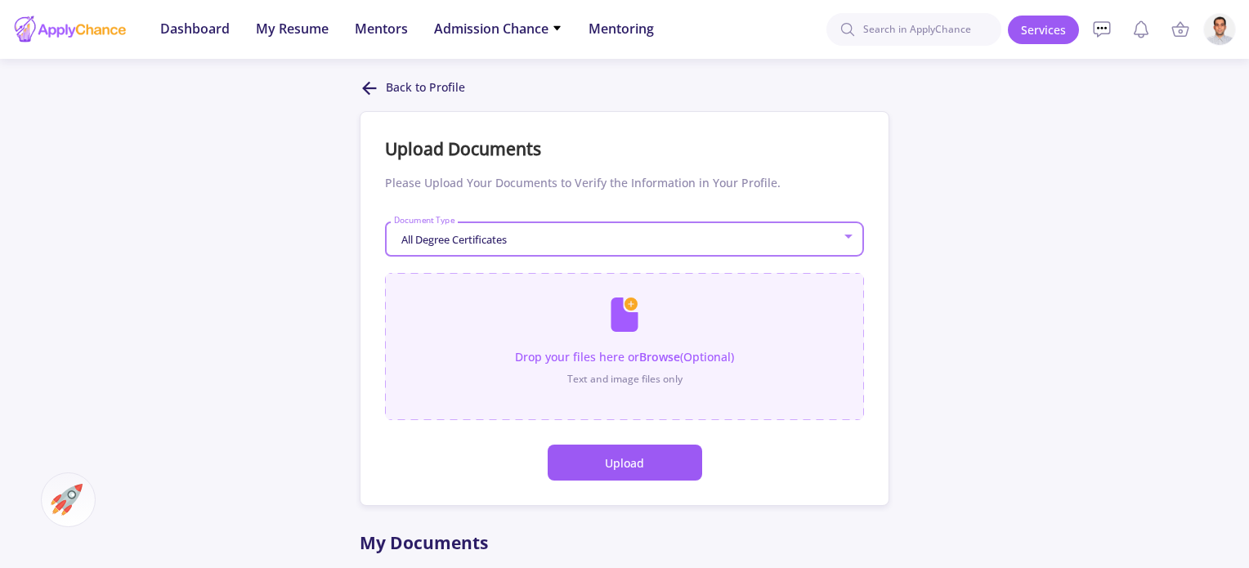
click at [669, 354] on input "file" at bounding box center [624, 338] width 479 height 131
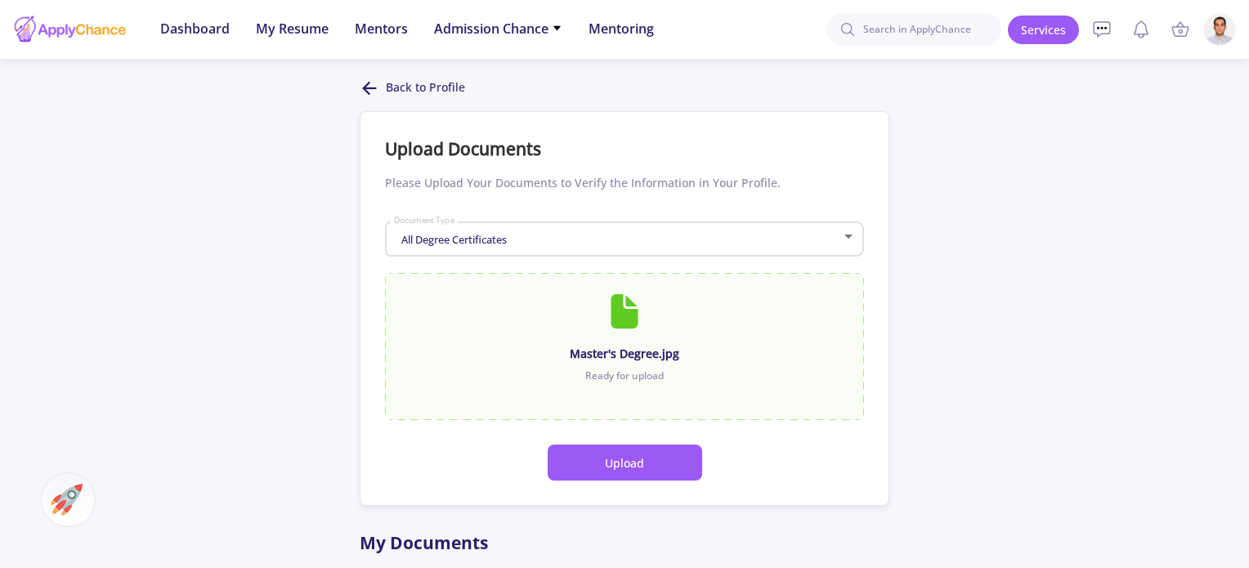
click at [650, 453] on button "Upload" at bounding box center [624, 463] width 154 height 36
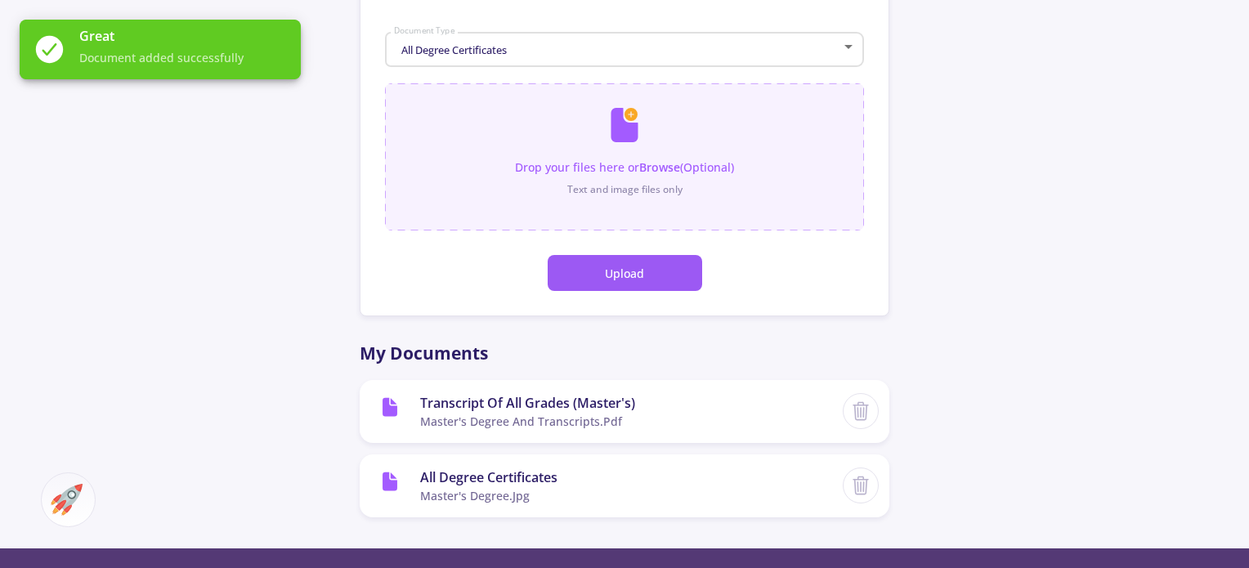
scroll to position [26, 0]
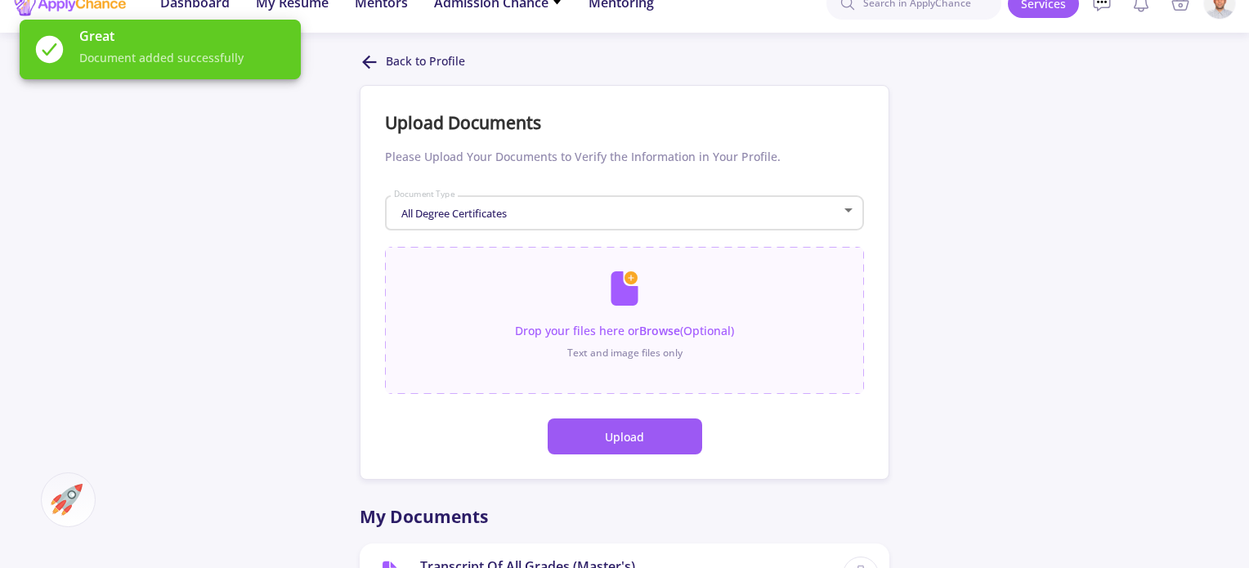
click at [627, 215] on div "All Degree Certificates" at bounding box center [617, 214] width 449 height 12
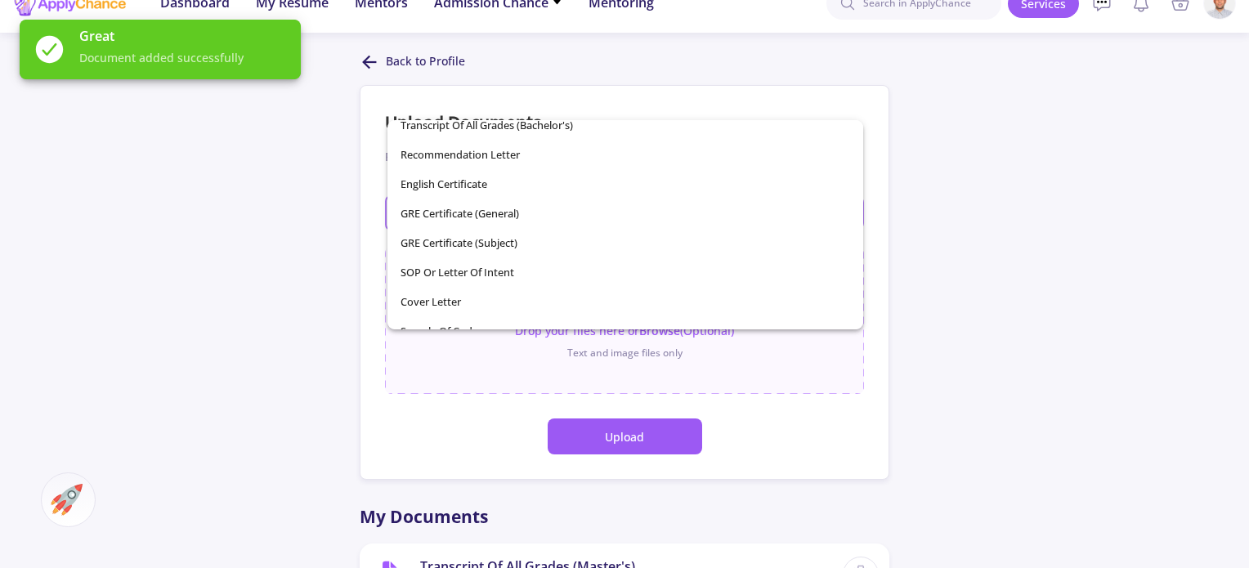
scroll to position [0, 0]
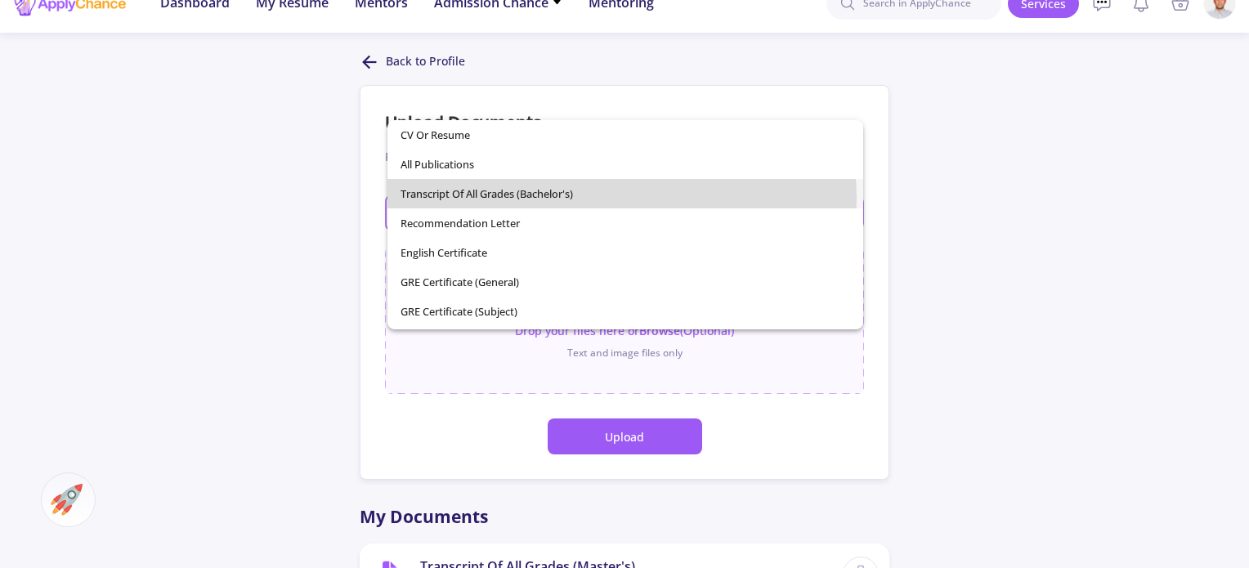
click at [574, 199] on span "Transcript of All Grades (Bachelor's)" at bounding box center [624, 193] width 449 height 29
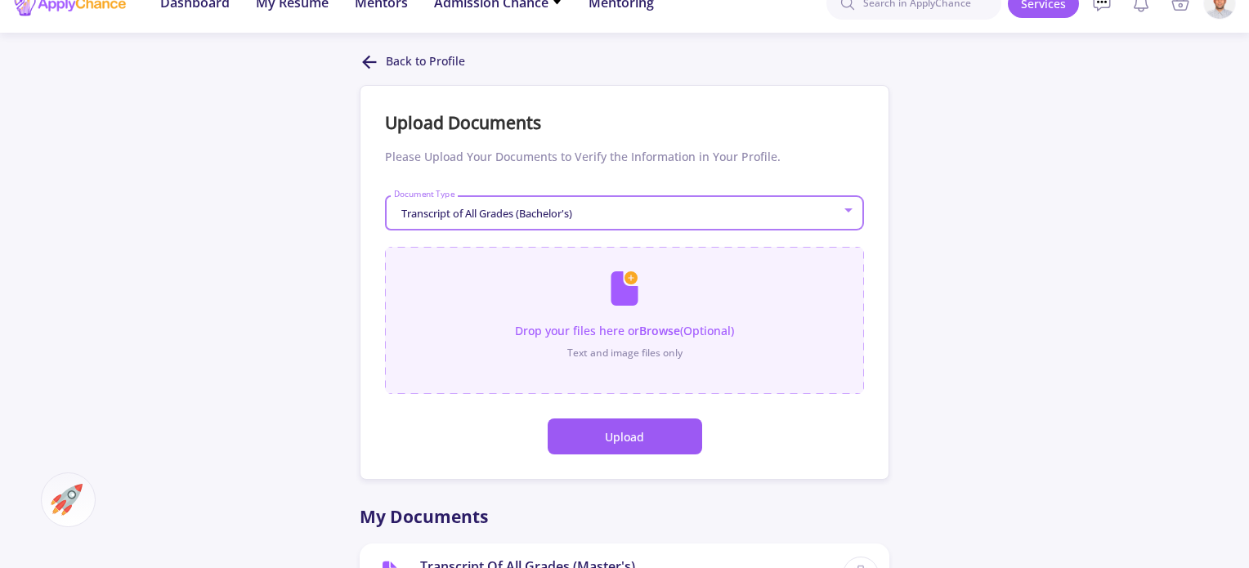
click at [644, 352] on input "file" at bounding box center [624, 312] width 479 height 131
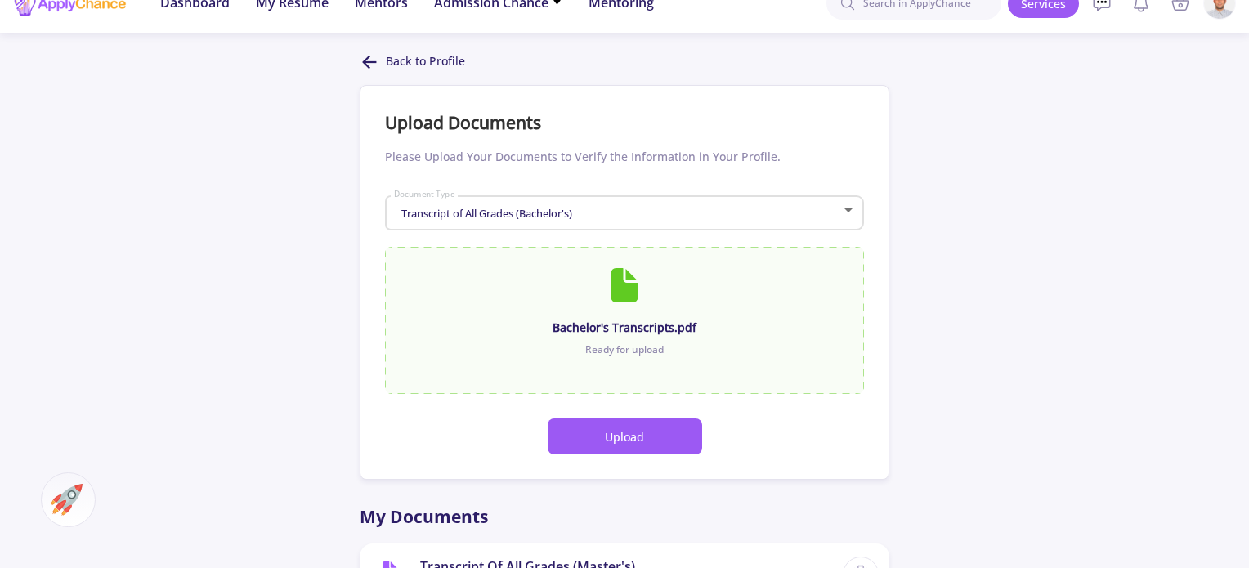
click at [673, 440] on button "Upload" at bounding box center [624, 436] width 154 height 36
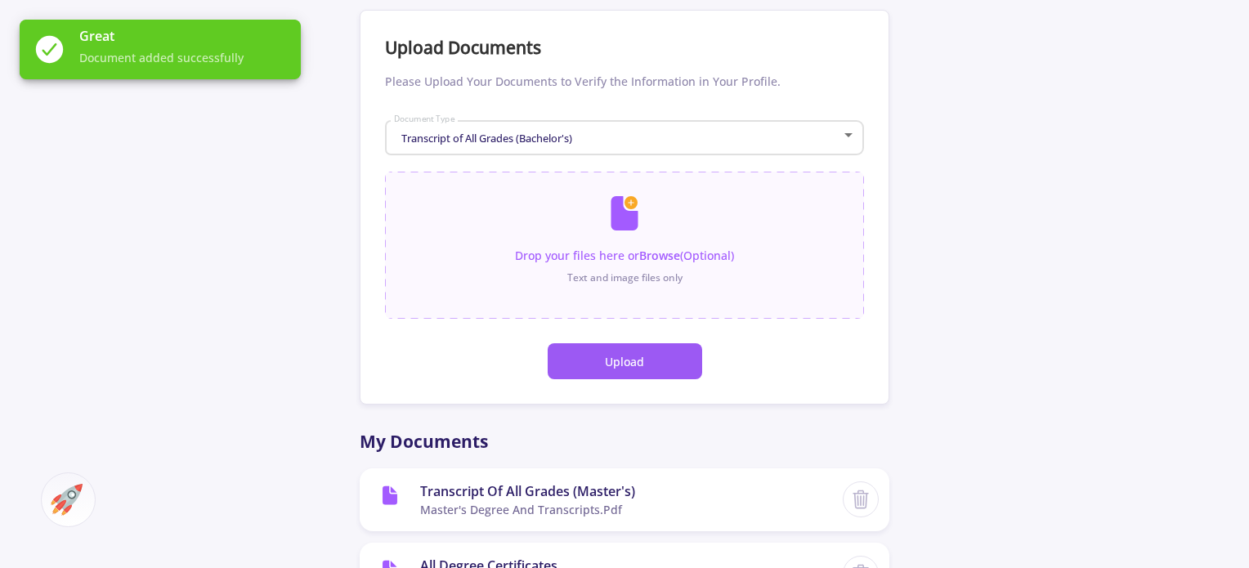
scroll to position [19, 0]
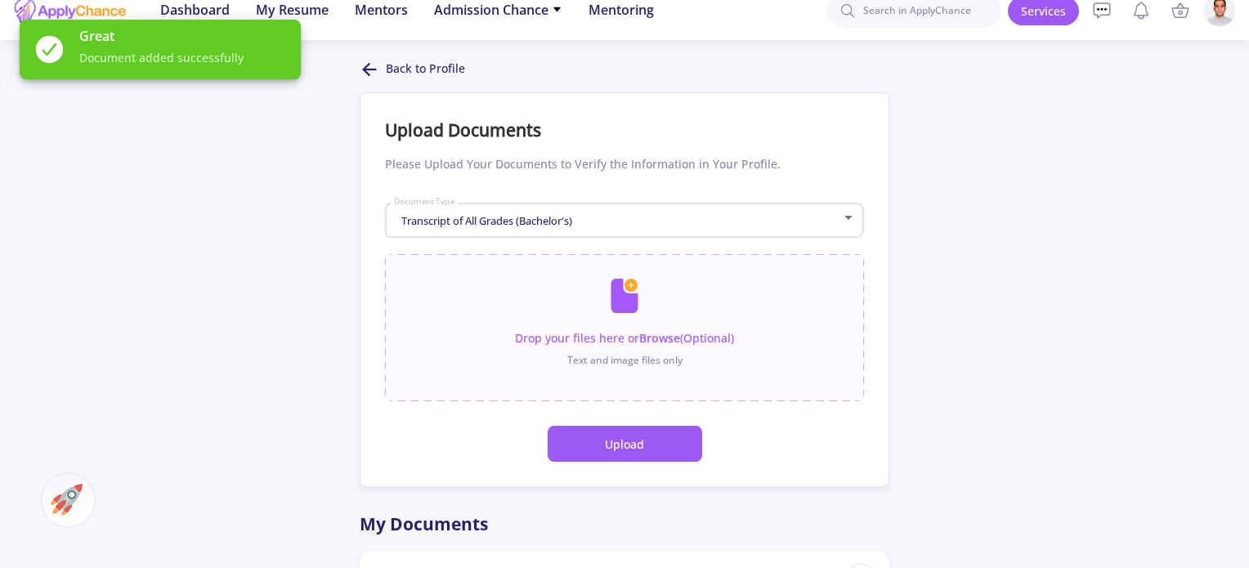
click at [617, 212] on div "Transcript of All Grades (Bachelor's) Document Type" at bounding box center [624, 217] width 463 height 41
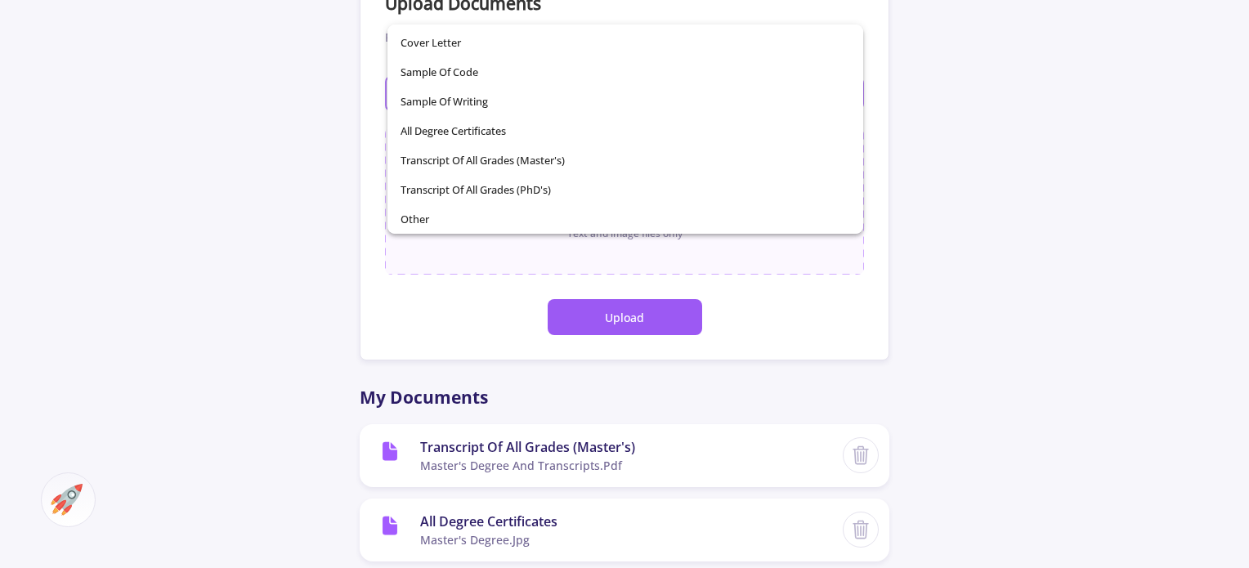
scroll to position [163, 0]
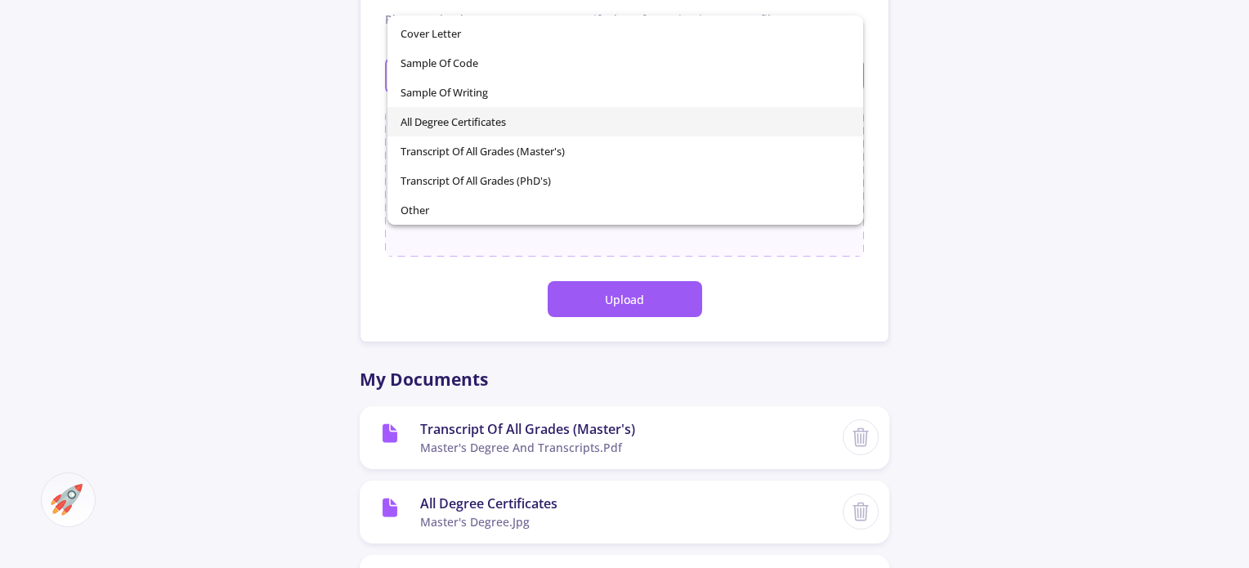
click at [442, 108] on span "All Degree Certificates" at bounding box center [624, 121] width 449 height 29
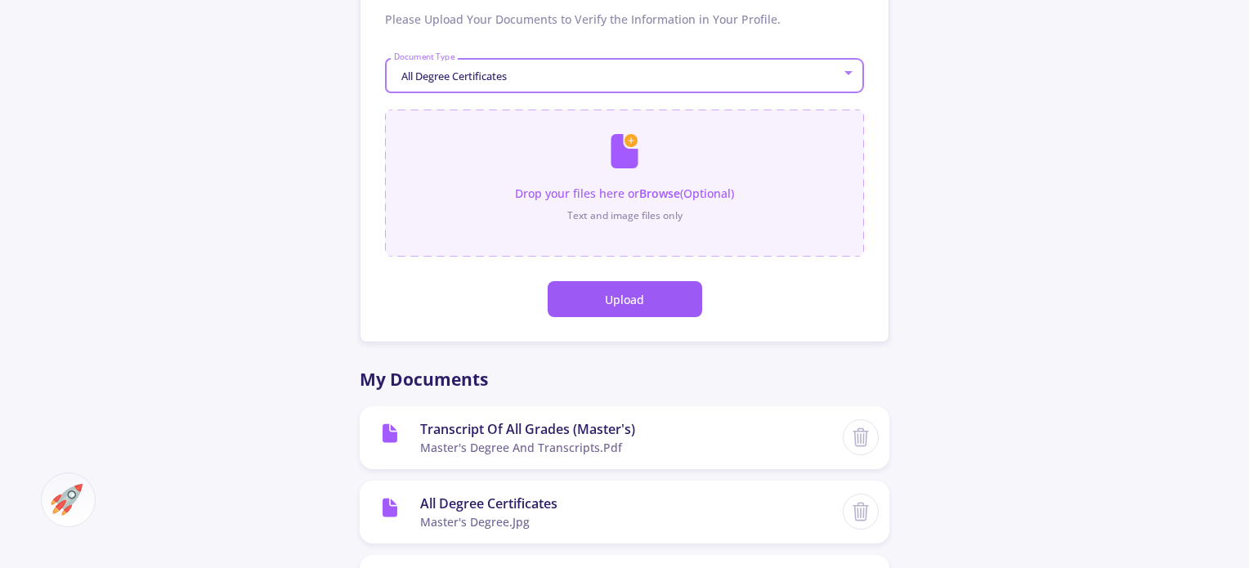
click at [613, 184] on input "file" at bounding box center [624, 174] width 479 height 131
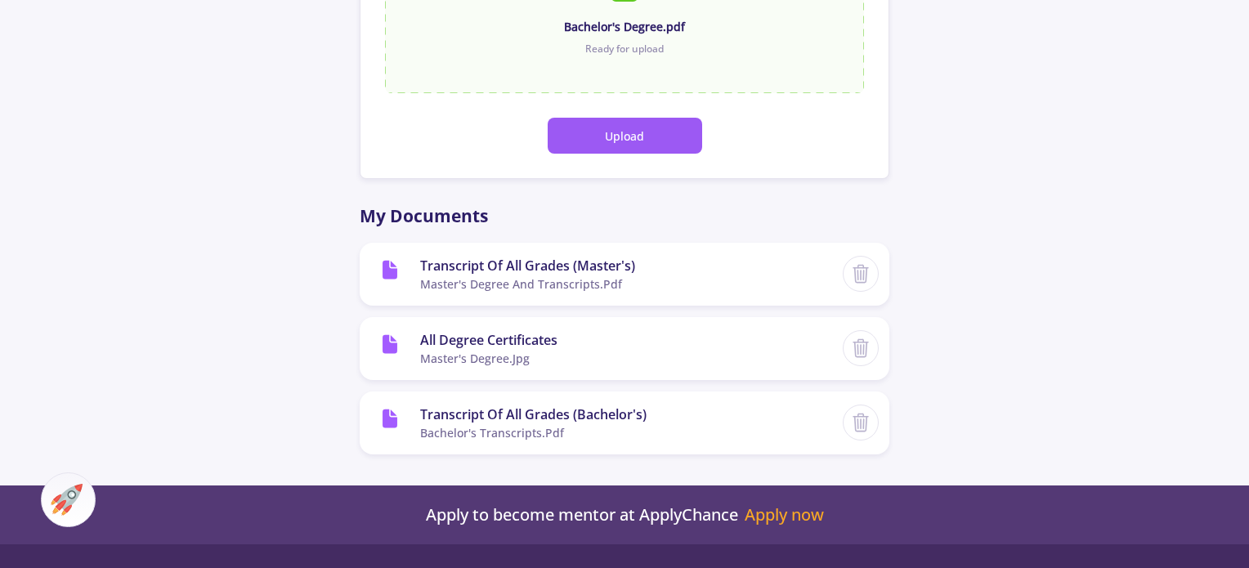
click at [648, 143] on button "Upload" at bounding box center [624, 136] width 154 height 36
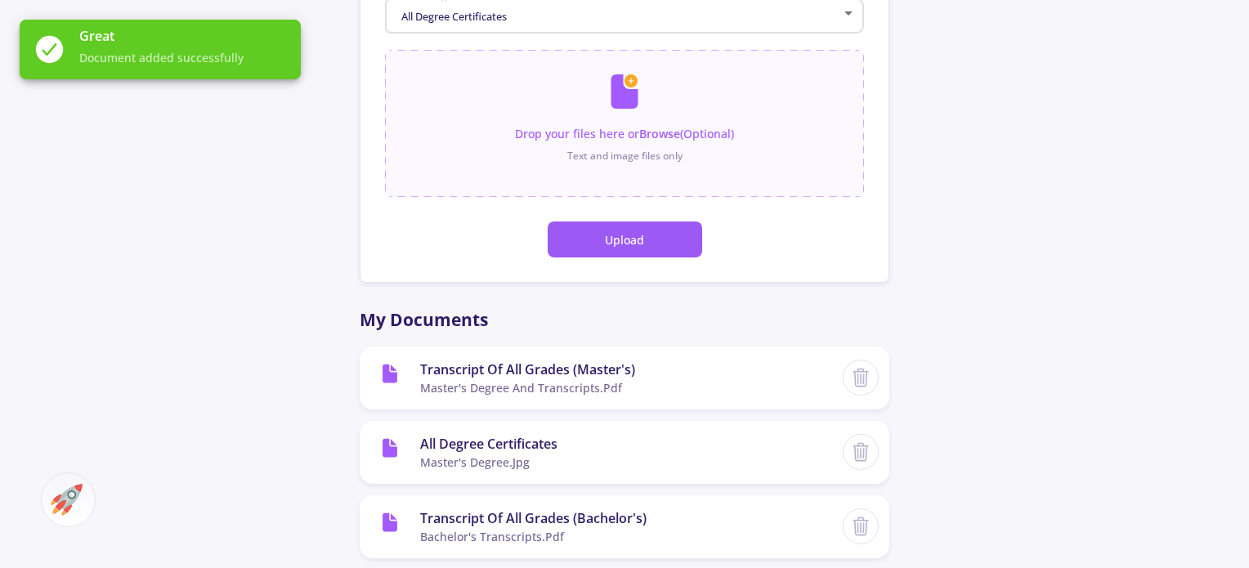
scroll to position [175, 0]
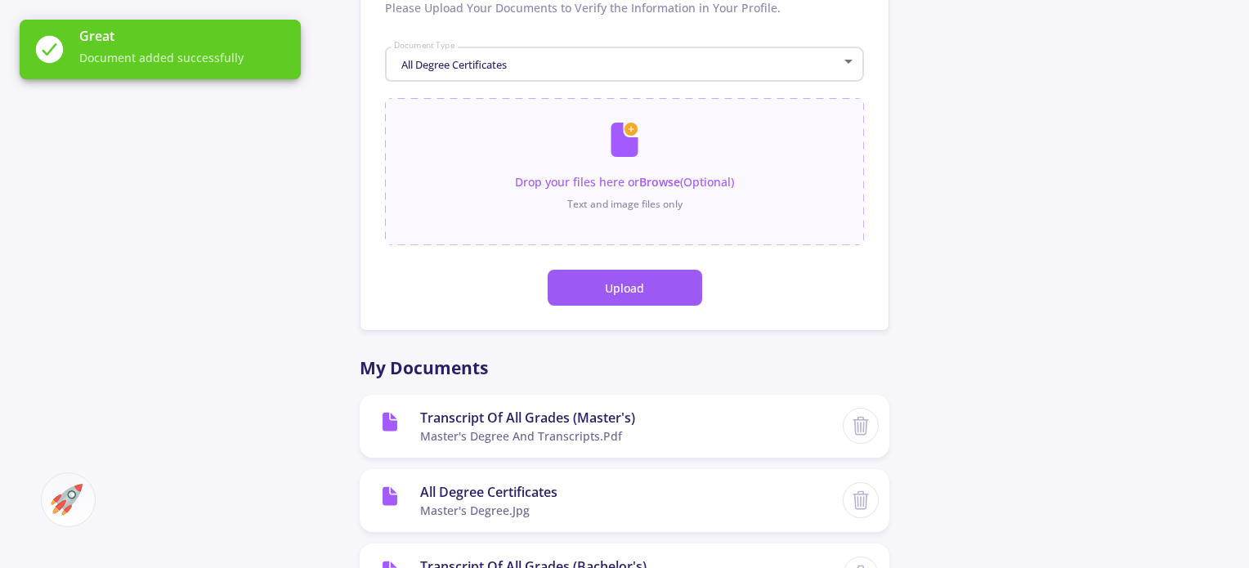
click at [648, 281] on button "Upload" at bounding box center [624, 288] width 154 height 36
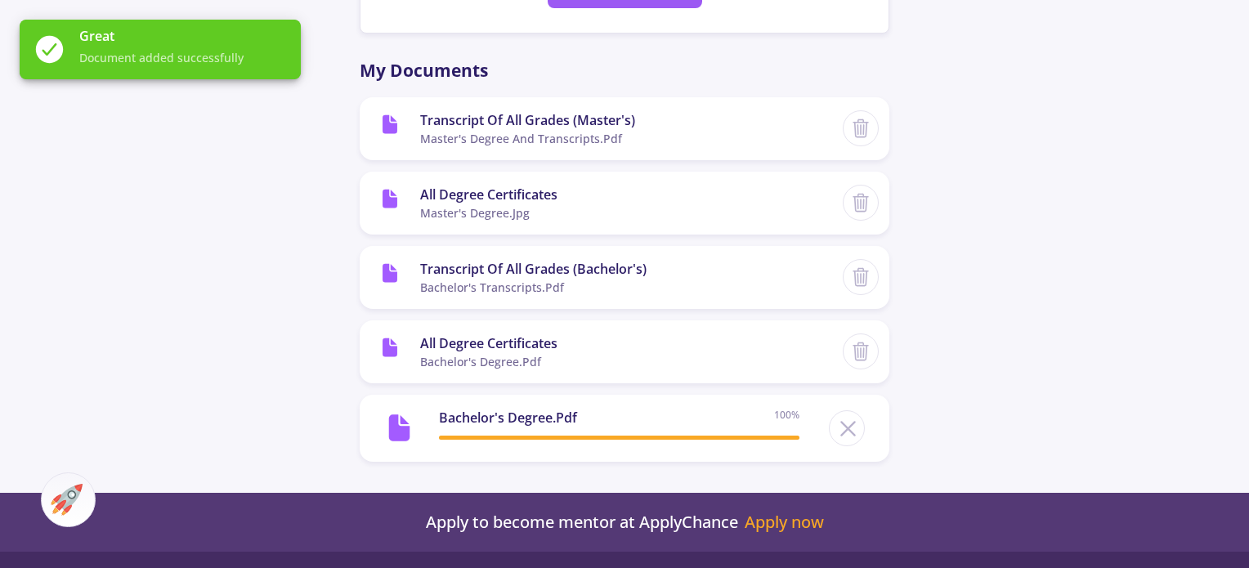
scroll to position [413, 0]
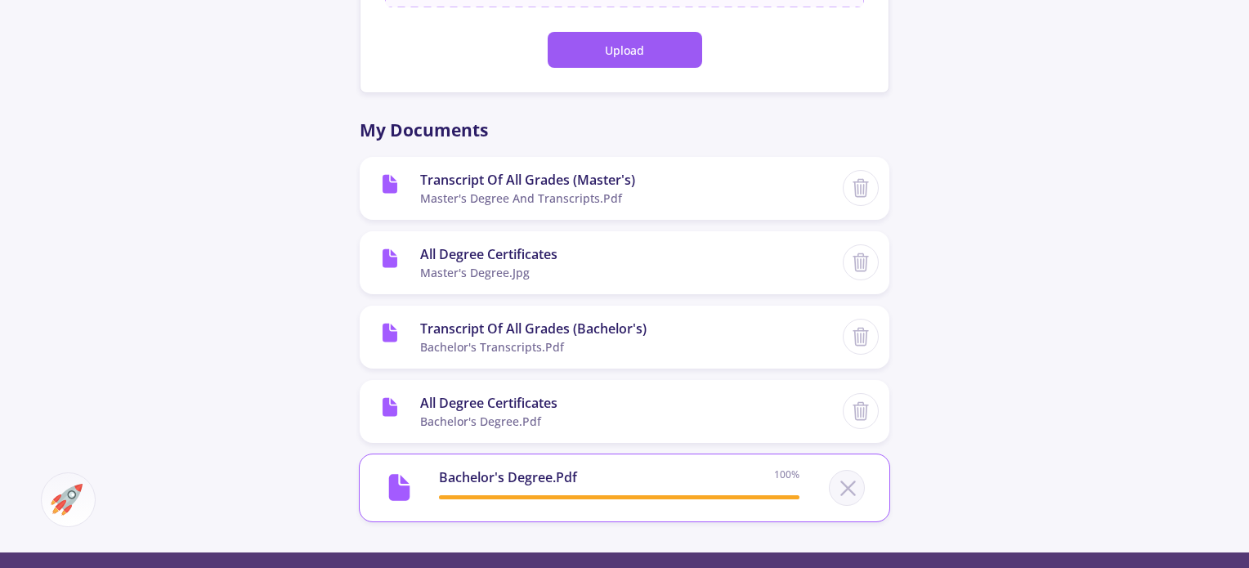
click at [851, 480] on icon at bounding box center [848, 488] width 30 height 30
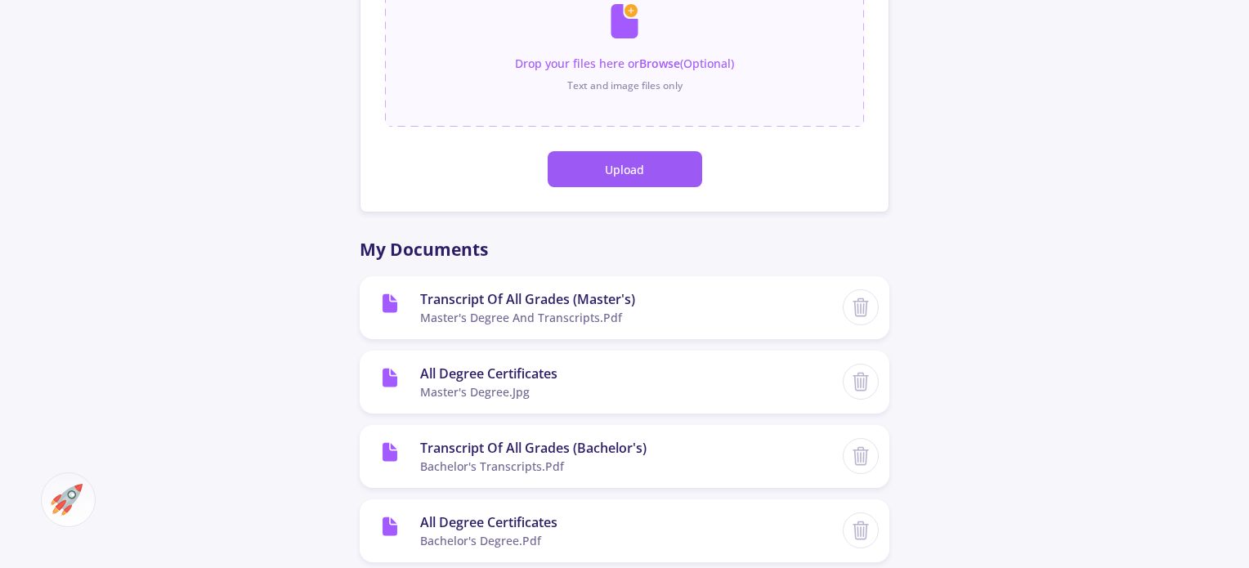
scroll to position [168, 0]
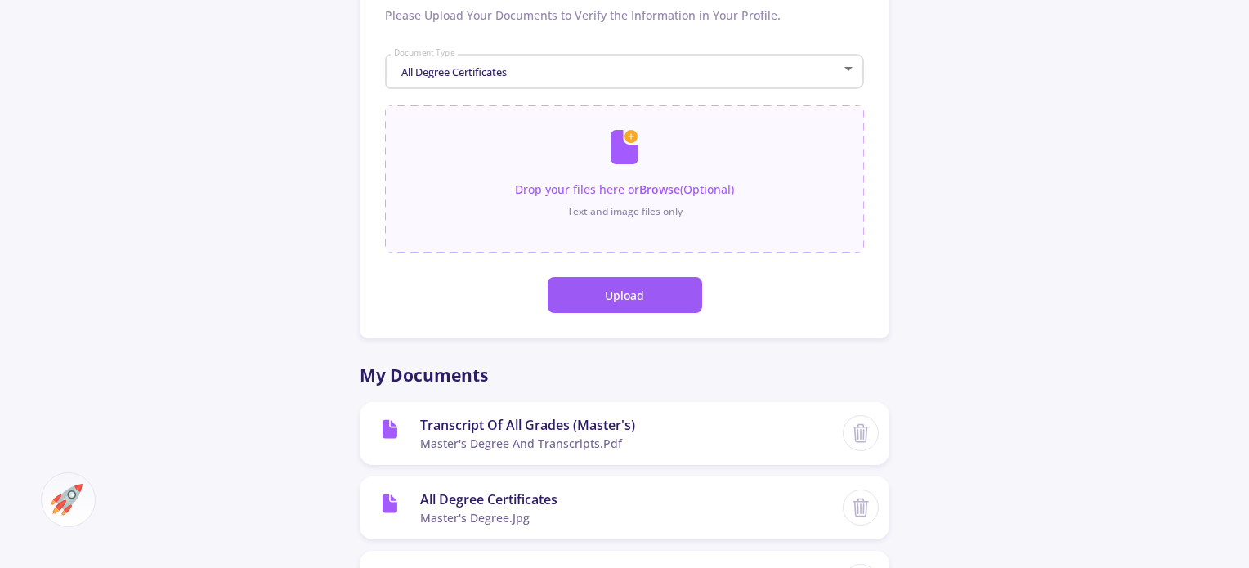
click at [717, 83] on div "All Degree Certificates Document Type" at bounding box center [624, 68] width 463 height 41
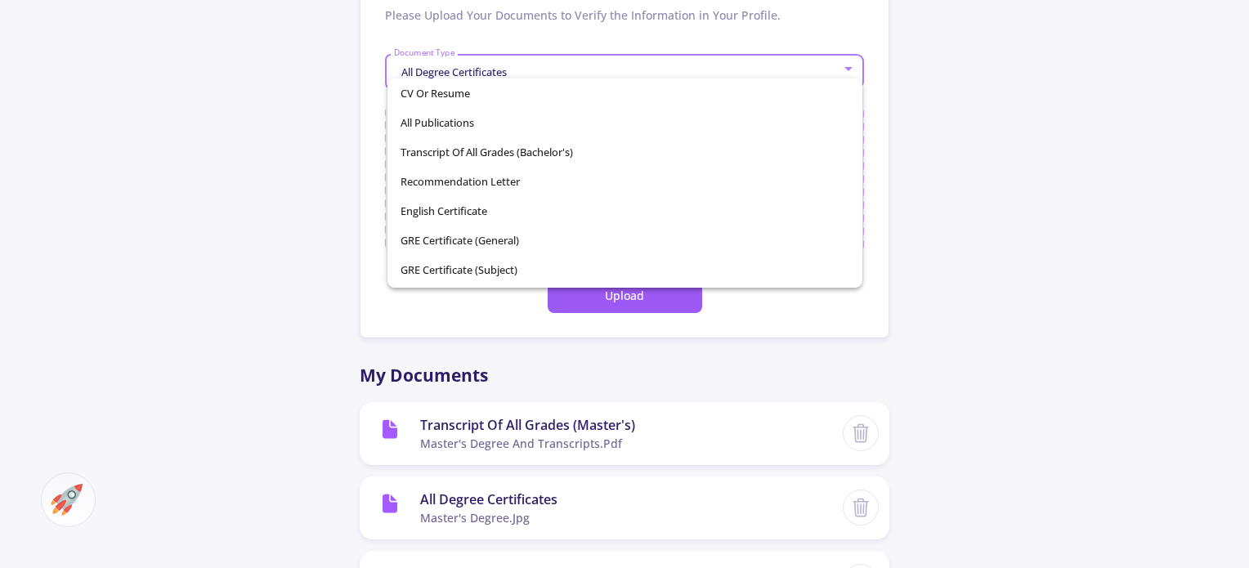
scroll to position [232, 0]
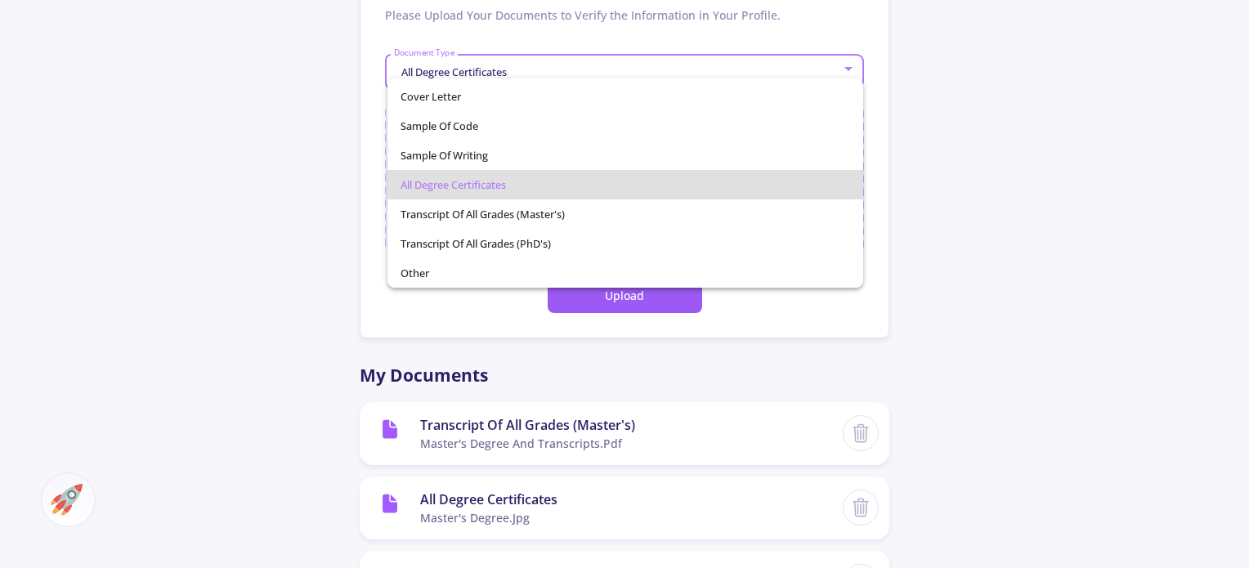
click at [976, 341] on div at bounding box center [624, 284] width 1249 height 568
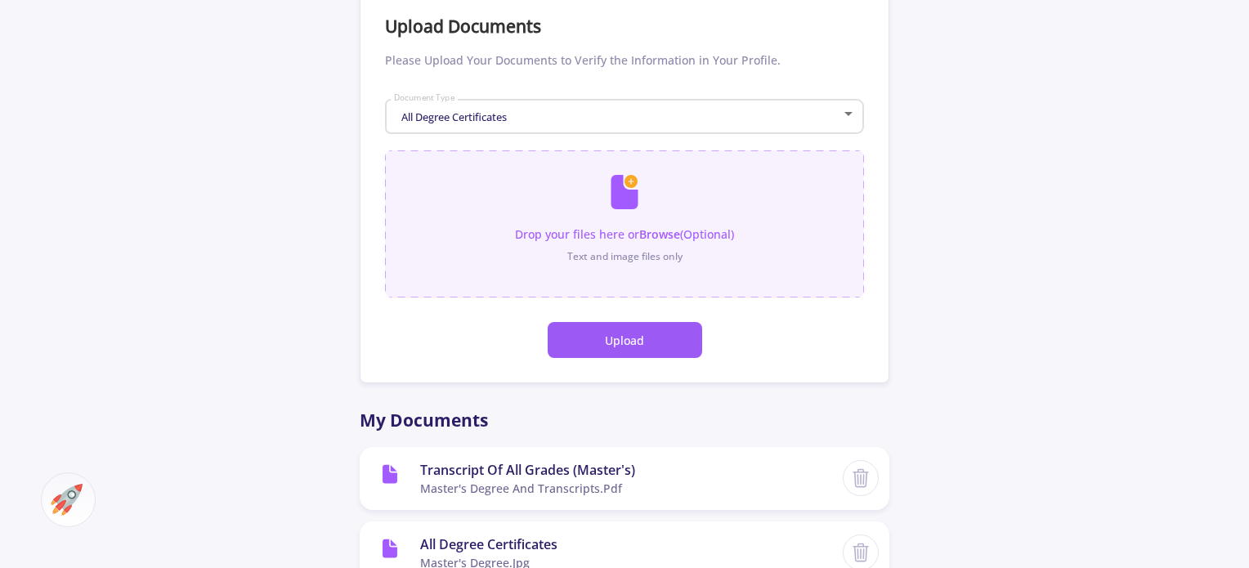
scroll to position [86, 0]
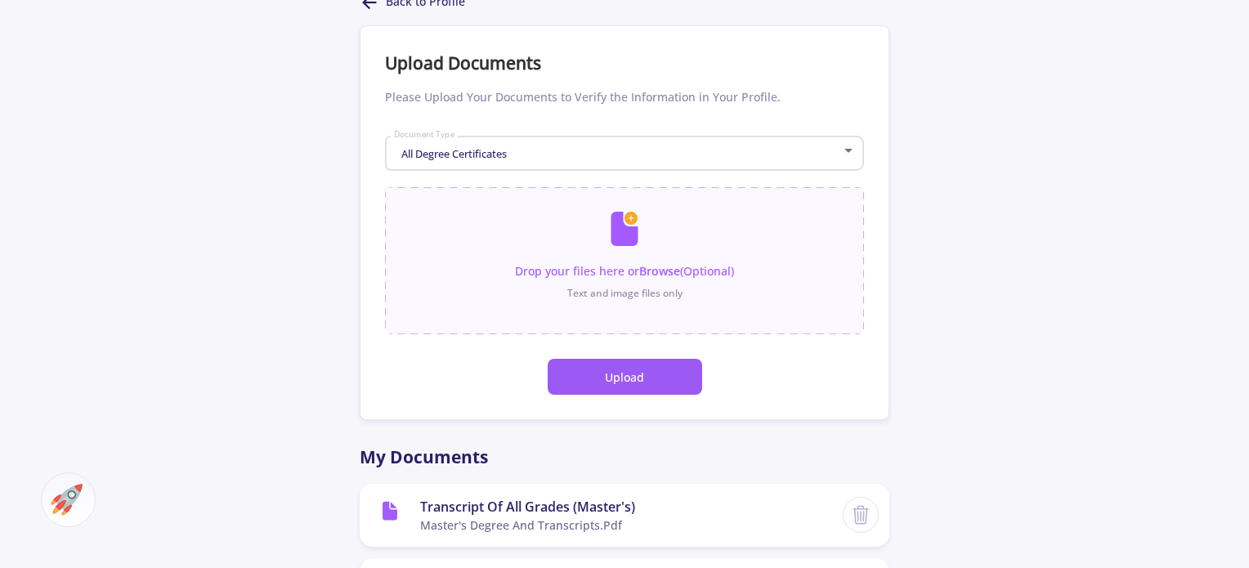
click at [540, 141] on div "All Degree Certificates Document Type" at bounding box center [624, 150] width 463 height 41
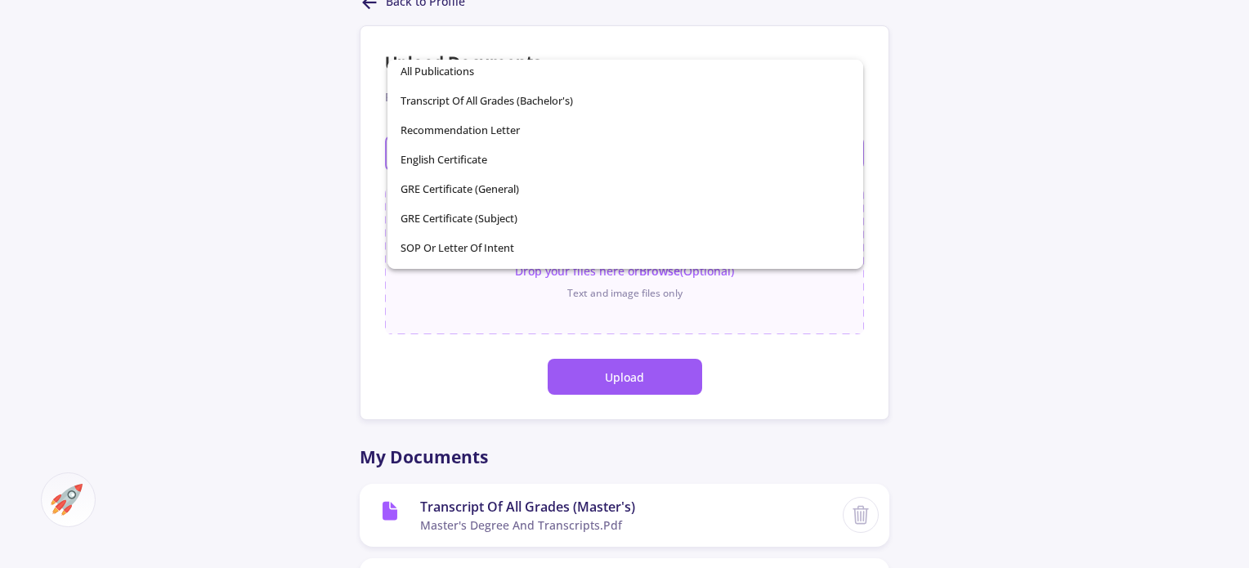
scroll to position [0, 0]
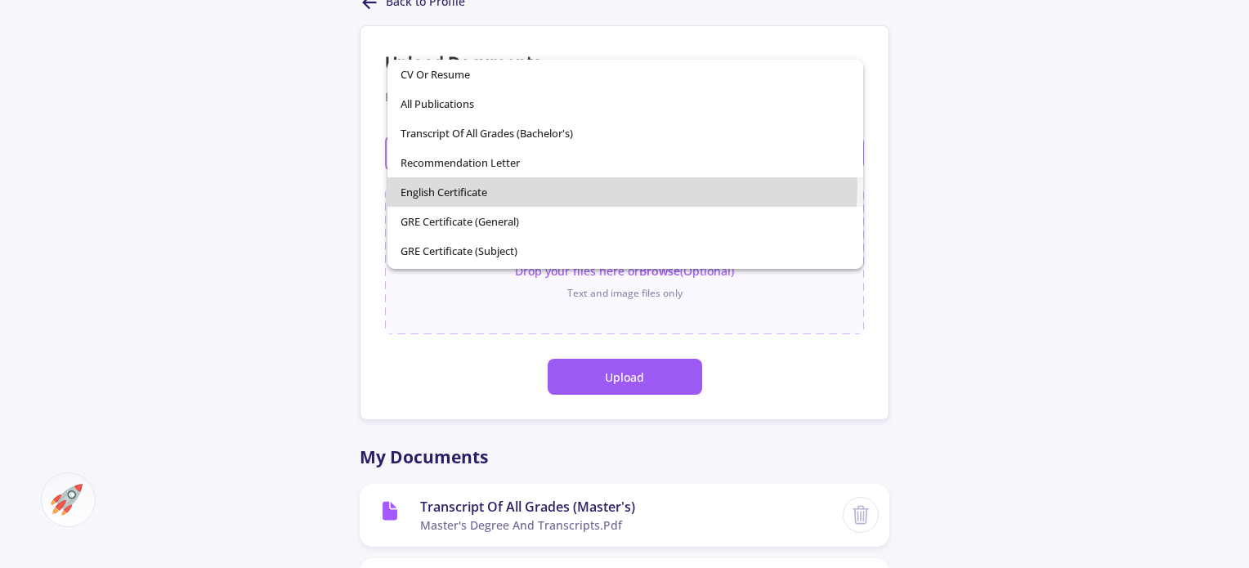
click at [476, 182] on span "English Certificate" at bounding box center [624, 191] width 449 height 29
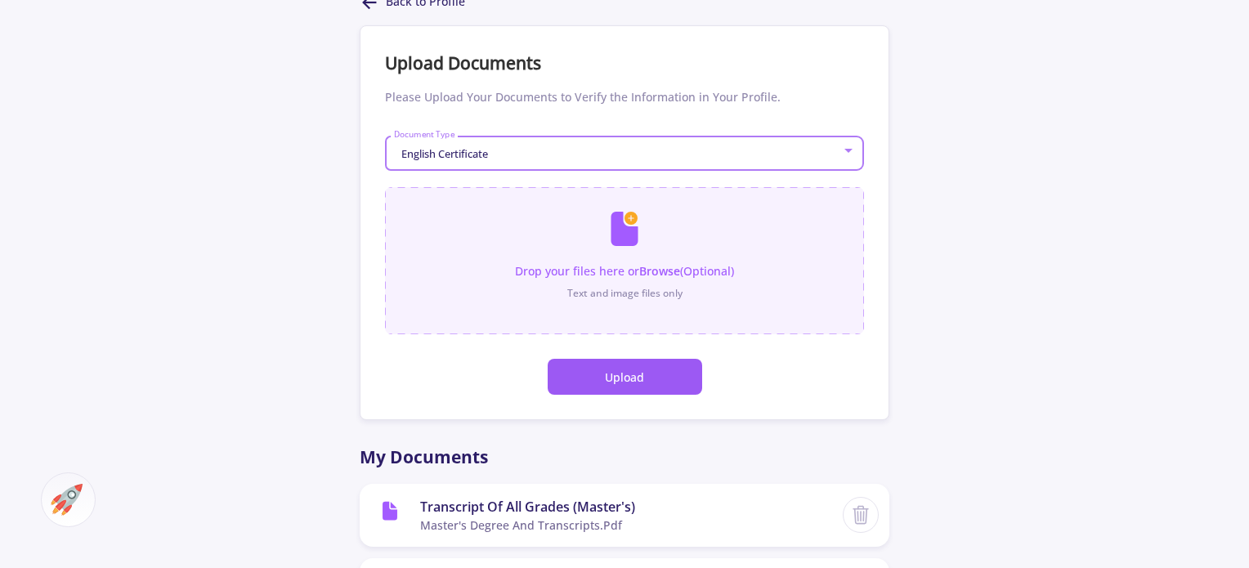
click at [598, 240] on input "file" at bounding box center [624, 252] width 479 height 131
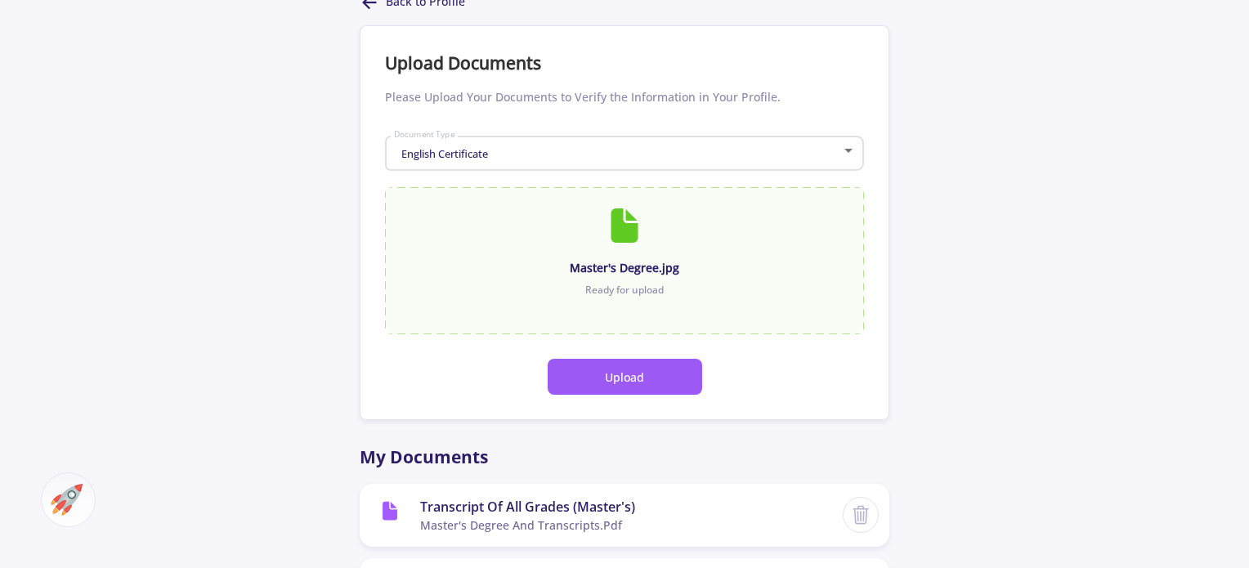
click at [668, 379] on button "Upload" at bounding box center [624, 377] width 154 height 36
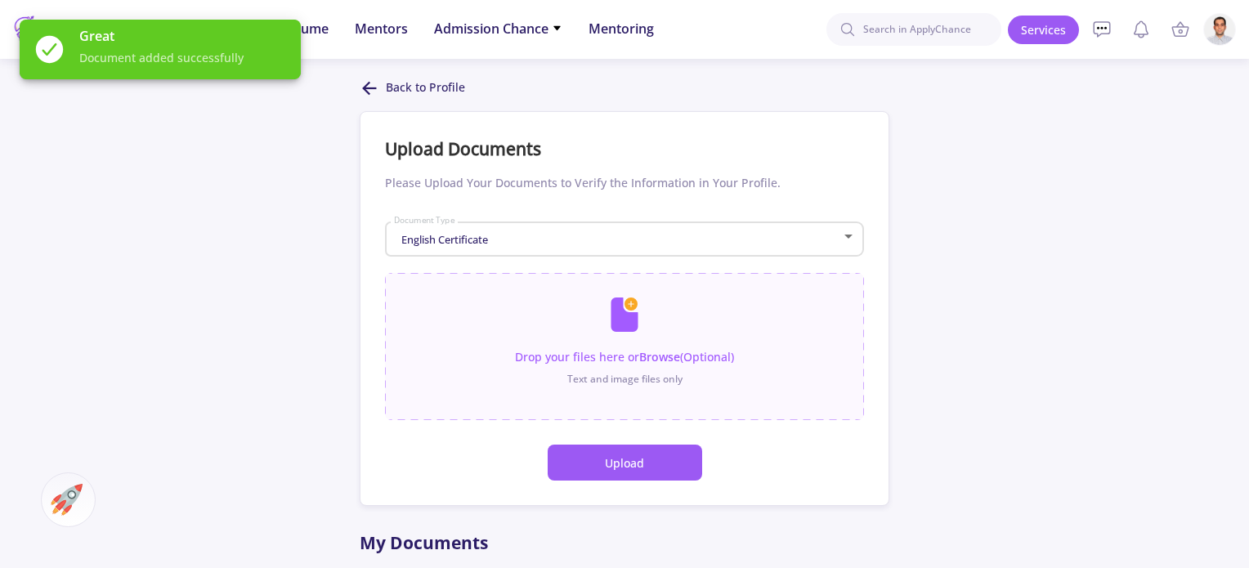
click at [549, 231] on div "English Certificate Document Type" at bounding box center [624, 236] width 463 height 41
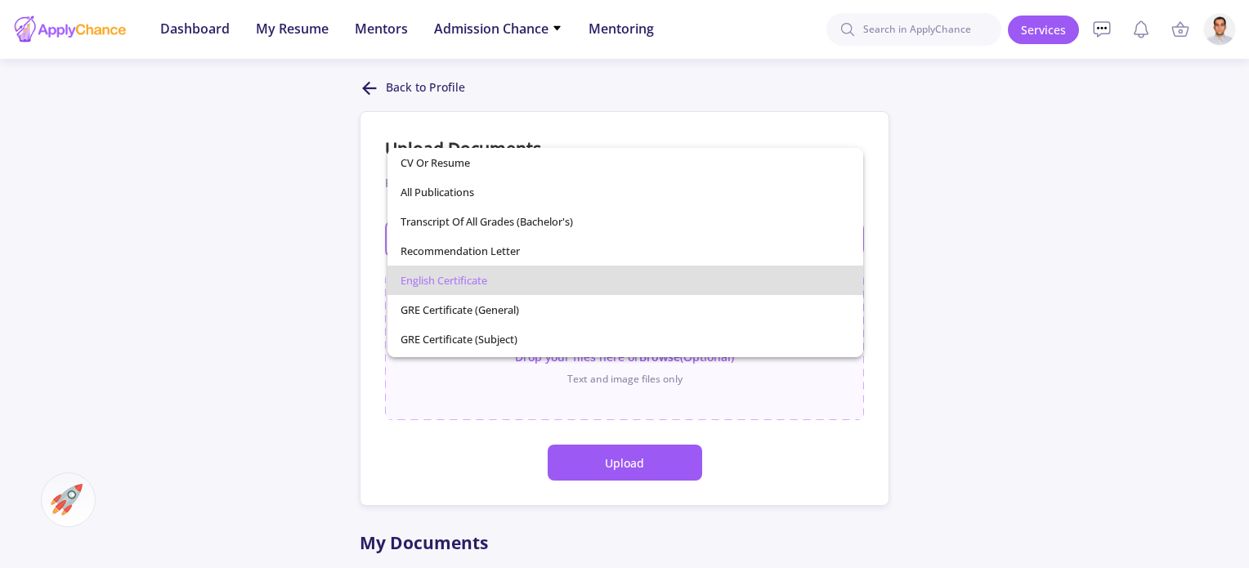
click at [259, 237] on div at bounding box center [624, 284] width 1249 height 568
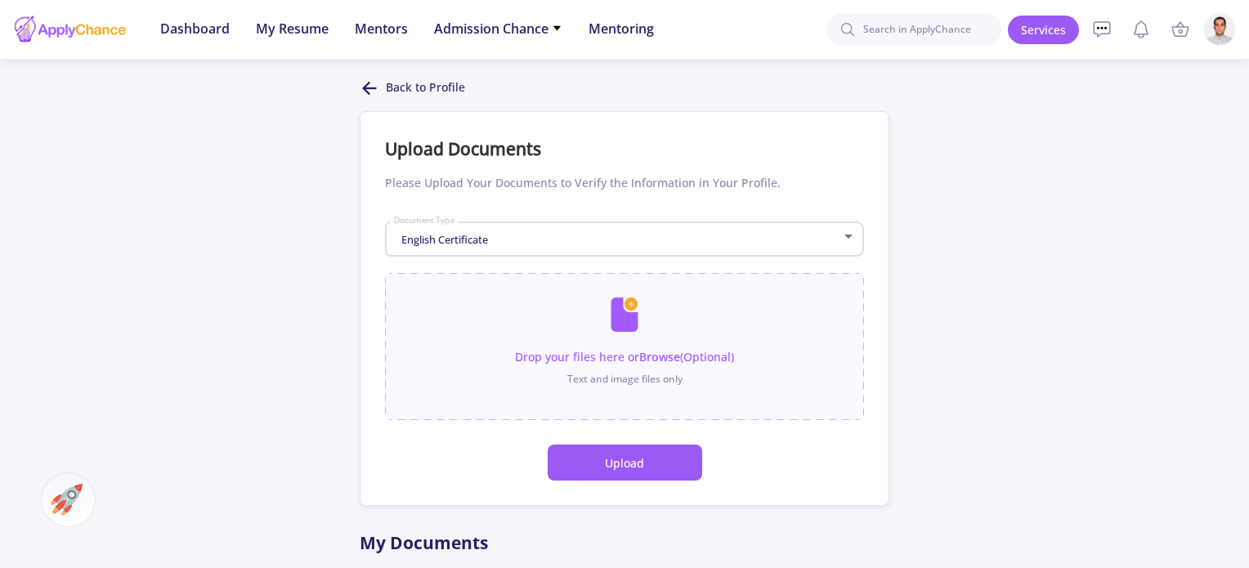
click at [395, 87] on p "Back to Profile" at bounding box center [425, 88] width 79 height 20
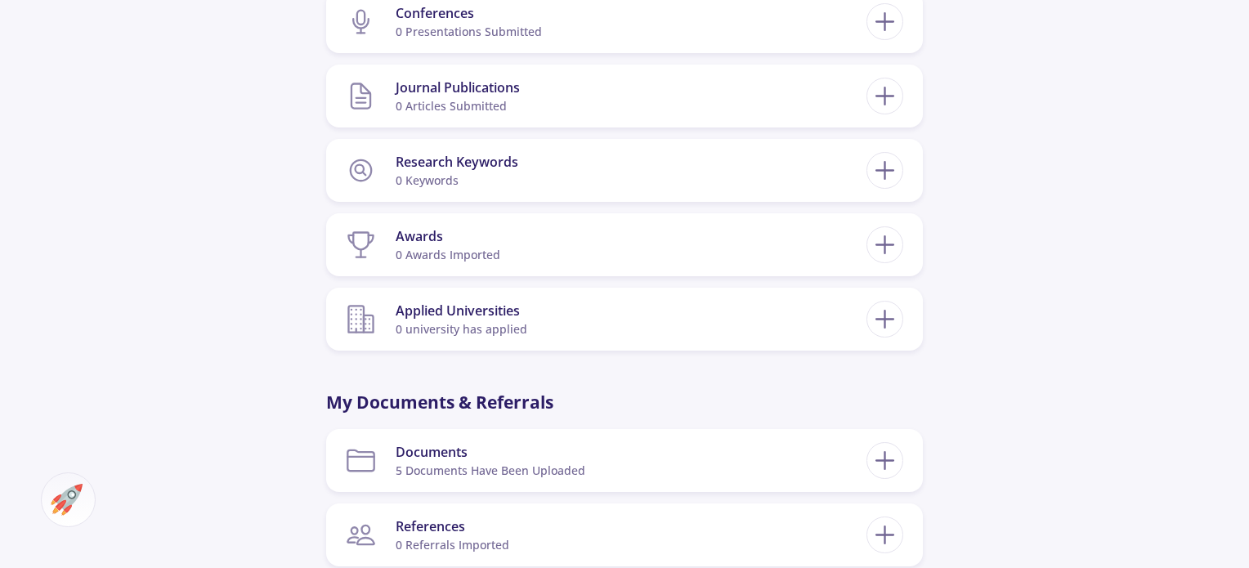
scroll to position [1226, 0]
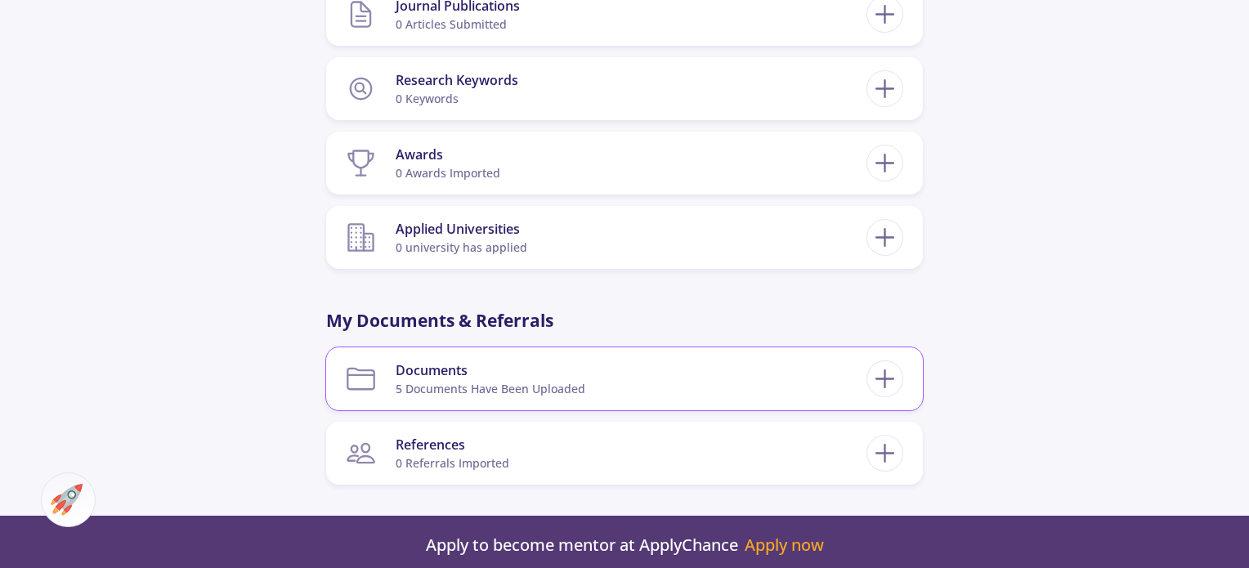
click at [868, 354] on div "Documents 5 documents have been uploaded" at bounding box center [624, 379] width 557 height 50
click at [878, 378] on line at bounding box center [884, 378] width 17 height 0
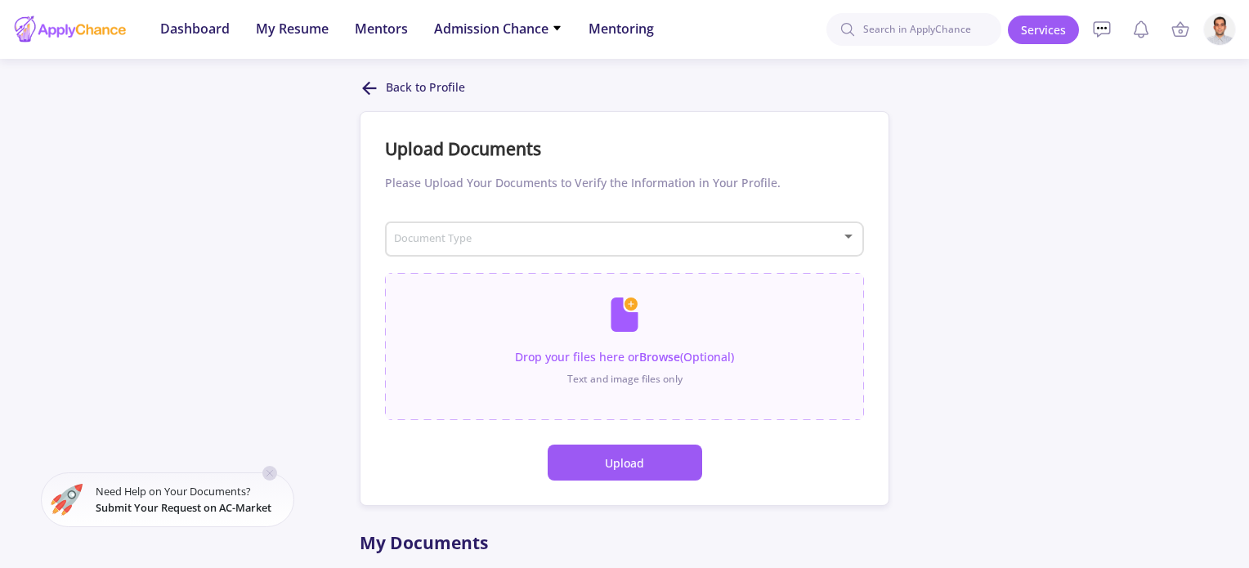
click at [600, 230] on div "Document Type" at bounding box center [624, 236] width 463 height 41
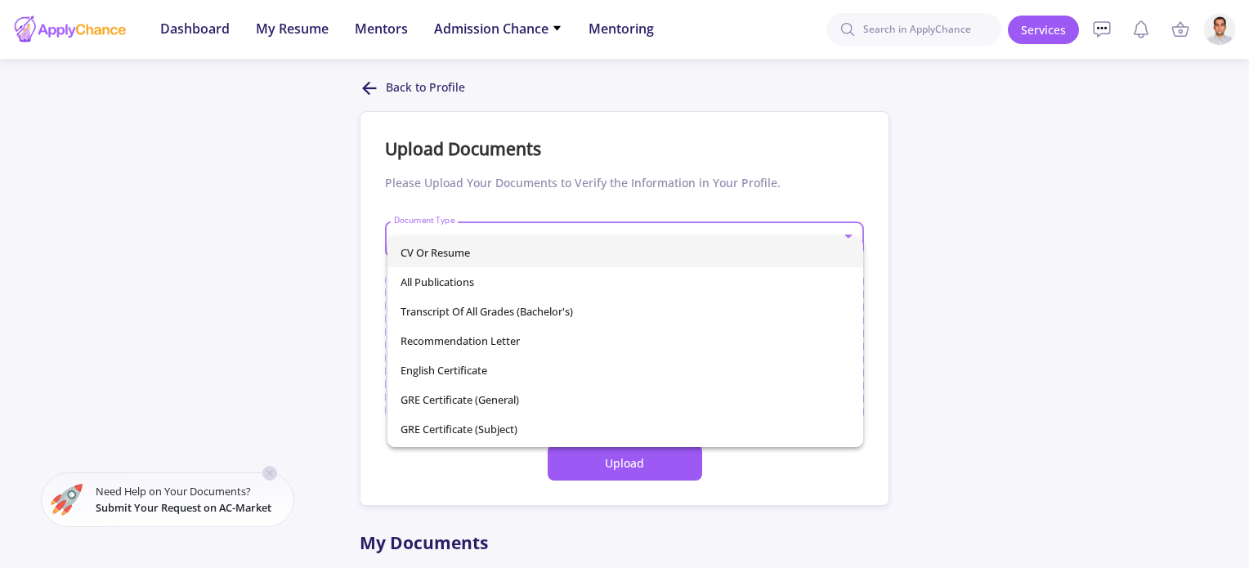
click at [521, 255] on span "CV or Resume" at bounding box center [624, 252] width 449 height 29
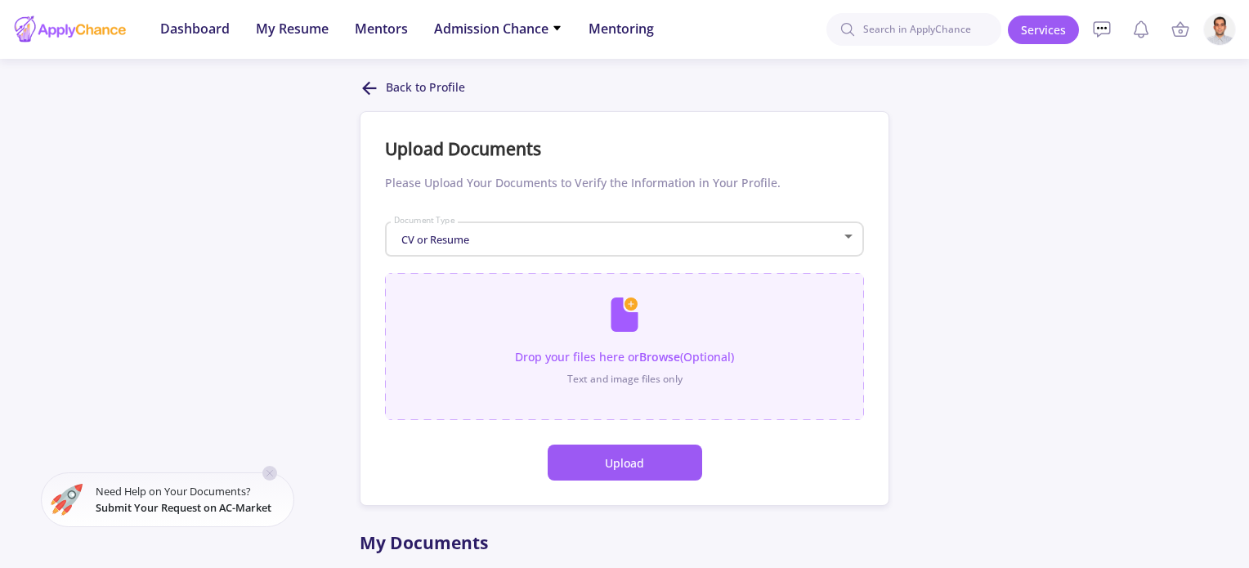
click at [638, 380] on input "file" at bounding box center [624, 338] width 479 height 131
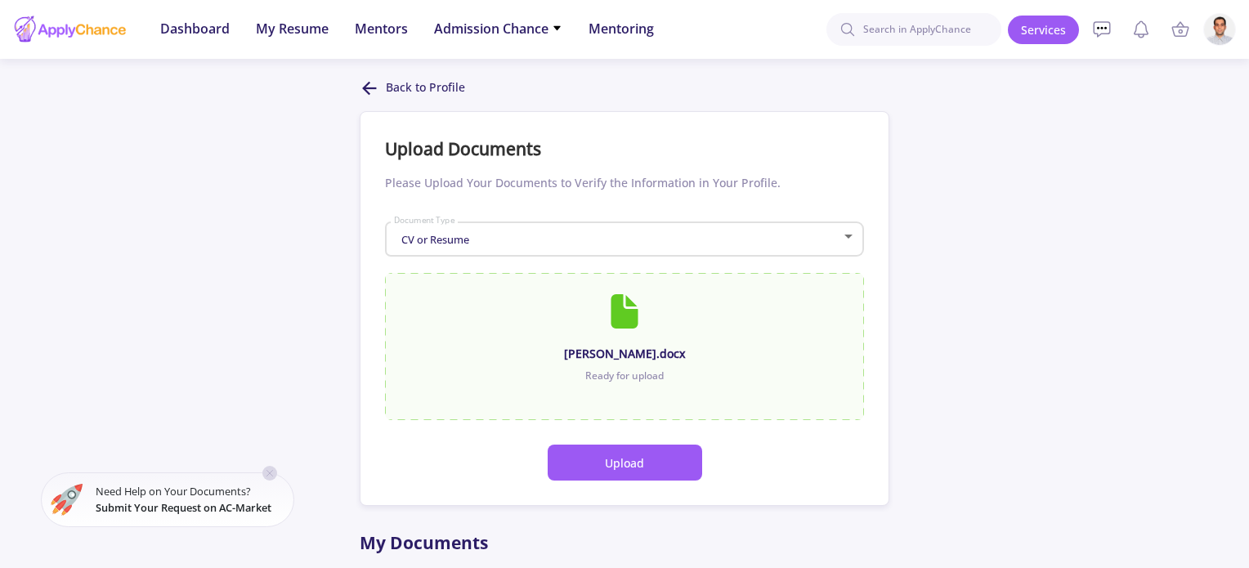
click at [698, 463] on button "Upload" at bounding box center [624, 463] width 154 height 36
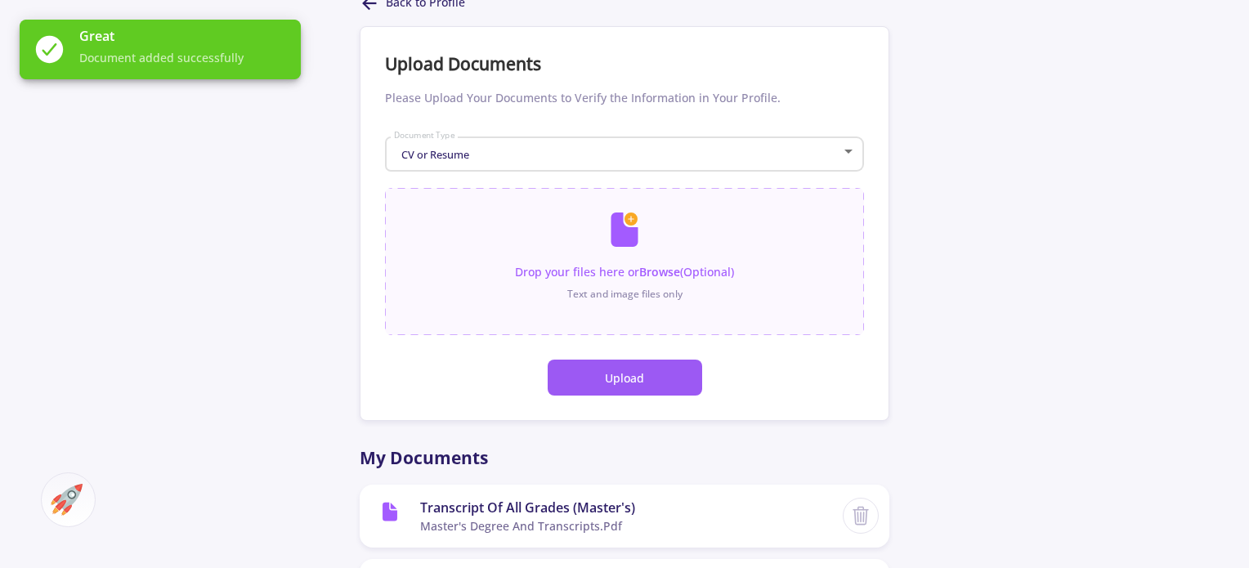
scroll to position [78, 0]
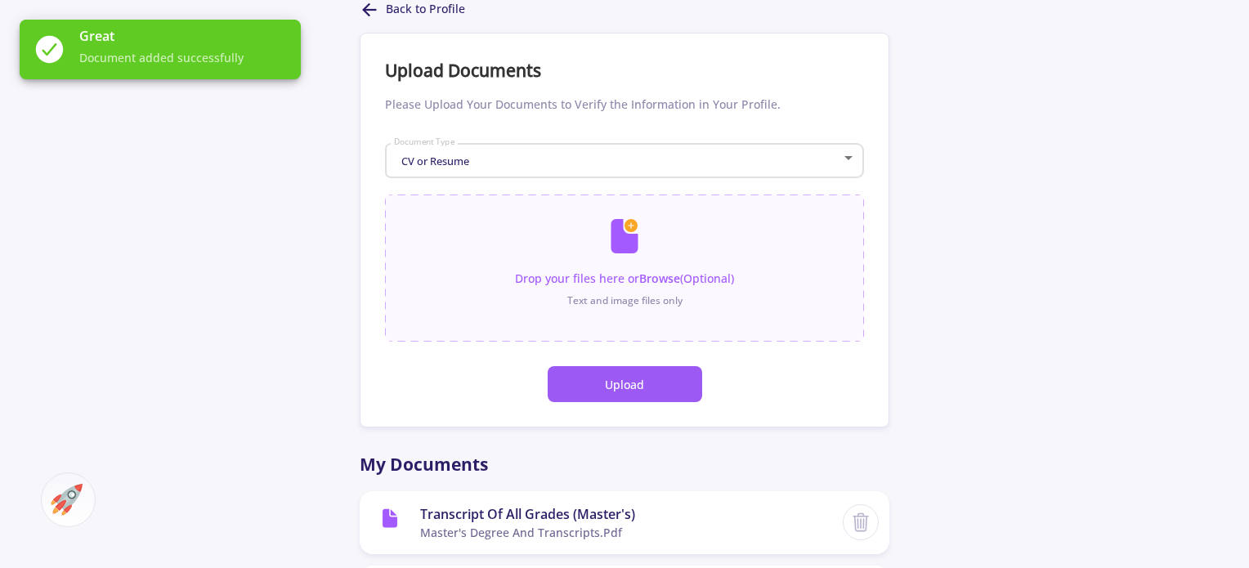
click at [373, 13] on icon at bounding box center [370, 10] width 20 height 20
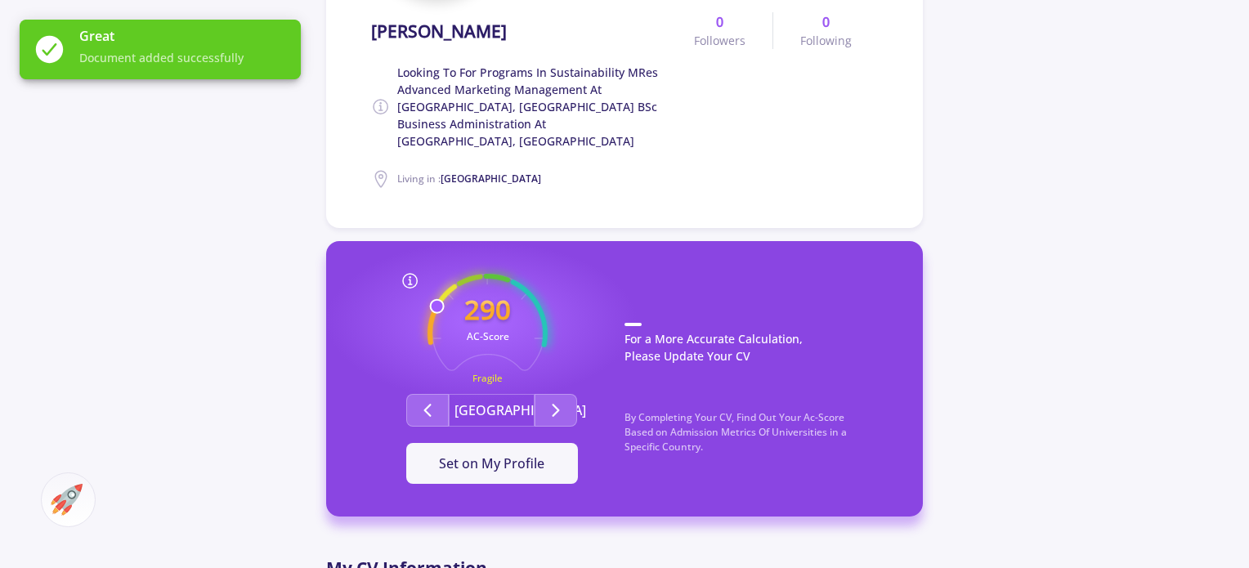
scroll to position [327, 0]
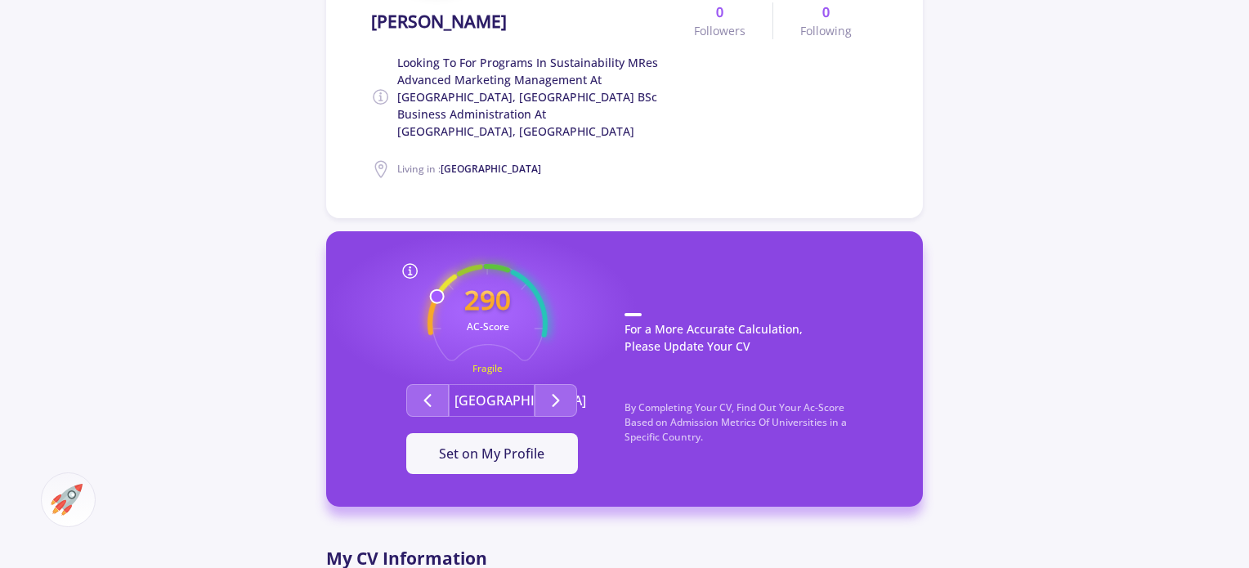
click at [412, 261] on icon at bounding box center [410, 271] width 20 height 20
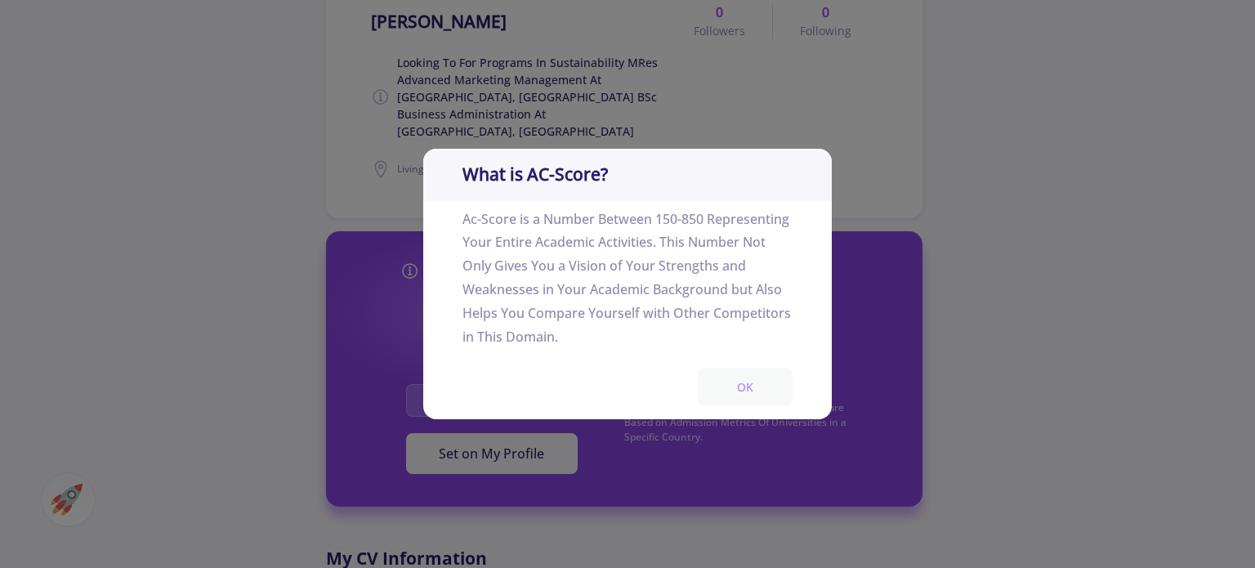
click at [755, 378] on button "OK" at bounding box center [745, 387] width 95 height 38
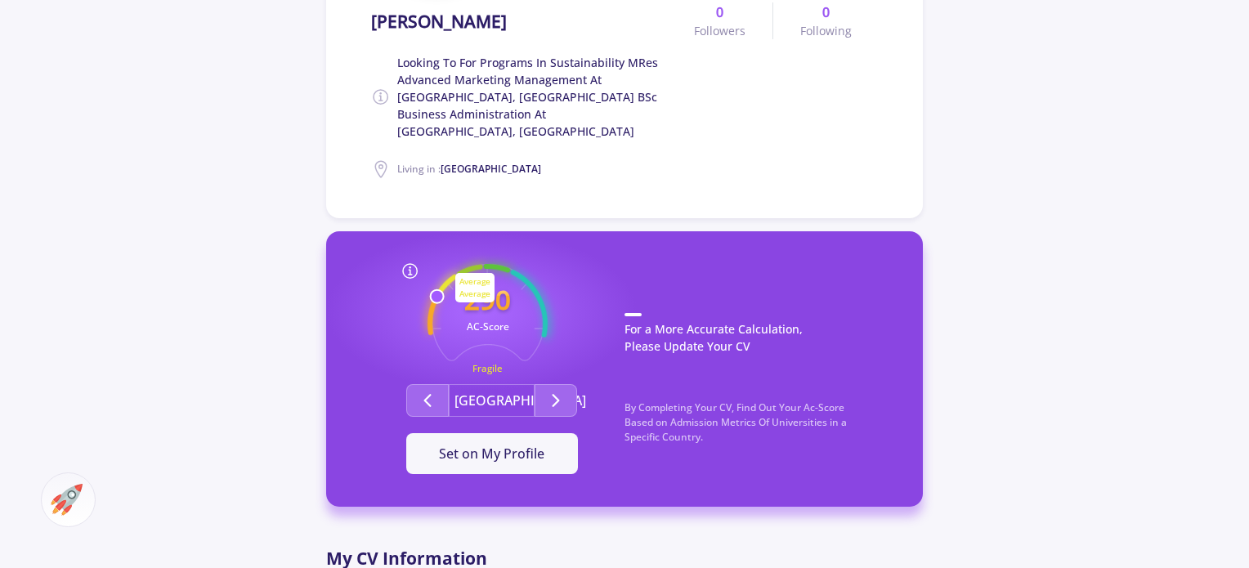
click at [447, 265] on circle at bounding box center [487, 323] width 159 height 159
drag, startPoint x: 440, startPoint y: 273, endPoint x: 451, endPoint y: 265, distance: 13.4
click at [451, 265] on icon "290 AC-Score Fragile" at bounding box center [487, 324] width 120 height 120
click at [546, 391] on icon "Second group" at bounding box center [556, 401] width 20 height 20
click at [439, 384] on button "Second group" at bounding box center [427, 400] width 42 height 33
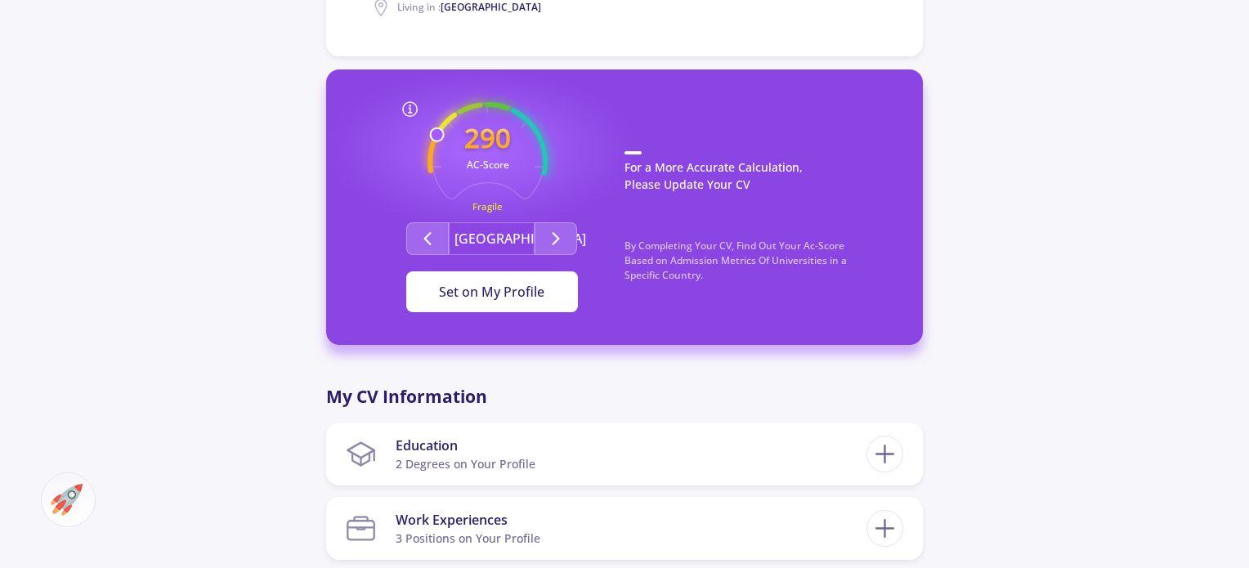
scroll to position [490, 0]
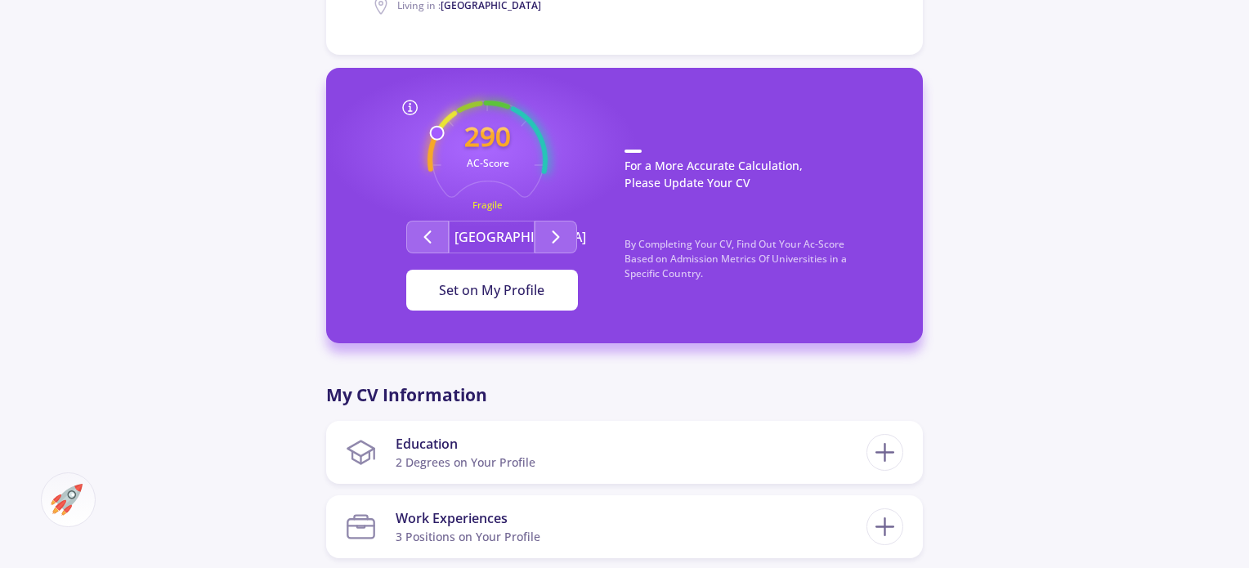
click at [527, 281] on span "Set on My Profile" at bounding box center [491, 290] width 105 height 18
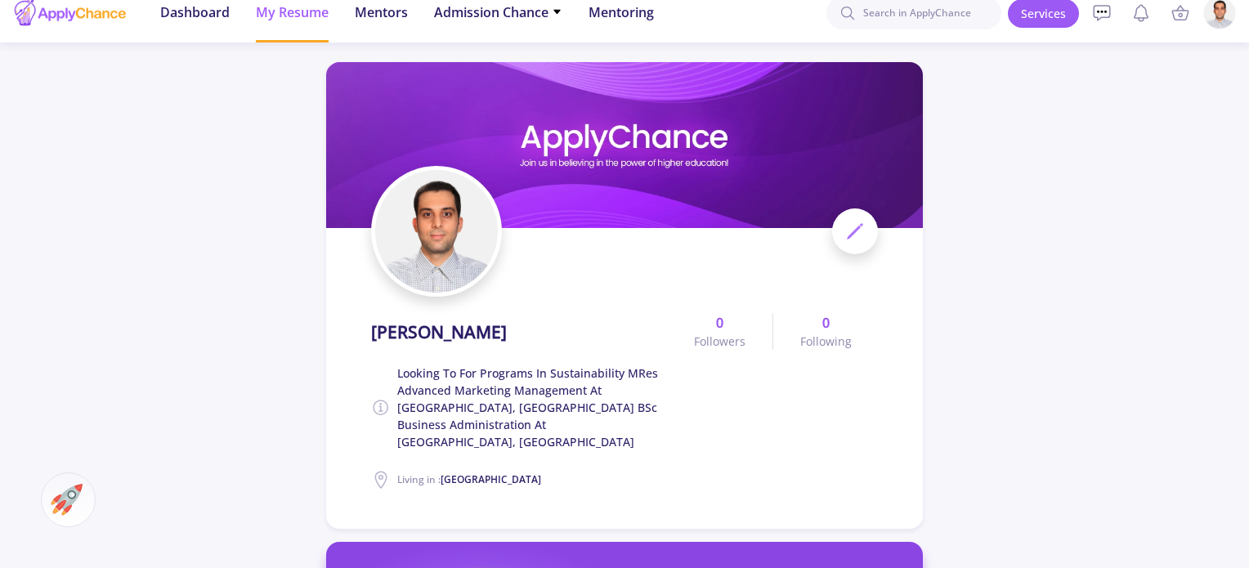
scroll to position [0, 0]
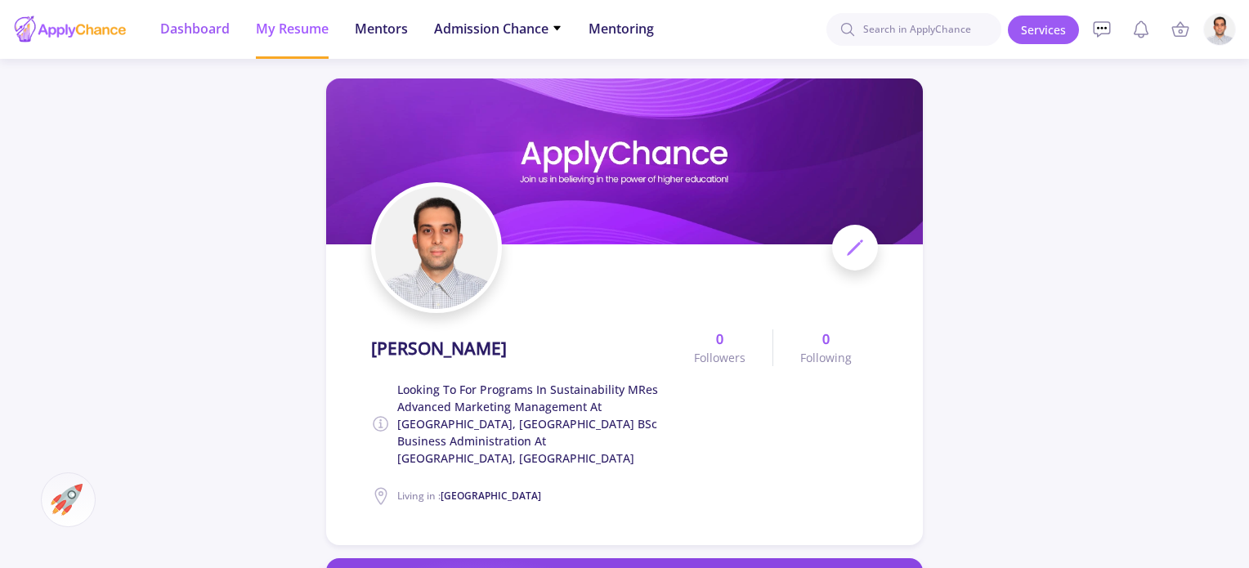
click at [193, 40] on li "Dashboard" at bounding box center [194, 29] width 69 height 59
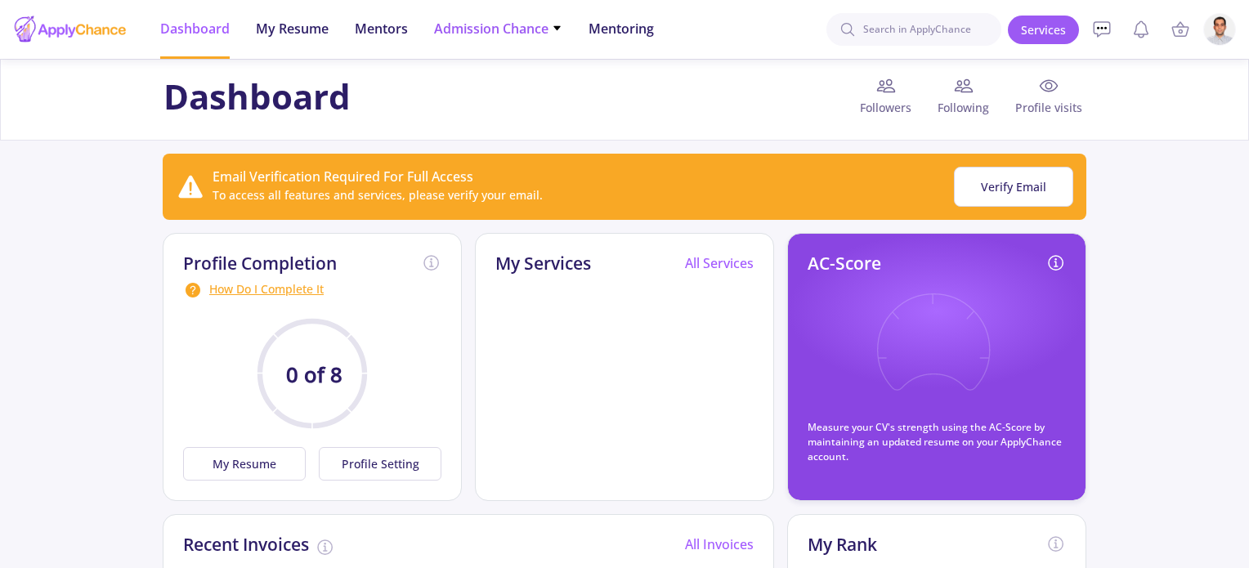
click at [477, 36] on span "Admission Chance" at bounding box center [498, 29] width 128 height 20
click at [572, 125] on link "Only My Chance of Admission" at bounding box center [530, 115] width 193 height 30
click at [556, 44] on li "Admission Chance With Minimum Requirements Only My Chance of Admission" at bounding box center [498, 29] width 128 height 59
click at [520, 26] on span "Admission Chance" at bounding box center [498, 29] width 128 height 20
click at [519, 109] on link "Only My Chance of Admission" at bounding box center [530, 115] width 193 height 30
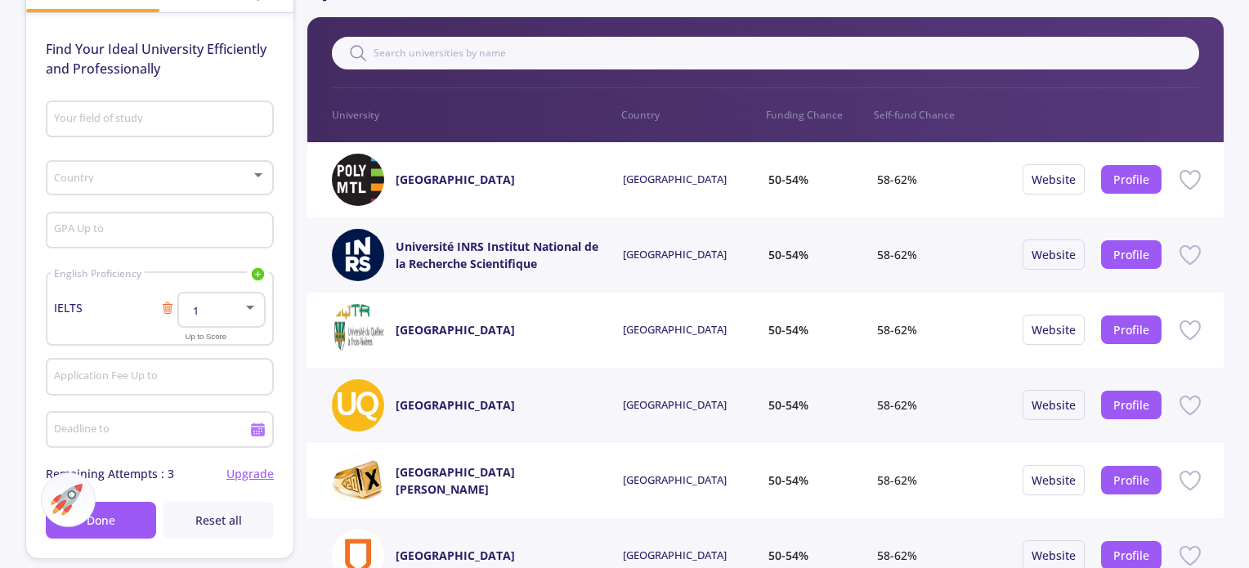
scroll to position [163, 0]
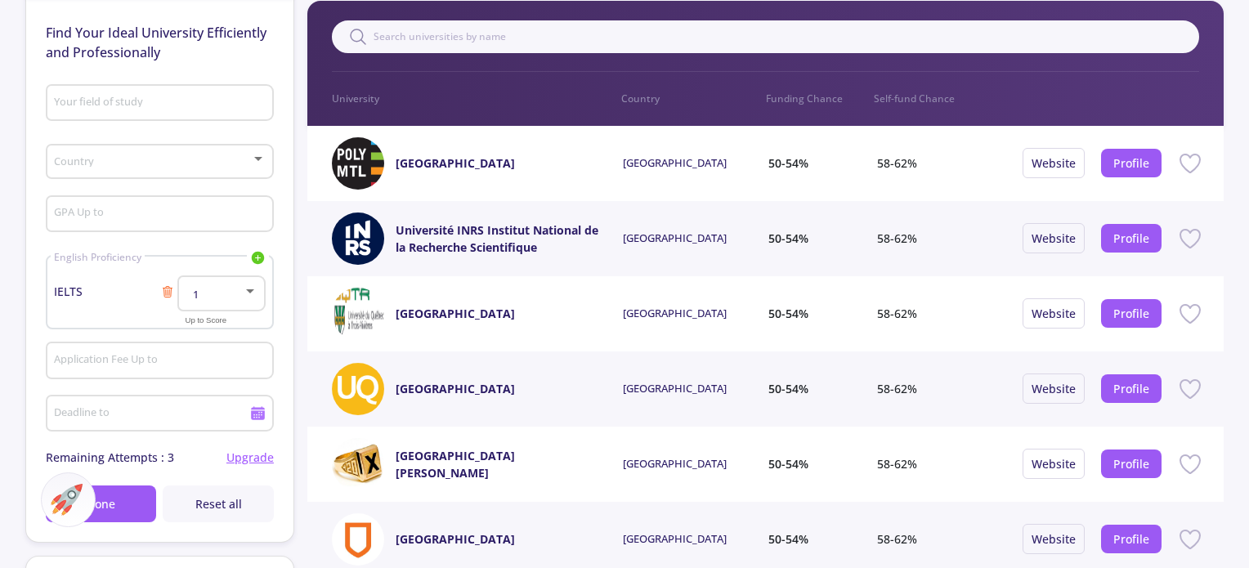
click at [235, 285] on div "1" at bounding box center [221, 290] width 73 height 41
click at [235, 285] on div "1 1.5 2 2.5 3 3.5 4 4.5 5 5.5 6 6.5 7 7.5 8 8.5 9" at bounding box center [208, 390] width 73 height 221
click at [167, 243] on div at bounding box center [624, 284] width 1249 height 568
click at [177, 355] on input "Application Fee Up to" at bounding box center [161, 361] width 217 height 15
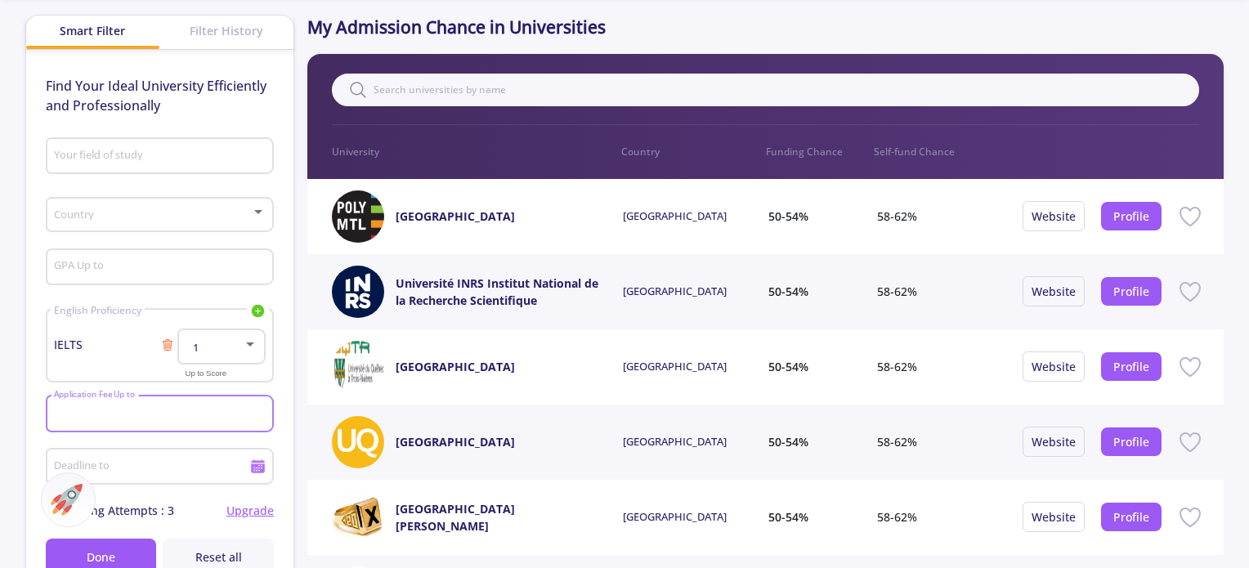
scroll to position [82, 0]
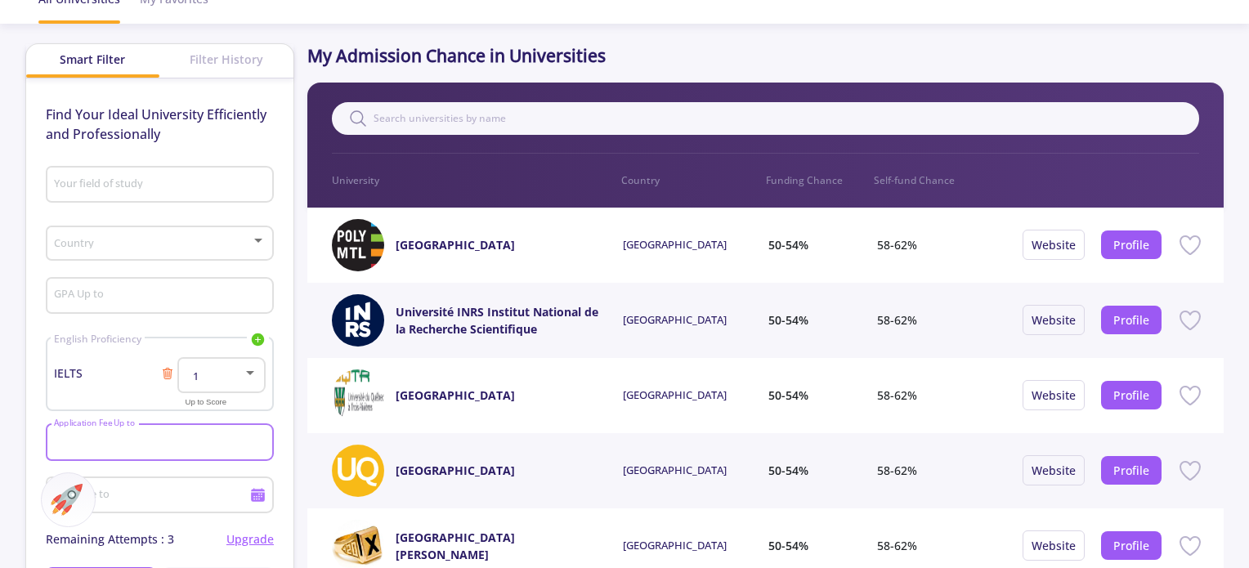
click at [202, 239] on span at bounding box center [154, 243] width 194 height 11
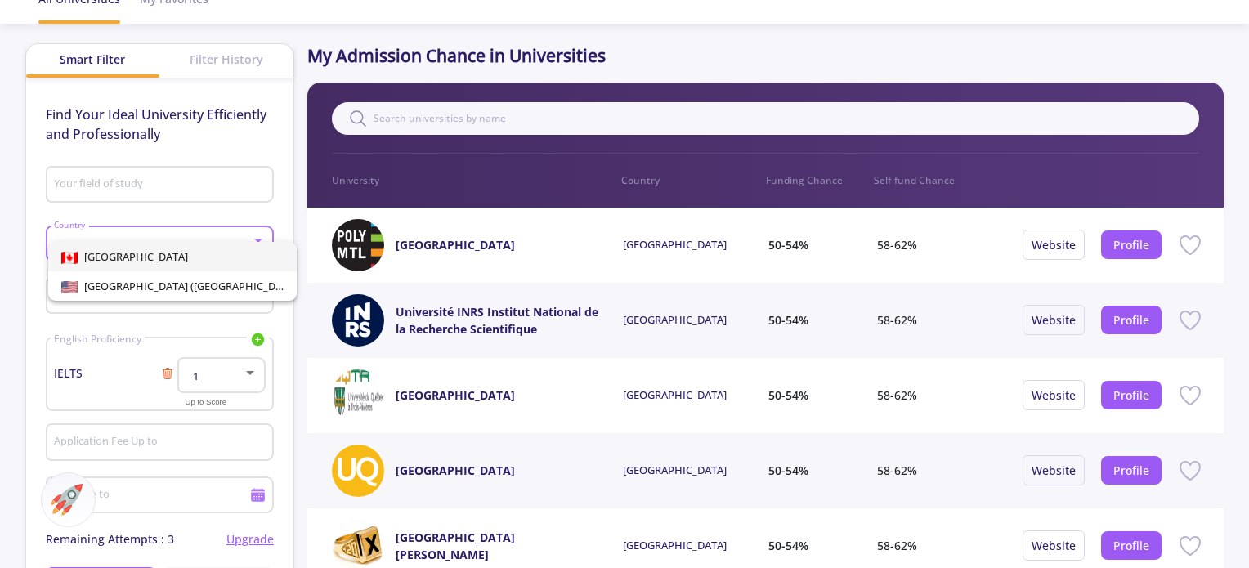
click at [191, 248] on span "[GEOGRAPHIC_DATA]" at bounding box center [172, 256] width 222 height 29
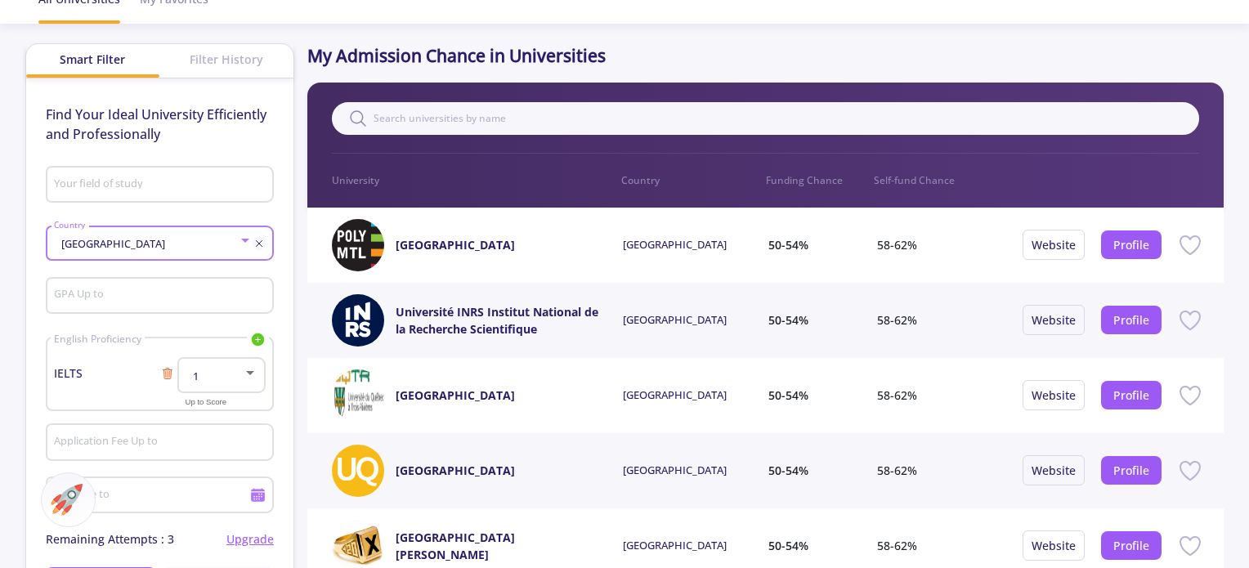
click at [181, 264] on div "Canada Country" at bounding box center [160, 248] width 228 height 52
click at [136, 288] on div "GPA Up to" at bounding box center [159, 292] width 212 height 42
click at [156, 190] on input "Your field of study" at bounding box center [161, 185] width 217 height 15
type input "s"
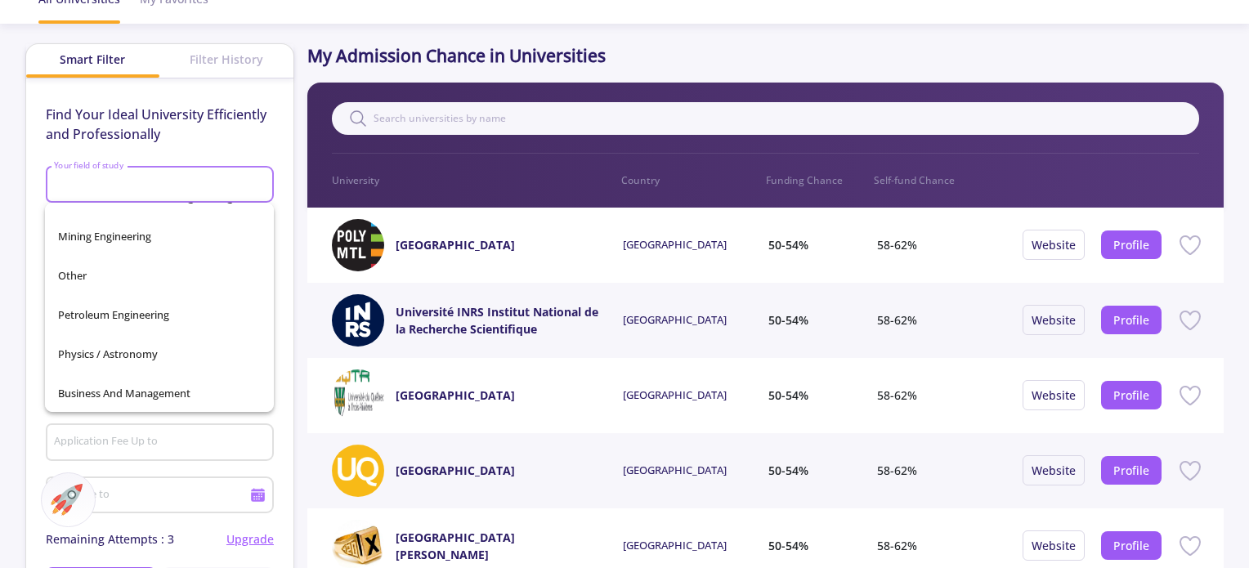
scroll to position [575, 0]
click at [188, 377] on span "Business and Management" at bounding box center [159, 392] width 203 height 39
type input "Business and Management"
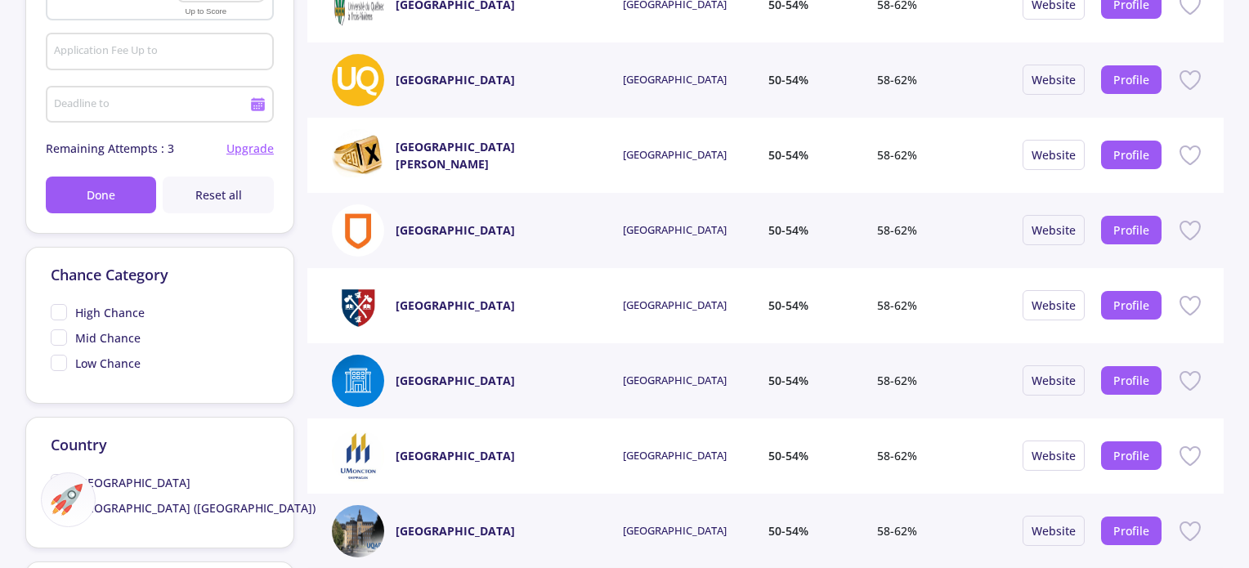
scroll to position [572, 0]
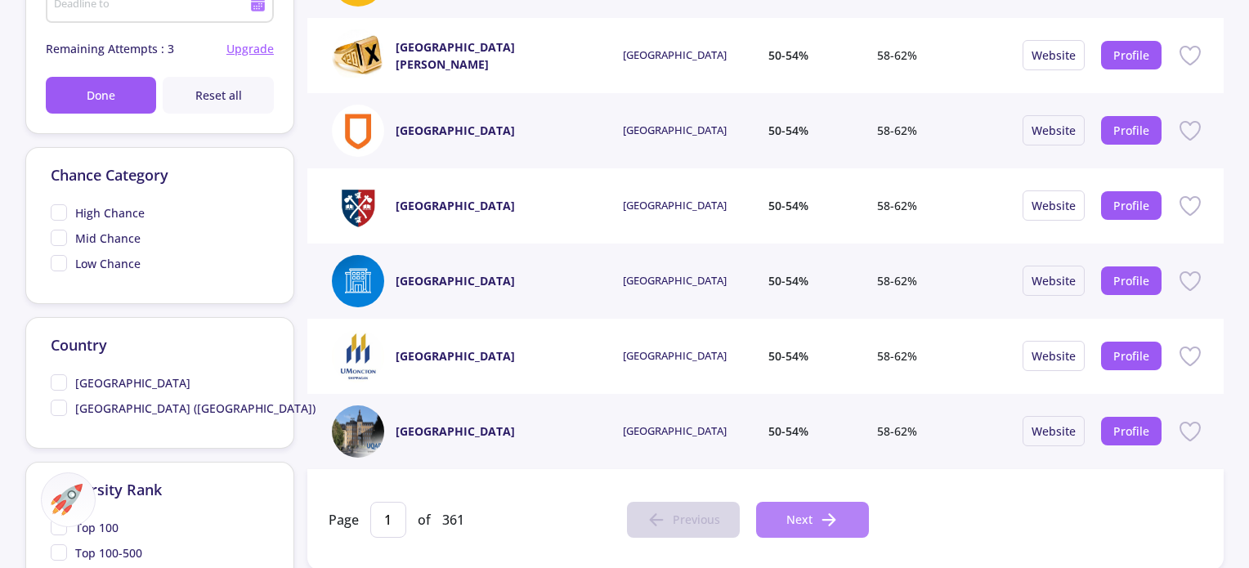
click at [839, 513] on button "Next" at bounding box center [812, 520] width 113 height 36
type input "2"
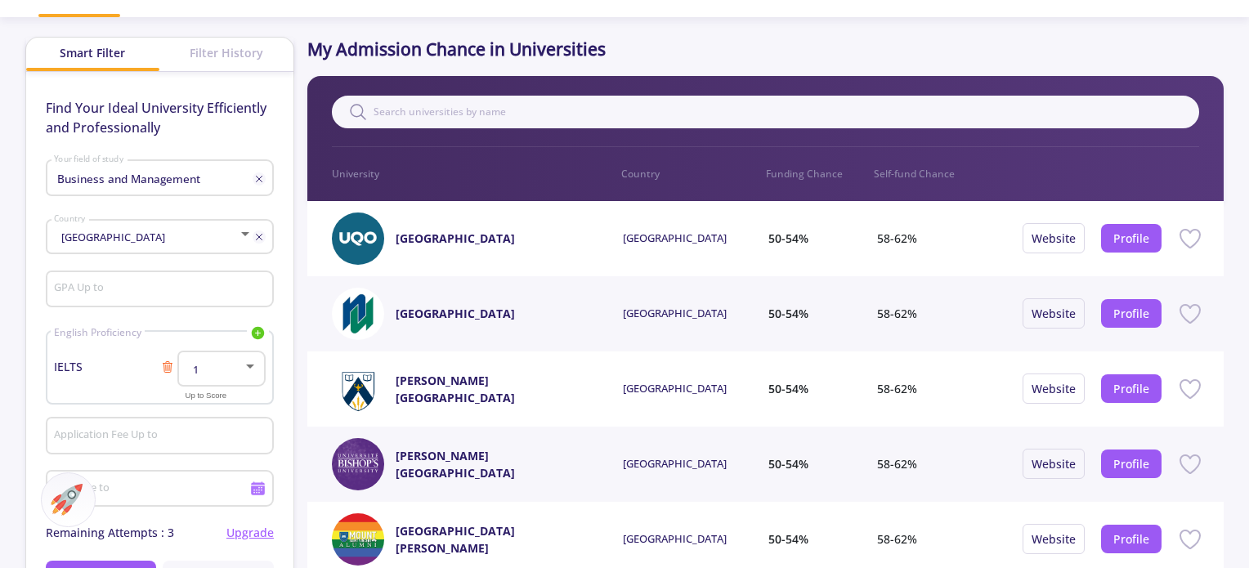
scroll to position [82, 0]
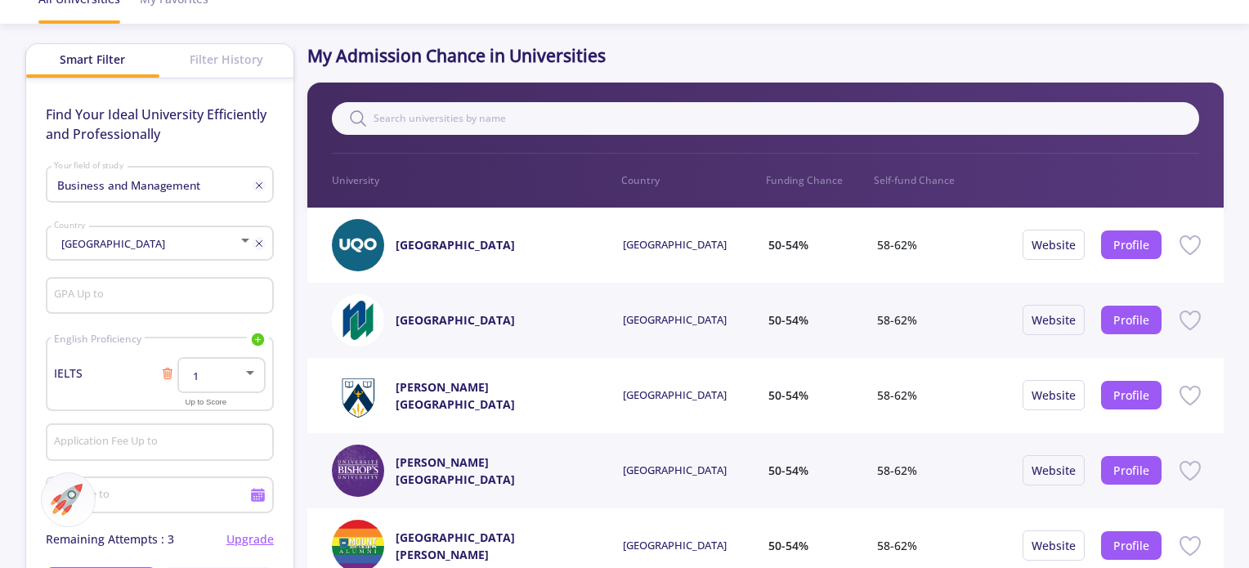
click at [203, 243] on div "[GEOGRAPHIC_DATA]" at bounding box center [145, 244] width 185 height 12
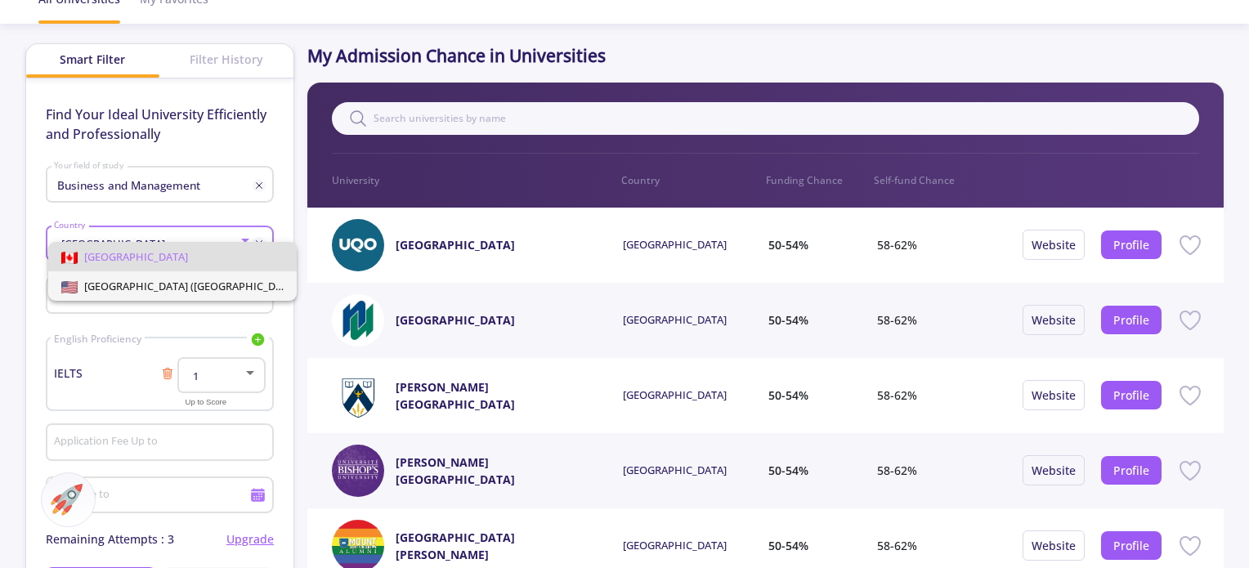
click at [163, 283] on span "[GEOGRAPHIC_DATA] ([GEOGRAPHIC_DATA])" at bounding box center [189, 286] width 223 height 15
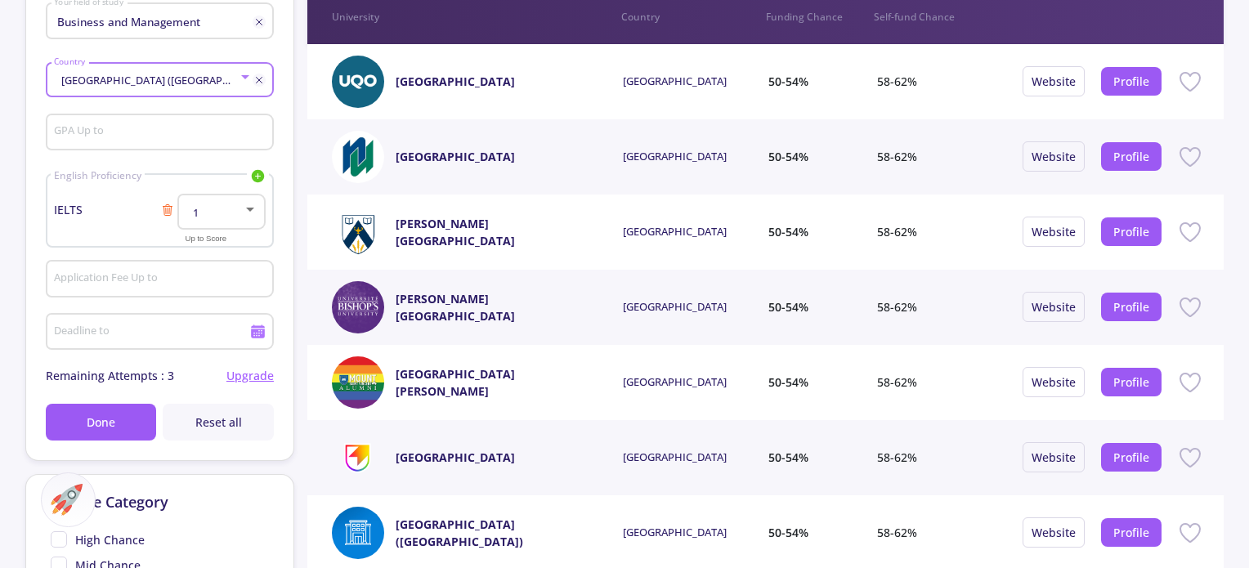
scroll to position [327, 0]
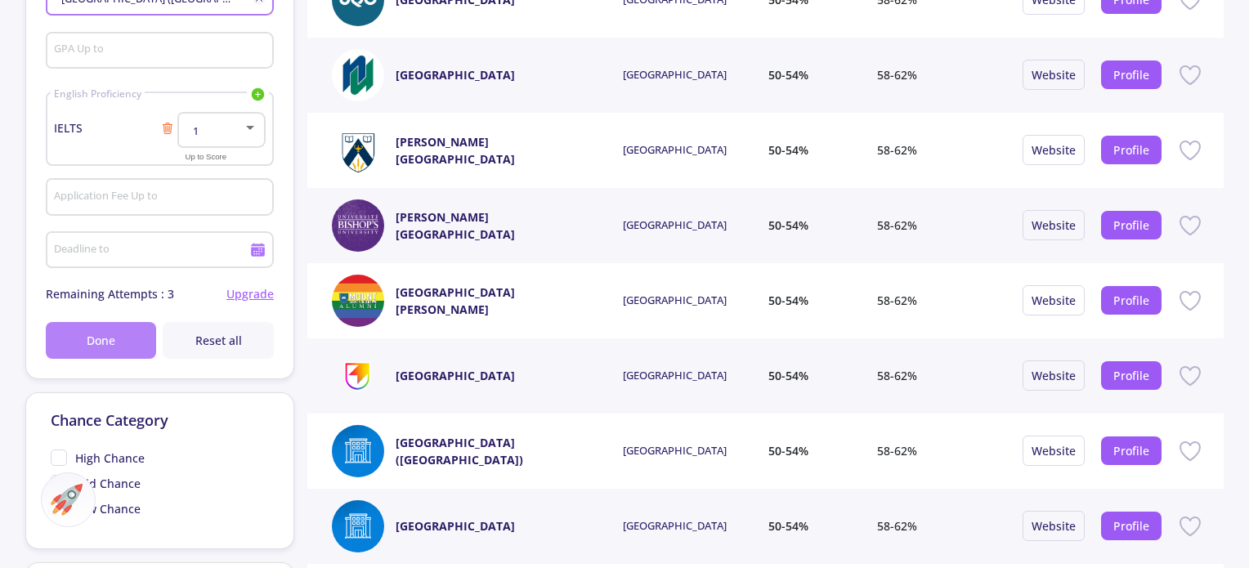
click at [82, 353] on button "Done" at bounding box center [101, 340] width 111 height 37
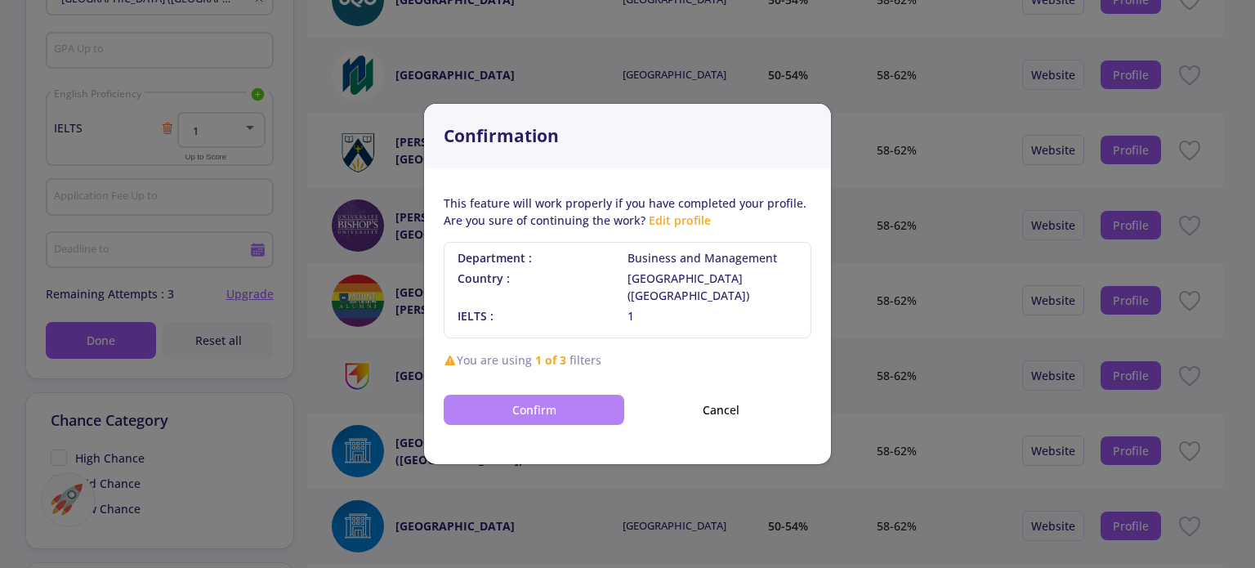
click at [566, 399] on button "Confirm" at bounding box center [534, 410] width 181 height 30
